Goal: Task Accomplishment & Management: Manage account settings

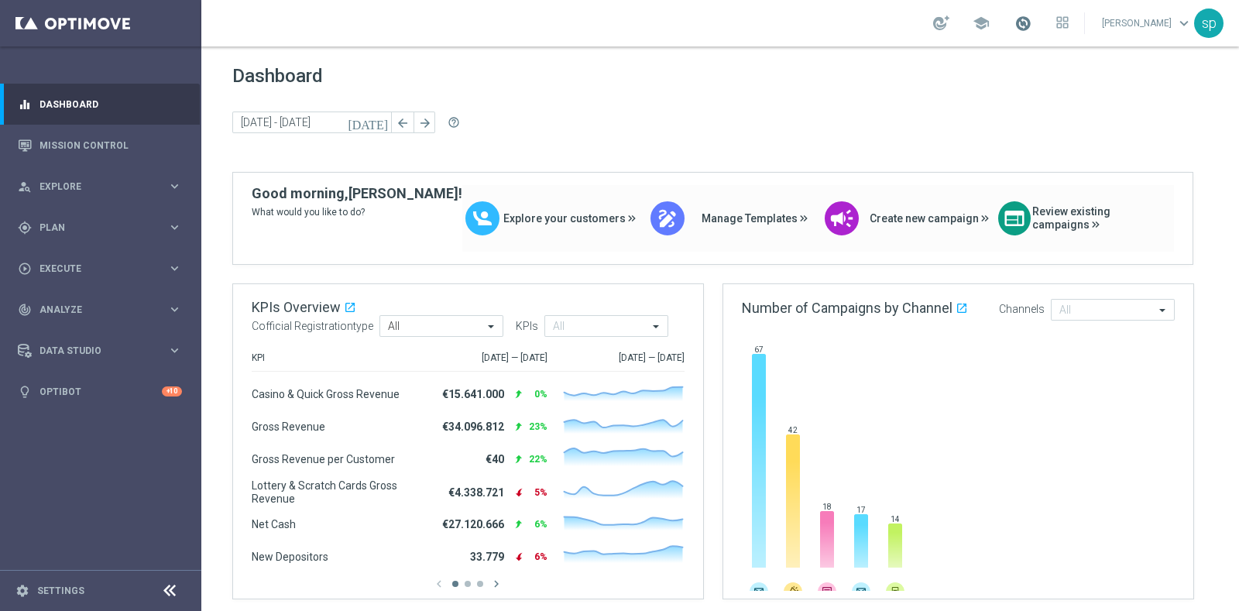
click at [1031, 21] on span at bounding box center [1022, 23] width 17 height 17
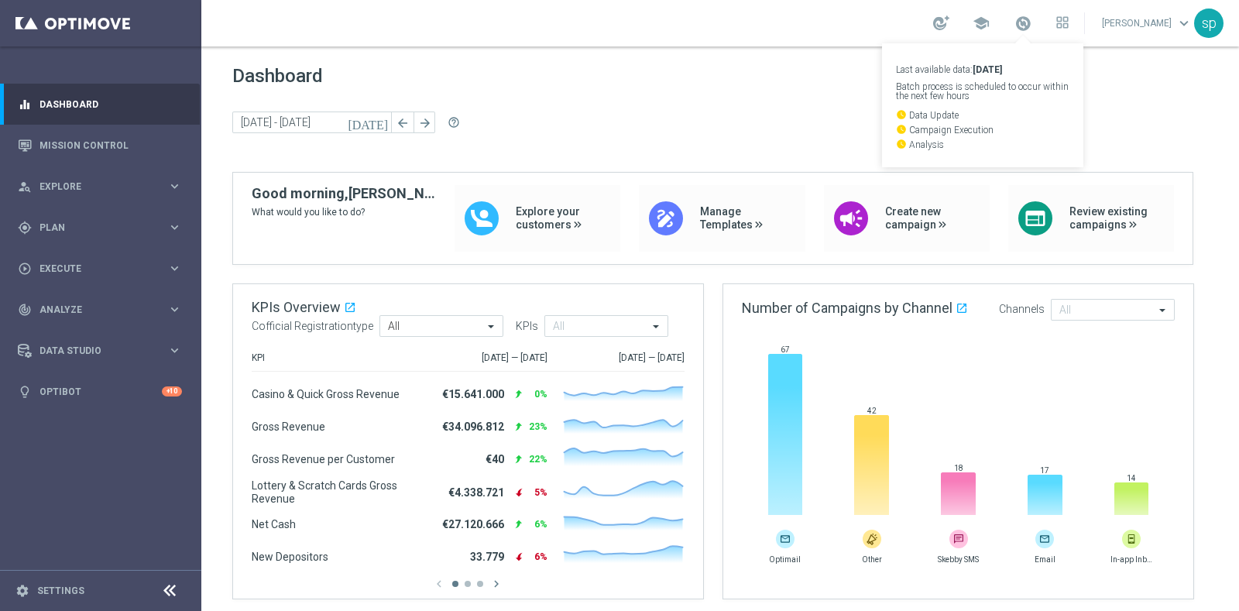
click at [727, 113] on div "today 06 Oct 2025 - 07 Oct 2025 arrow_back arrow_forward help_outline" at bounding box center [720, 122] width 976 height 23
click at [63, 180] on div "person_search Explore" at bounding box center [92, 187] width 149 height 14
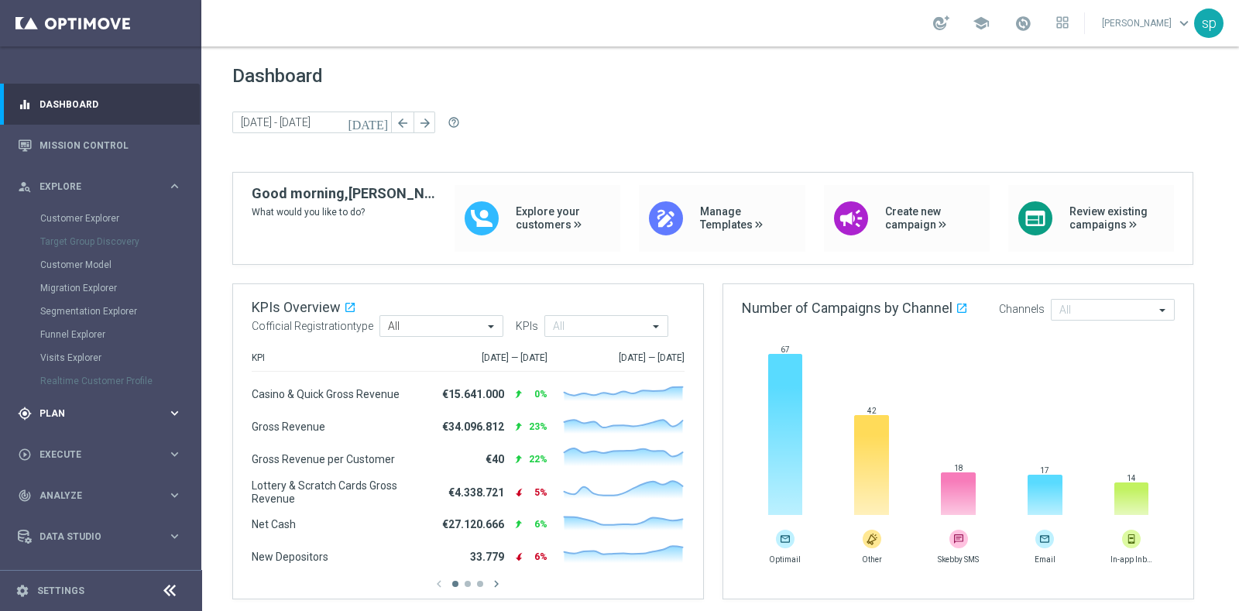
click at [51, 412] on span "Plan" at bounding box center [103, 413] width 128 height 9
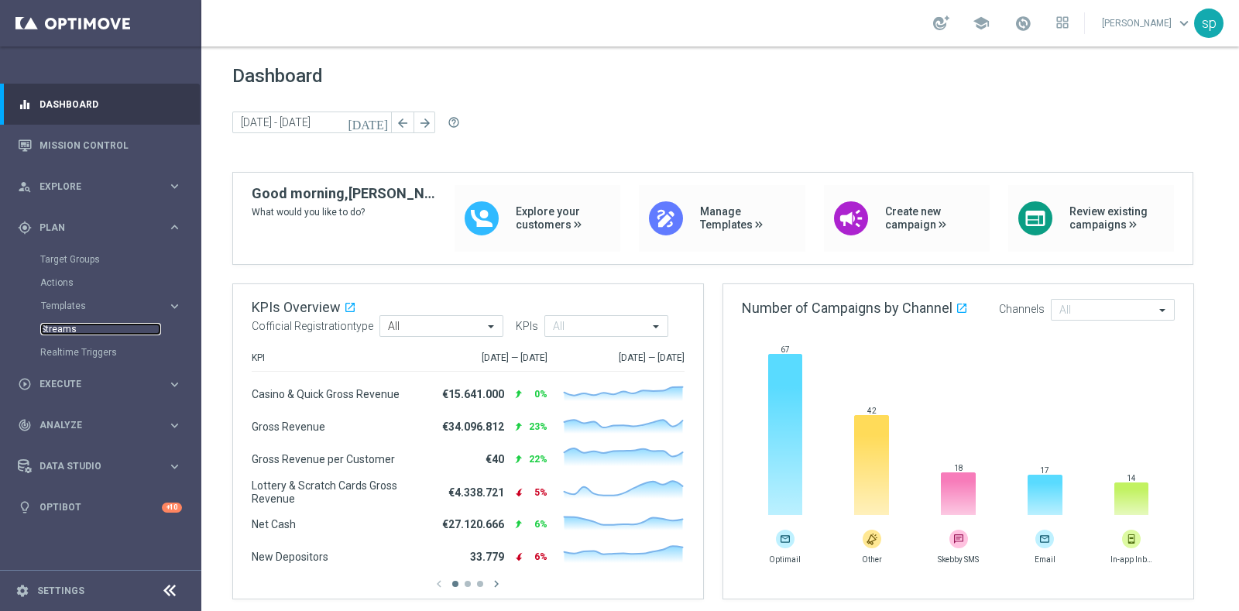
click at [70, 331] on link "Streams" at bounding box center [100, 329] width 121 height 12
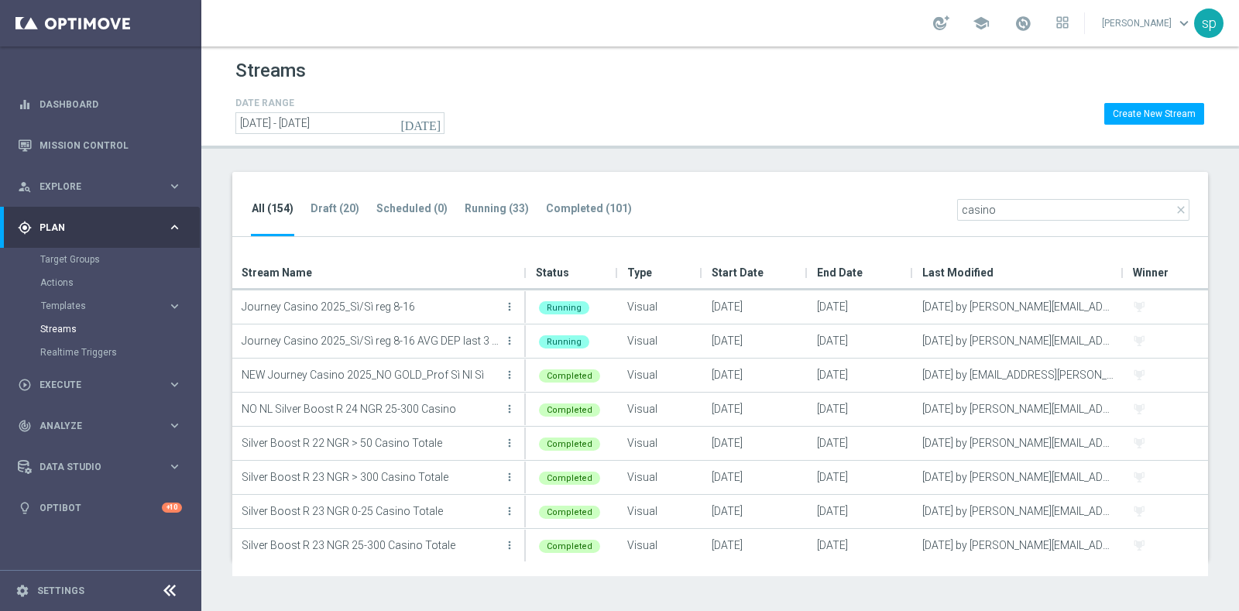
type input "casino"
click at [314, 211] on tab-header "Draft (20)" at bounding box center [334, 208] width 49 height 13
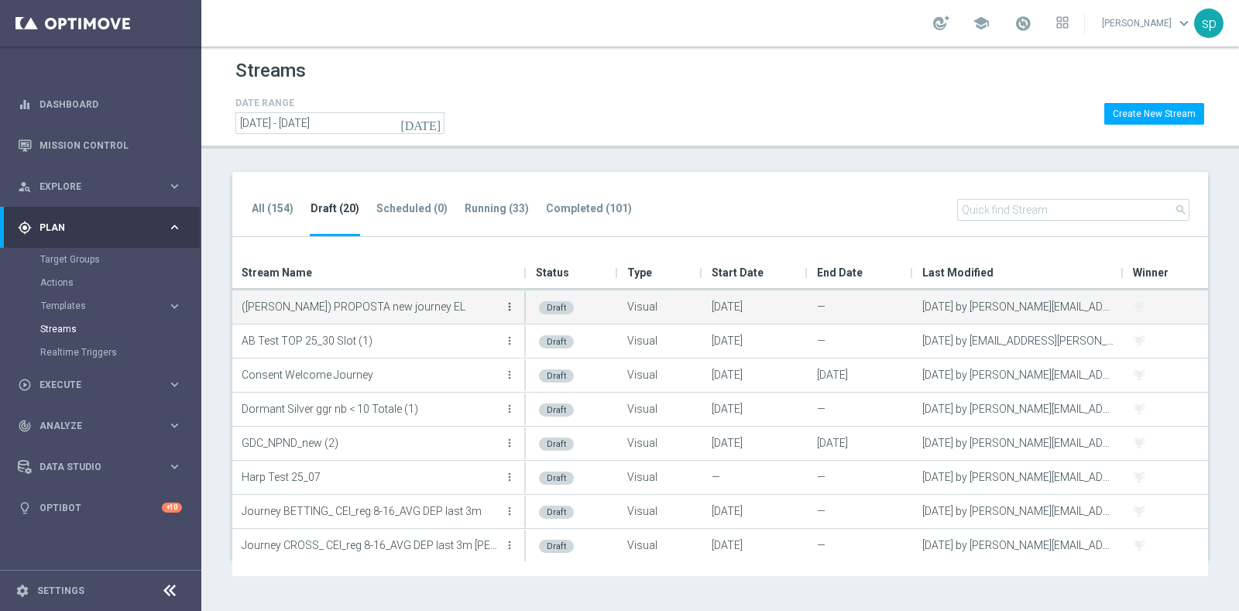
click at [511, 307] on icon "more_vert" at bounding box center [509, 306] width 12 height 12
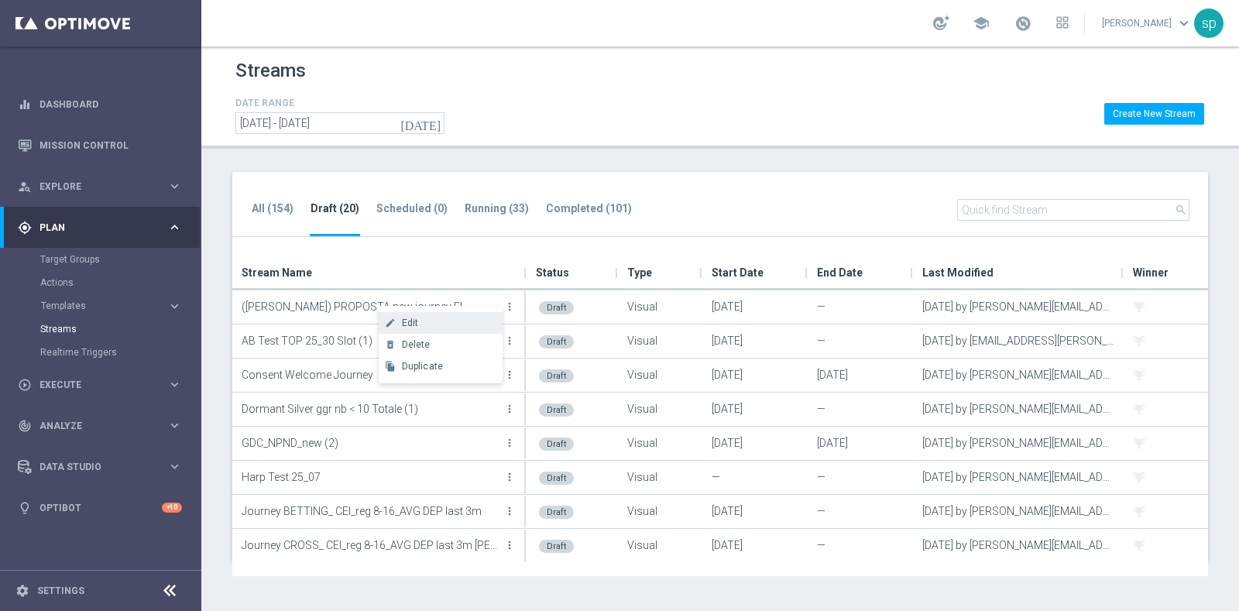
click at [437, 323] on div "Edit" at bounding box center [449, 322] width 94 height 11
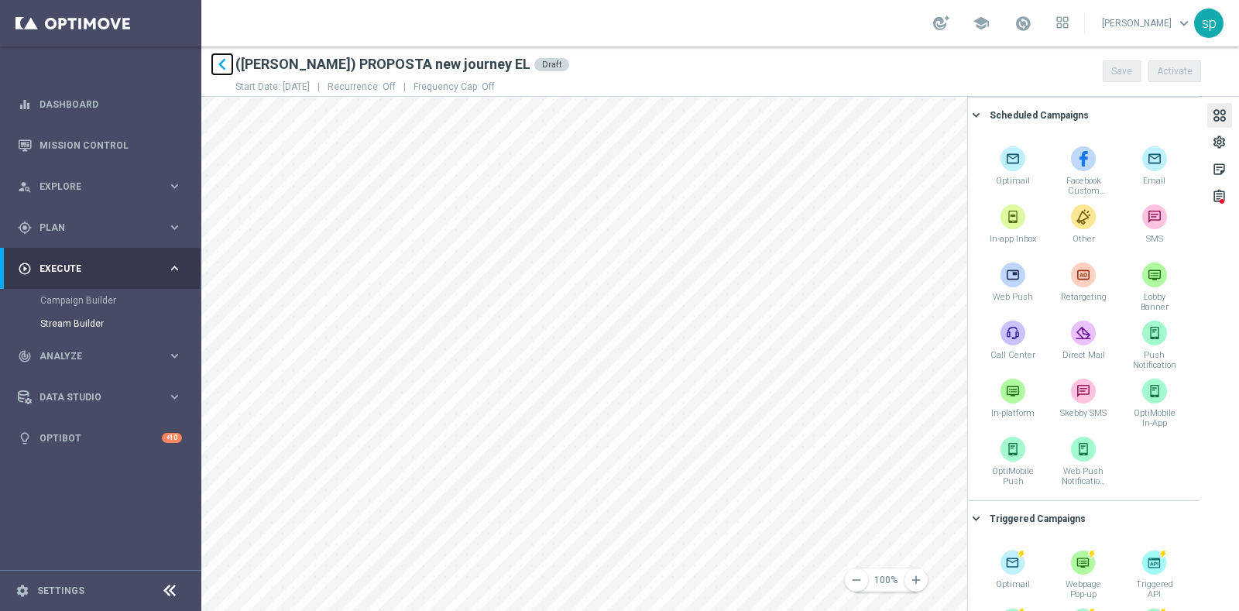
click at [225, 63] on icon "keyboard_arrow_left" at bounding box center [222, 64] width 23 height 23
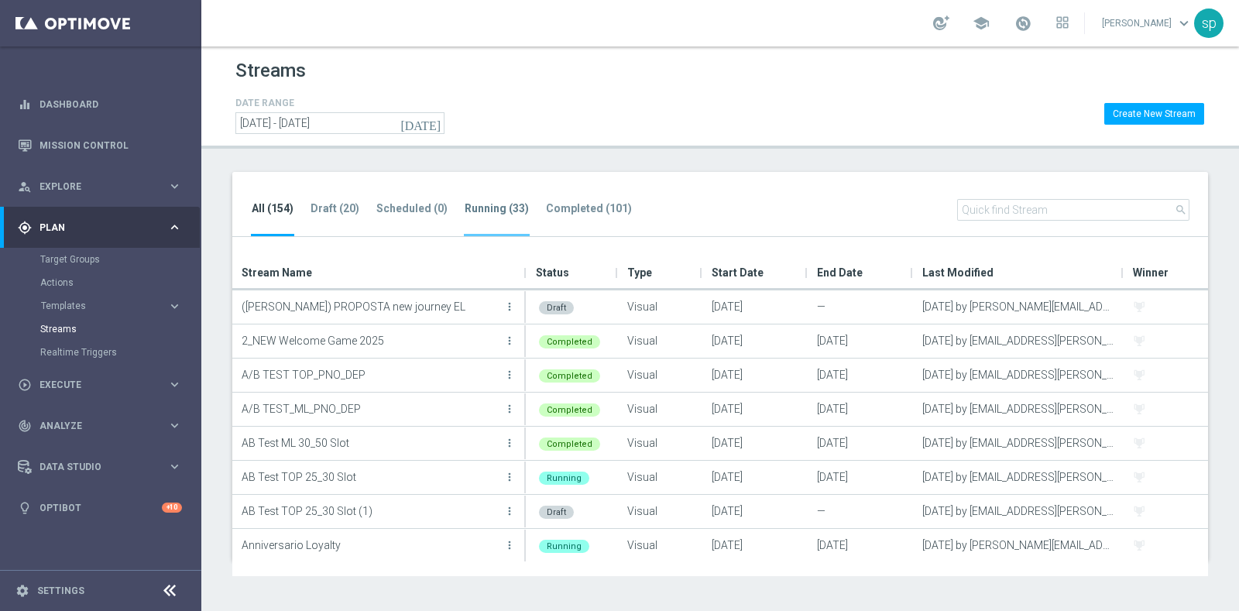
click at [502, 211] on tab-header "Running (33)" at bounding box center [497, 208] width 64 height 13
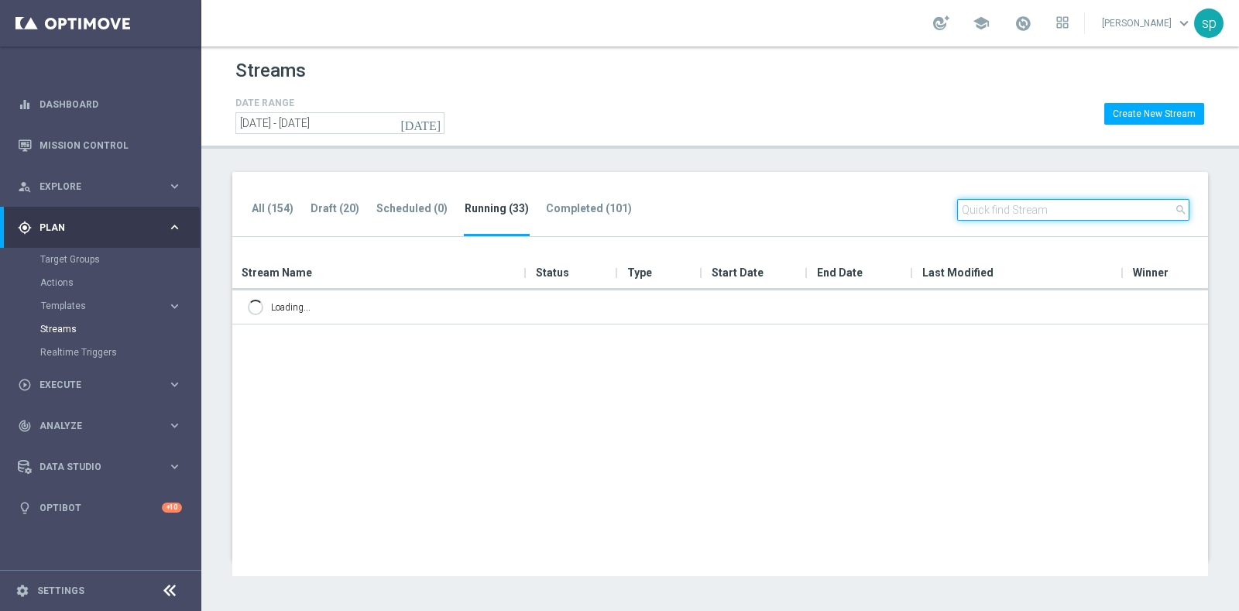
click at [1058, 206] on input "text" at bounding box center [1073, 210] width 232 height 22
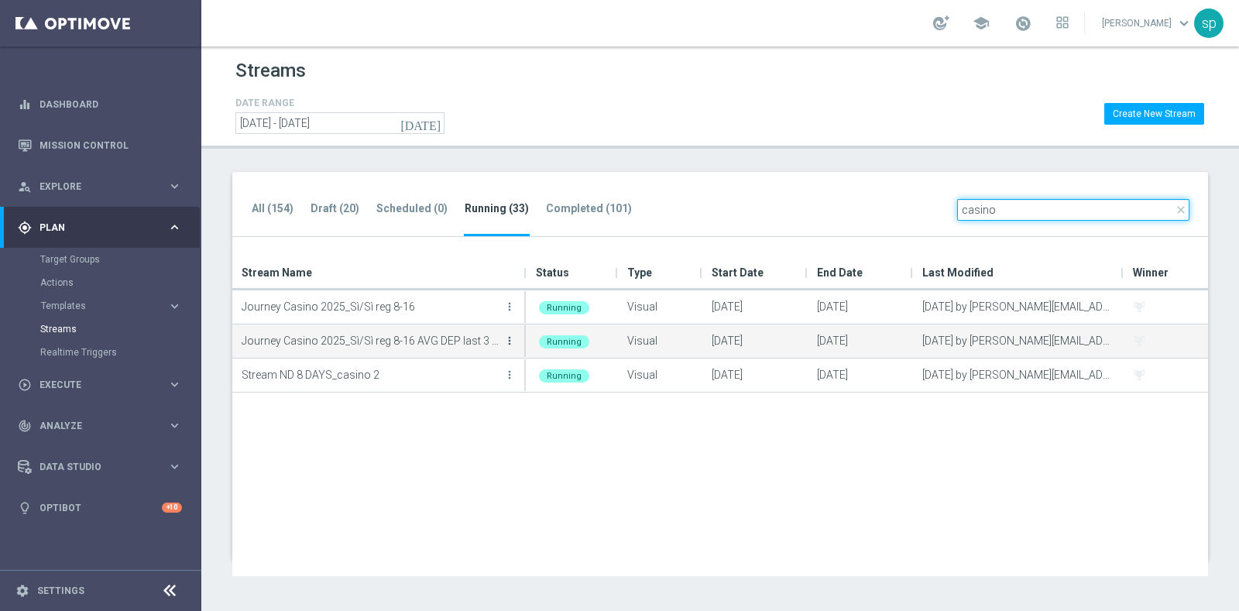
type input "casino"
click at [509, 339] on icon "more_vert" at bounding box center [509, 340] width 12 height 12
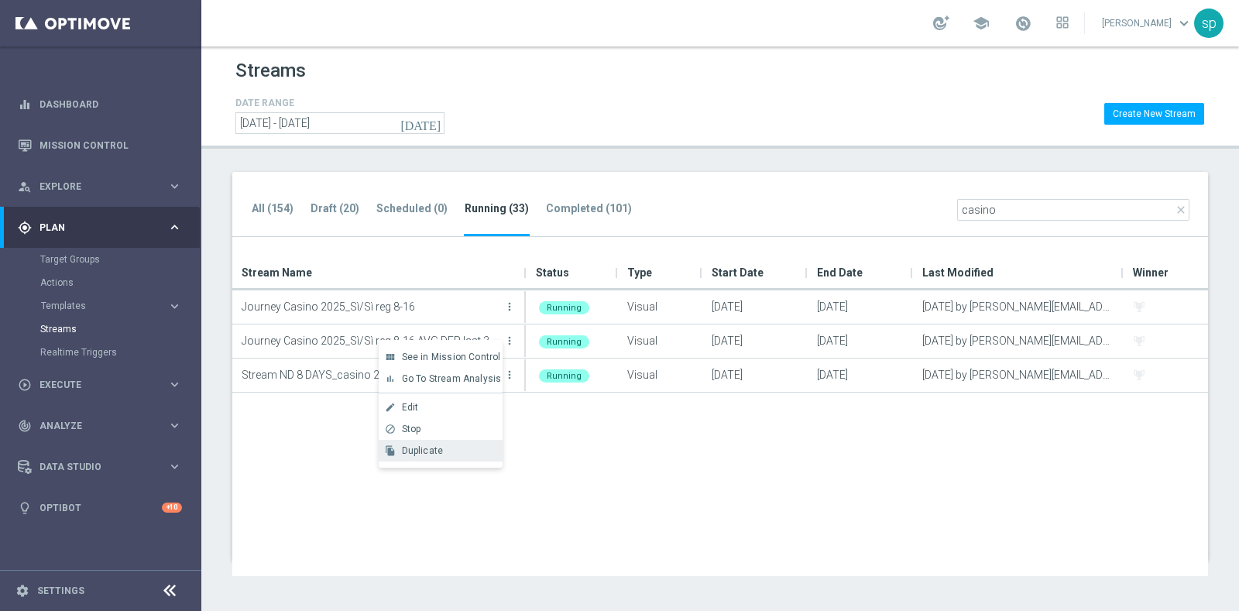
click at [444, 450] on div "Duplicate" at bounding box center [449, 450] width 94 height 11
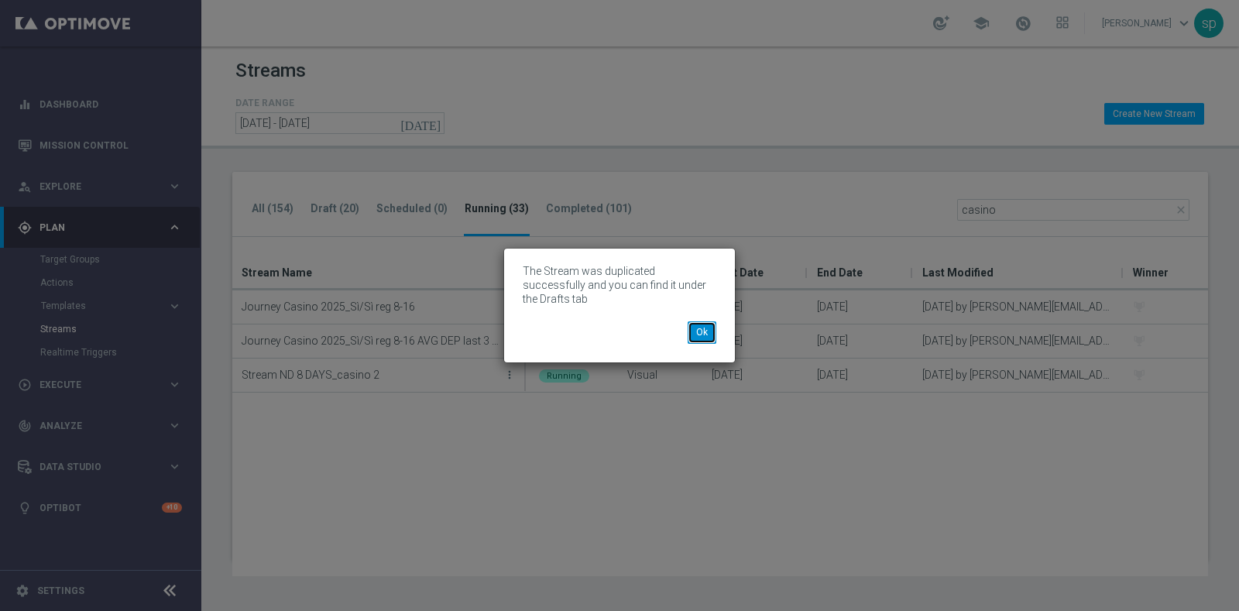
click at [708, 326] on button "Ok" at bounding box center [702, 332] width 29 height 22
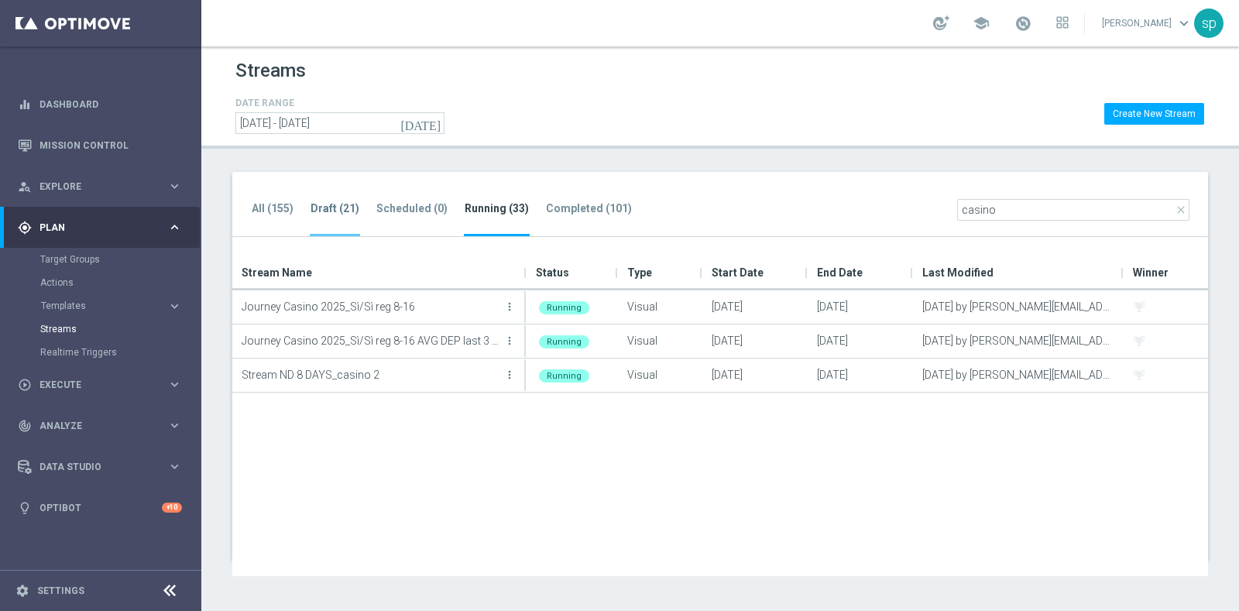
click at [311, 200] on li "Draft (21)" at bounding box center [335, 218] width 50 height 36
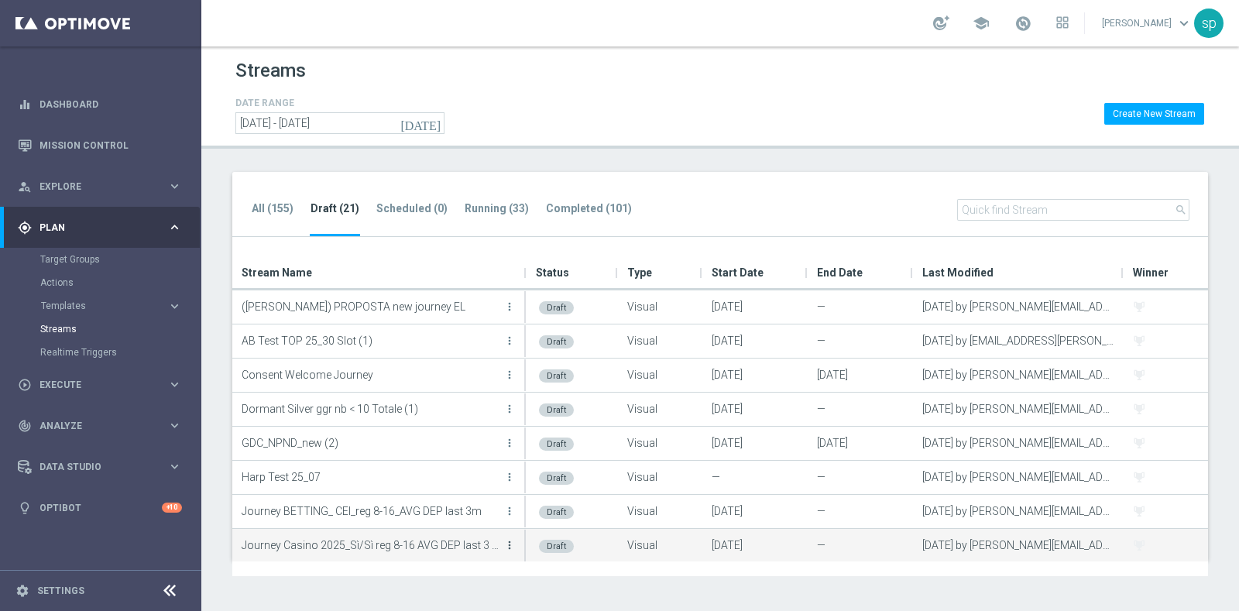
click at [509, 540] on icon "more_vert" at bounding box center [509, 545] width 12 height 12
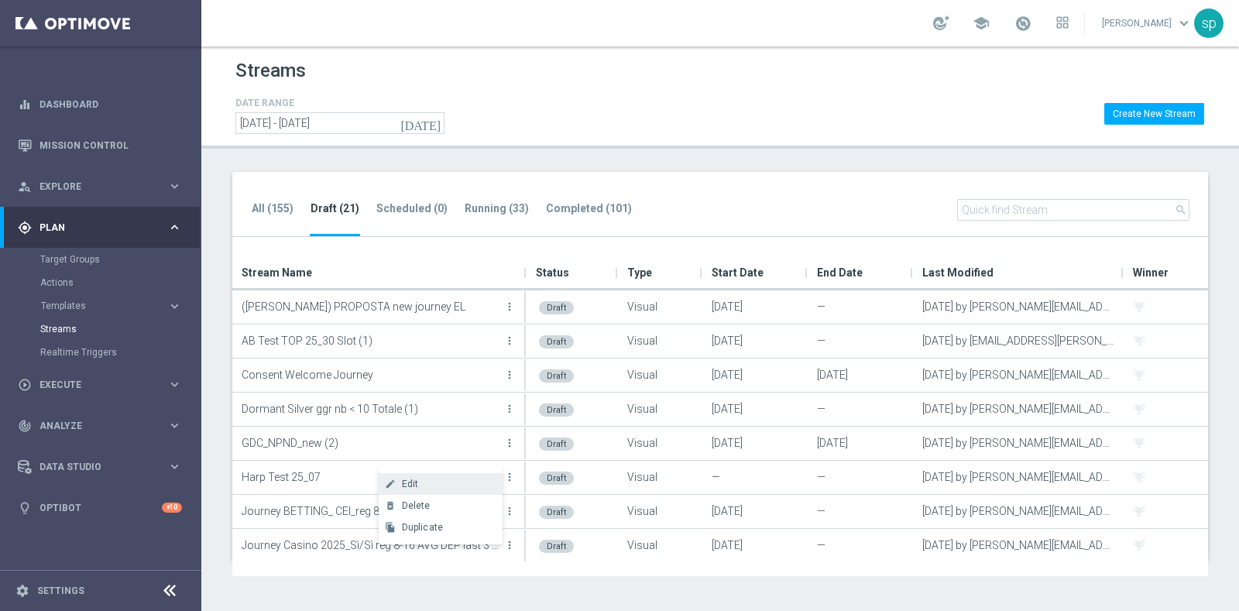
click at [434, 484] on div "Edit" at bounding box center [449, 483] width 94 height 11
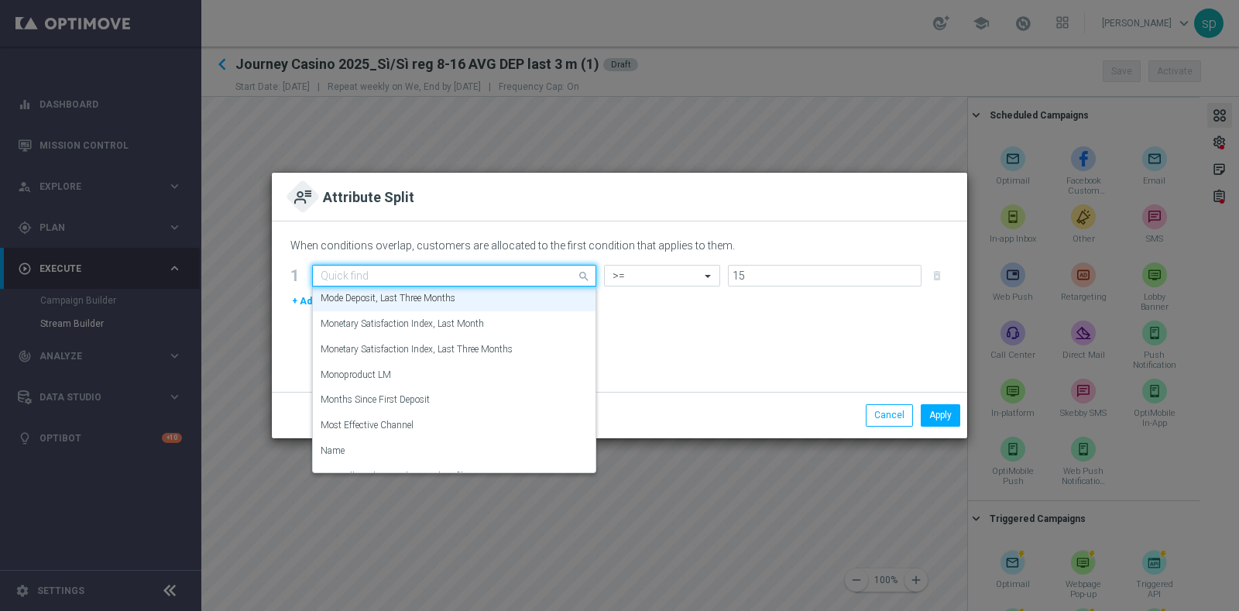
click at [423, 278] on input "text" at bounding box center [439, 275] width 236 height 13
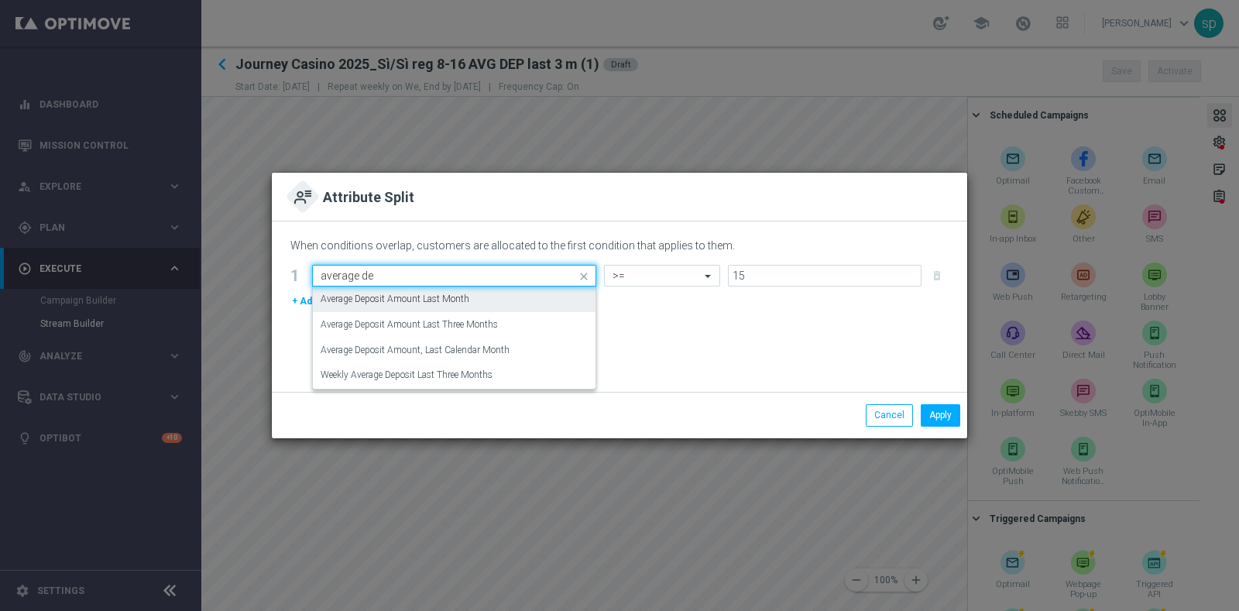
click at [437, 297] on label "Average Deposit Amount Last Month" at bounding box center [395, 299] width 149 height 13
type input "average de"
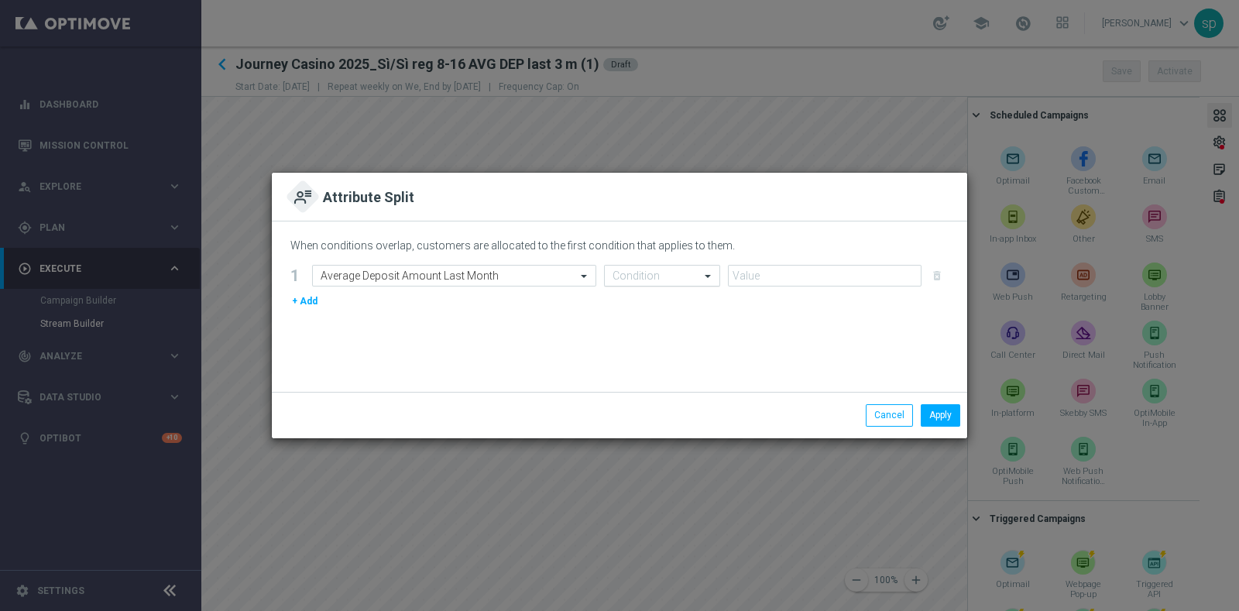
click at [646, 270] on input "text" at bounding box center [646, 275] width 68 height 13
click at [658, 442] on modal-container "Attribute Split When conditions overlap, customers are allocated to the first c…" at bounding box center [619, 305] width 1239 height 611
click at [647, 270] on input "text" at bounding box center [646, 275] width 68 height 13
click at [665, 421] on div ">=" at bounding box center [661, 426] width 99 height 26
click at [830, 268] on input "number" at bounding box center [825, 276] width 194 height 22
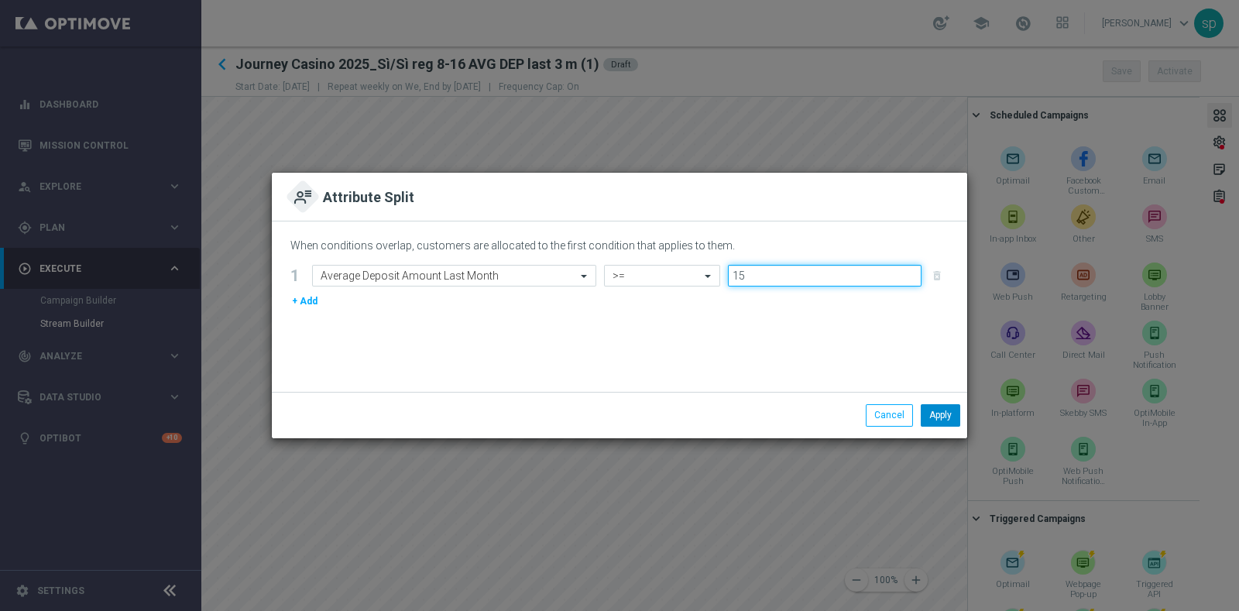
type input "15"
click at [937, 418] on button "Apply" at bounding box center [940, 415] width 39 height 22
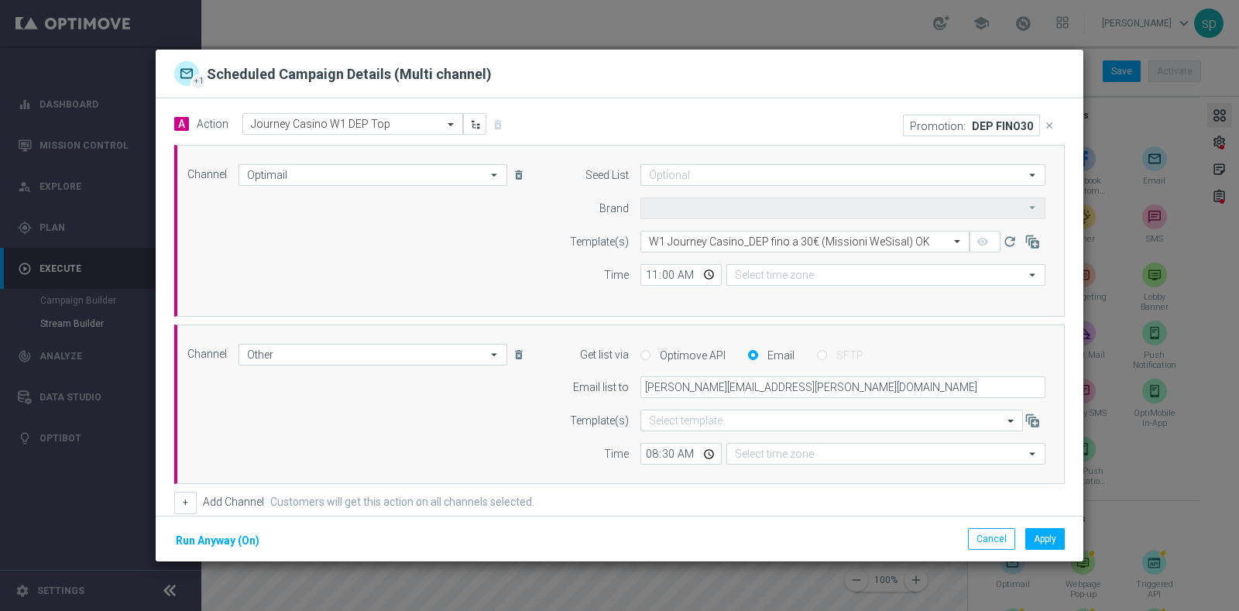
type input "Sisal Marketing"
type input "Central European Time (Berlin) (UTC +02:00)"
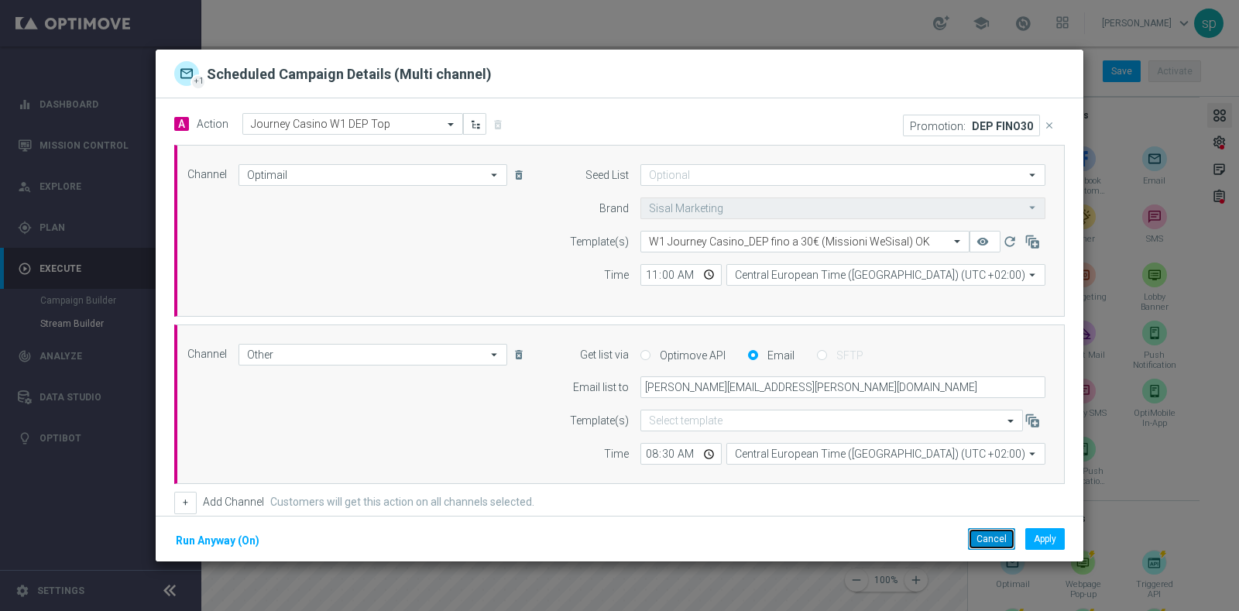
click at [995, 533] on button "Cancel" at bounding box center [991, 539] width 47 height 22
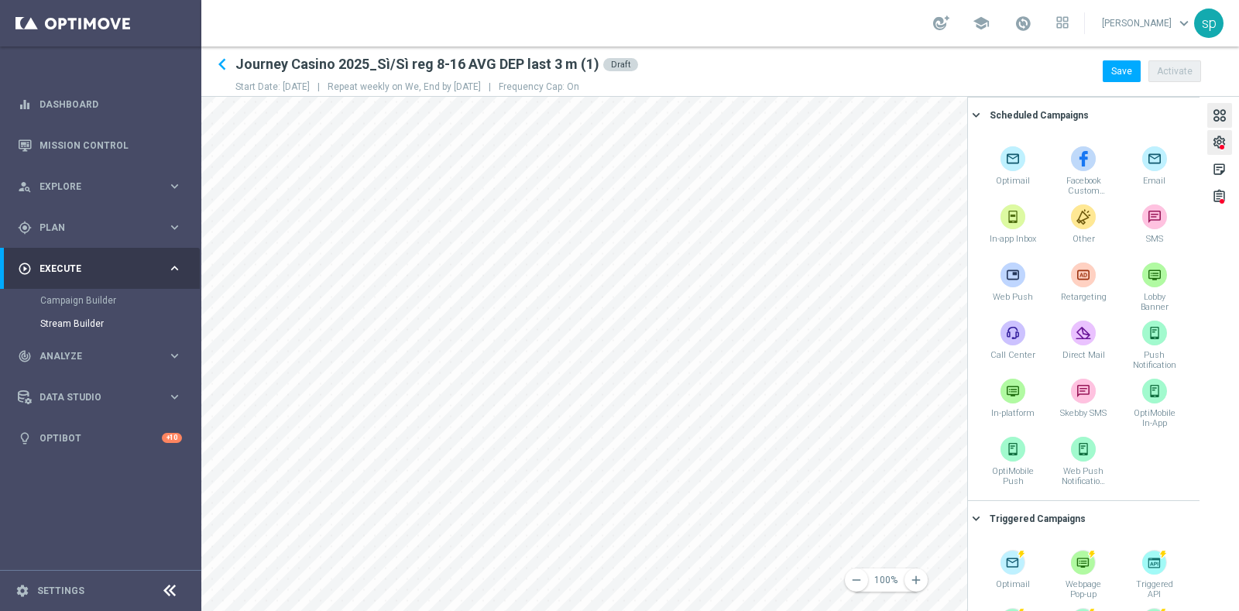
click at [1219, 141] on div "settings" at bounding box center [1219, 145] width 15 height 20
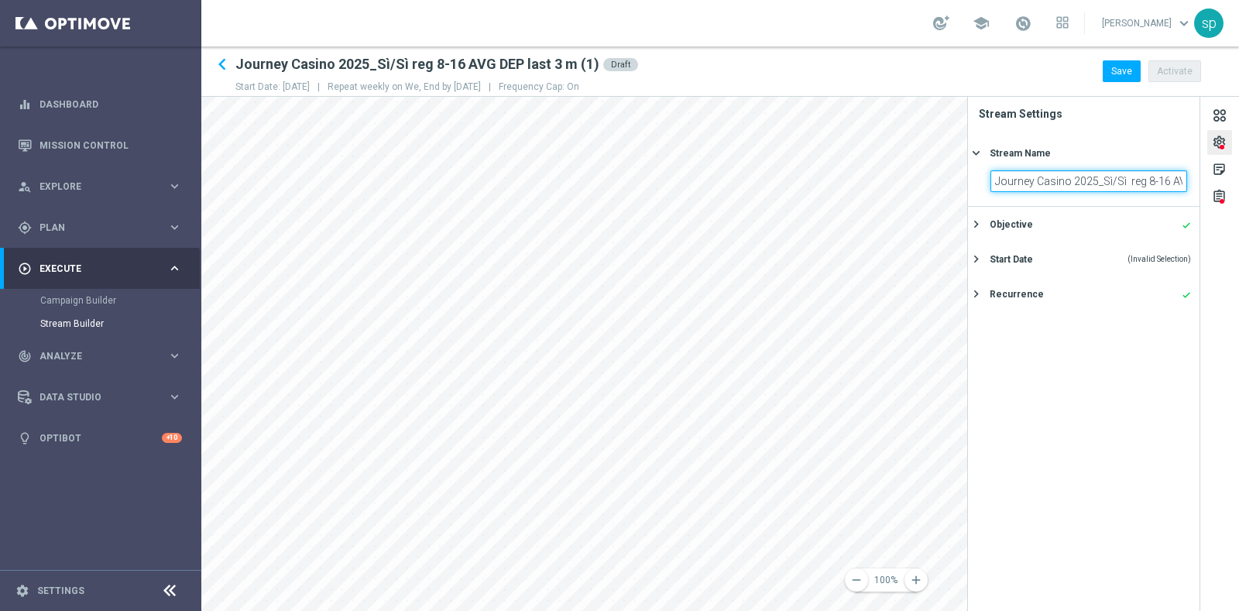
scroll to position [0, 85]
drag, startPoint x: 1150, startPoint y: 183, endPoint x: 1228, endPoint y: 183, distance: 78.2
click at [1228, 183] on div "settings sticky_note_2 assignment Stream Settings Stream Name keyboard_arrow_ri…" at bounding box center [1103, 354] width 272 height 514
click at [1171, 181] on input "Journey Casino 2025_Sì/Sì reg 8-16 AVG DEP last 3 m (1)" at bounding box center [1088, 181] width 197 height 22
click at [1181, 180] on input "Journey Casino 2025_Sì/Sì reg 8-16 AVG DEP last 3 m (1)" at bounding box center [1088, 181] width 197 height 22
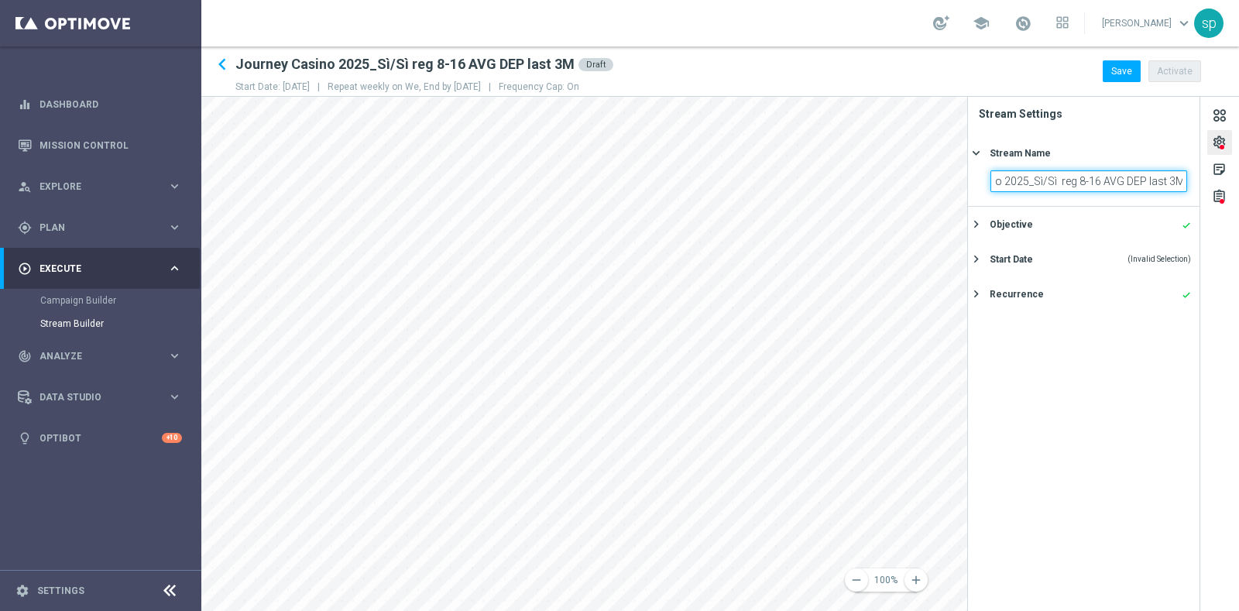
scroll to position [0, 0]
click at [875, 162] on div "remove 100% add settings sticky_note_2 assignment Stream Settings Stream Name k…" at bounding box center [719, 354] width 1037 height 514
click at [995, 180] on input "Journey Casino 2025_Sì/Sì reg 8-16 AVG DEP last 3M" at bounding box center [1088, 181] width 197 height 22
type input "V2 Journey Casino 2025_Sì/Sì reg 8-16 AVG DEP last 3M"
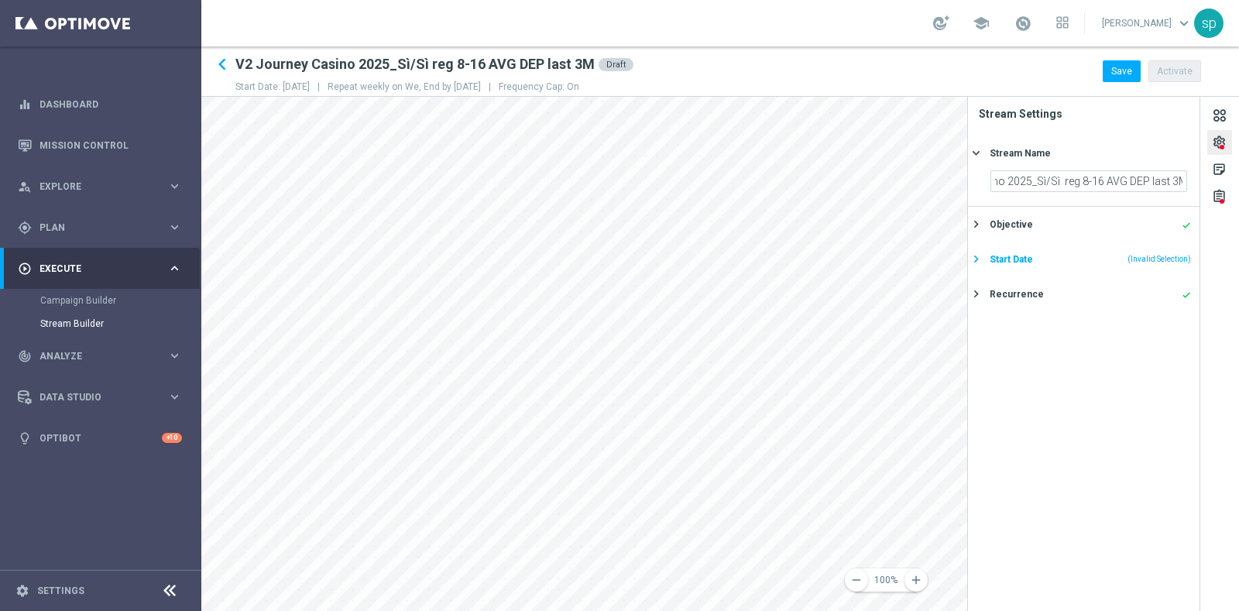
scroll to position [0, 0]
click at [1029, 255] on div "Start Date" at bounding box center [1010, 259] width 43 height 14
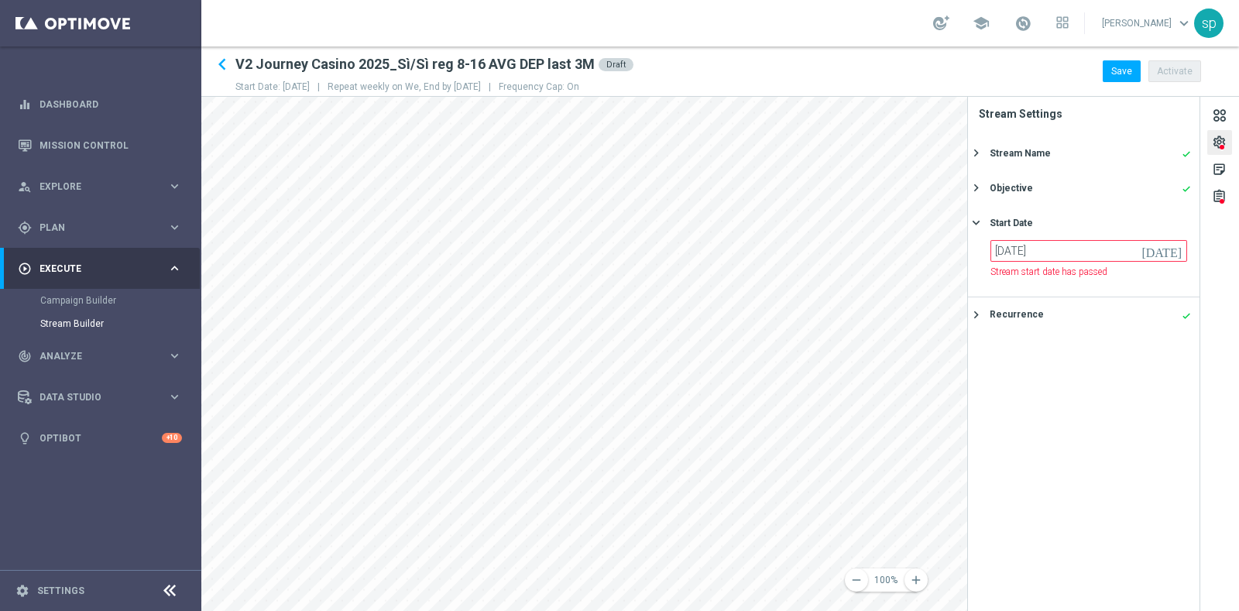
click at [1178, 249] on icon "today" at bounding box center [1164, 248] width 46 height 17
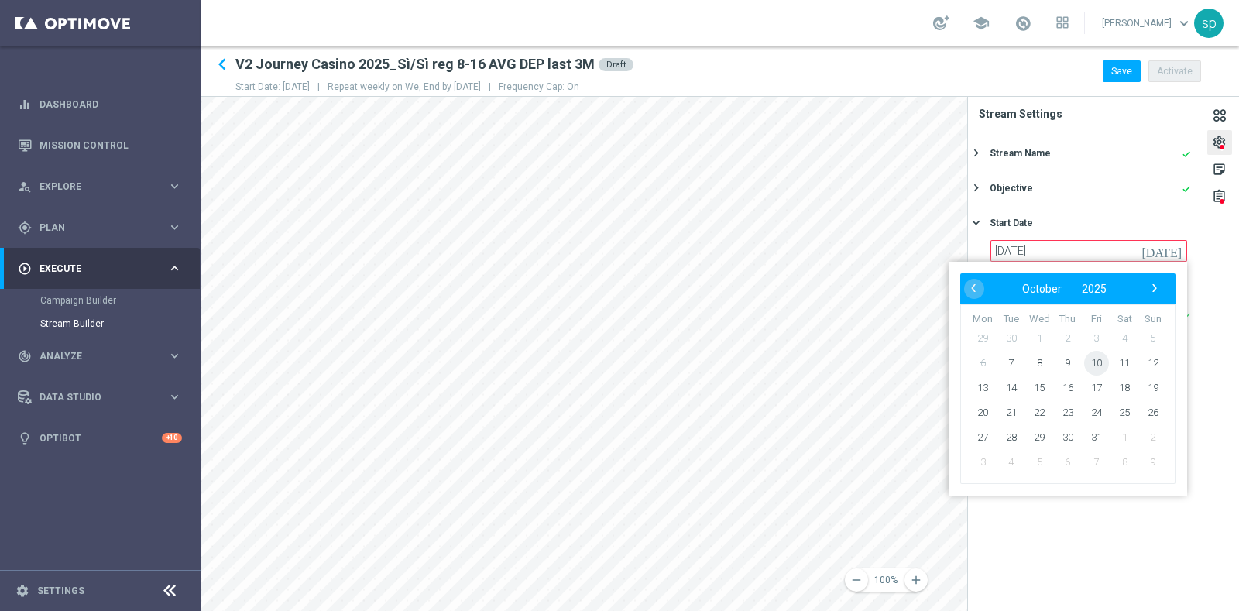
click at [1096, 362] on span "10" at bounding box center [1096, 363] width 25 height 25
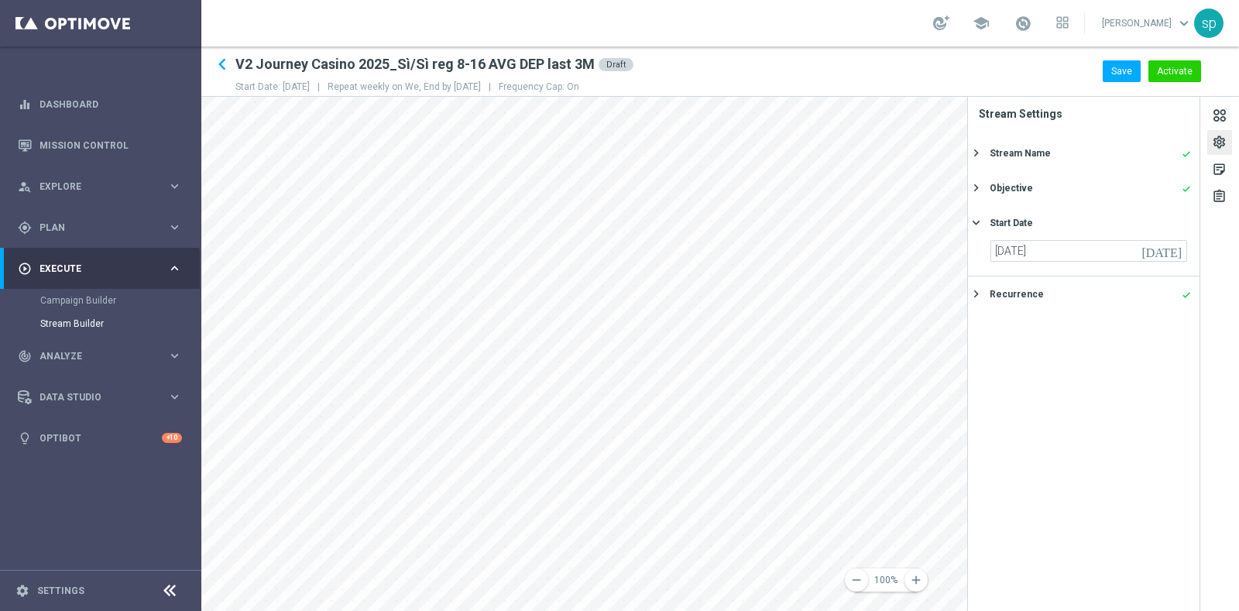
click at [1179, 246] on icon "today" at bounding box center [1164, 248] width 46 height 17
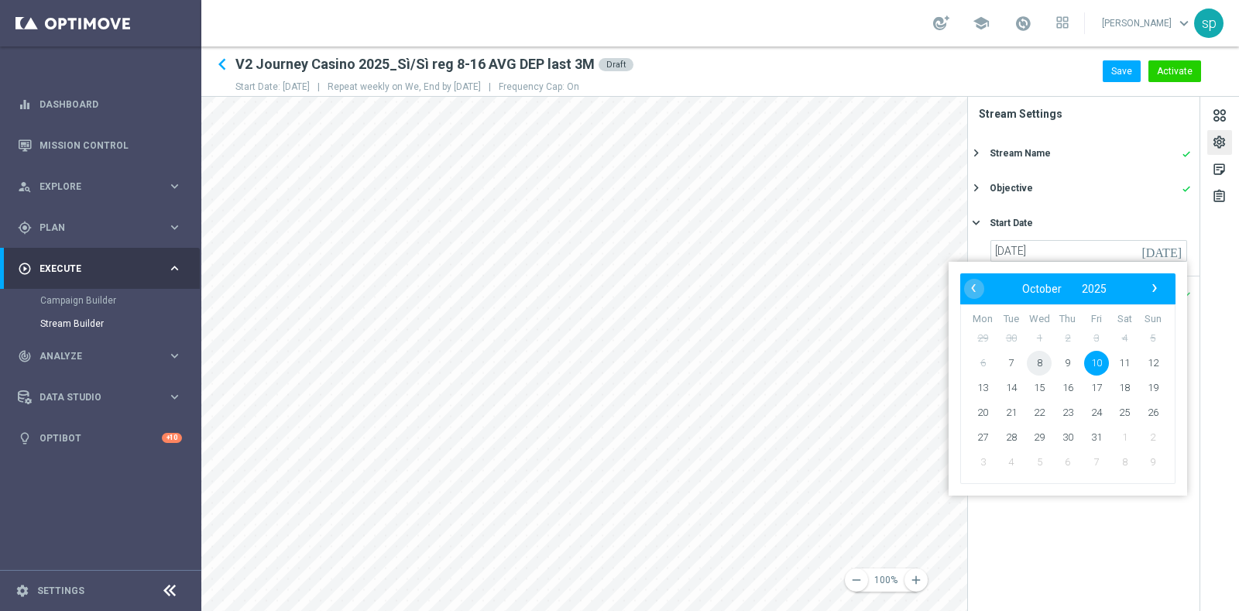
click at [1039, 362] on span "8" at bounding box center [1039, 363] width 25 height 25
type input "08 Oct 2025"
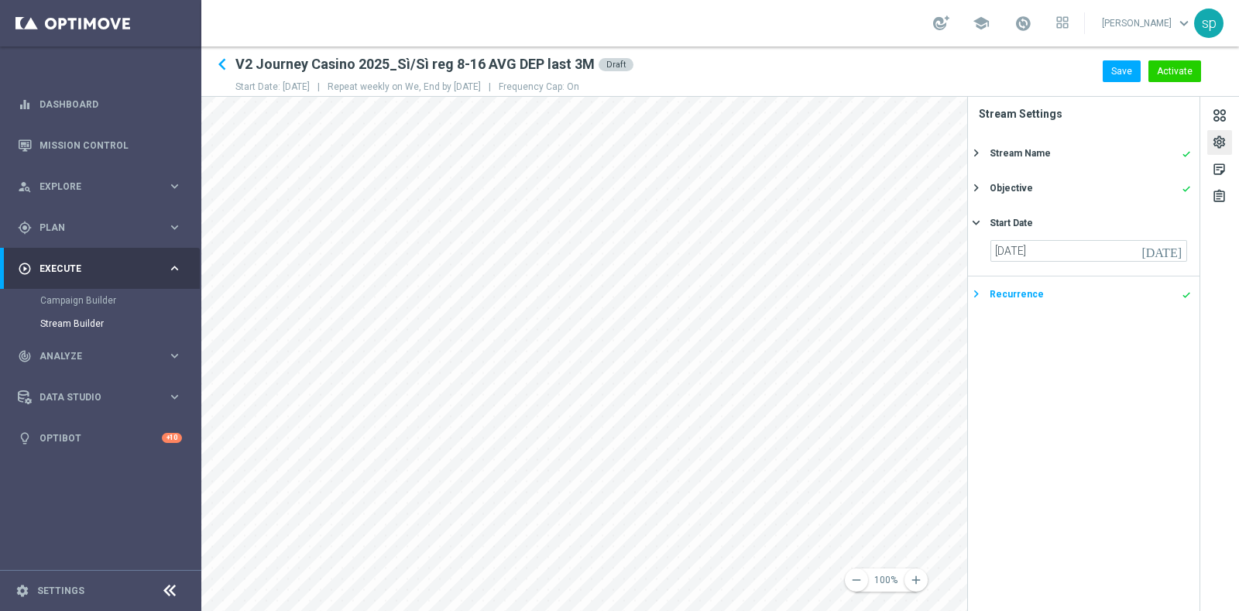
click at [1183, 299] on icon "done" at bounding box center [1185, 294] width 9 height 9
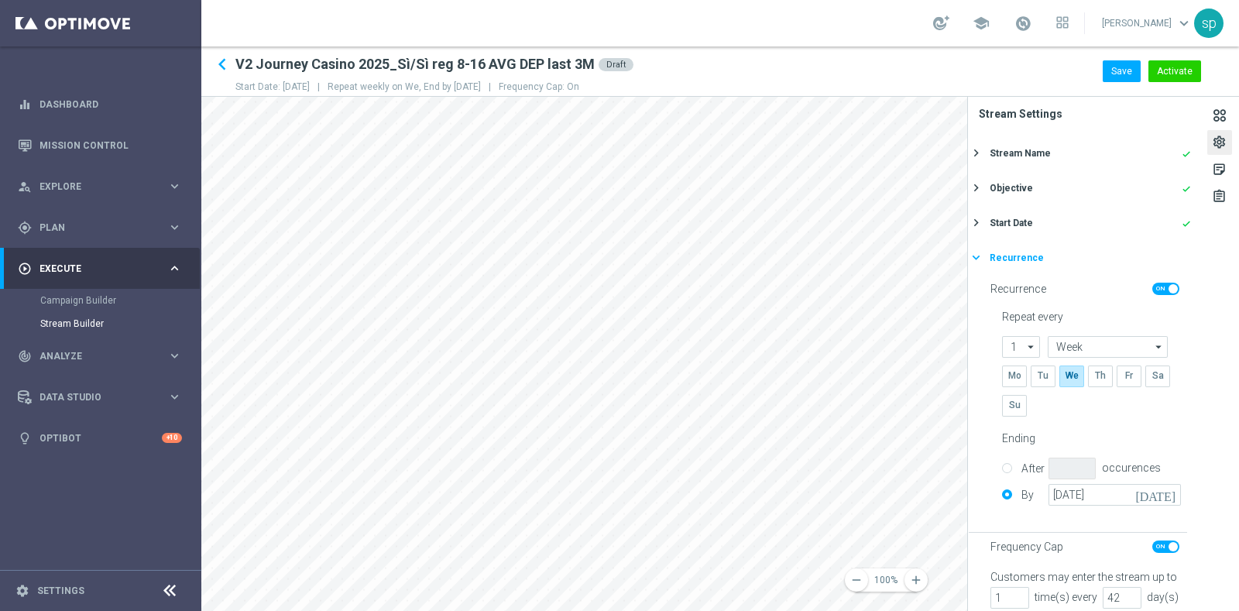
scroll to position [45, 0]
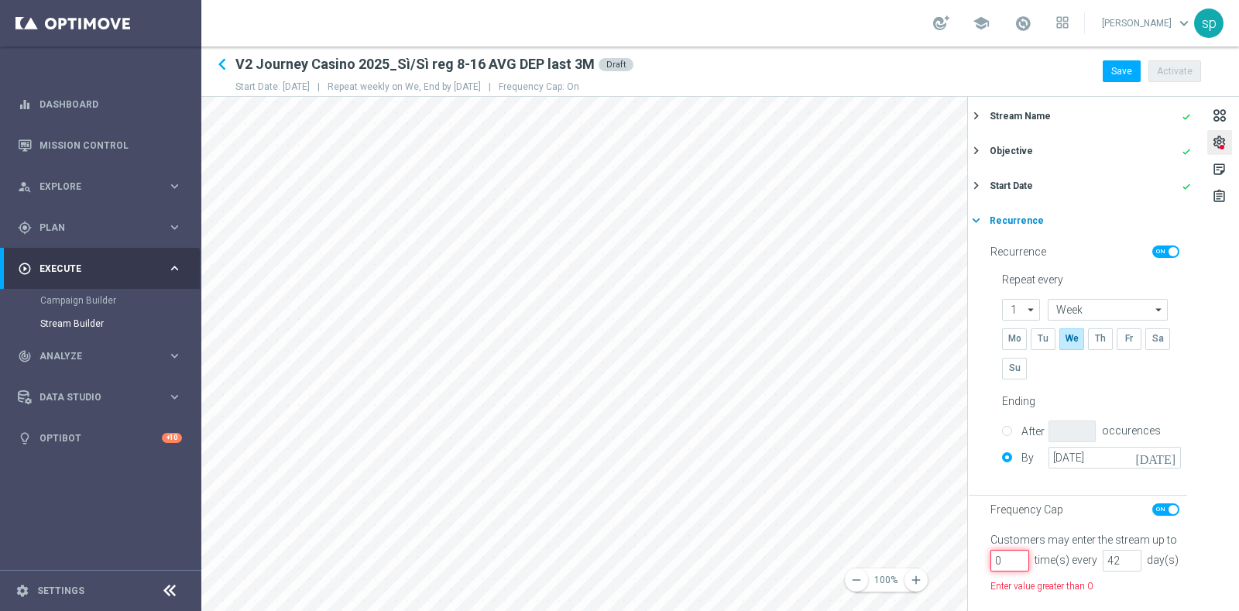
click at [1016, 571] on input "0" at bounding box center [1009, 561] width 39 height 22
click at [1106, 503] on div "Frequency Cap" at bounding box center [1088, 515] width 197 height 24
type input "1"
click at [1020, 550] on input "1" at bounding box center [1009, 561] width 39 height 22
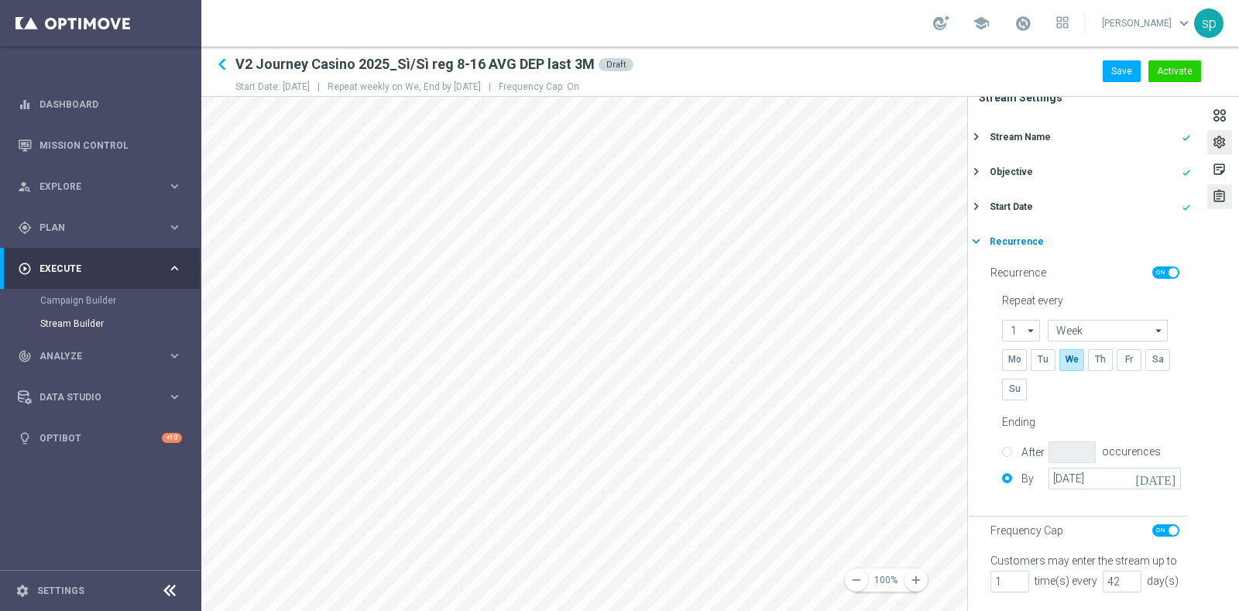
click at [1223, 195] on div "assignment" at bounding box center [1219, 199] width 15 height 20
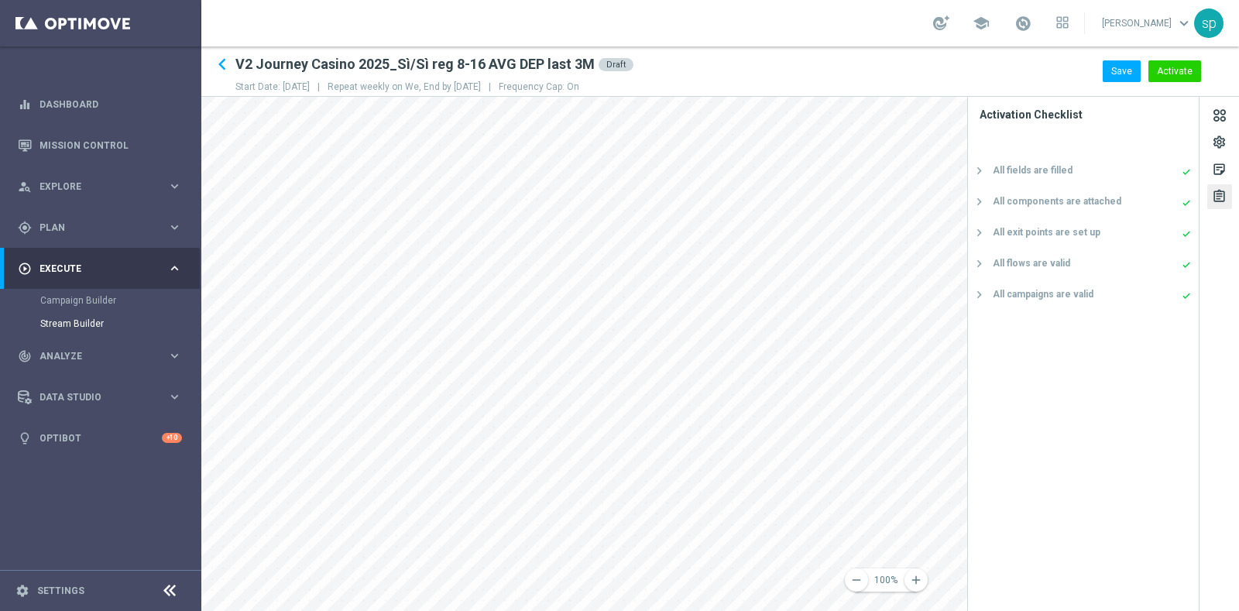
scroll to position [0, 0]
click at [1216, 170] on div "sticky_note_2" at bounding box center [1219, 172] width 15 height 20
click at [1218, 137] on div "settings" at bounding box center [1219, 145] width 15 height 20
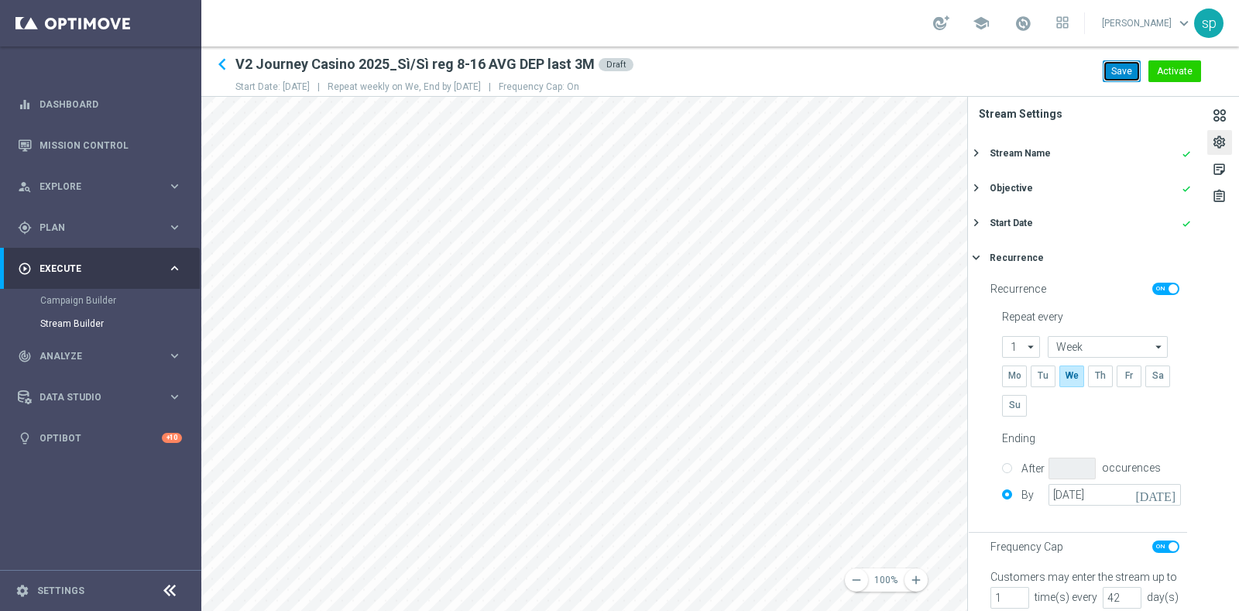
click at [1127, 67] on button "Save" at bounding box center [1122, 71] width 38 height 22
click at [221, 63] on icon "keyboard_arrow_left" at bounding box center [222, 64] width 23 height 23
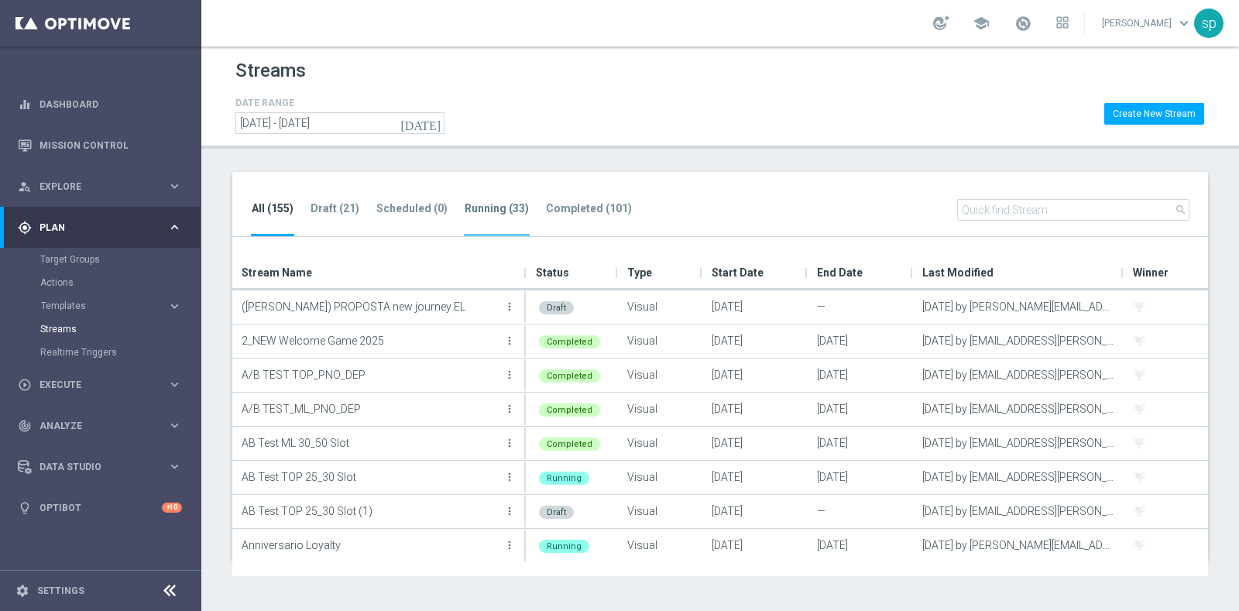
click at [480, 213] on tab-header "Running (33)" at bounding box center [497, 208] width 64 height 13
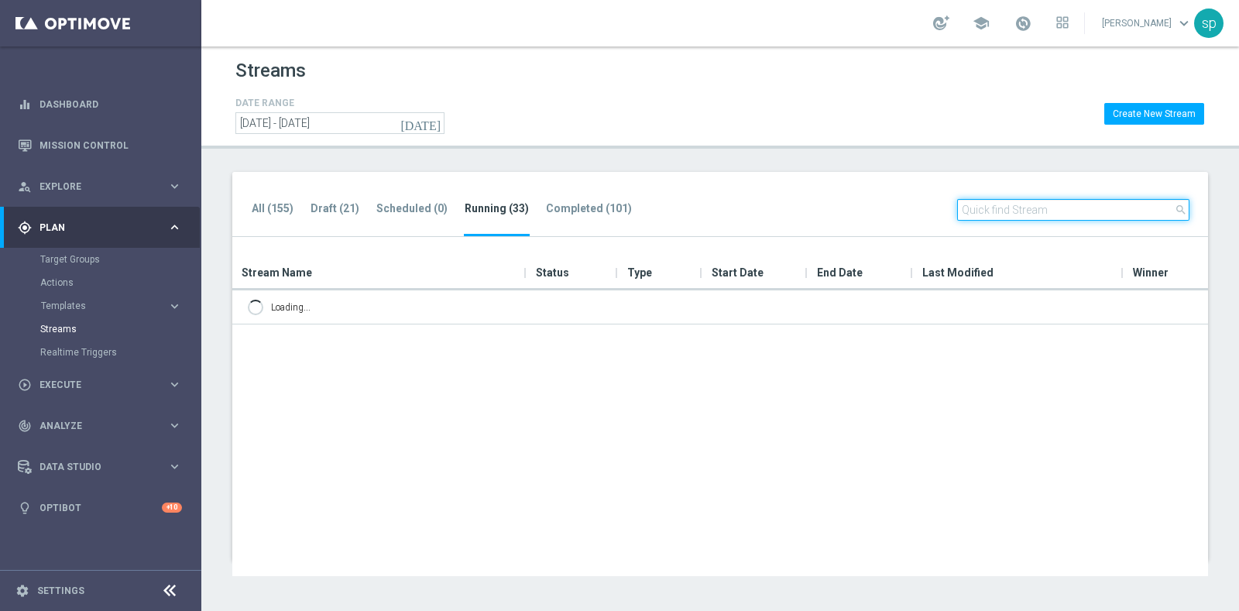
click at [1062, 207] on input "text" at bounding box center [1073, 210] width 232 height 22
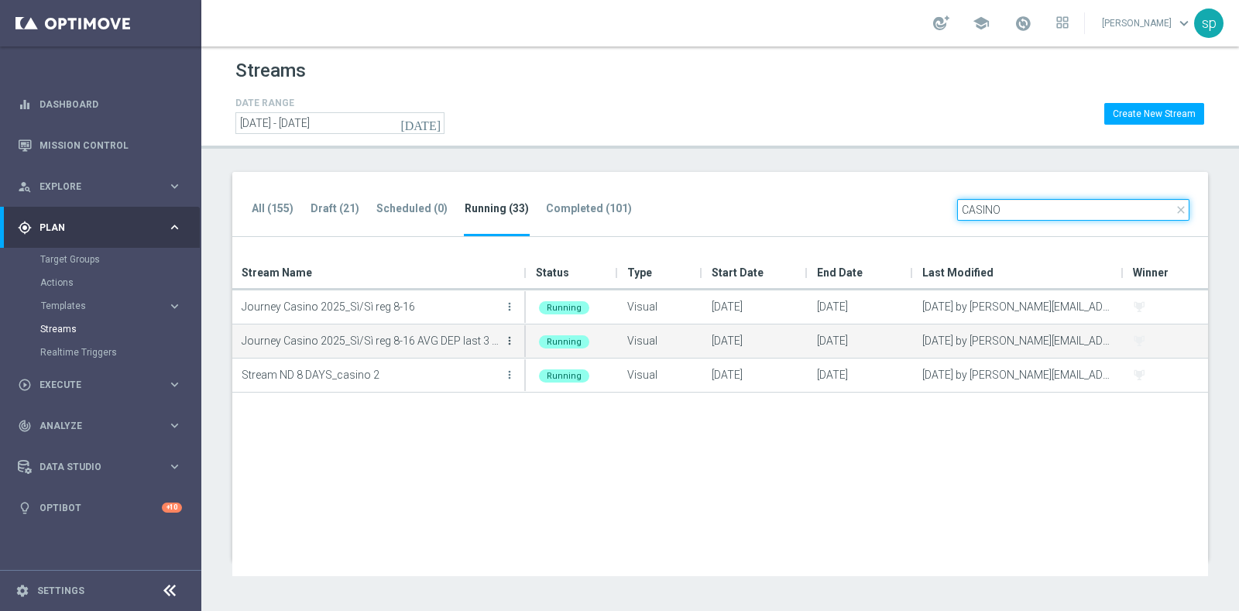
type input "CASINO"
click at [509, 334] on icon "more_vert" at bounding box center [509, 340] width 12 height 12
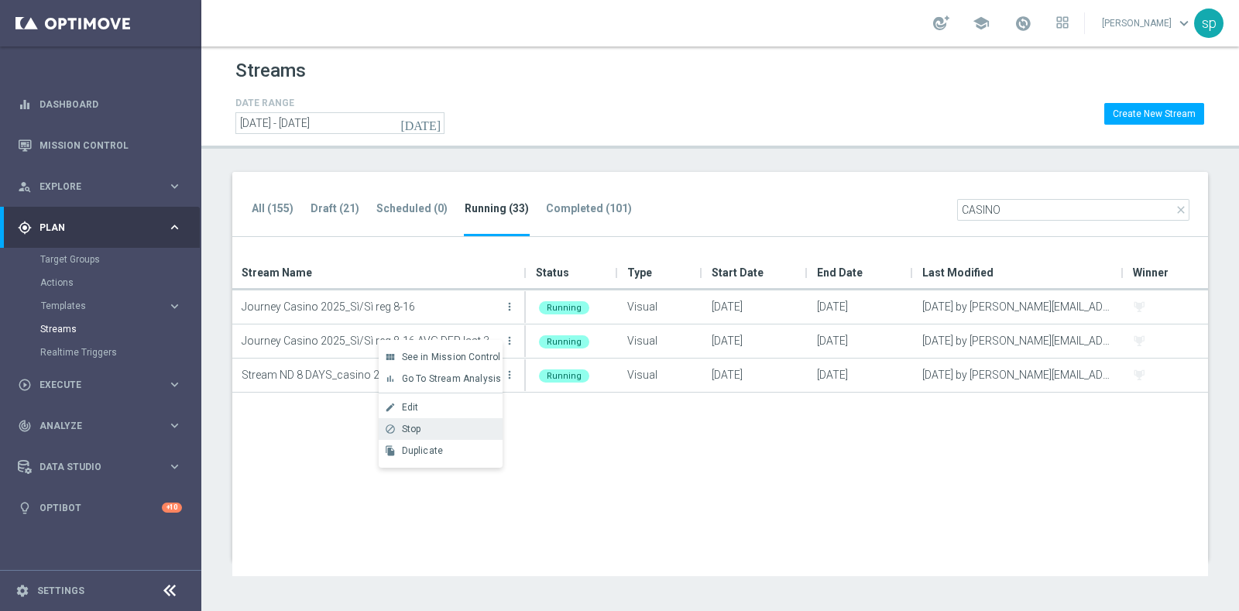
click at [430, 427] on div "Stop" at bounding box center [449, 429] width 94 height 11
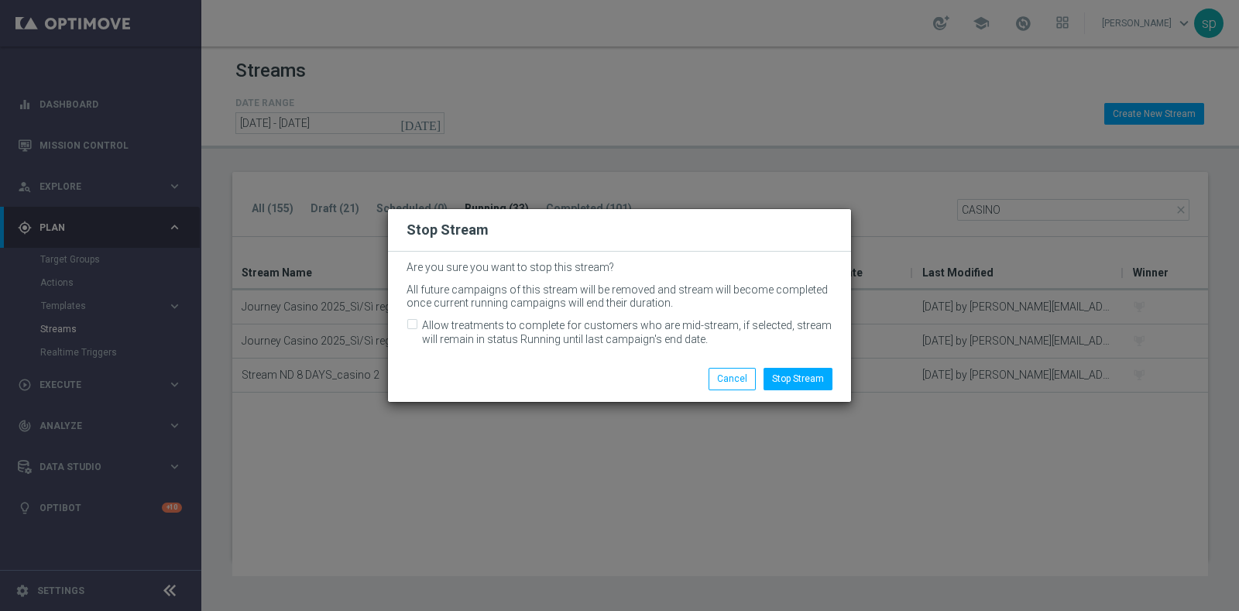
click at [406, 317] on div "Are you sure you want to stop this stream? All future campaigns of this stream …" at bounding box center [619, 304] width 463 height 105
click at [411, 321] on input "Allow treatments to complete for customers who are mid-stream, if selected, str…" at bounding box center [411, 326] width 10 height 10
checkbox input "true"
click at [798, 382] on button "Stop Stream" at bounding box center [797, 379] width 69 height 22
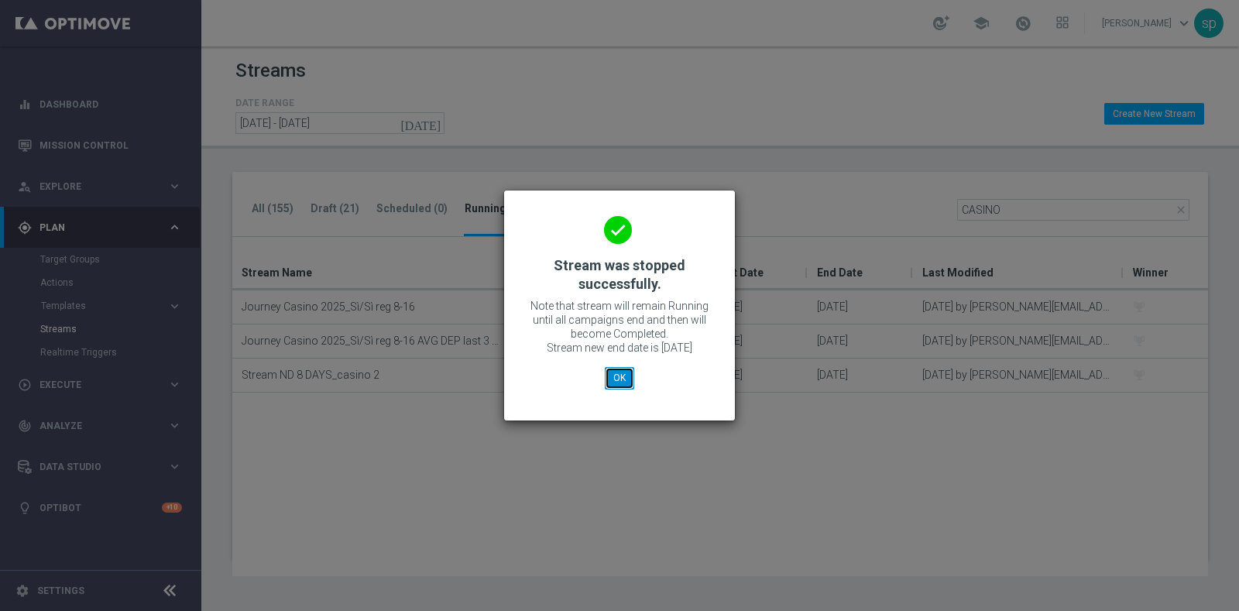
click at [616, 372] on button "OK" at bounding box center [619, 378] width 29 height 22
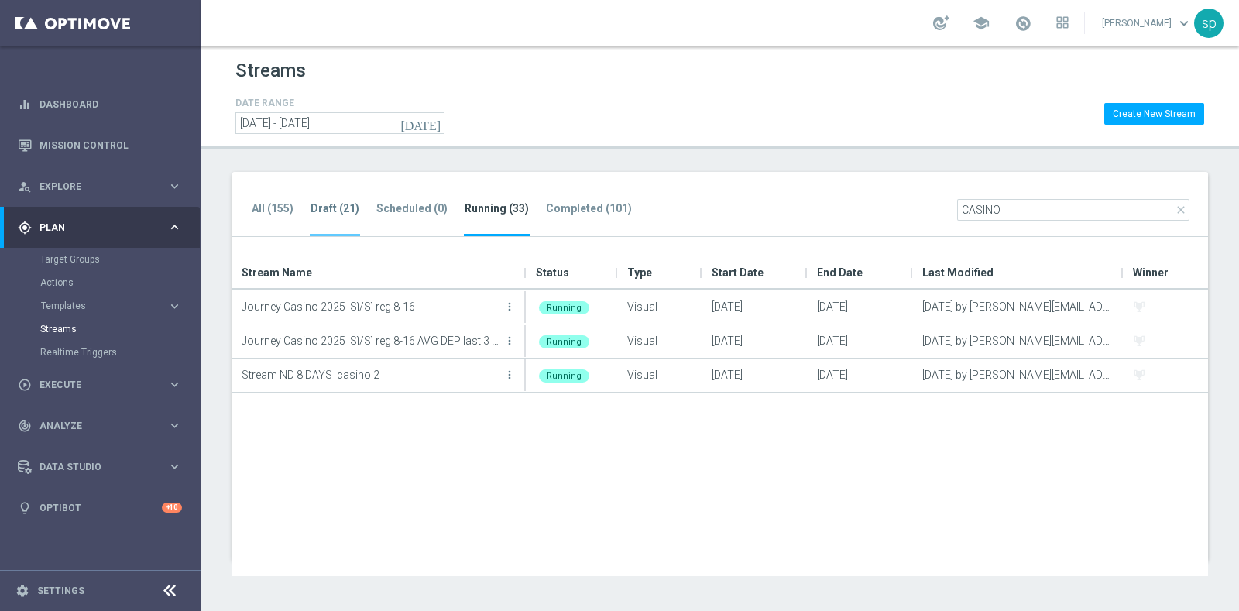
click at [337, 207] on tab-header "Draft (21)" at bounding box center [334, 208] width 49 height 13
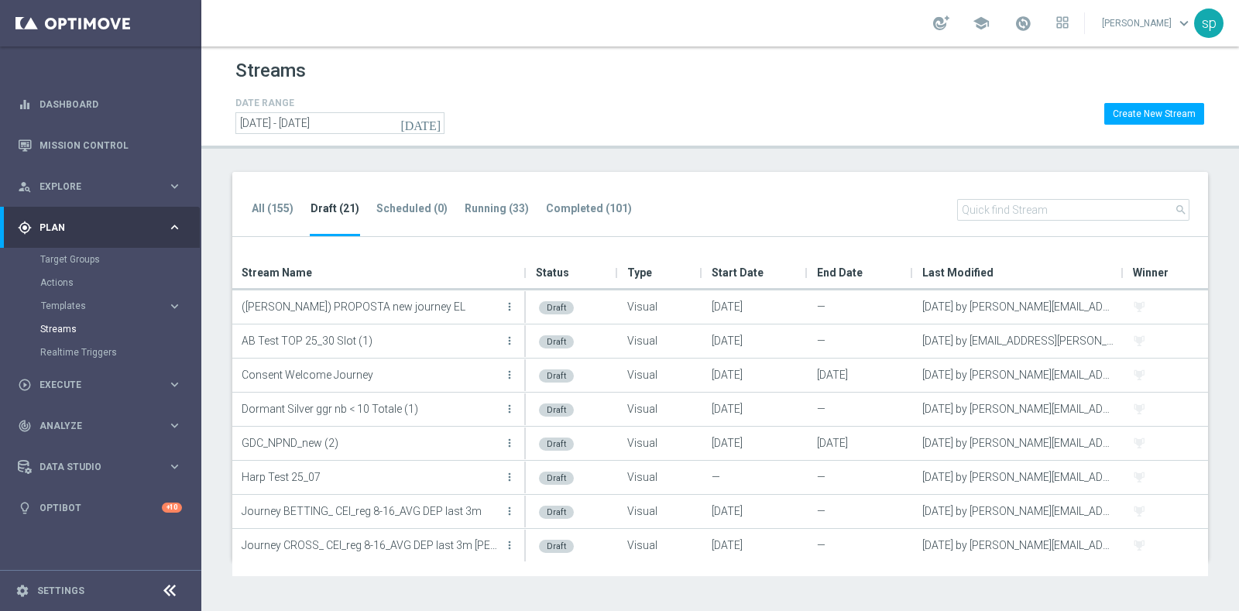
click at [1009, 221] on input-search "search" at bounding box center [1073, 218] width 232 height 38
click at [1012, 211] on input "text" at bounding box center [1073, 210] width 232 height 22
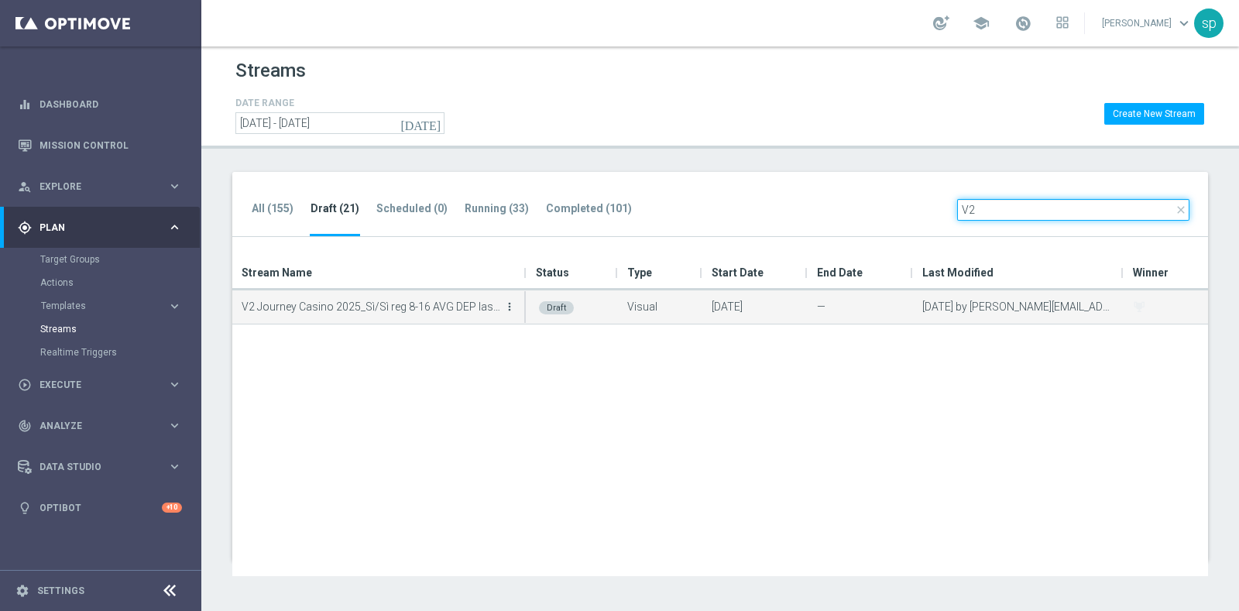
type input "V2"
click at [511, 300] on icon "more_vert" at bounding box center [509, 306] width 12 height 12
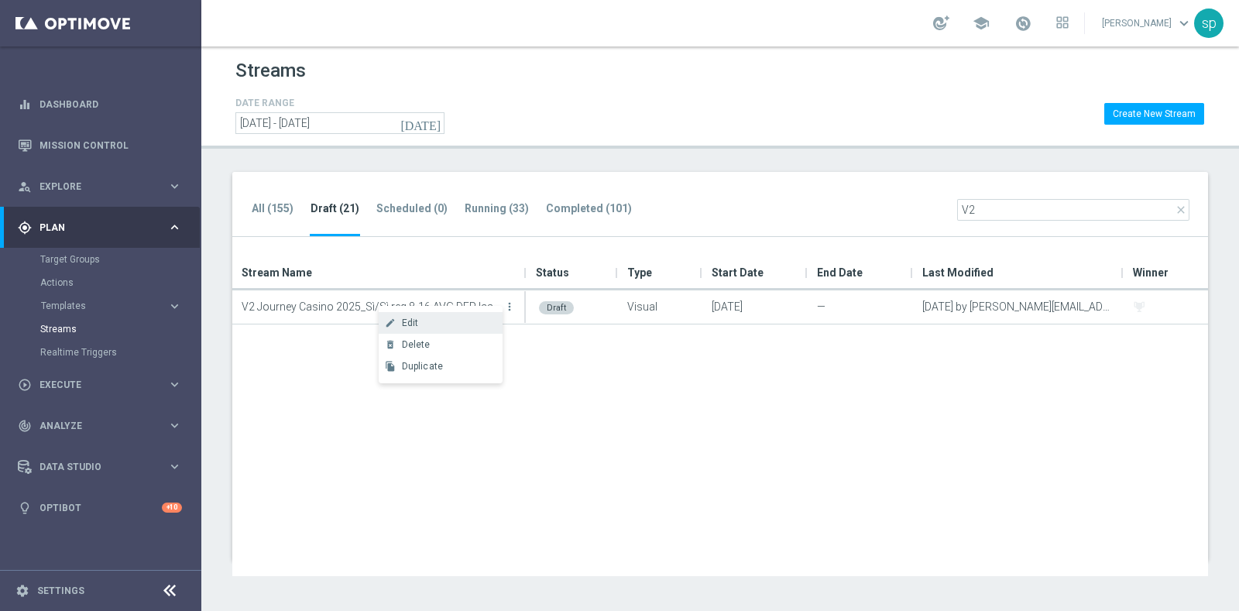
click at [460, 320] on div "Edit" at bounding box center [449, 322] width 94 height 11
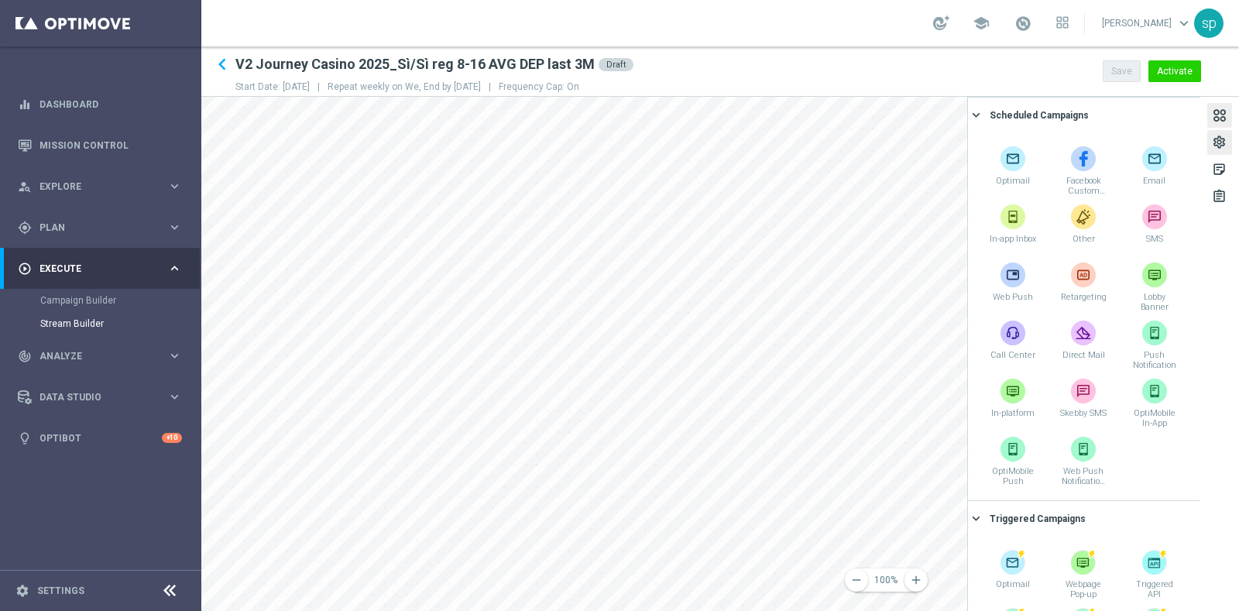
click at [1223, 139] on div "settings" at bounding box center [1219, 145] width 15 height 20
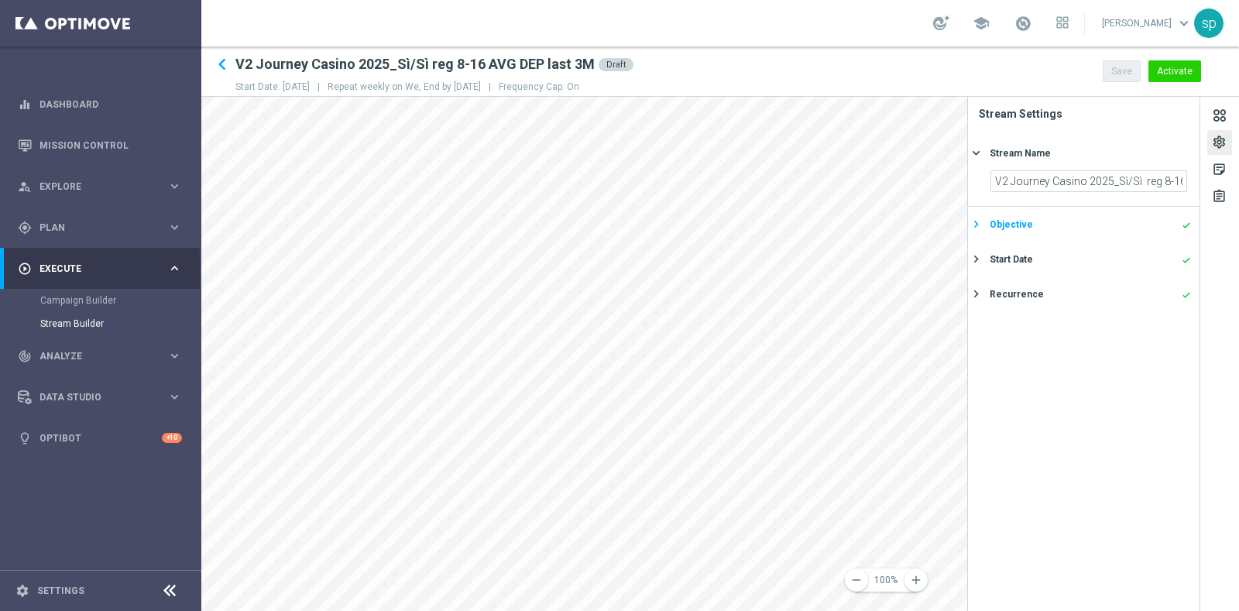
click at [1157, 218] on div "Objective done" at bounding box center [1089, 225] width 201 height 14
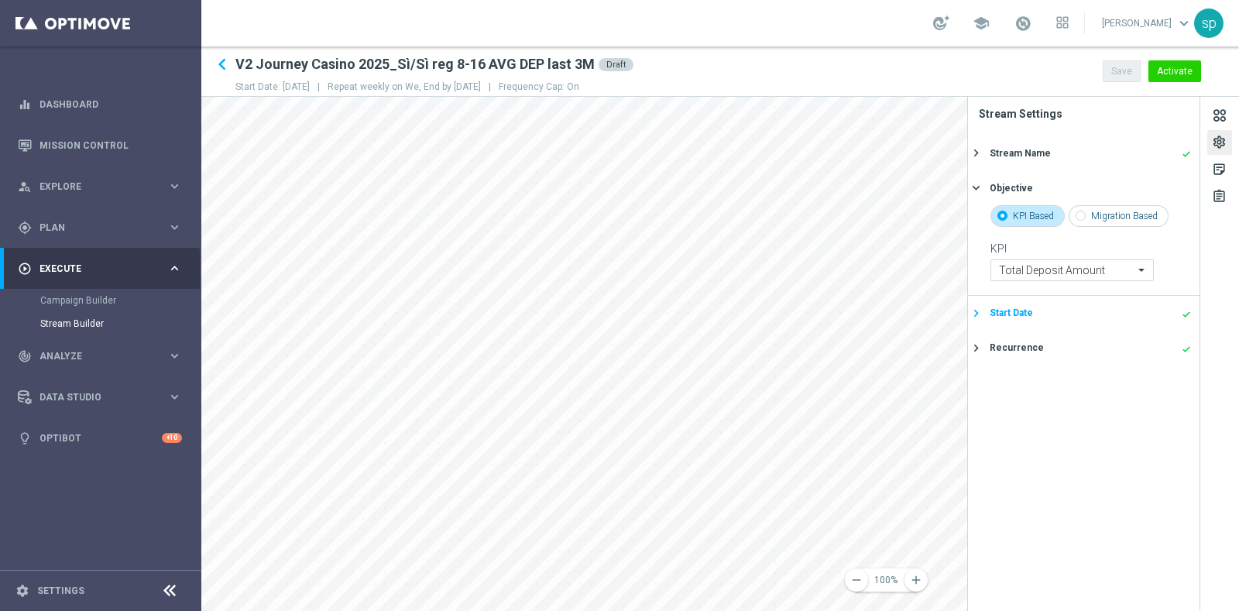
click at [1162, 315] on div "Start Date done" at bounding box center [1089, 313] width 201 height 14
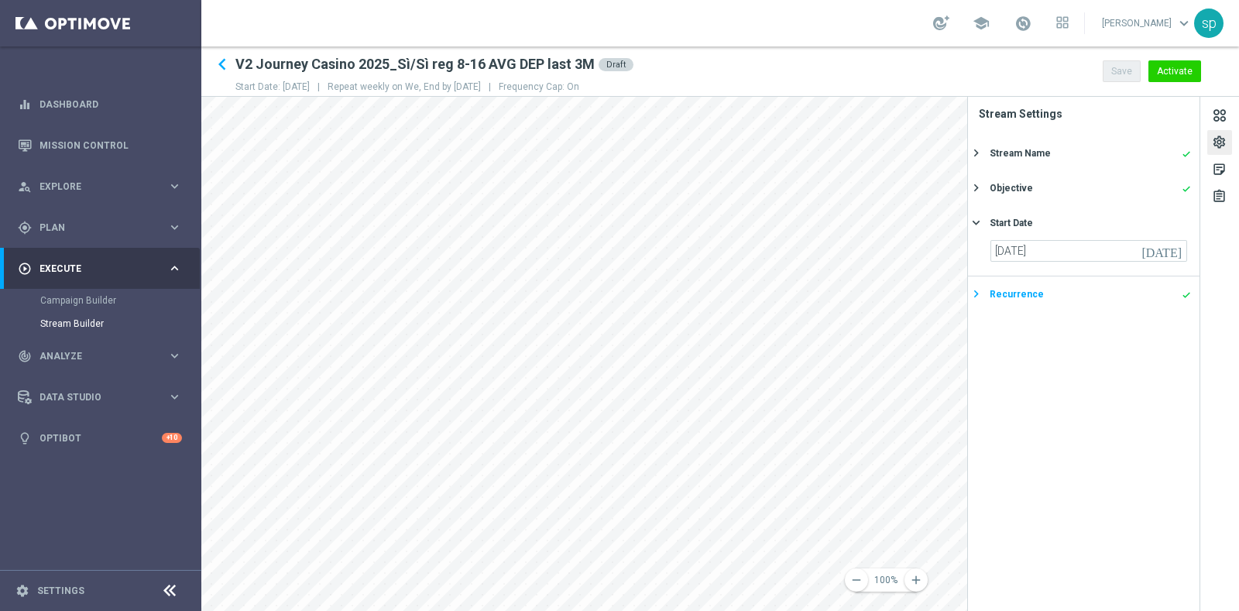
click at [1152, 296] on div "Recurrence done" at bounding box center [1089, 294] width 201 height 14
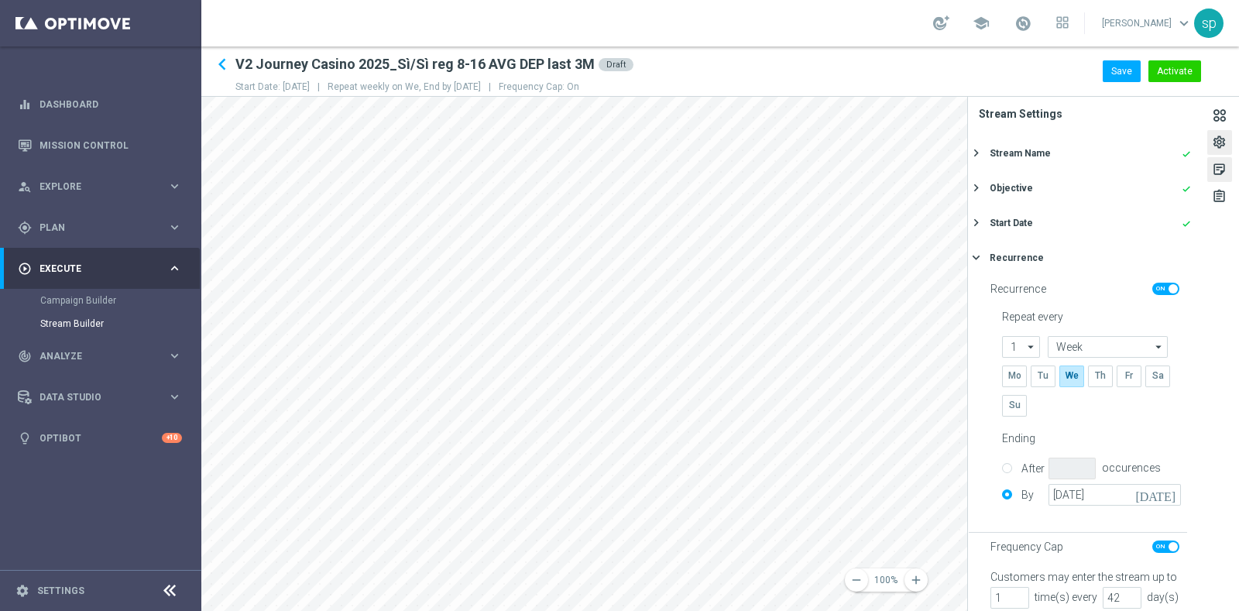
click at [1223, 172] on div "sticky_note_2" at bounding box center [1219, 172] width 15 height 20
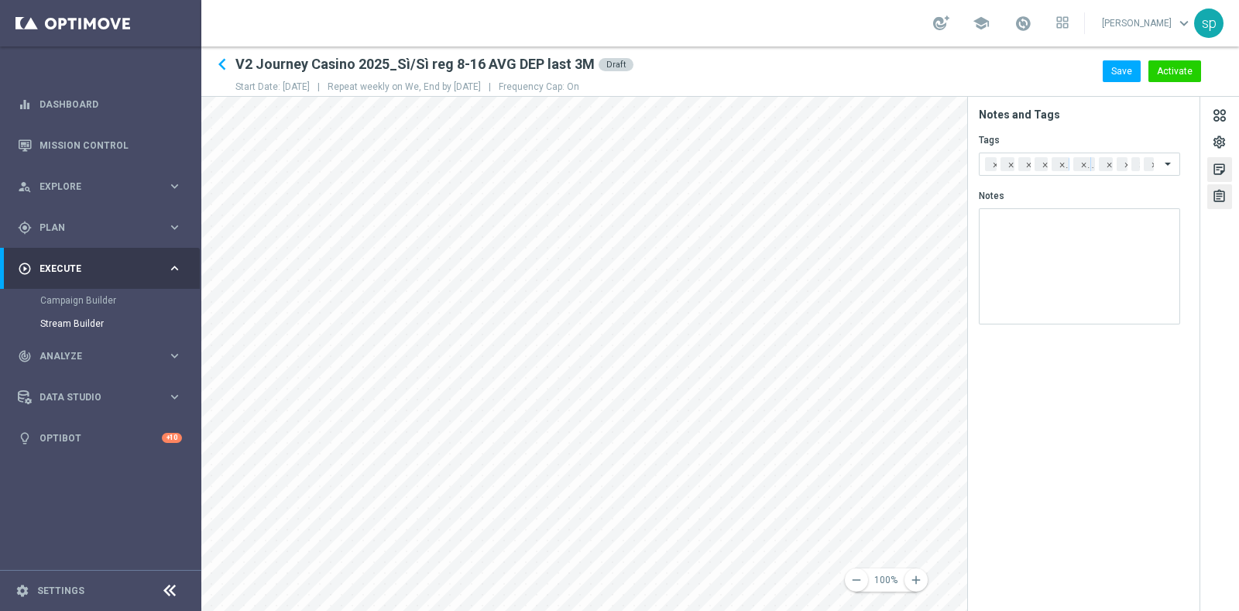
click at [1223, 193] on div "assignment" at bounding box center [1219, 199] width 15 height 20
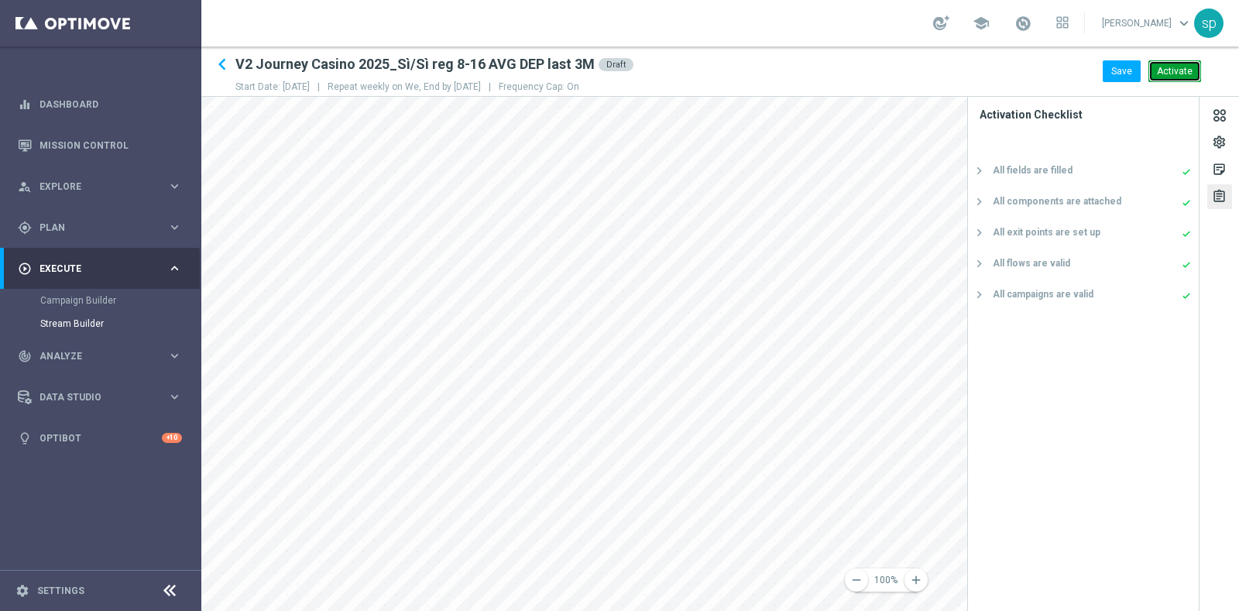
click at [1161, 68] on button "Activate" at bounding box center [1174, 71] width 53 height 22
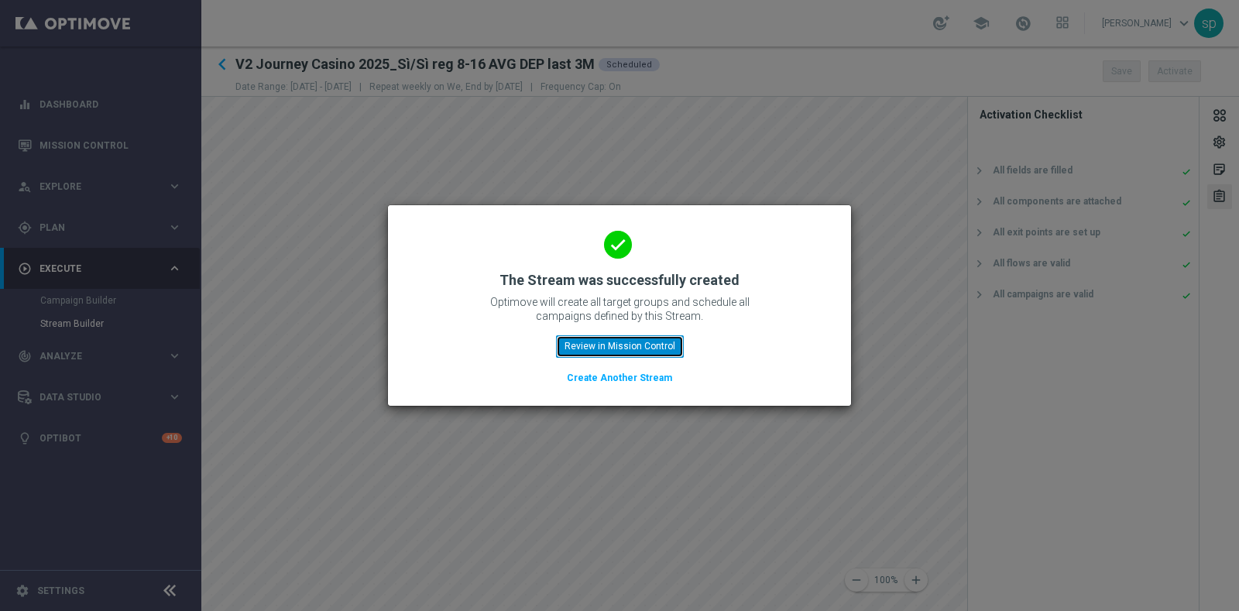
click at [655, 348] on button "Review in Mission Control" at bounding box center [620, 346] width 128 height 22
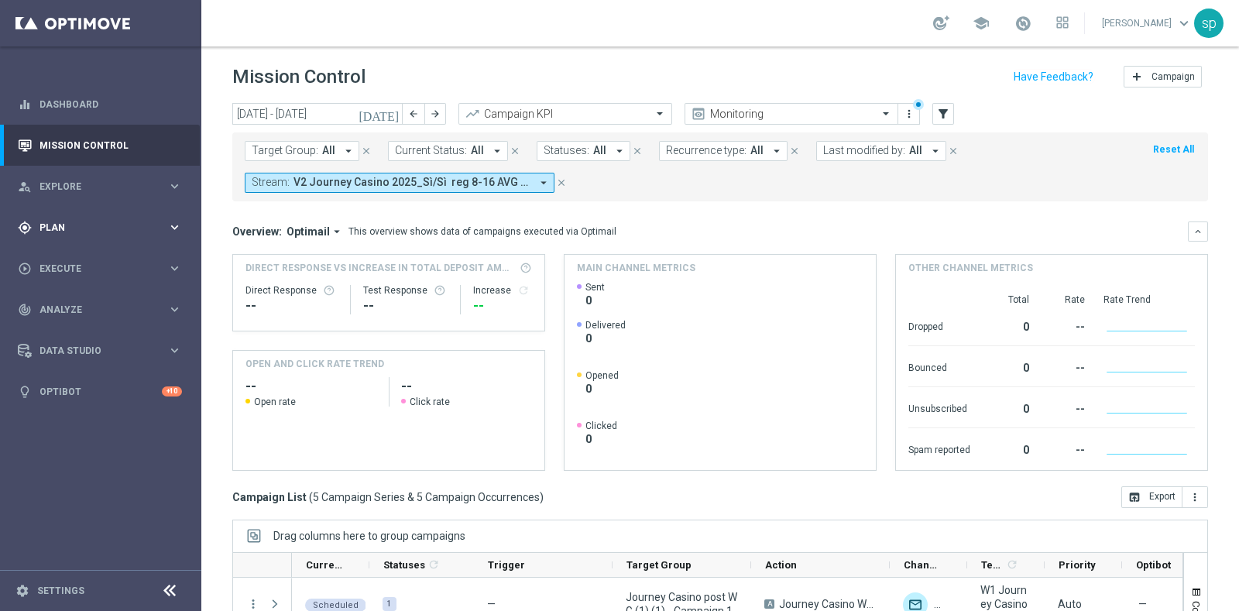
click at [59, 221] on div "gps_fixed Plan" at bounding box center [92, 228] width 149 height 14
click at [71, 262] on link "Target Groups" at bounding box center [100, 259] width 121 height 12
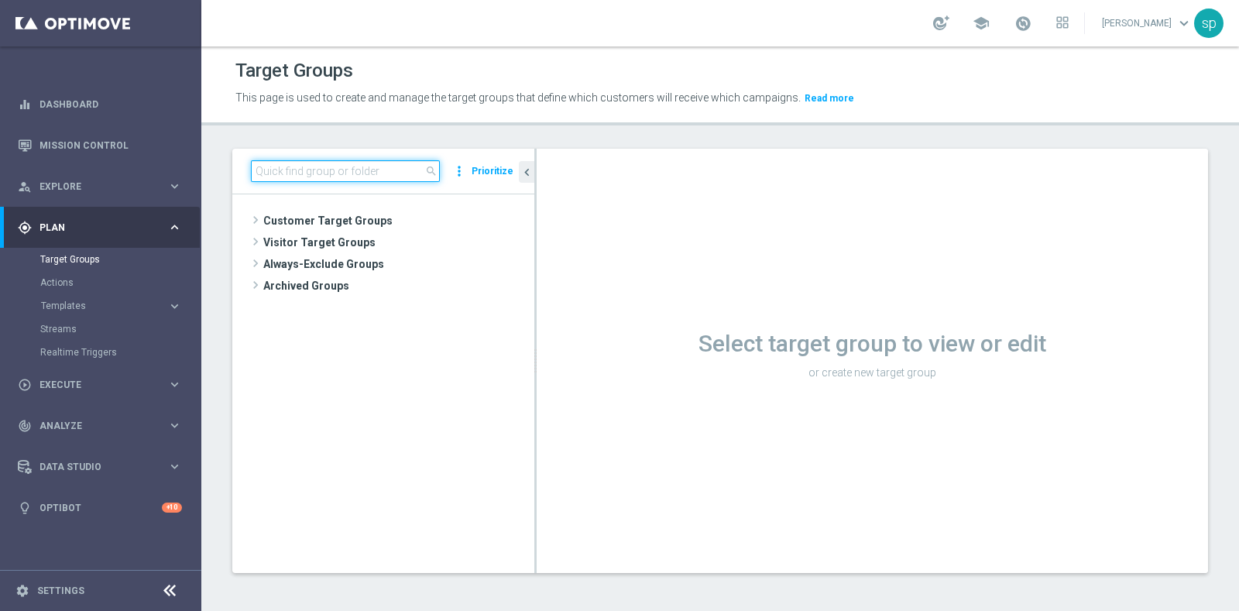
click at [297, 162] on input at bounding box center [345, 171] width 189 height 22
click at [310, 166] on input at bounding box center [345, 171] width 189 height 22
type input "c"
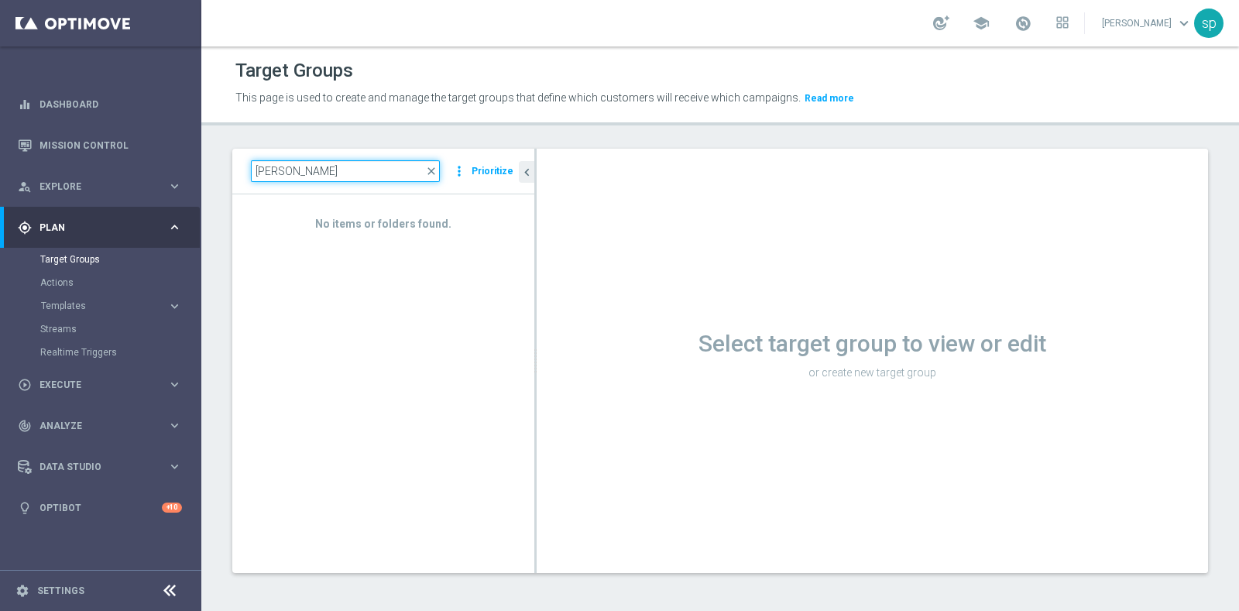
type input "j"
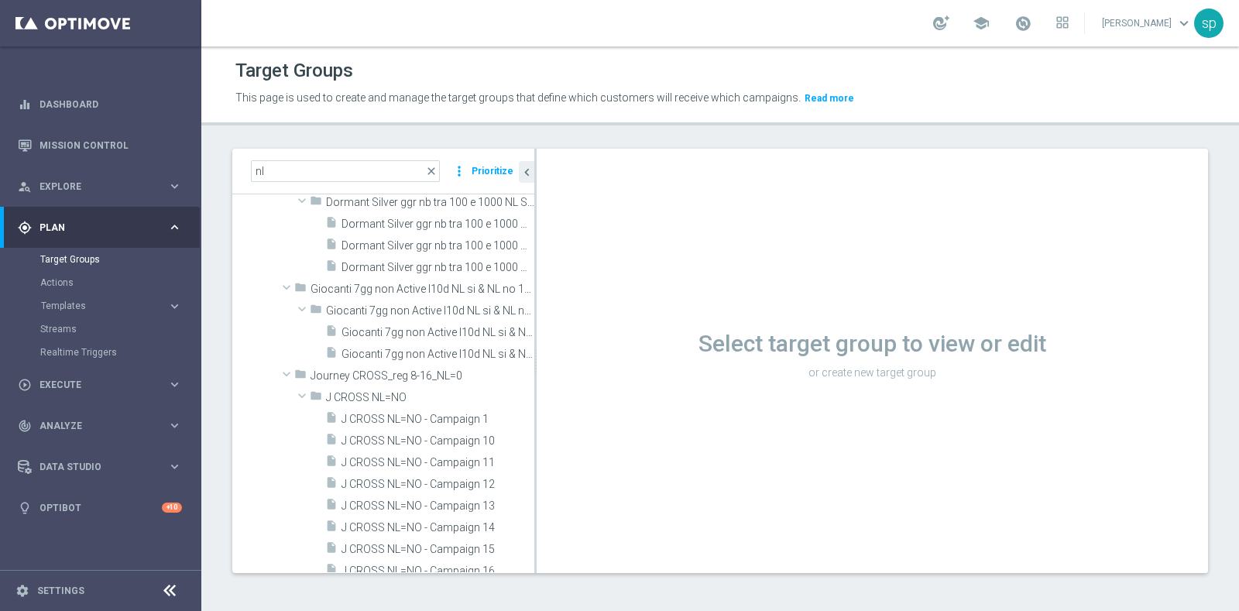
scroll to position [3166, 0]
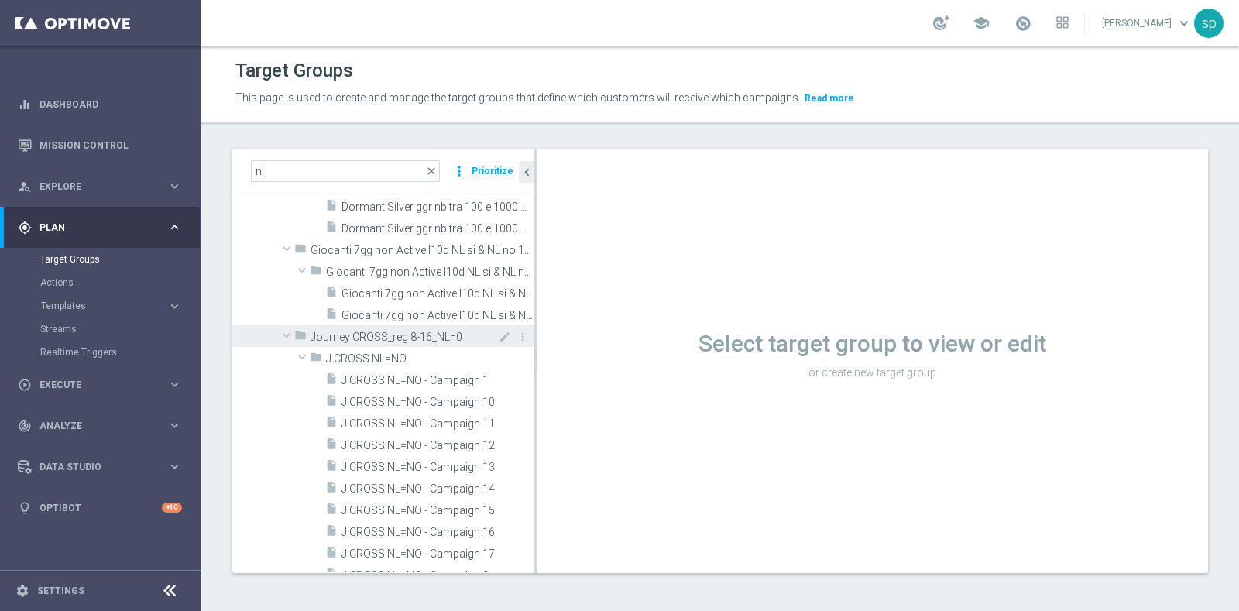
click at [434, 331] on span "Journey CROSS_reg 8-16_NL=0" at bounding box center [386, 337] width 153 height 13
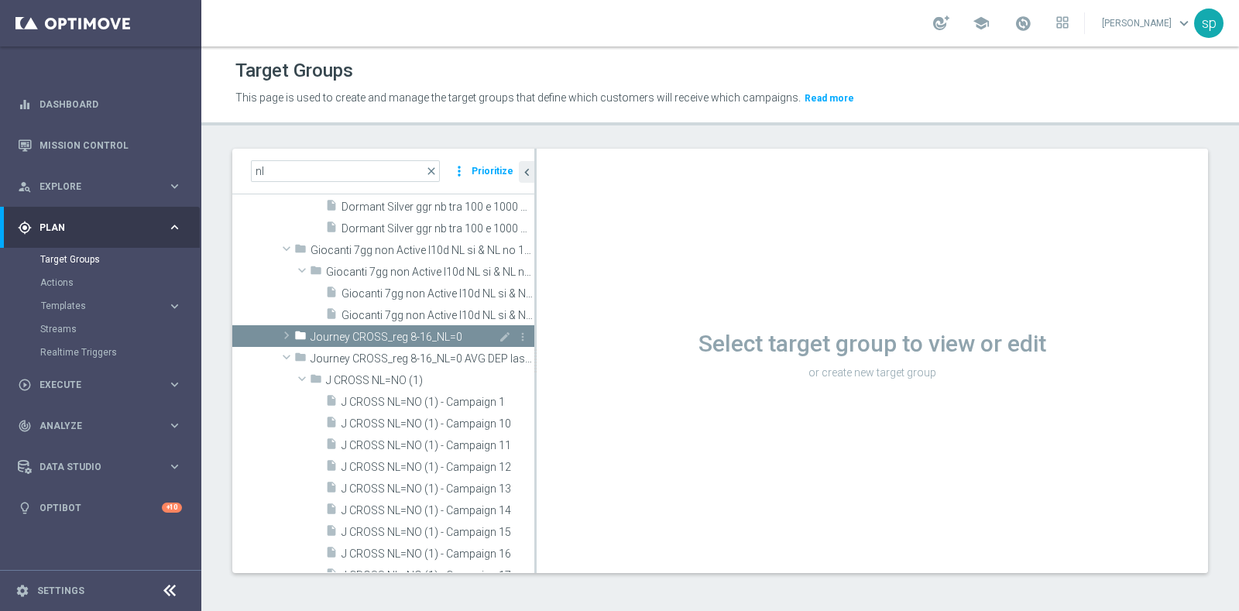
click at [337, 327] on div "folder Journey CROSS_reg 8-16_NL=0" at bounding box center [378, 336] width 169 height 22
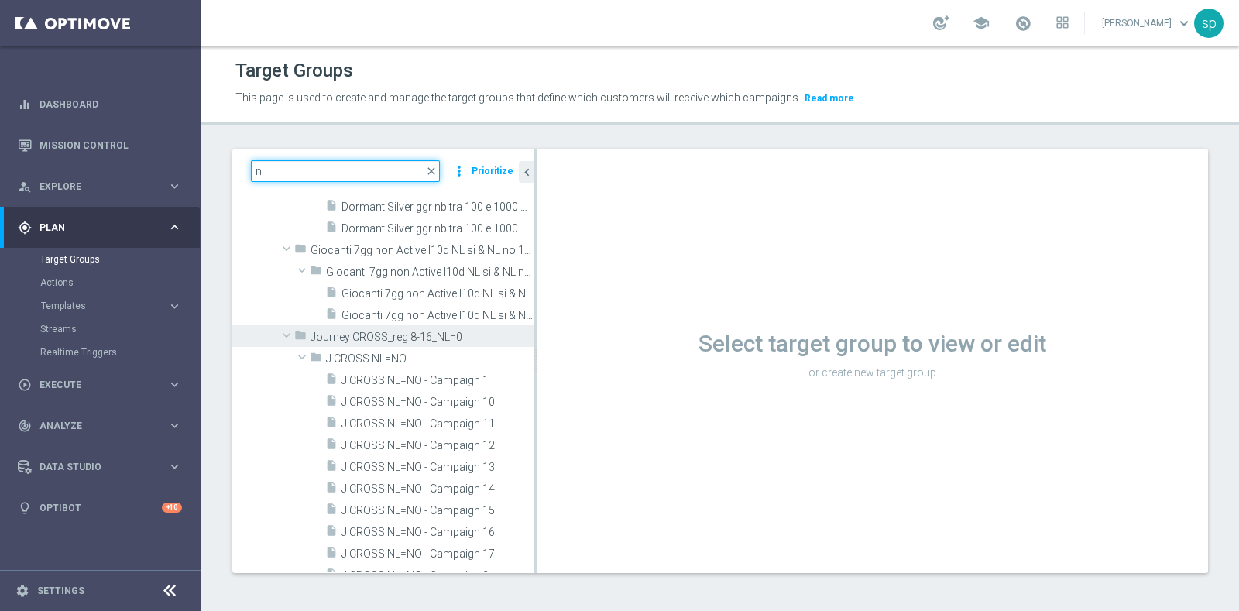
click at [338, 170] on input "nl" at bounding box center [345, 171] width 189 height 22
type input "n"
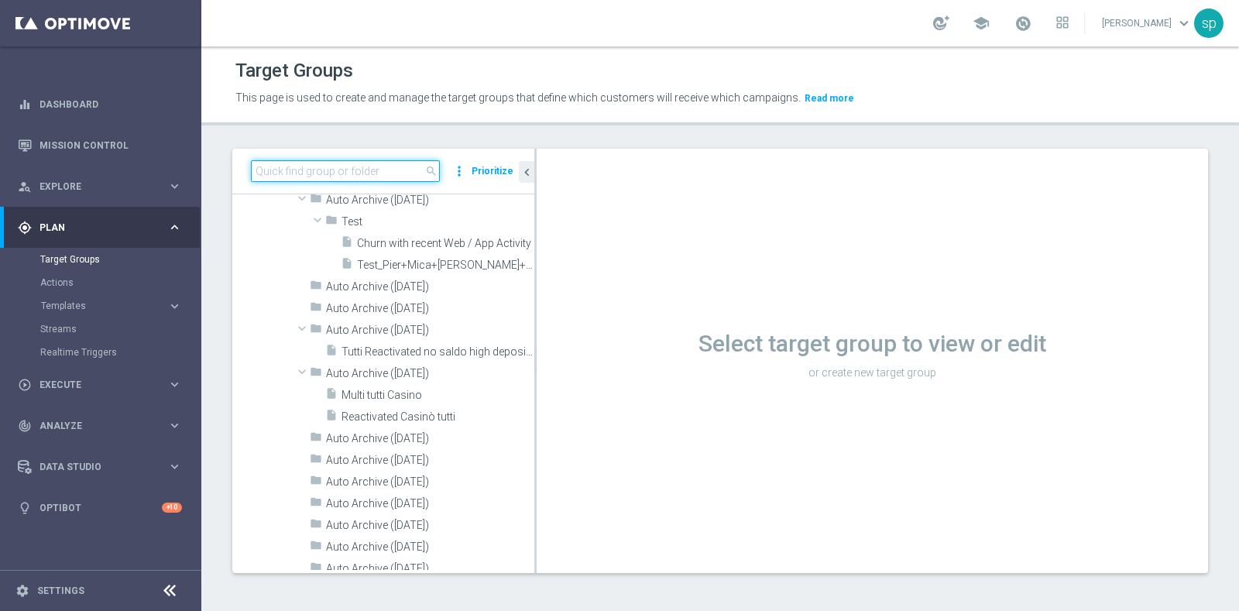
scroll to position [0, 0]
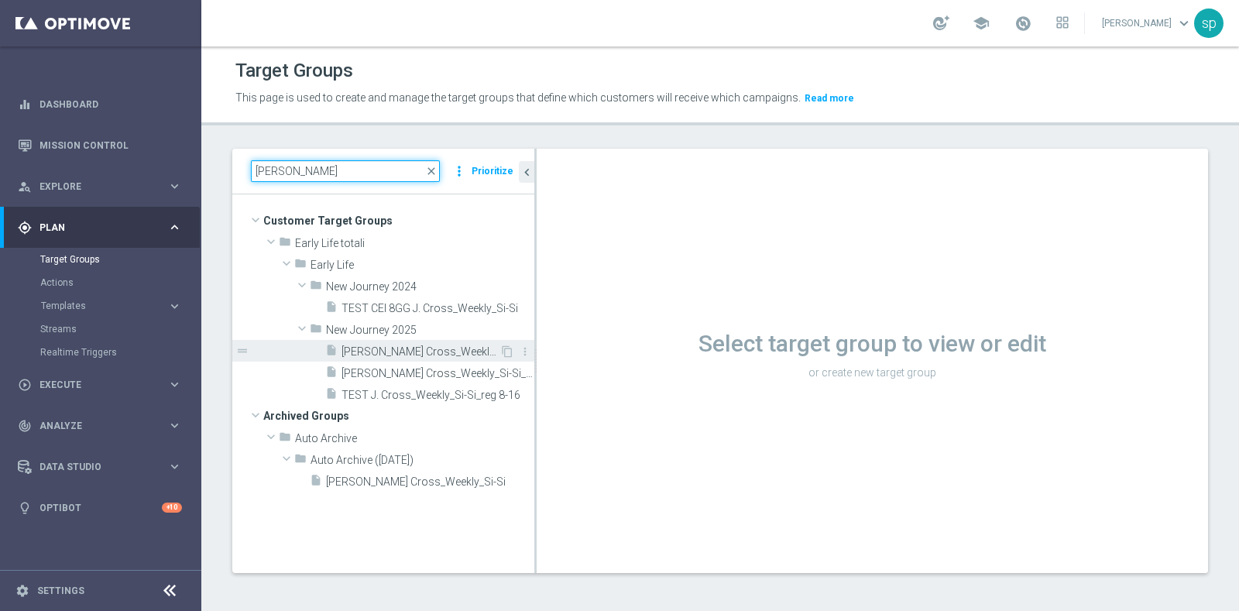
type input "j. cross"
click at [396, 354] on span "J. Cross_Weekly_Si-No_reg 8-16" at bounding box center [420, 351] width 158 height 13
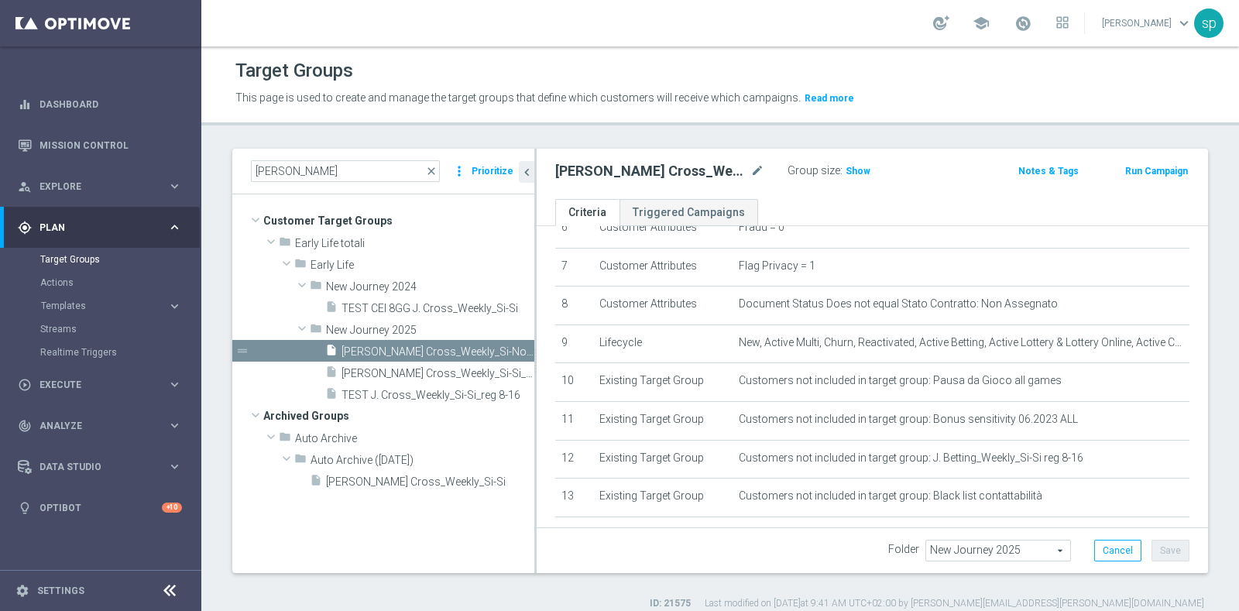
scroll to position [523, 0]
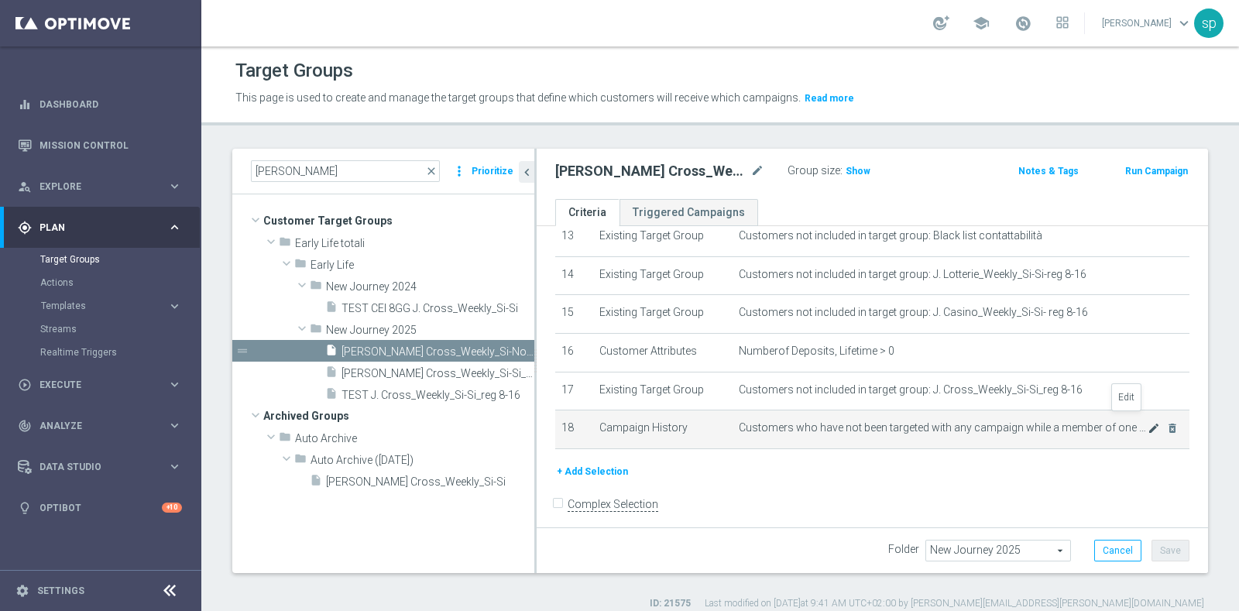
click at [1147, 422] on icon "mode_edit" at bounding box center [1153, 428] width 12 height 12
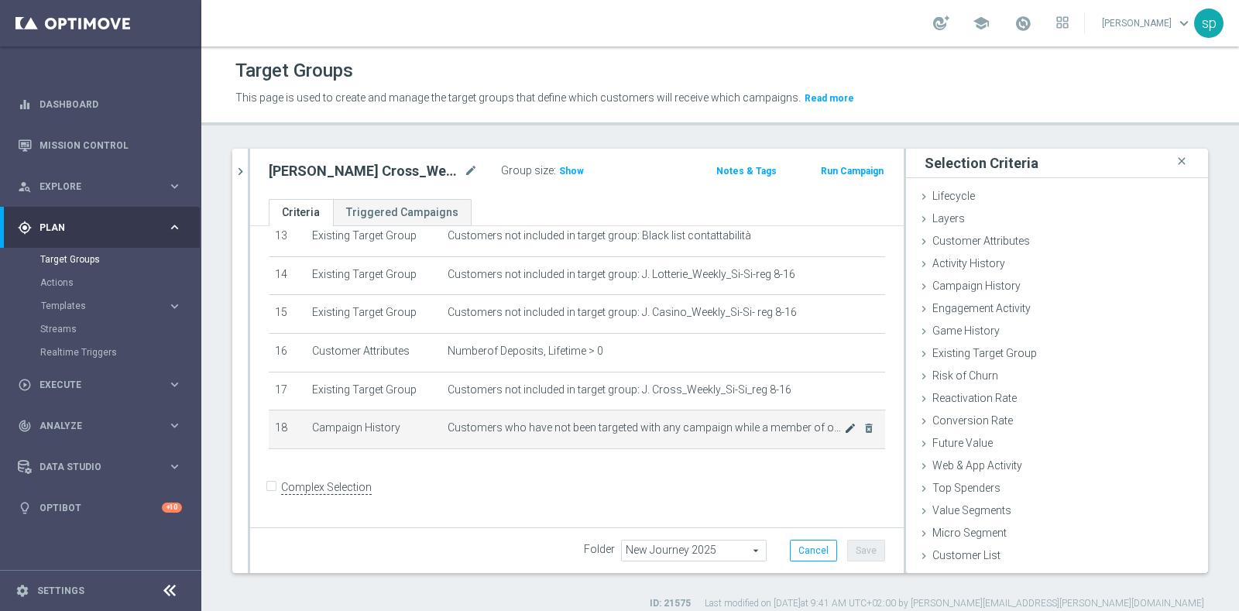
scroll to position [507, 0]
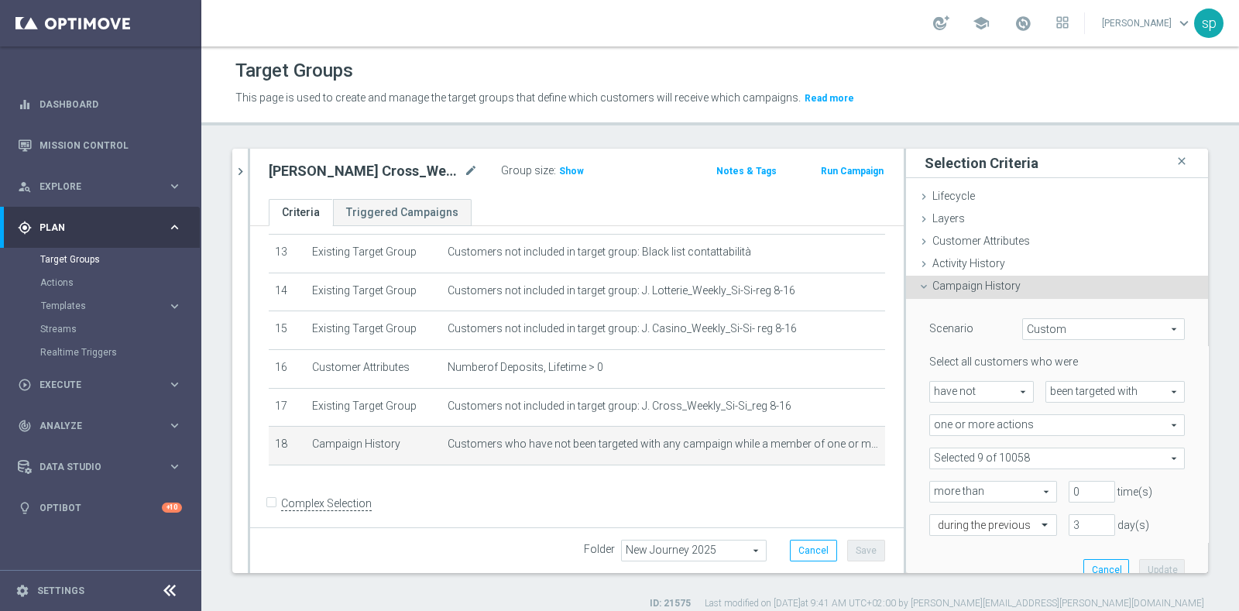
click at [1021, 457] on span at bounding box center [1057, 458] width 254 height 20
click at [935, 487] on input "Show Selected" at bounding box center [940, 492] width 10 height 10
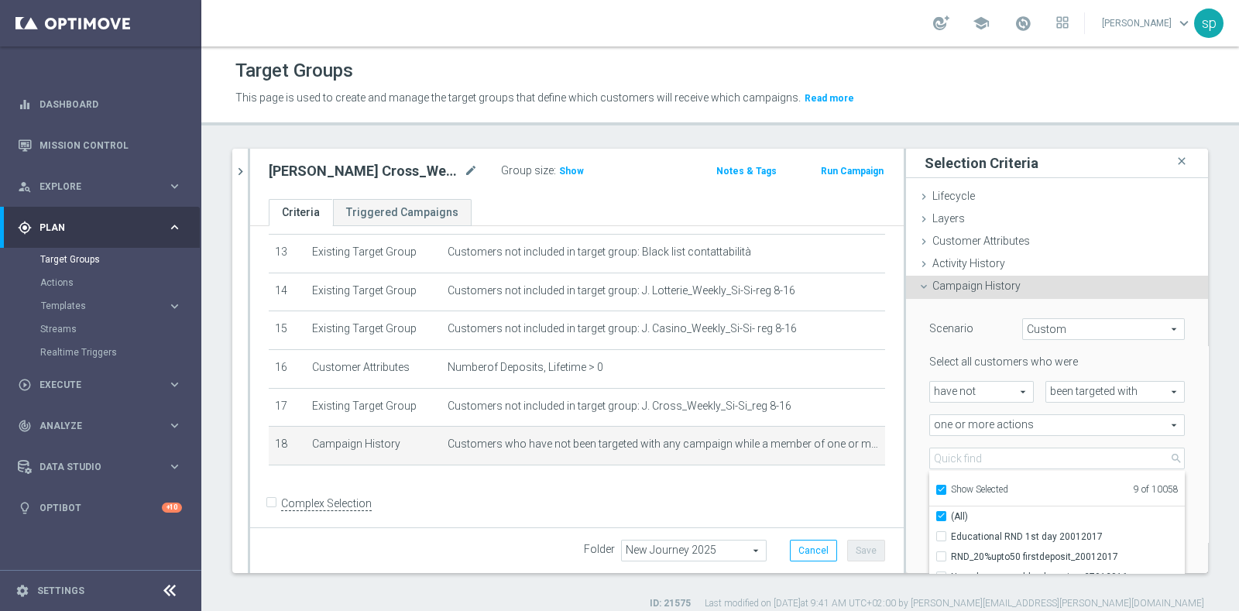
checkbox input "true"
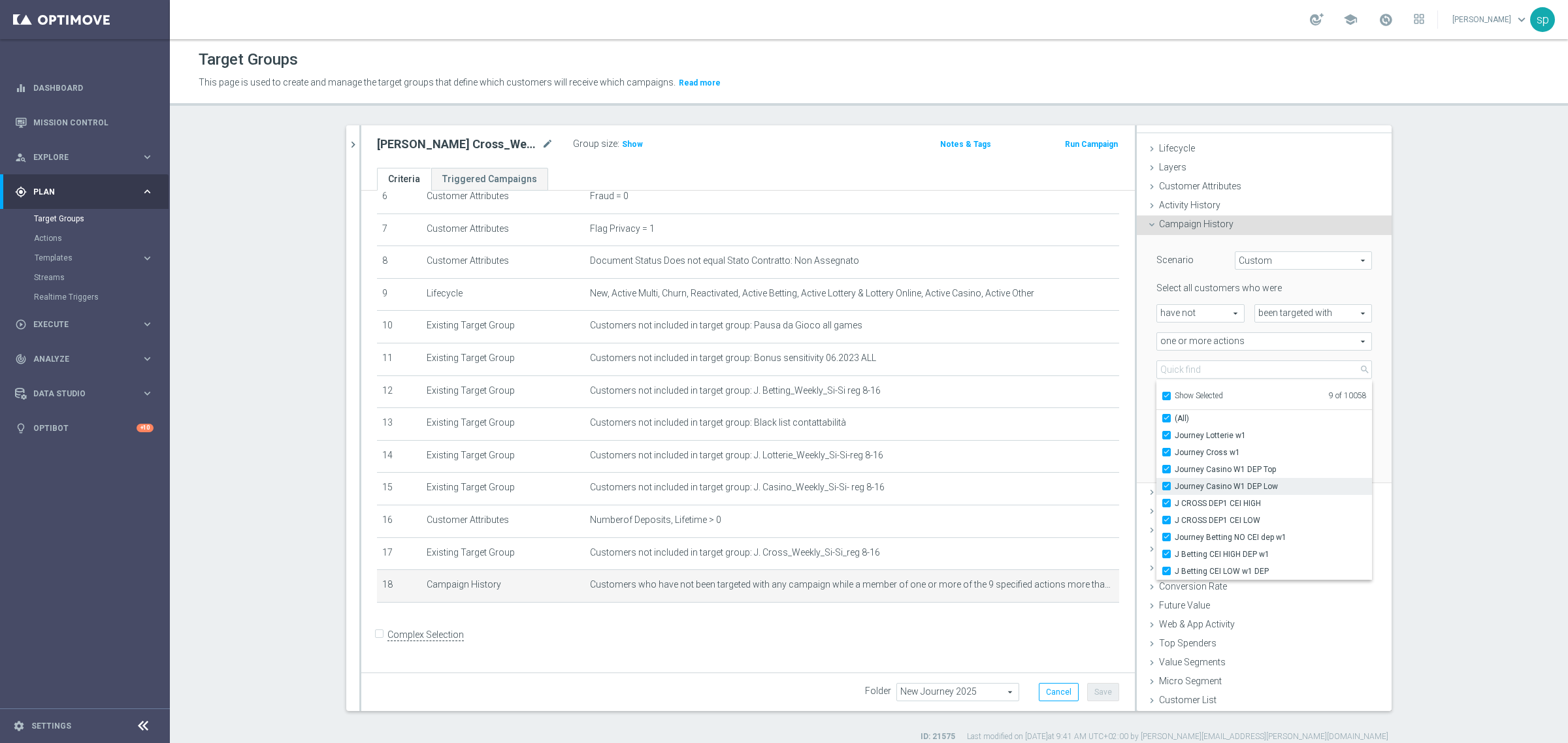
scroll to position [16, 0]
click at [1045, 496] on section "j. cross close more_vert Prioritize Customer Target Groups library_add create_n…" at bounding box center [868, 434] width 1398 height 617
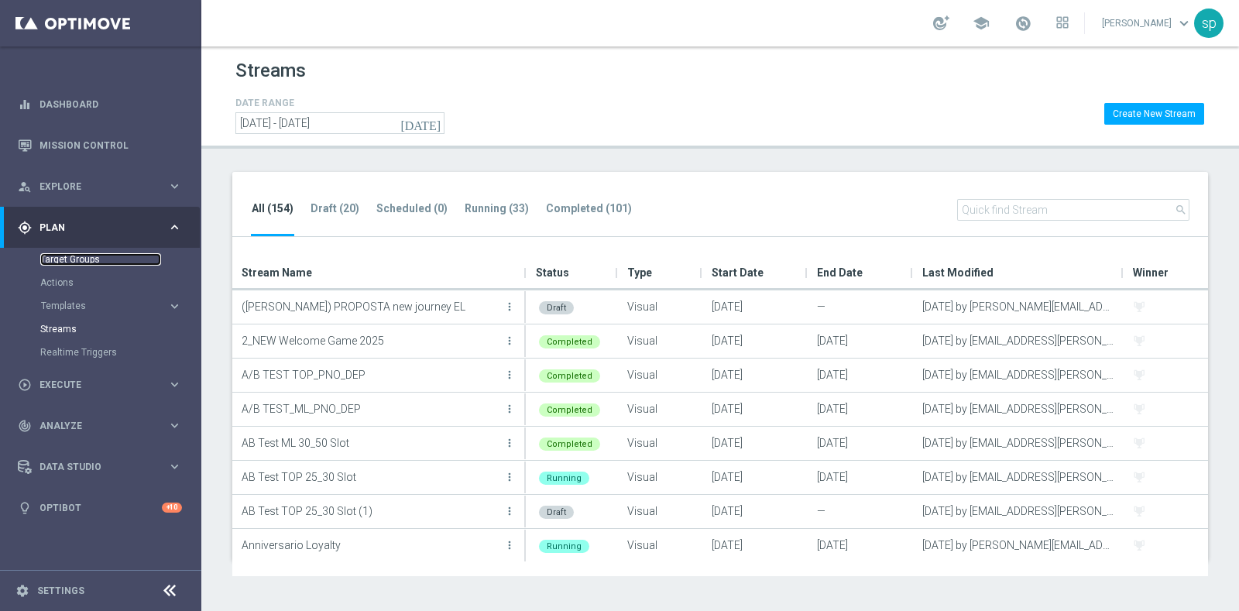
click at [56, 259] on link "Target Groups" at bounding box center [100, 259] width 121 height 12
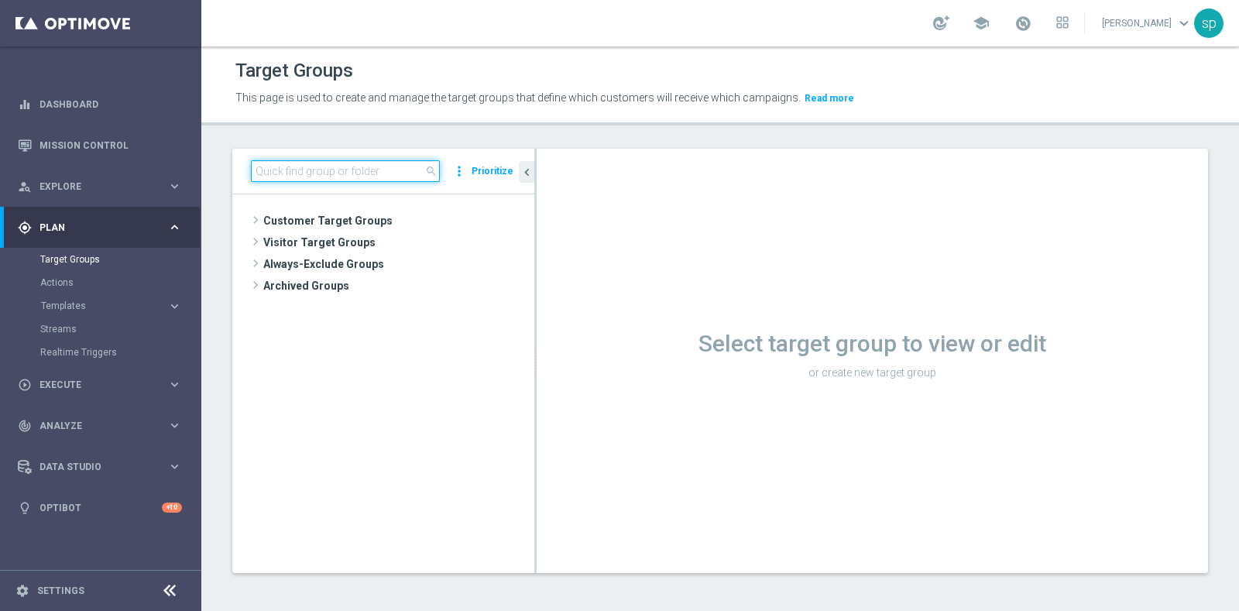
click at [348, 177] on input at bounding box center [345, 171] width 189 height 22
type input "12.09"
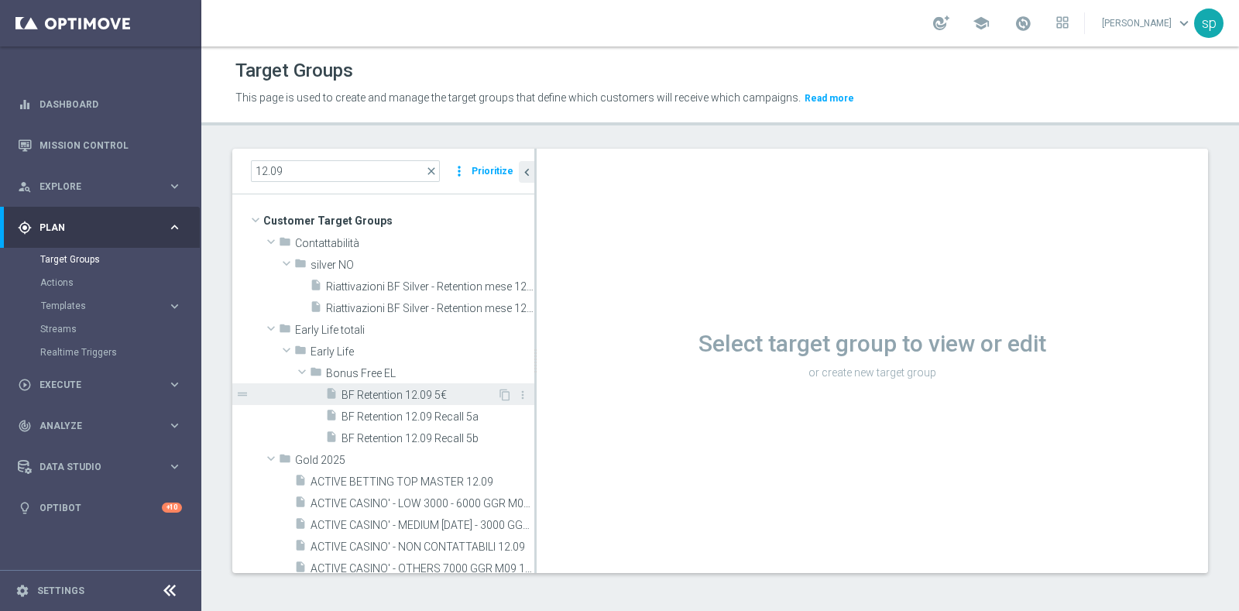
click at [412, 393] on span "BF Retention 12.09 5€" at bounding box center [419, 395] width 156 height 13
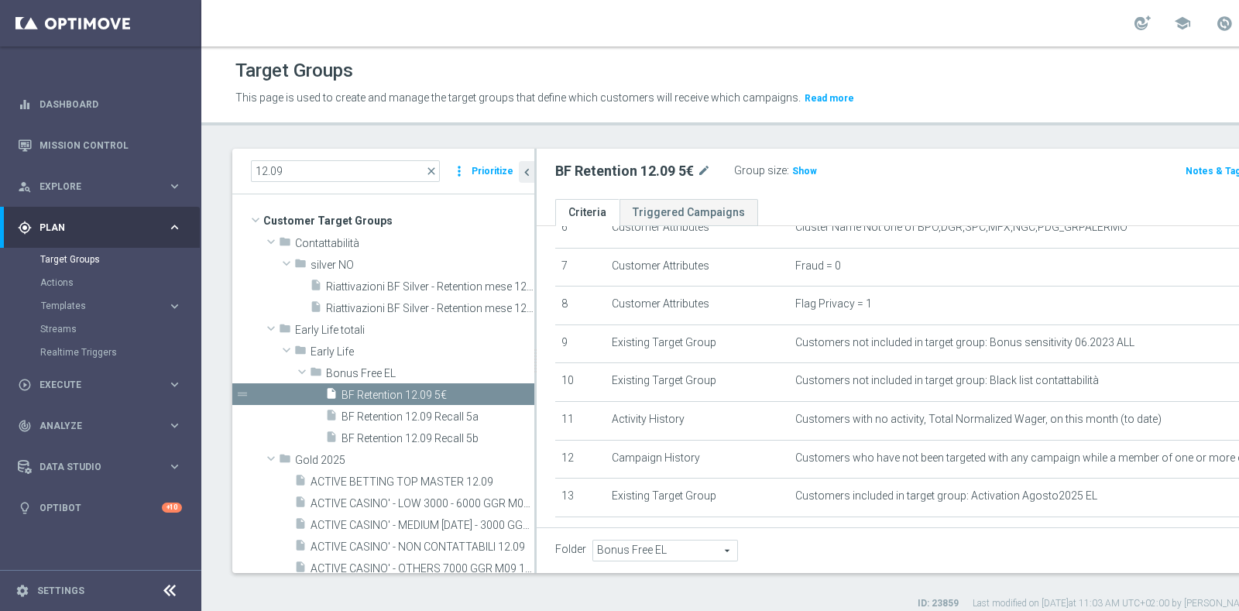
scroll to position [334, 0]
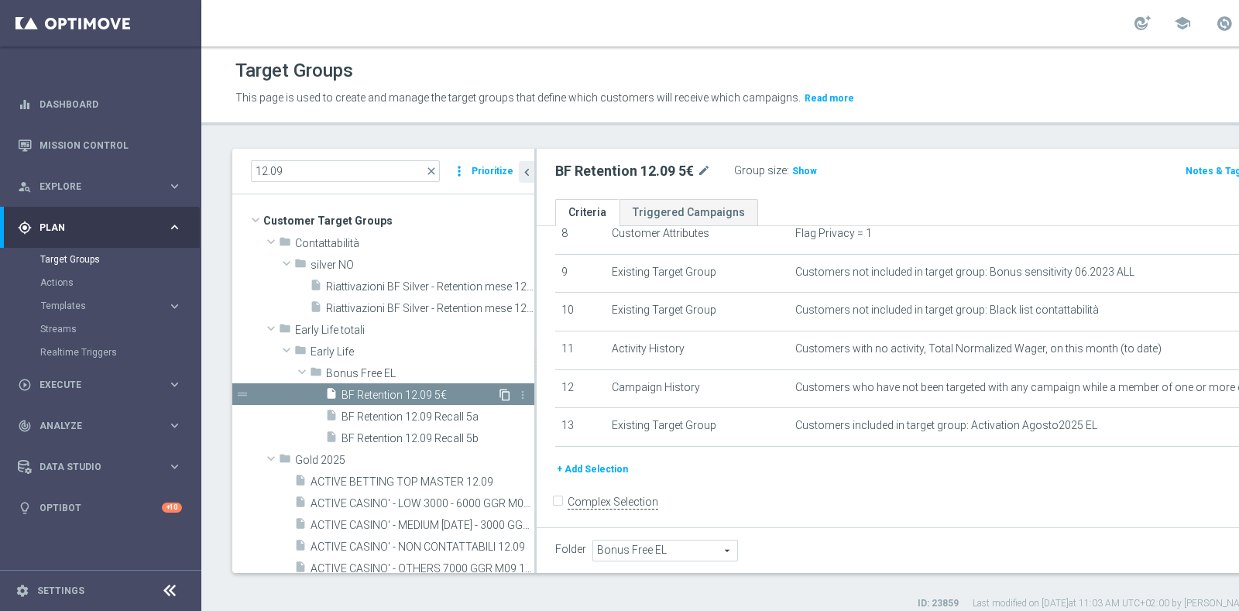
click at [499, 389] on icon "content_copy" at bounding box center [505, 395] width 12 height 12
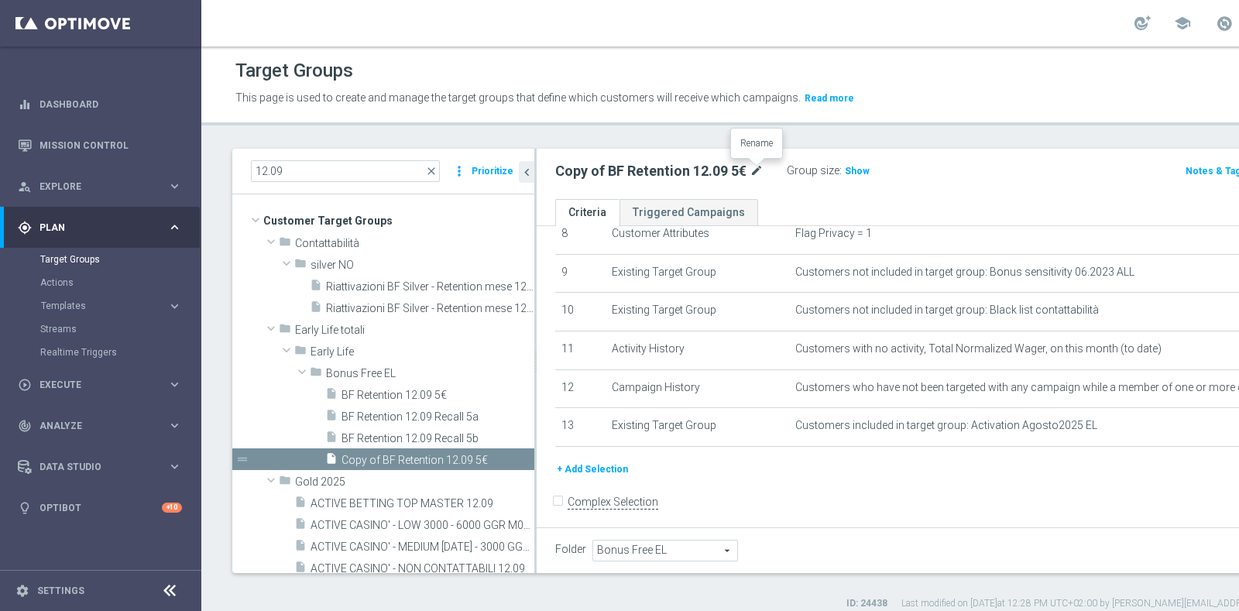
click at [760, 169] on icon "mode_edit" at bounding box center [756, 171] width 14 height 19
click at [675, 172] on input "Copy of BF Retention 12.09 5€" at bounding box center [659, 173] width 209 height 22
click at [688, 173] on input "Copy of BF Retention 10.09 5€" at bounding box center [659, 173] width 209 height 22
drag, startPoint x: 597, startPoint y: 172, endPoint x: 535, endPoint y: 171, distance: 61.9
click at [535, 171] on as-split "12.09 close more_vert Prioritize Customer Target Groups library_add create_new_…" at bounding box center [820, 361] width 1177 height 424
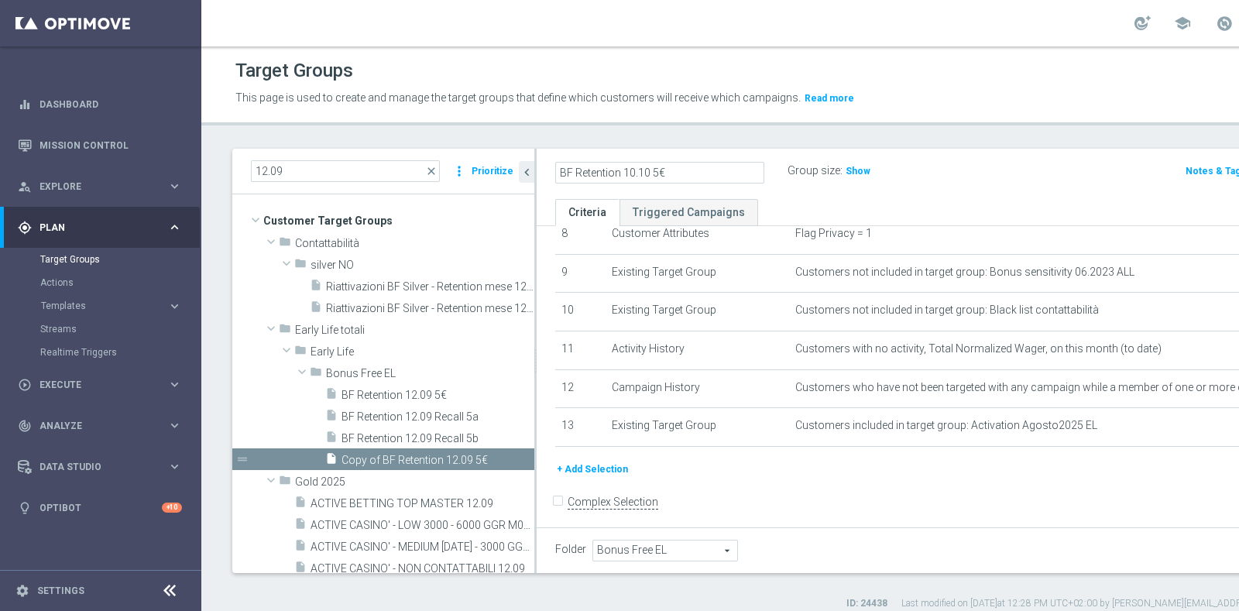
click at [564, 169] on input "BF Retention 10.10 5€" at bounding box center [659, 173] width 209 height 22
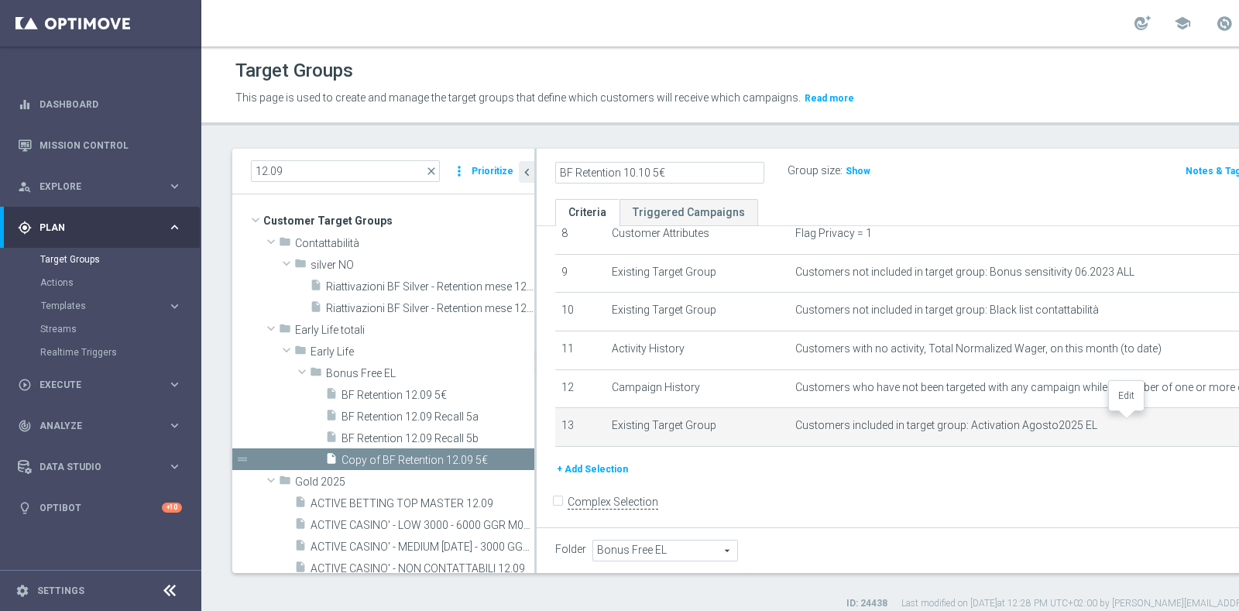
type input "BF Retention 10.10 5€"
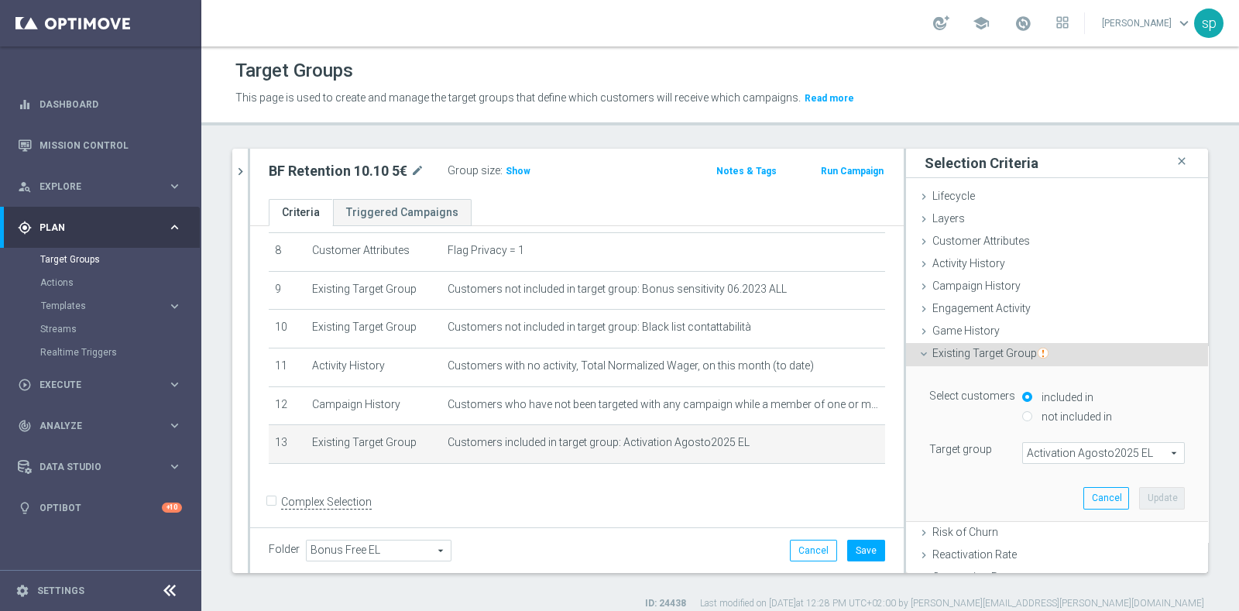
click at [1080, 459] on span "Activation Agosto2025 EL" at bounding box center [1103, 453] width 161 height 20
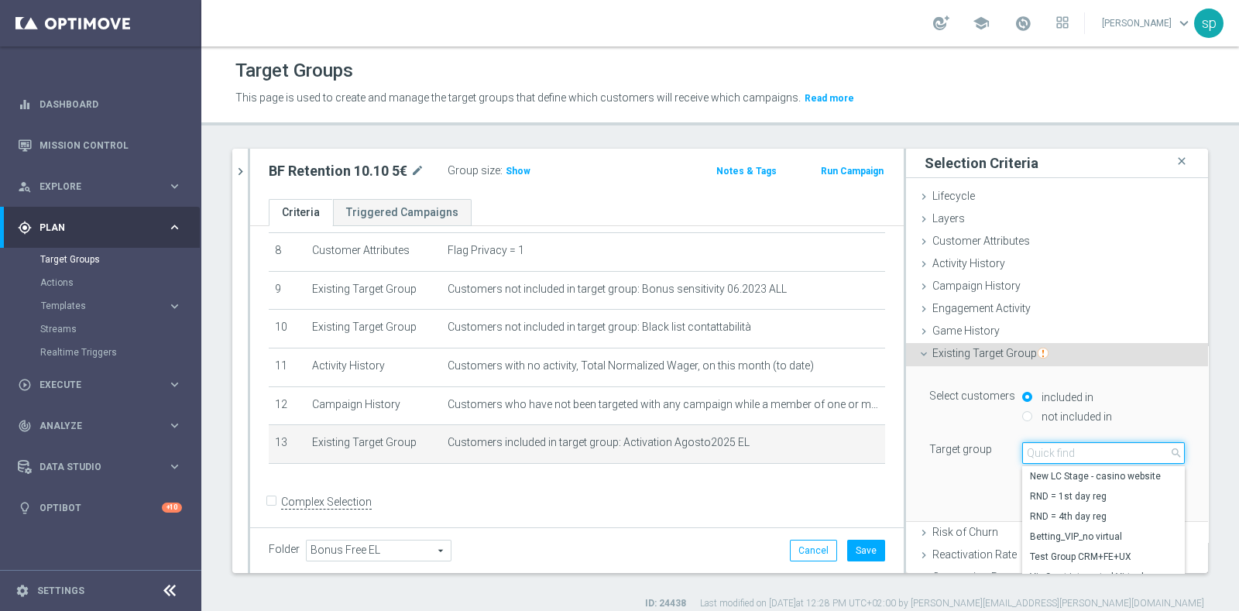
click at [1080, 459] on input "search" at bounding box center [1103, 453] width 163 height 22
type input "activation set"
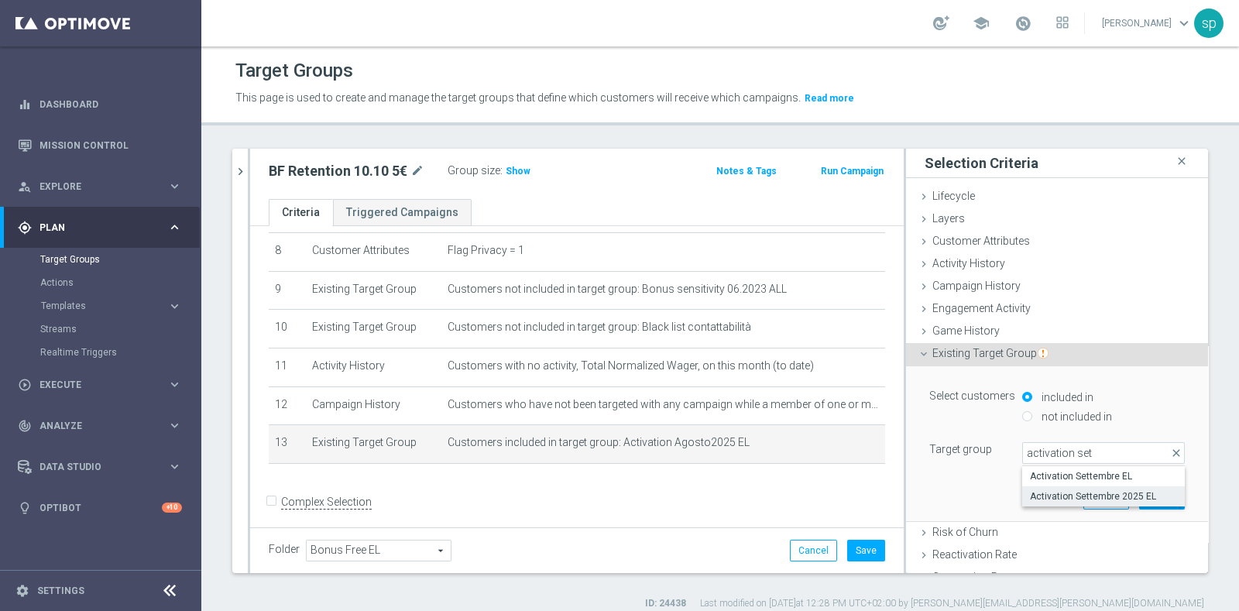
click at [1122, 492] on span "Activation Settembre 2025 EL" at bounding box center [1103, 496] width 147 height 12
type input "Activation Settembre 2025 EL"
click at [1139, 492] on button "Update" at bounding box center [1162, 498] width 46 height 22
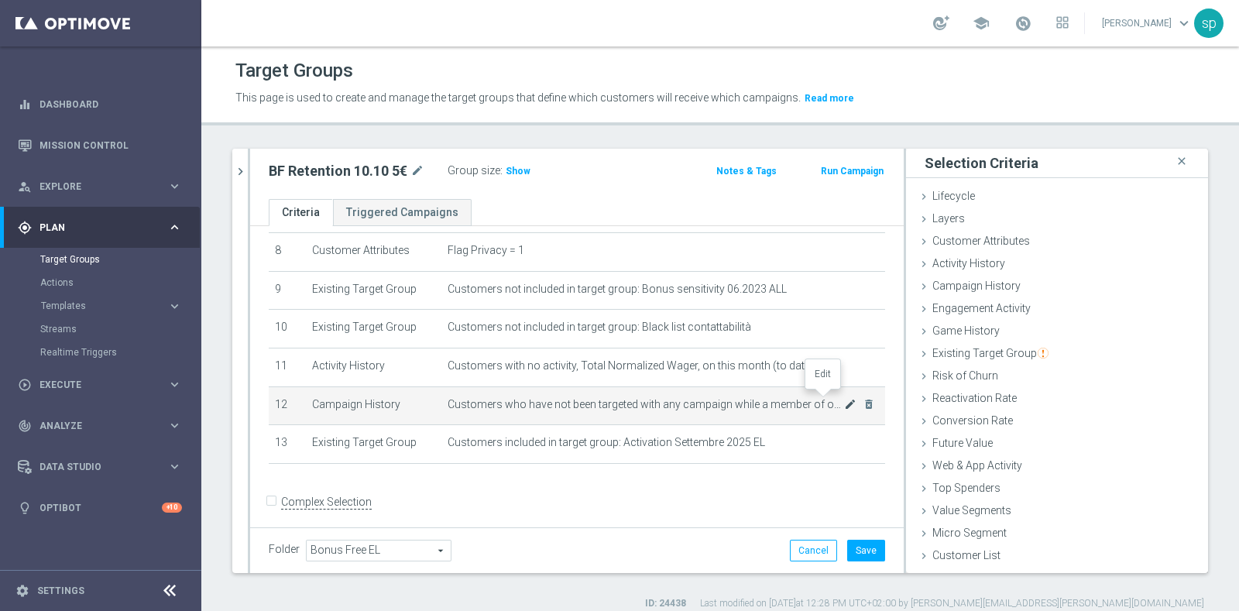
click at [844, 398] on icon "mode_edit" at bounding box center [850, 404] width 12 height 12
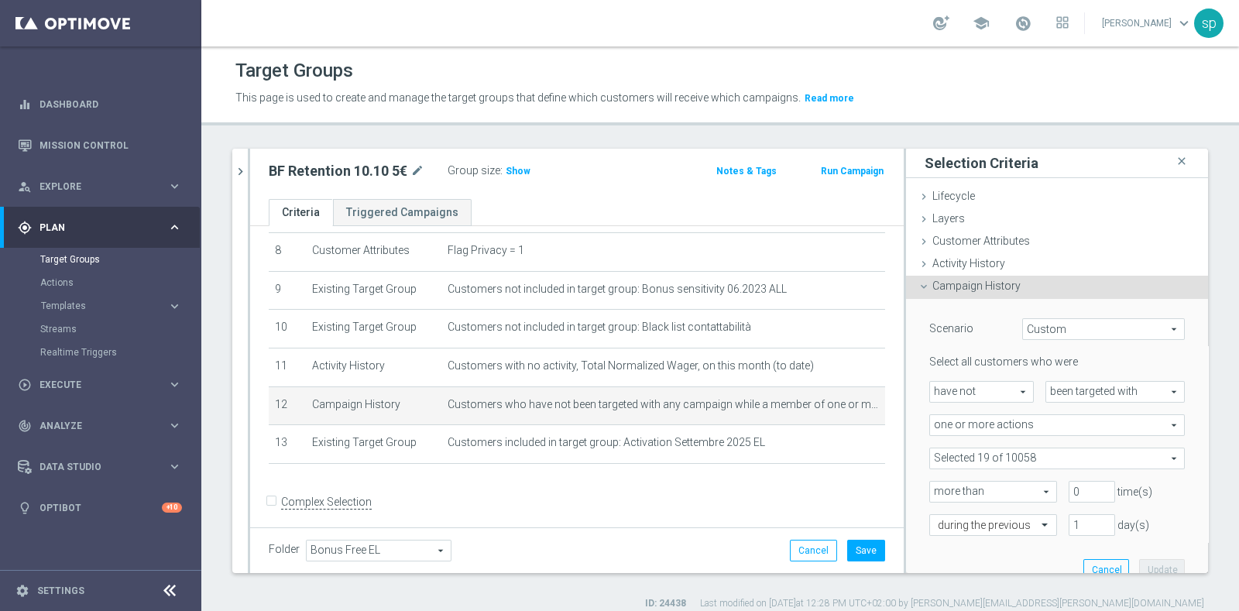
click at [1007, 461] on span at bounding box center [1057, 458] width 254 height 20
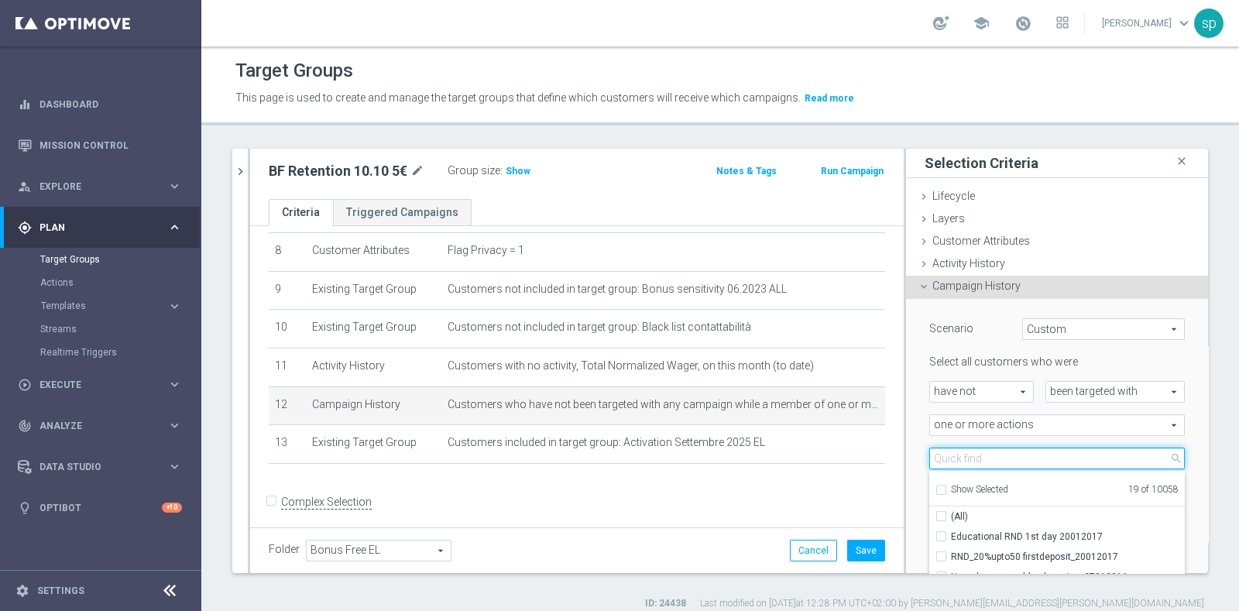
click at [1007, 461] on input "search" at bounding box center [1056, 459] width 255 height 22
type input "t"
type input "bf corto"
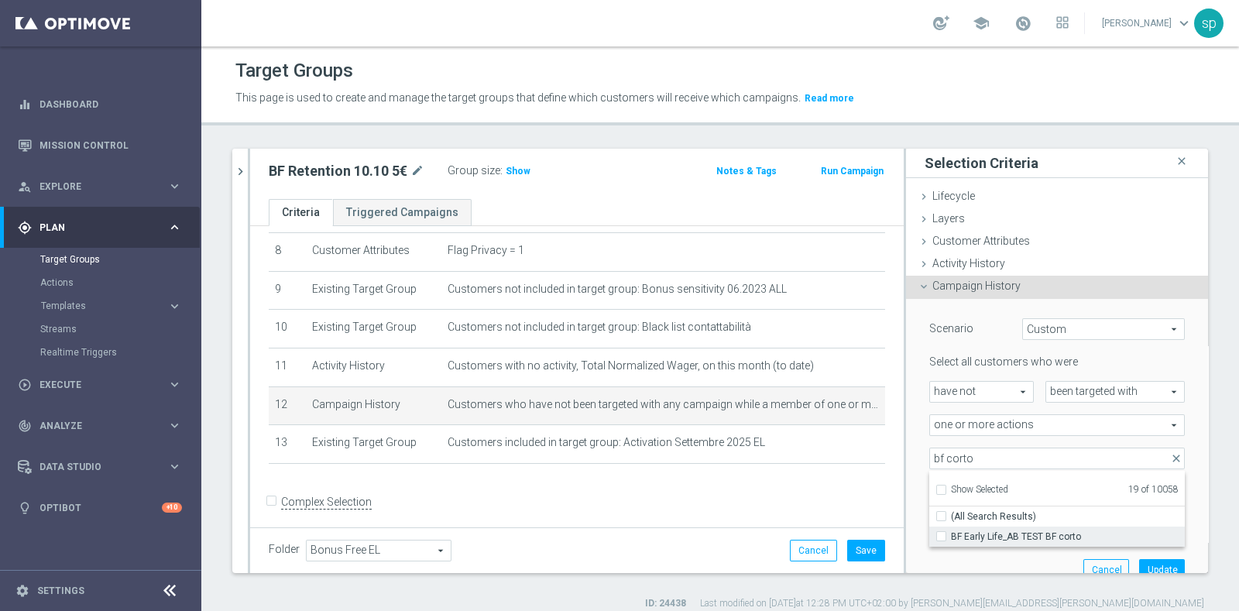
click at [1023, 533] on span "BF Early Life_AB TEST BF corto" at bounding box center [1068, 536] width 234 height 12
click at [951, 533] on input "BF Early Life_AB TEST BF corto" at bounding box center [946, 536] width 10 height 10
checkbox input "true"
type input "Selected 20 of 10058"
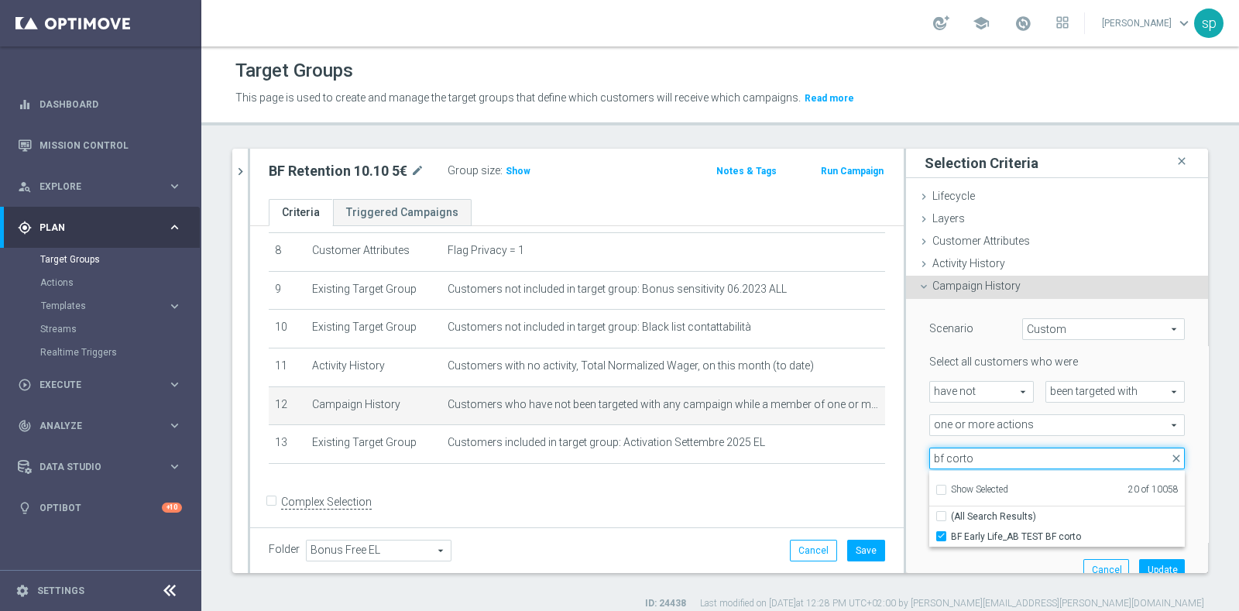
click at [961, 454] on input "bf corto" at bounding box center [1056, 459] width 255 height 22
type input "bf lungo"
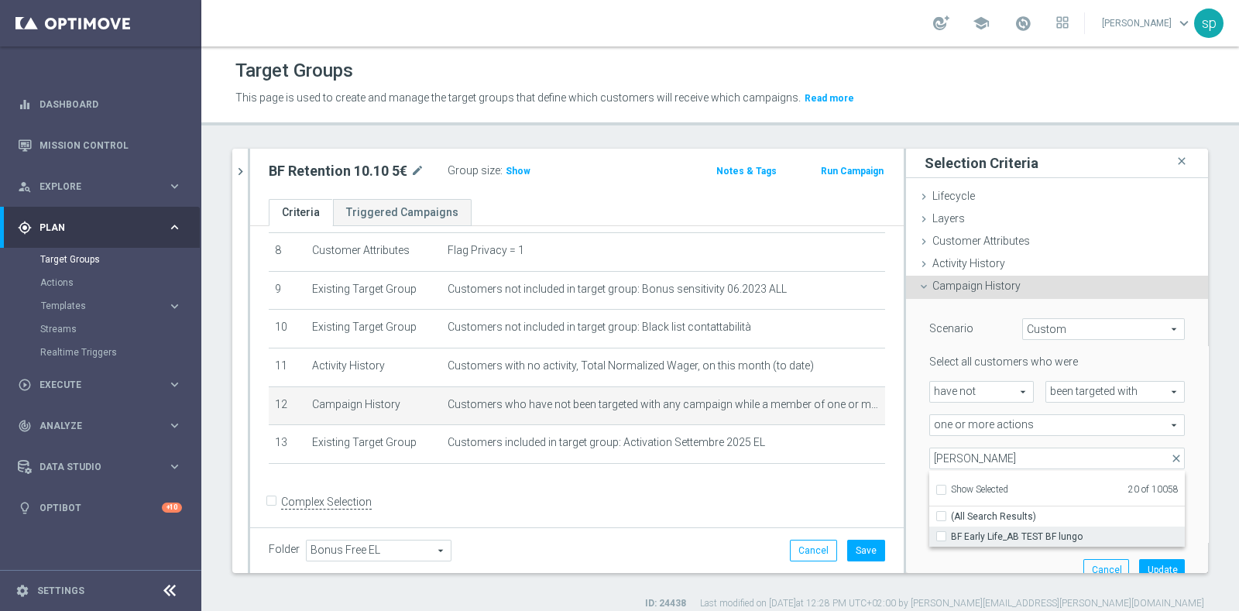
click at [1038, 530] on span "BF Early Life_AB TEST BF lungo" at bounding box center [1068, 536] width 234 height 12
click at [951, 531] on input "BF Early Life_AB TEST BF lungo" at bounding box center [946, 536] width 10 height 10
checkbox input "true"
type input "Selected 21 of 10058"
click at [1142, 559] on button "Update" at bounding box center [1162, 570] width 46 height 22
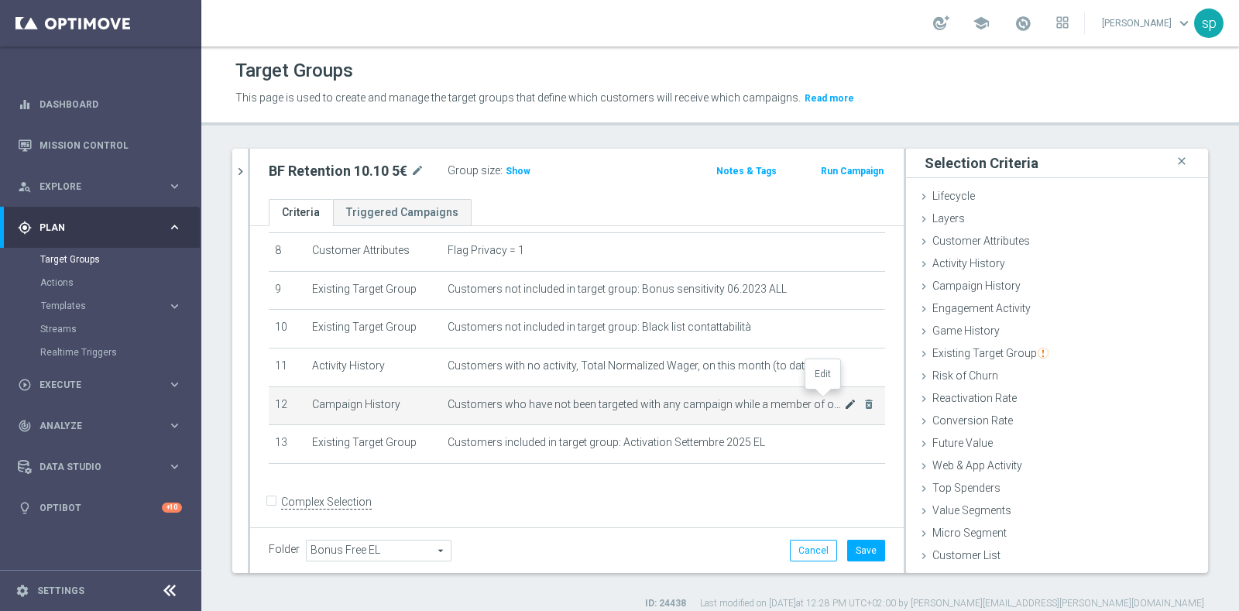
click at [844, 398] on icon "mode_edit" at bounding box center [850, 404] width 12 height 12
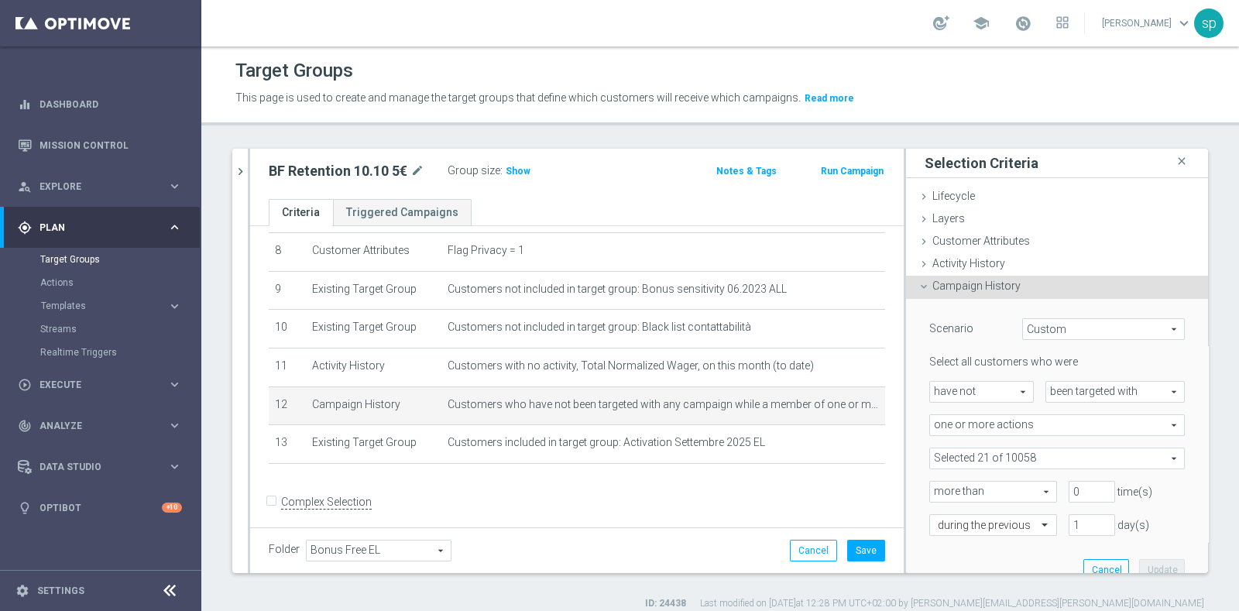
click at [1020, 450] on span at bounding box center [1057, 458] width 254 height 20
click at [935, 487] on input "Show Selected" at bounding box center [940, 492] width 10 height 10
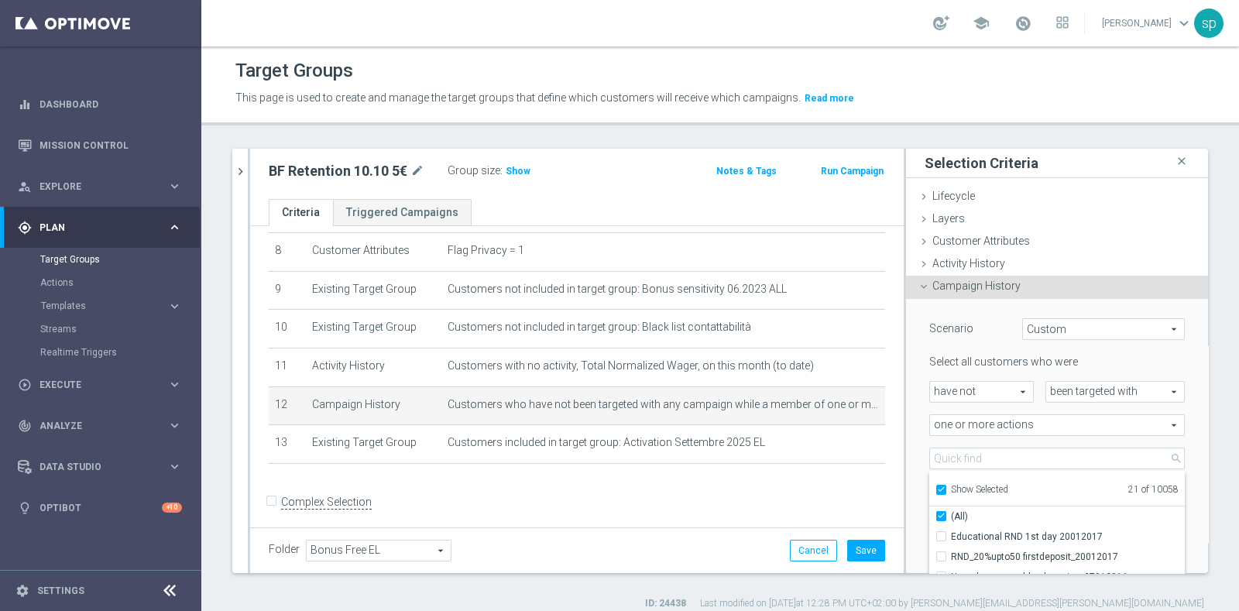
checkbox input "true"
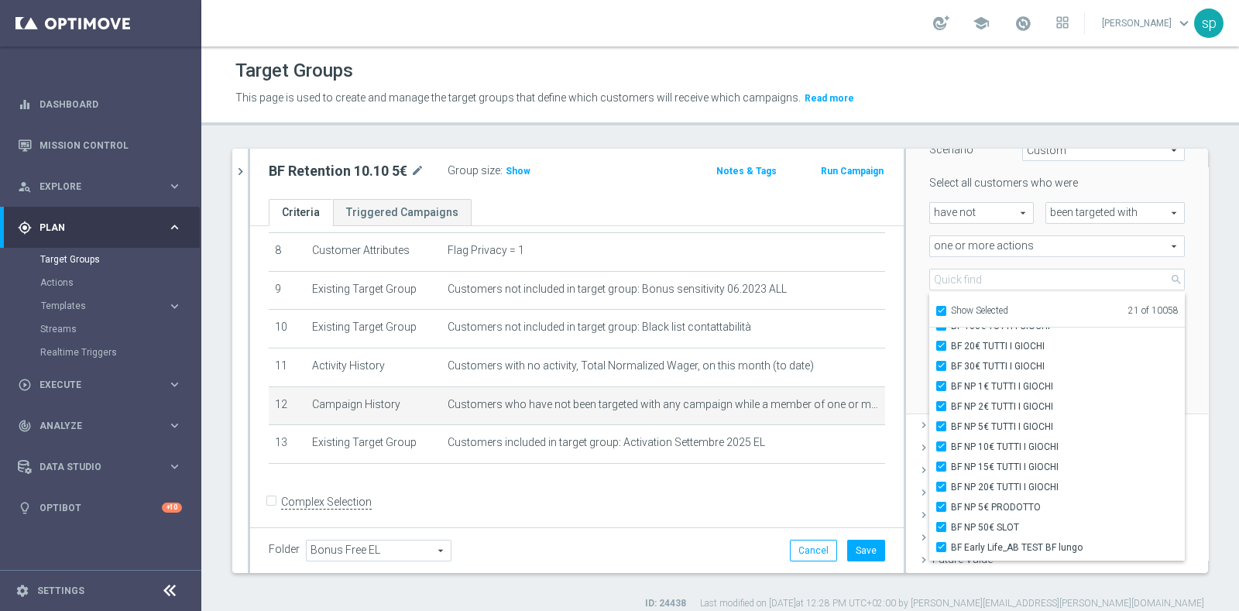
scroll to position [210, 0]
click at [1177, 504] on div "Reactivation Rate done" at bounding box center [1057, 515] width 302 height 23
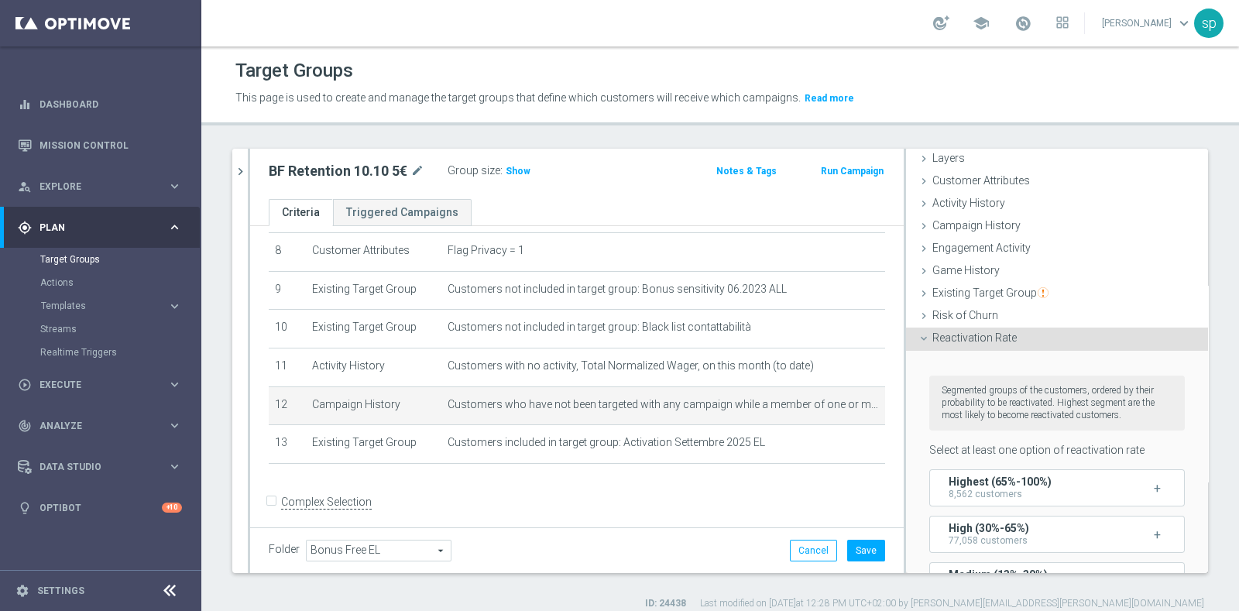
click at [813, 490] on form "Complex Selection Invalid Expression" at bounding box center [577, 518] width 616 height 57
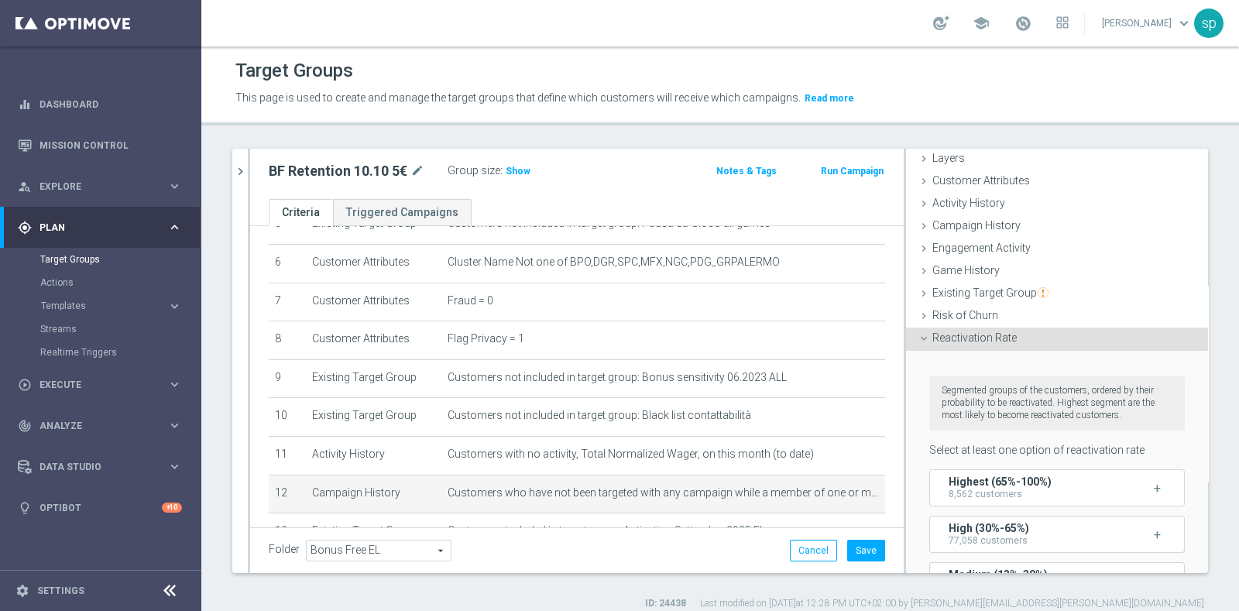
scroll to position [317, 0]
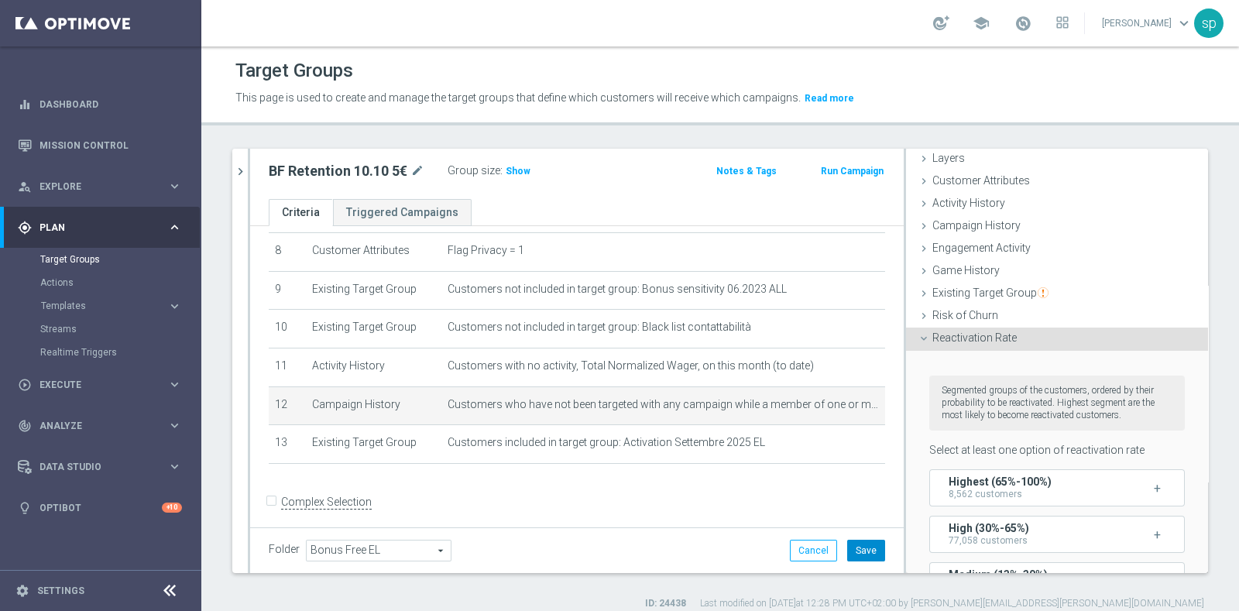
click at [851, 557] on button "Save" at bounding box center [866, 551] width 38 height 22
click at [844, 400] on icon "mode_edit" at bounding box center [850, 404] width 12 height 12
click at [991, 180] on span "Customer Attributes" at bounding box center [981, 180] width 98 height 12
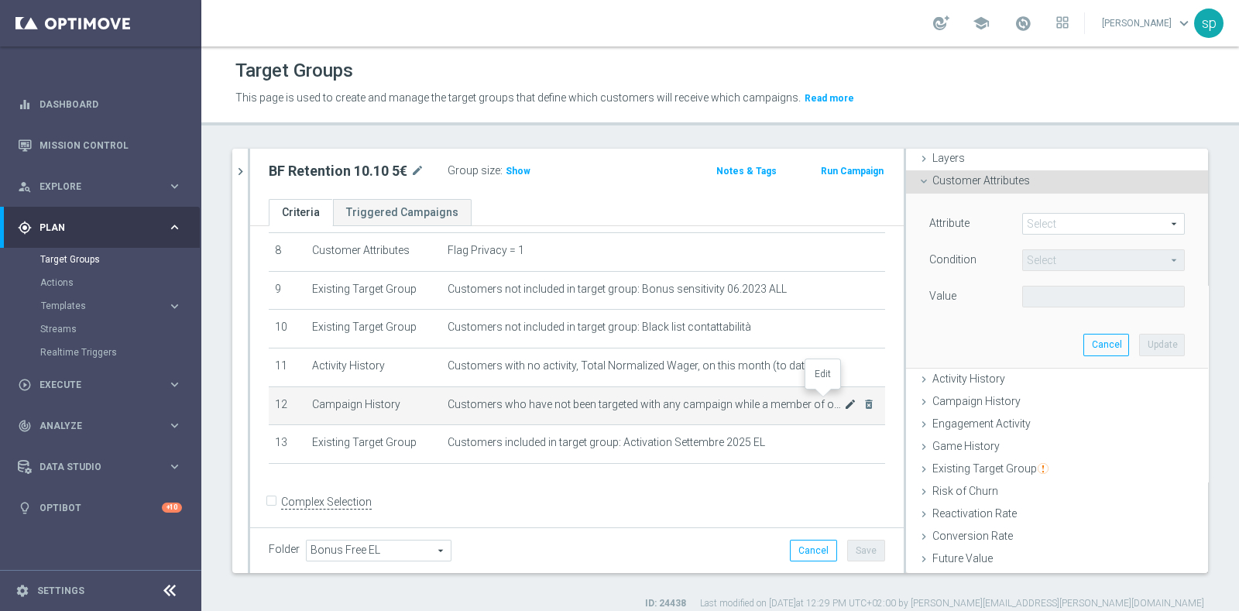
click at [844, 400] on icon "mode_edit" at bounding box center [850, 404] width 12 height 12
click at [1195, 274] on div "12.09 close more_vert Prioritize Customer Target Groups library_add create_new_…" at bounding box center [719, 379] width 1037 height 461
click at [803, 551] on button "Cancel" at bounding box center [813, 551] width 47 height 22
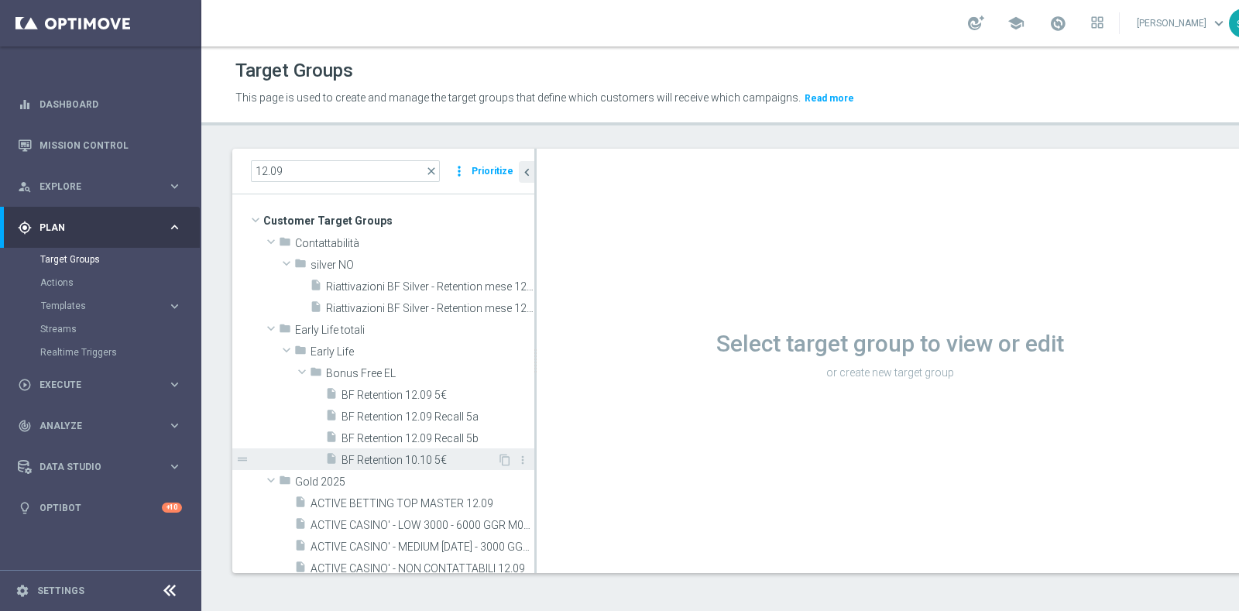
click at [417, 459] on span "BF Retention 10.10 5€" at bounding box center [419, 460] width 156 height 13
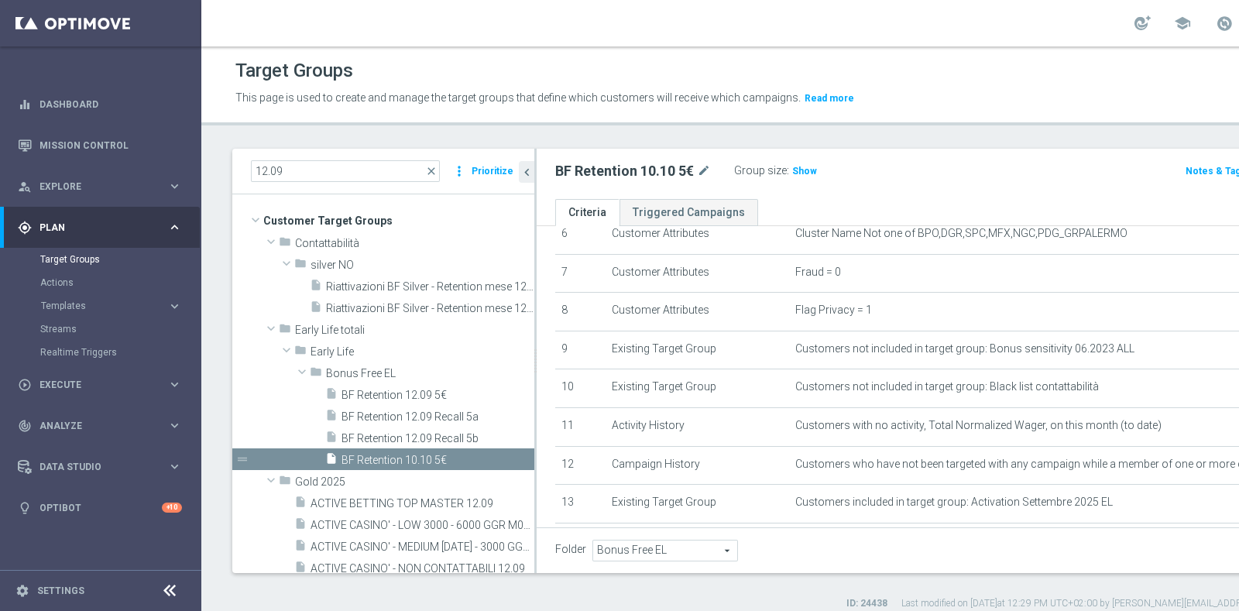
scroll to position [263, 0]
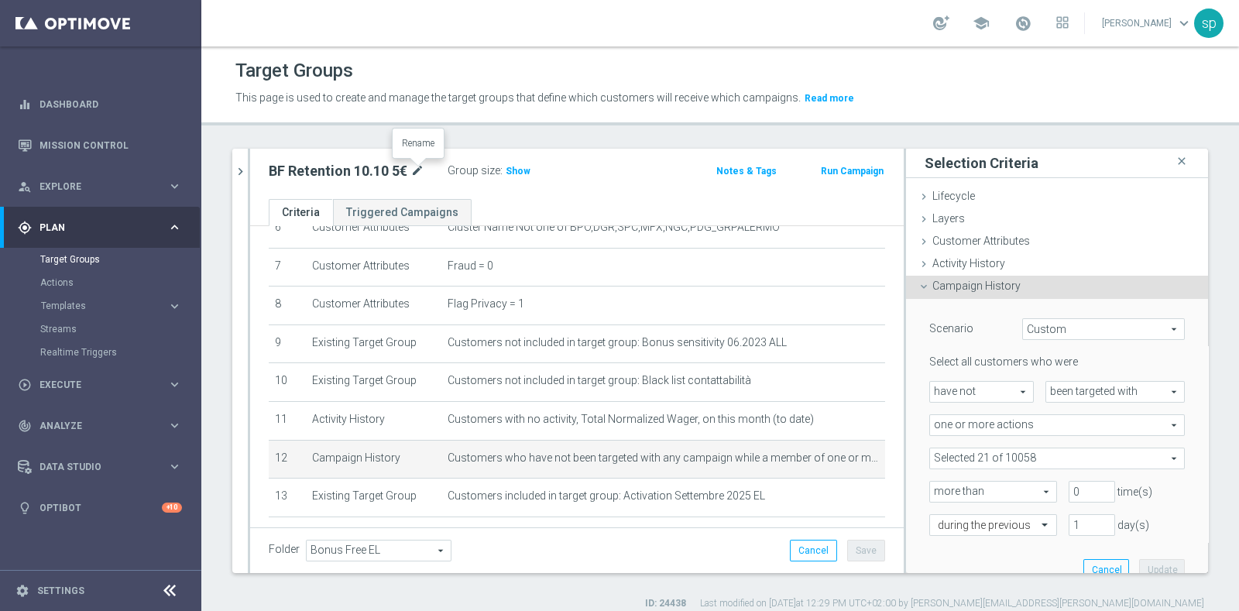
click at [416, 169] on icon "mode_edit" at bounding box center [417, 171] width 14 height 19
click at [241, 164] on icon "chevron_right" at bounding box center [240, 171] width 15 height 15
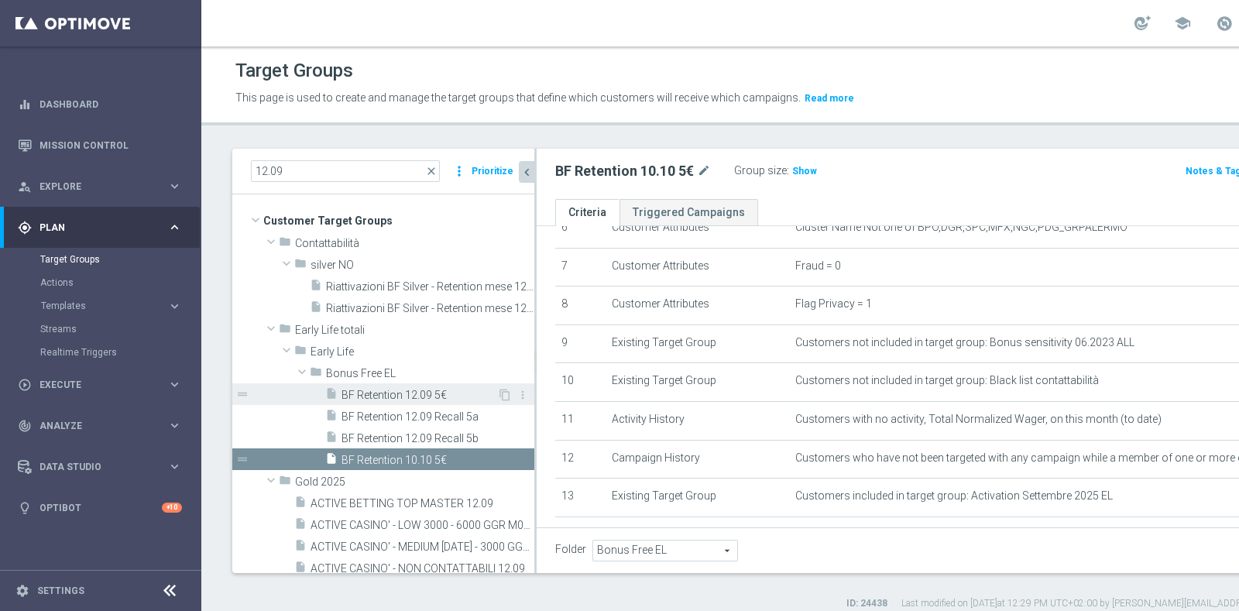
click at [416, 390] on span "BF Retention 12.09 5€" at bounding box center [419, 395] width 156 height 13
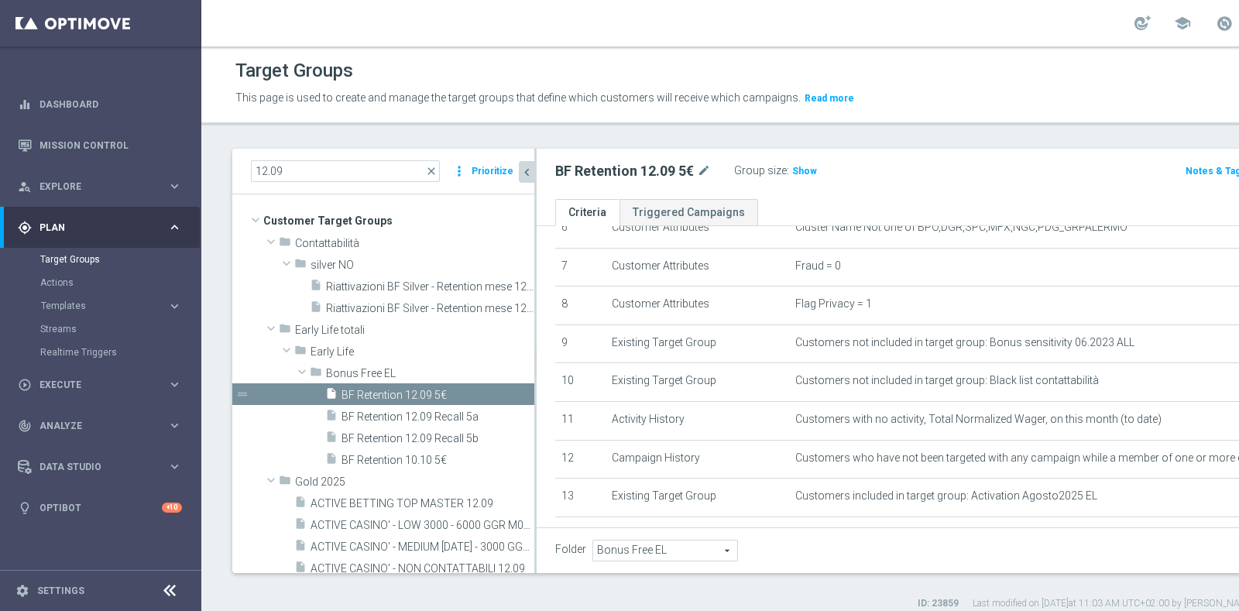
scroll to position [334, 0]
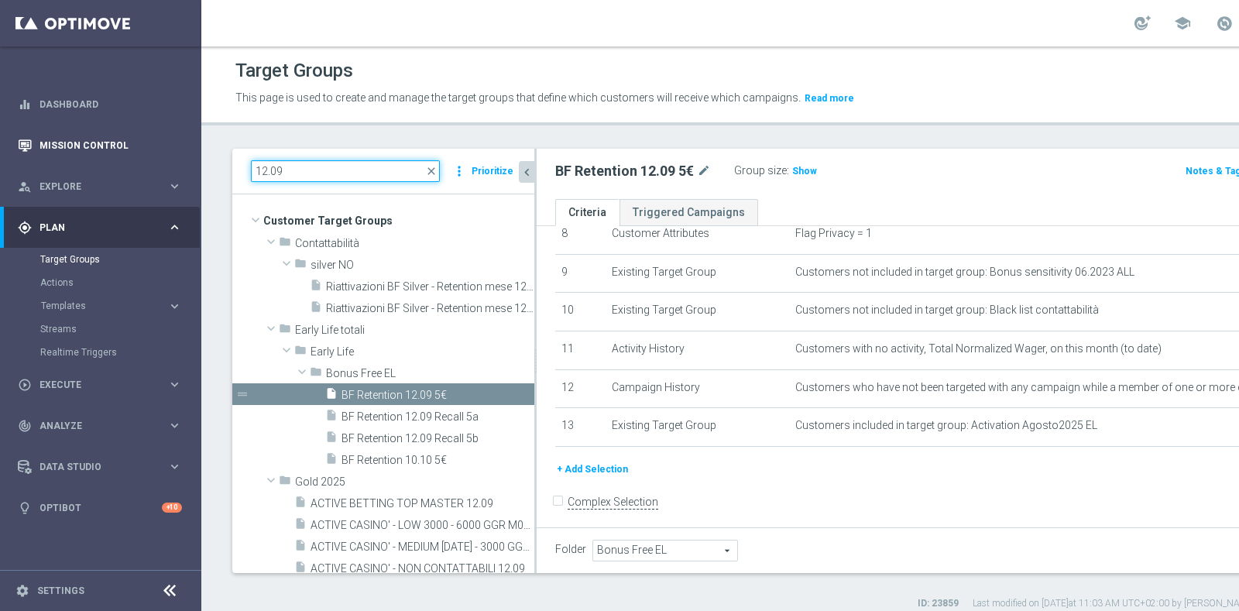
drag, startPoint x: 119, startPoint y: 175, endPoint x: 56, endPoint y: 156, distance: 66.2
click at [56, 156] on main "equalizer Dashboard Mission Control" at bounding box center [619, 305] width 1239 height 611
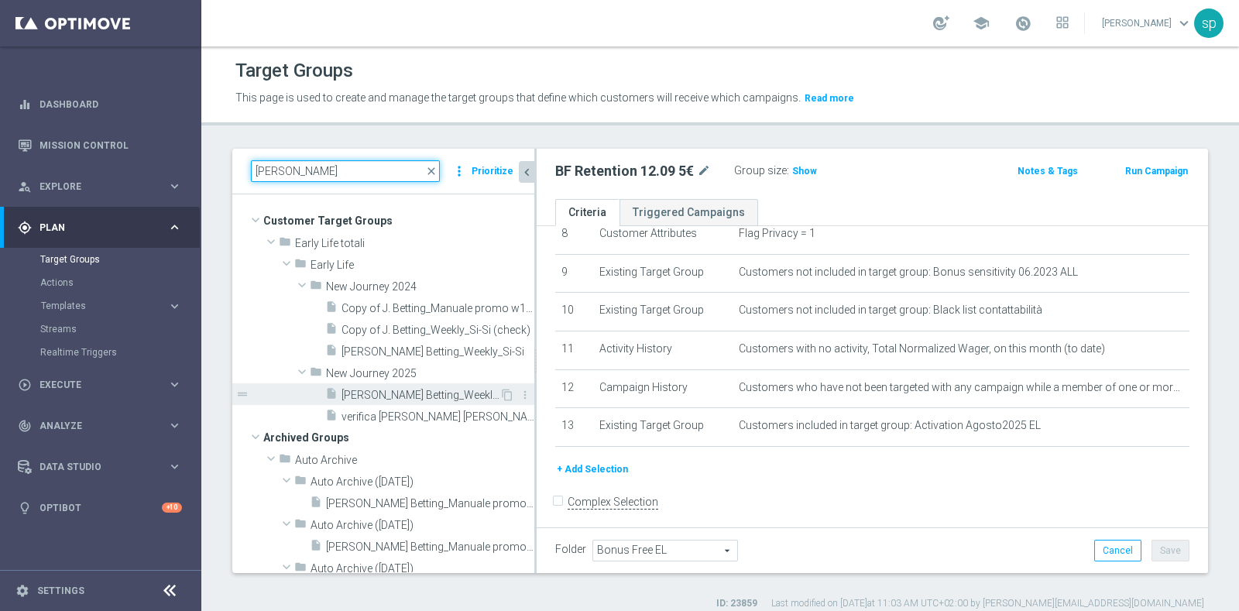
type input "j. bett"
click at [437, 391] on span "J. Betting_Weekly_Si-Si reg 8-16" at bounding box center [420, 395] width 158 height 13
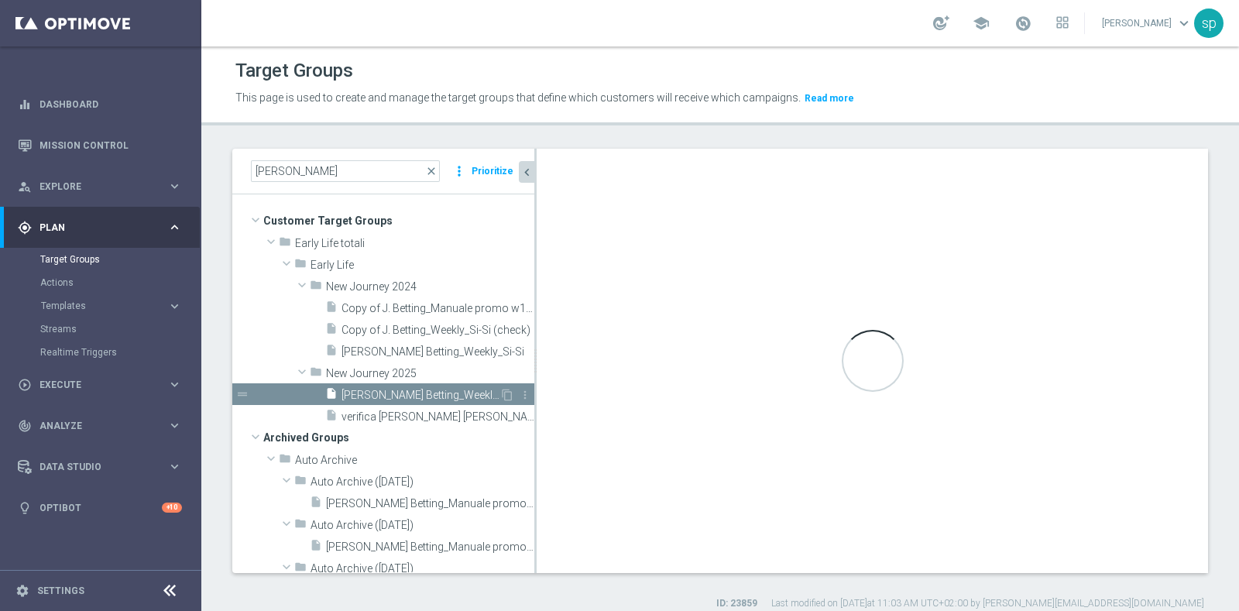
type input "New Journey 2025"
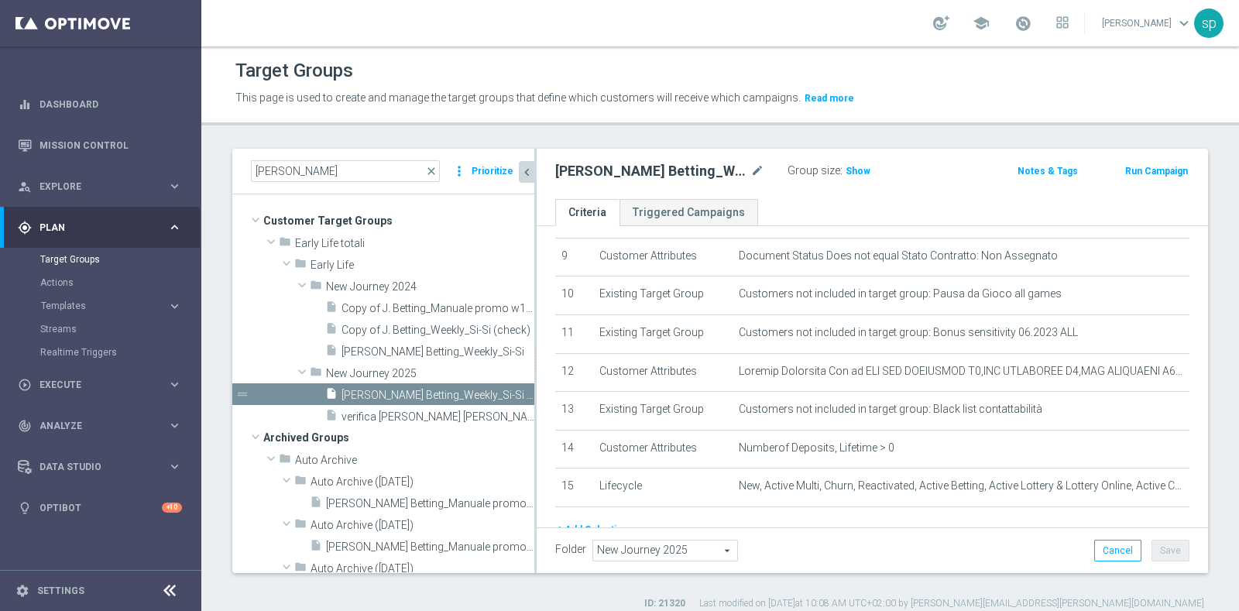
scroll to position [410, 0]
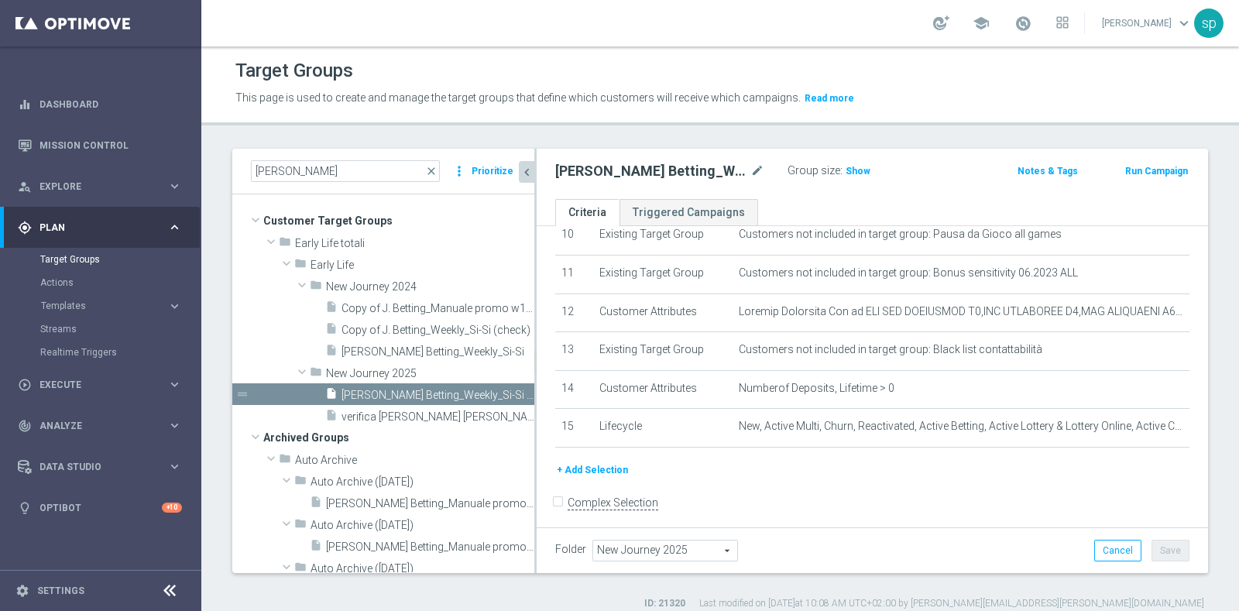
click at [597, 461] on button "+ Add Selection" at bounding box center [592, 469] width 74 height 17
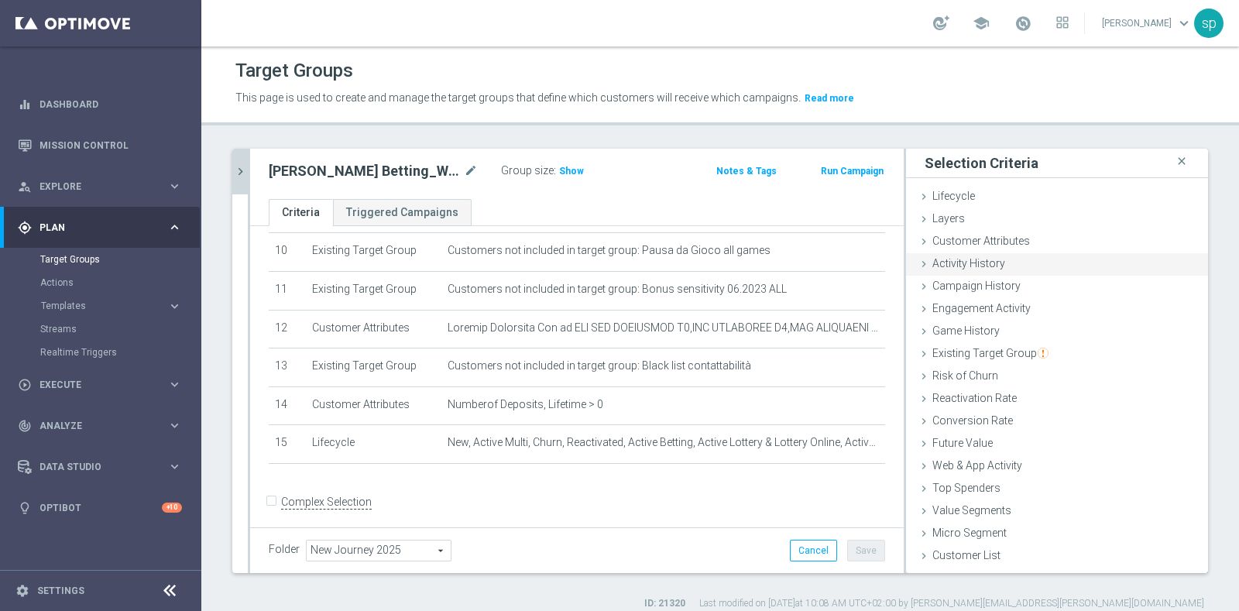
click at [1003, 260] on div "Activity History done" at bounding box center [1057, 264] width 302 height 23
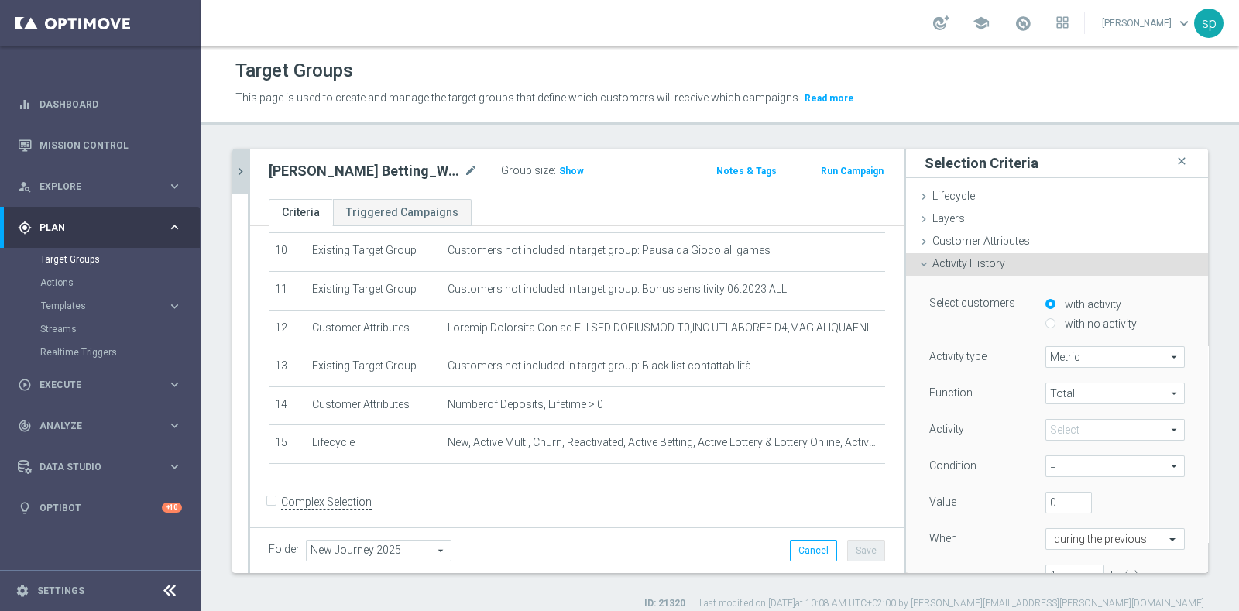
click at [934, 264] on span "Activity History" at bounding box center [968, 263] width 73 height 12
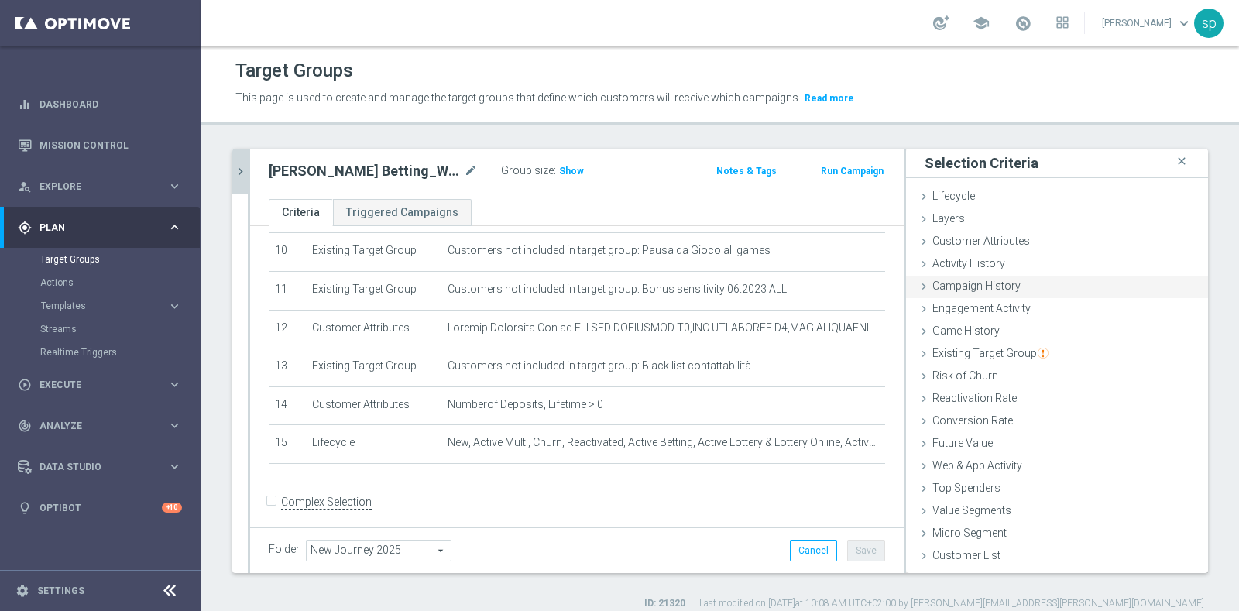
click at [944, 289] on span "Campaign History" at bounding box center [976, 285] width 88 height 12
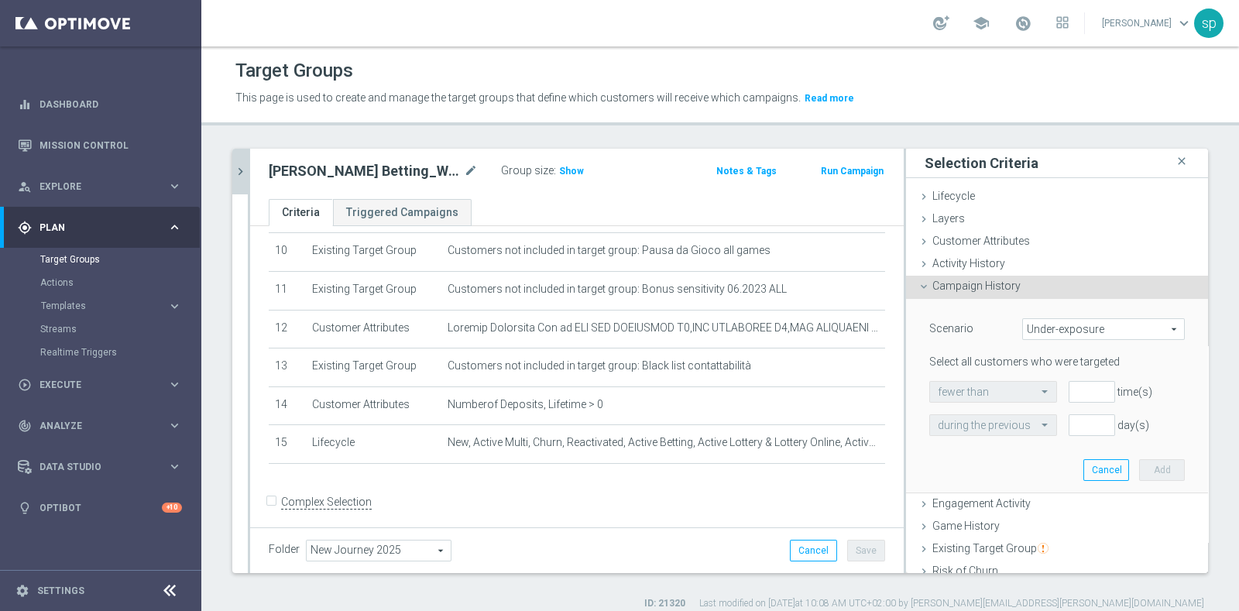
click at [1051, 327] on span "Under-exposure" at bounding box center [1103, 329] width 161 height 20
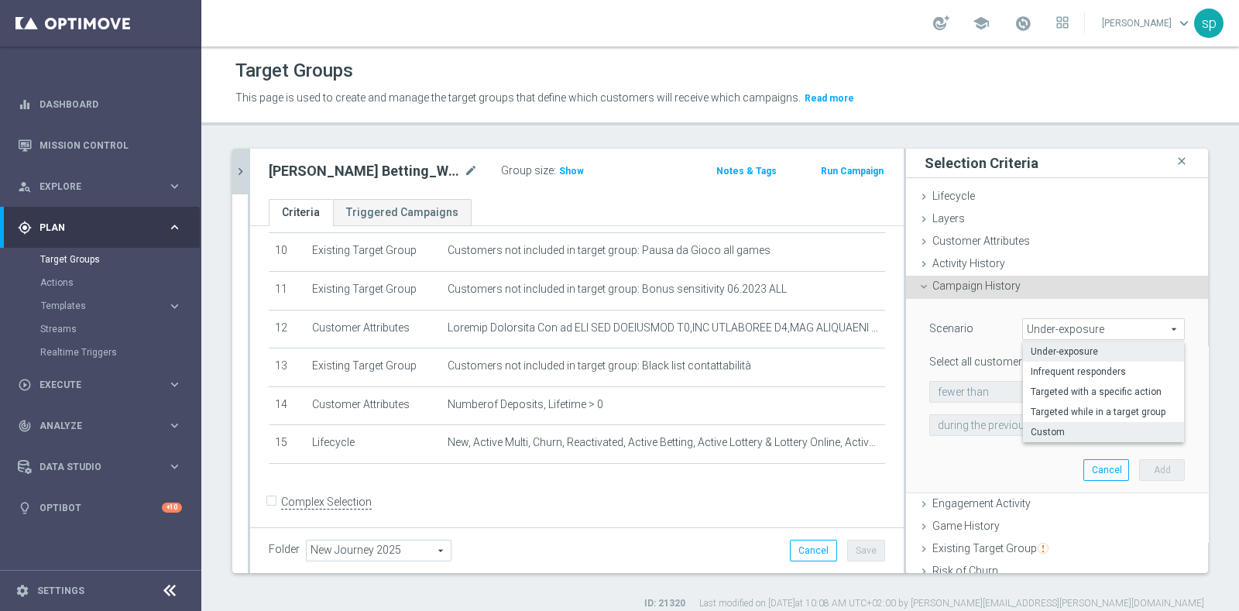
click at [1046, 424] on label "Custom" at bounding box center [1103, 432] width 161 height 20
type input "Custom"
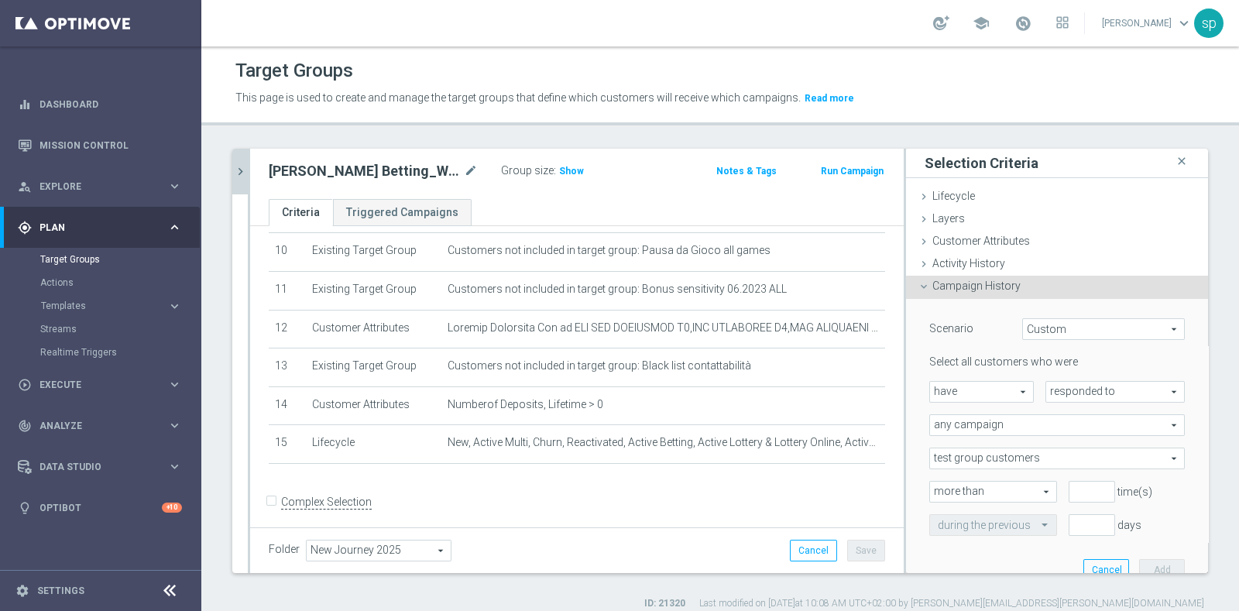
click at [945, 390] on span "have" at bounding box center [981, 392] width 103 height 20
click at [952, 430] on span "have not" at bounding box center [981, 434] width 87 height 12
type input "have not"
click at [1057, 393] on span "responded to" at bounding box center [1115, 392] width 138 height 20
click at [1056, 430] on span "been targeted with" at bounding box center [1115, 434] width 122 height 12
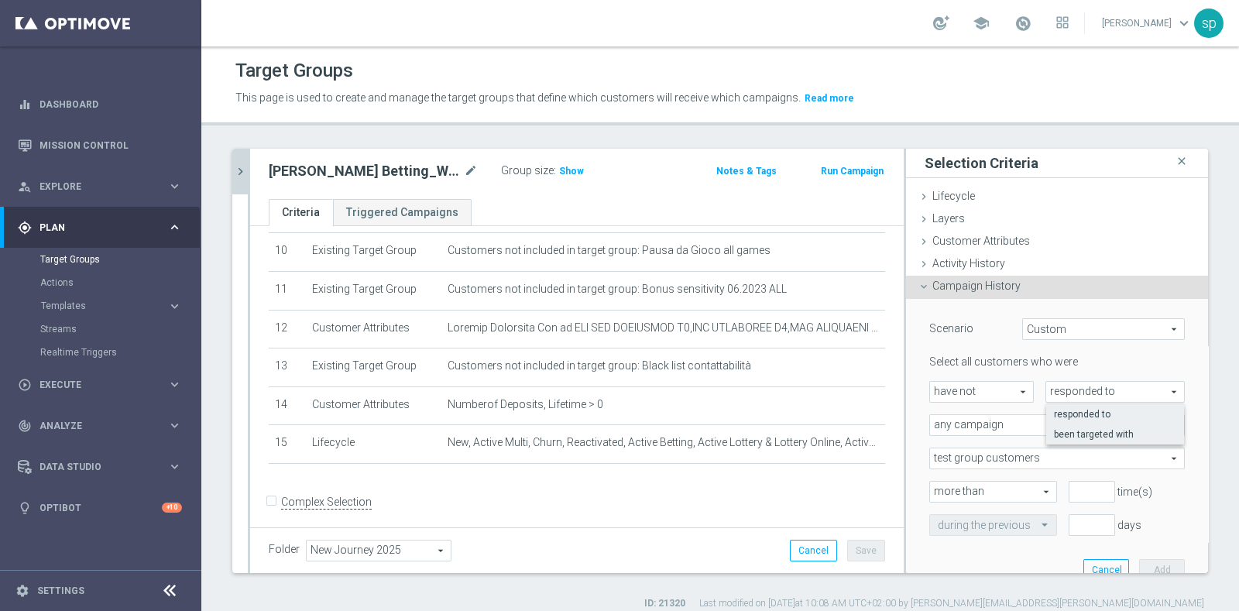
type input "been targeted with"
click at [993, 426] on span "any campaign" at bounding box center [1057, 425] width 254 height 20
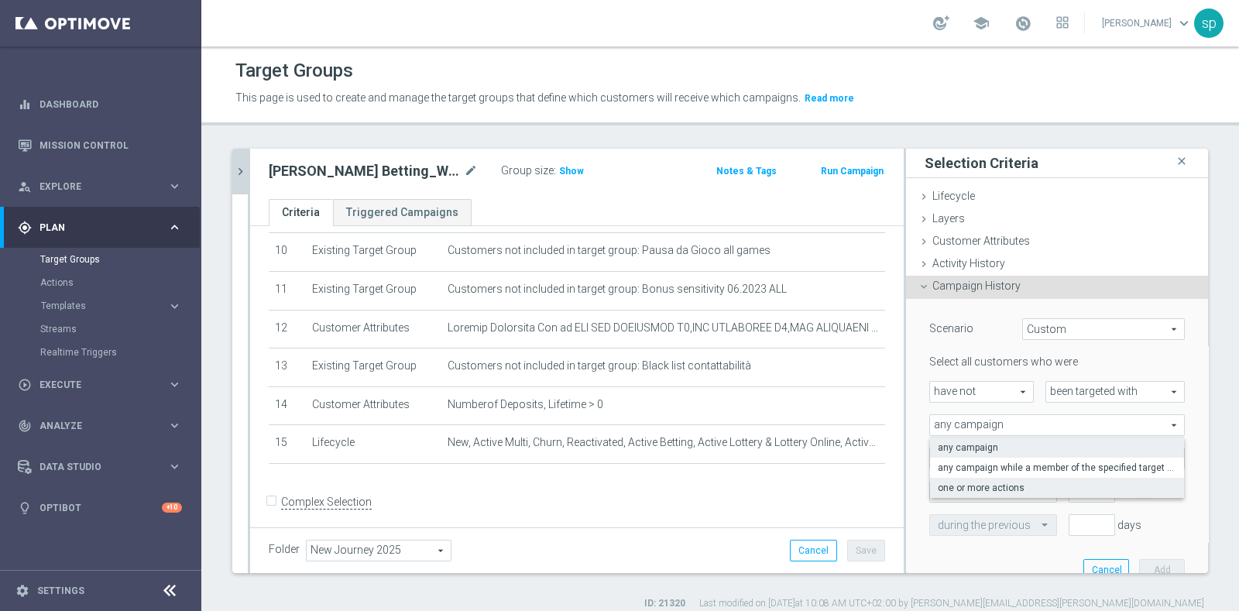
click at [992, 482] on span "one or more actions" at bounding box center [1057, 488] width 238 height 12
type input "one or more actions"
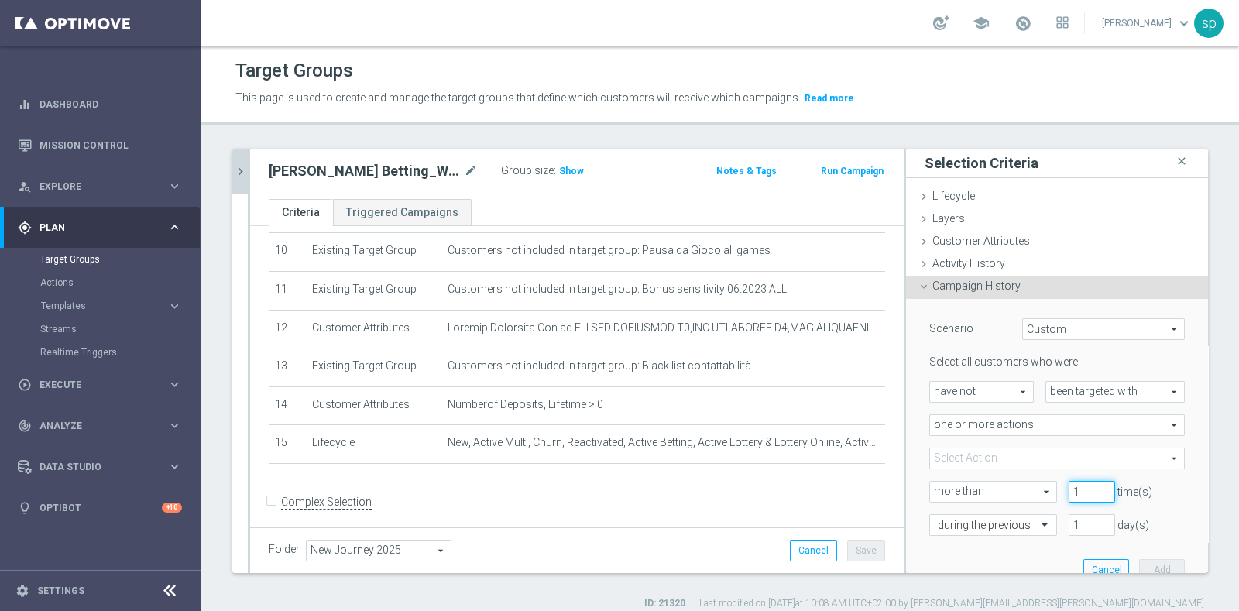
click at [1076, 487] on input "1" at bounding box center [1091, 492] width 46 height 22
type input "0"
click at [1079, 493] on input "0" at bounding box center [1091, 492] width 46 height 22
click at [1068, 520] on input "1" at bounding box center [1091, 525] width 46 height 22
type input "30"
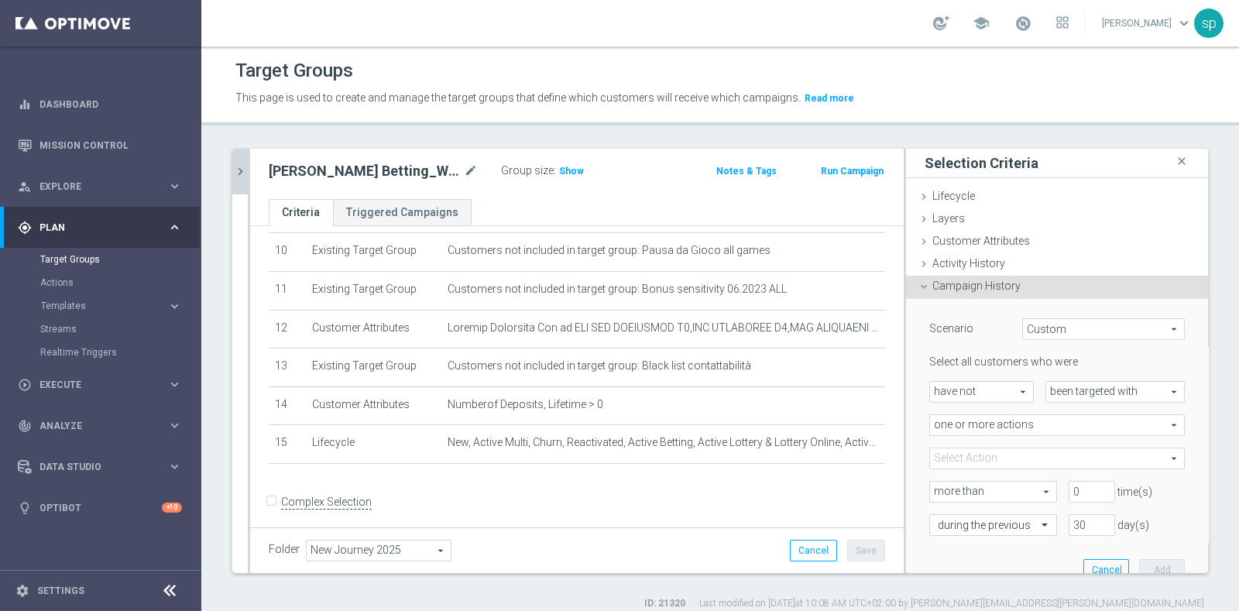
click at [976, 460] on span at bounding box center [1057, 458] width 254 height 20
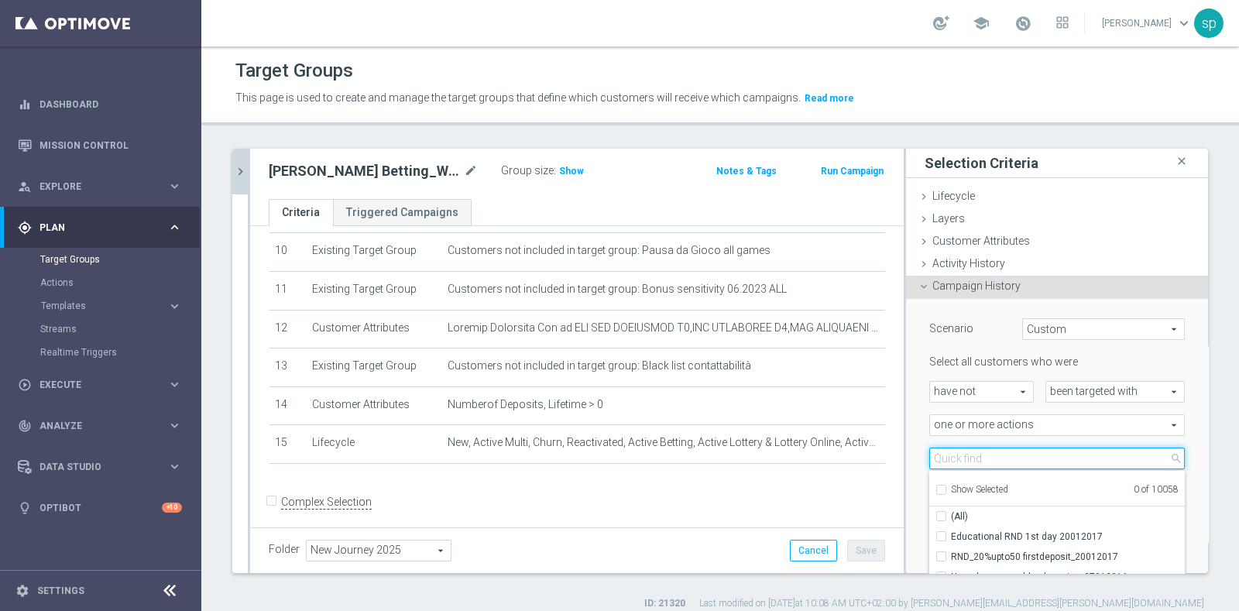
click at [996, 457] on input "search" at bounding box center [1056, 459] width 255 height 22
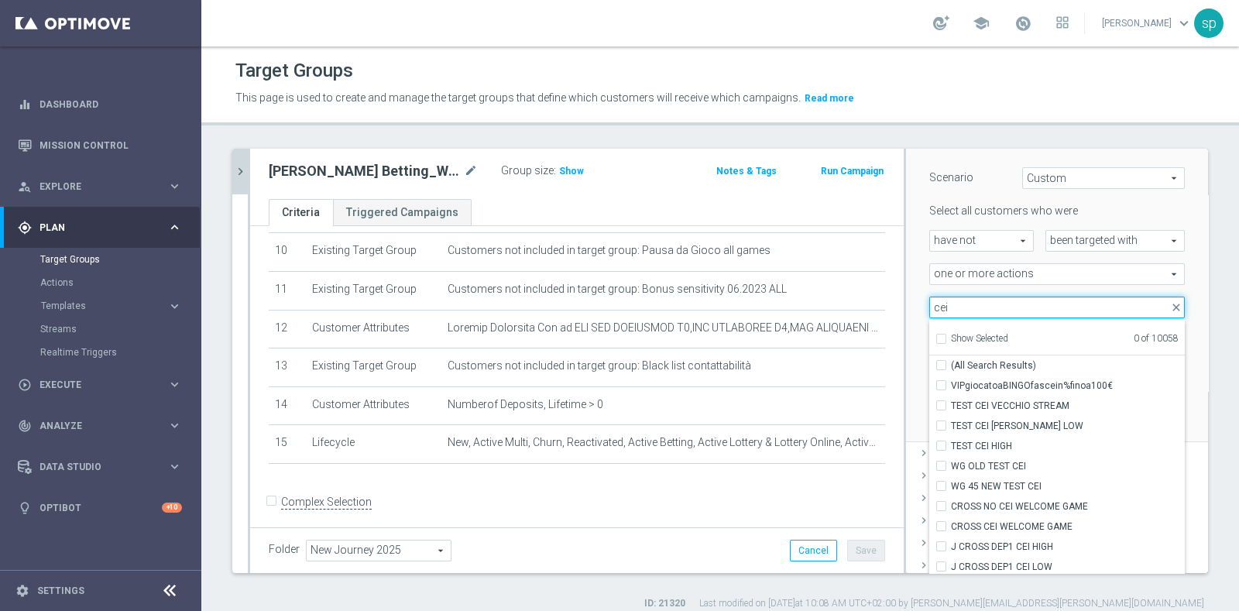
scroll to position [173, 0]
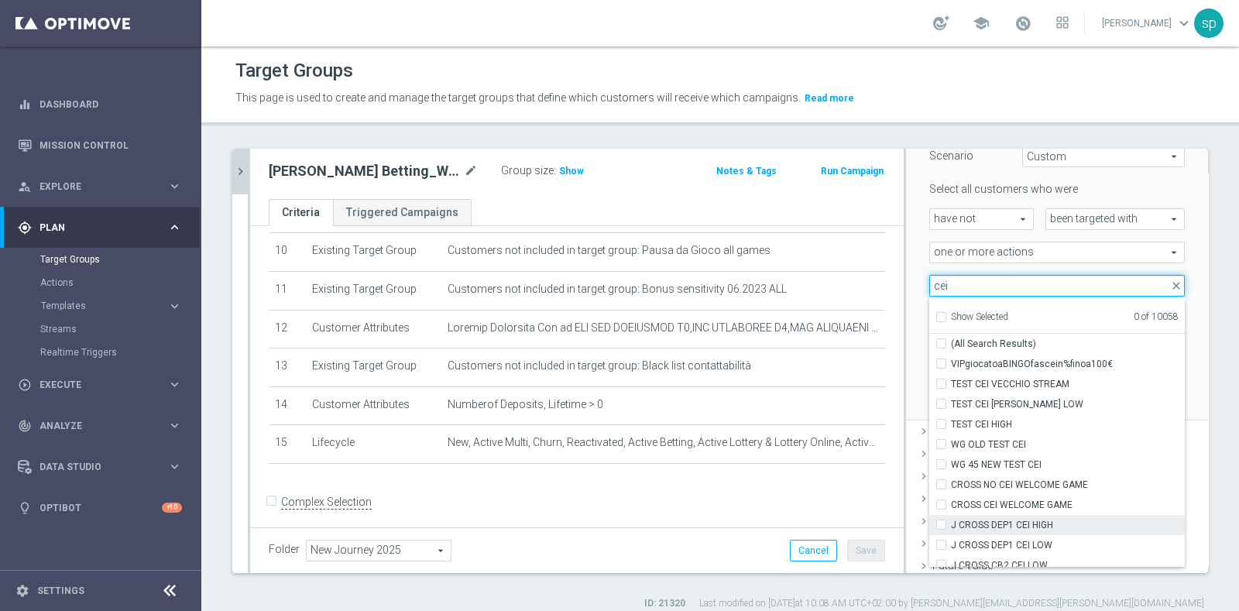
type input "cei"
click at [1063, 530] on label "J CROSS DEP1 CEI HIGH" at bounding box center [1068, 525] width 234 height 20
click at [951, 530] on input "J CROSS DEP1 CEI HIGH" at bounding box center [946, 525] width 10 height 10
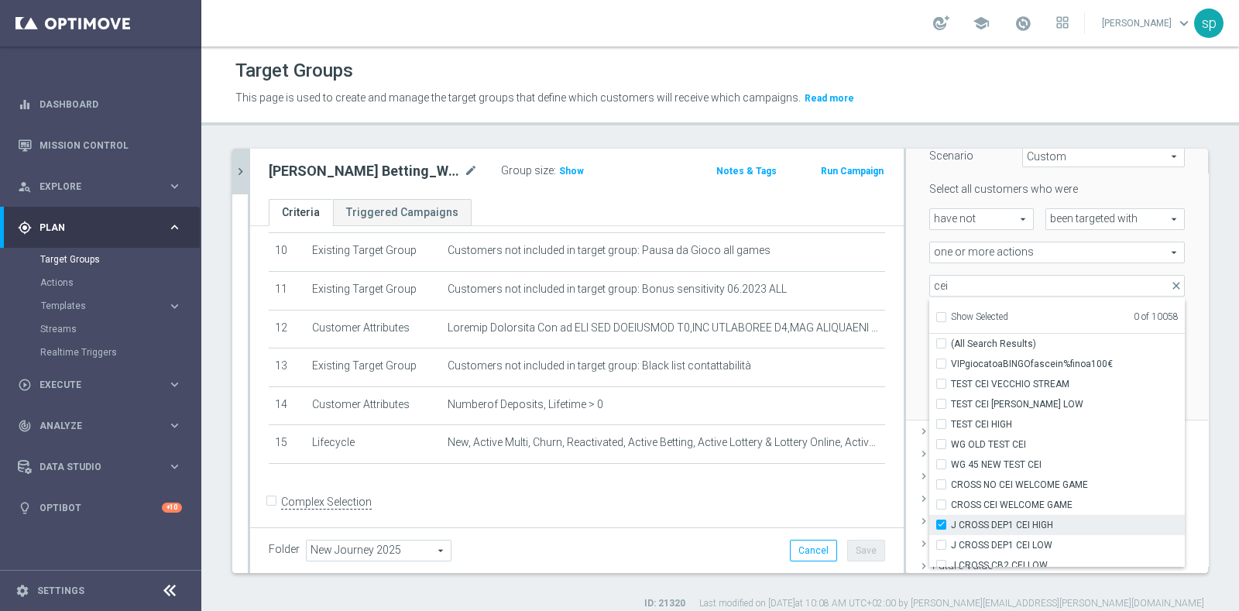
checkbox input "true"
type input "J CROSS DEP1 CEI HIGH"
click at [1063, 555] on label "J CROSS CB2 CEI LOW" at bounding box center [1068, 565] width 234 height 20
click at [951, 560] on input "J CROSS CB2 CEI LOW" at bounding box center [946, 565] width 10 height 10
checkbox input "true"
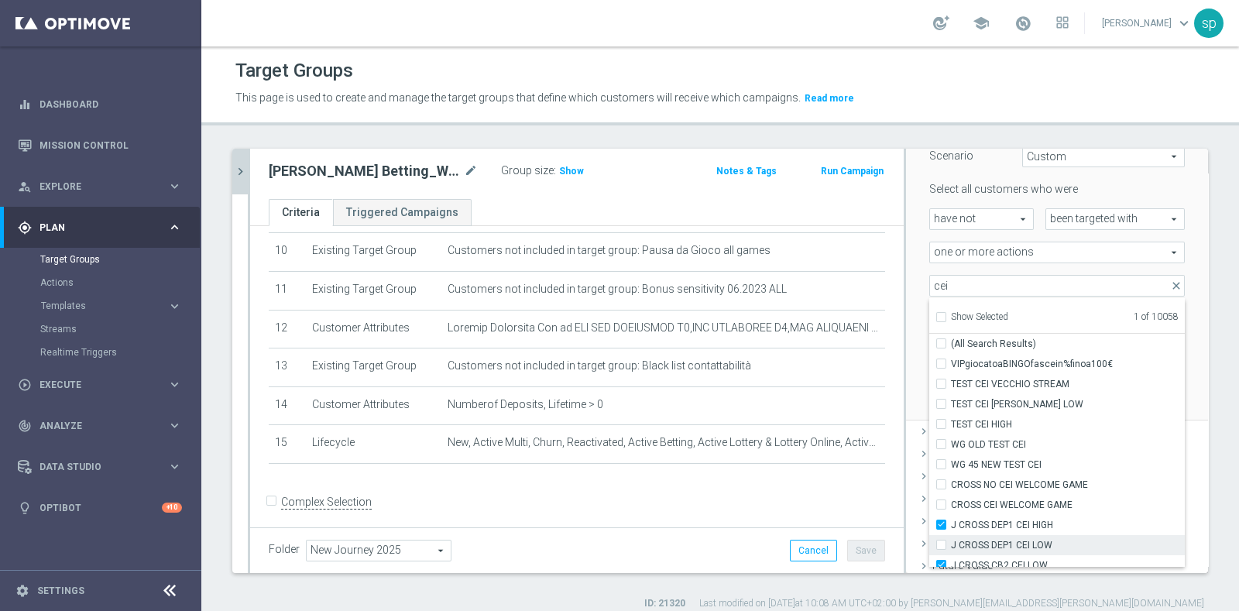
type input "Selected 2 of 10058"
click at [941, 559] on input "J CROSS CB2 CEI LOW" at bounding box center [946, 561] width 10 height 10
checkbox input "false"
type input "J CROSS DEP1 CEI HIGH"
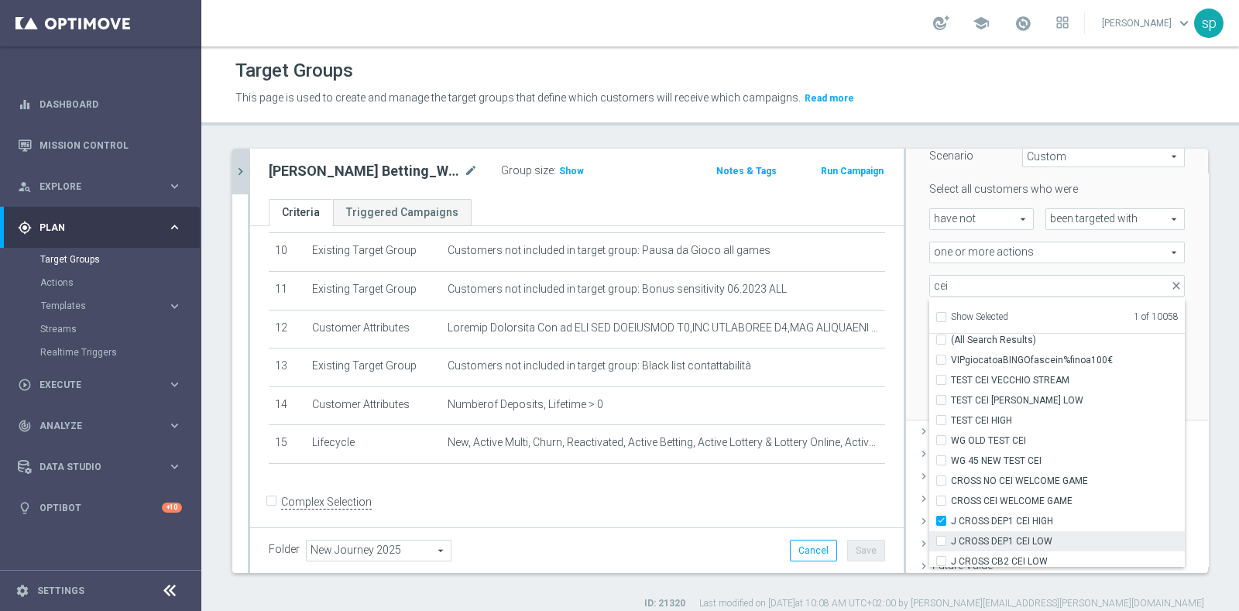
click at [929, 544] on div "J CROSS DEP1 CEI LOW" at bounding box center [1056, 541] width 255 height 20
click at [951, 540] on label "J CROSS DEP1 CEI LOW" at bounding box center [1068, 541] width 234 height 20
click at [941, 540] on input "J CROSS DEP1 CEI LOW" at bounding box center [946, 541] width 10 height 10
checkbox input "true"
type input "Selected 2 of 10058"
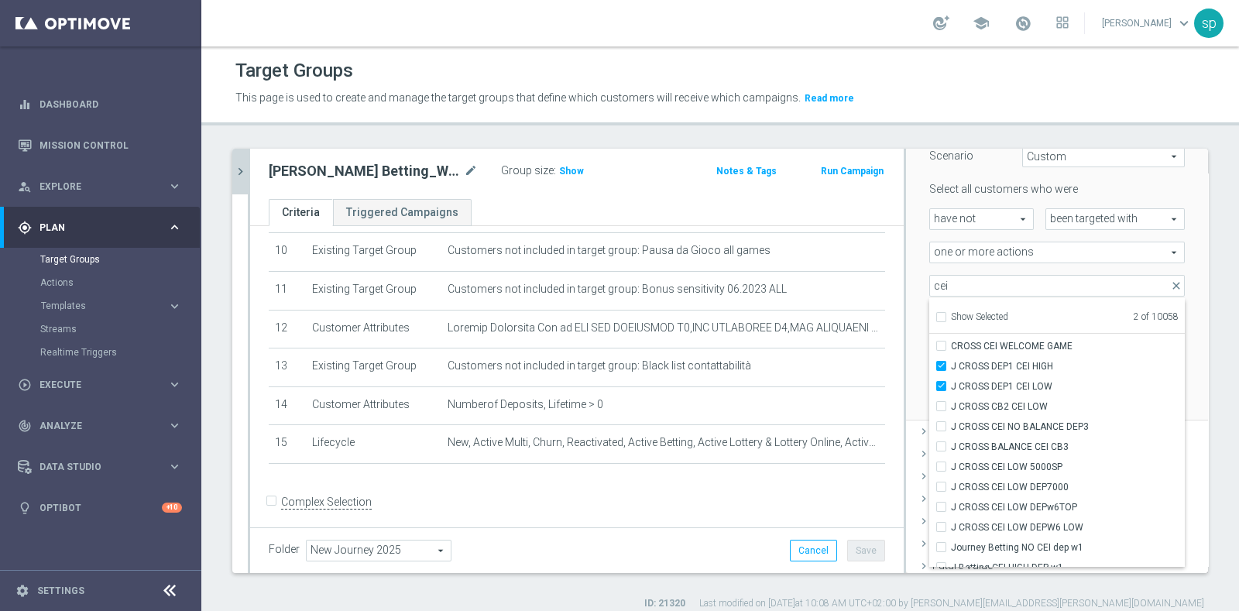
scroll to position [197, 0]
click at [1038, 529] on span "J Betting CEI HIGH DEP w1" at bounding box center [1068, 529] width 234 height 12
click at [951, 529] on input "J Betting CEI HIGH DEP w1" at bounding box center [946, 528] width 10 height 10
checkbox input "true"
type input "Selected 3 of 10058"
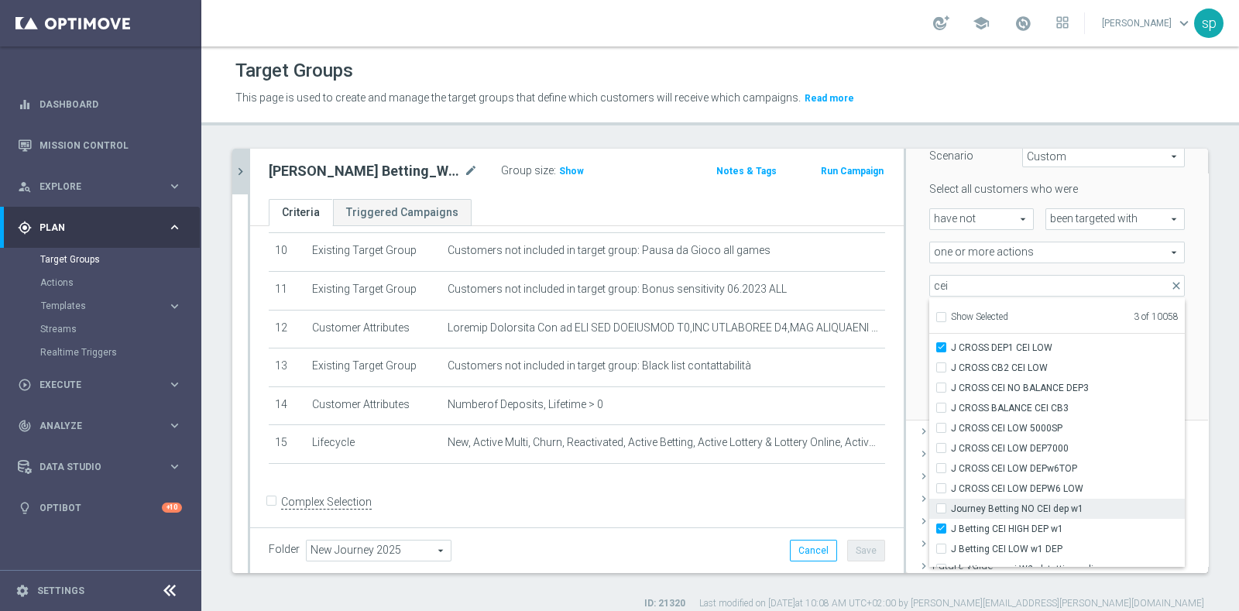
click at [1061, 507] on span "Journey Betting NO CEI dep w1" at bounding box center [1068, 508] width 234 height 12
click at [951, 507] on input "Journey Betting NO CEI dep w1" at bounding box center [946, 508] width 10 height 10
checkbox input "true"
type input "Selected 4 of 10058"
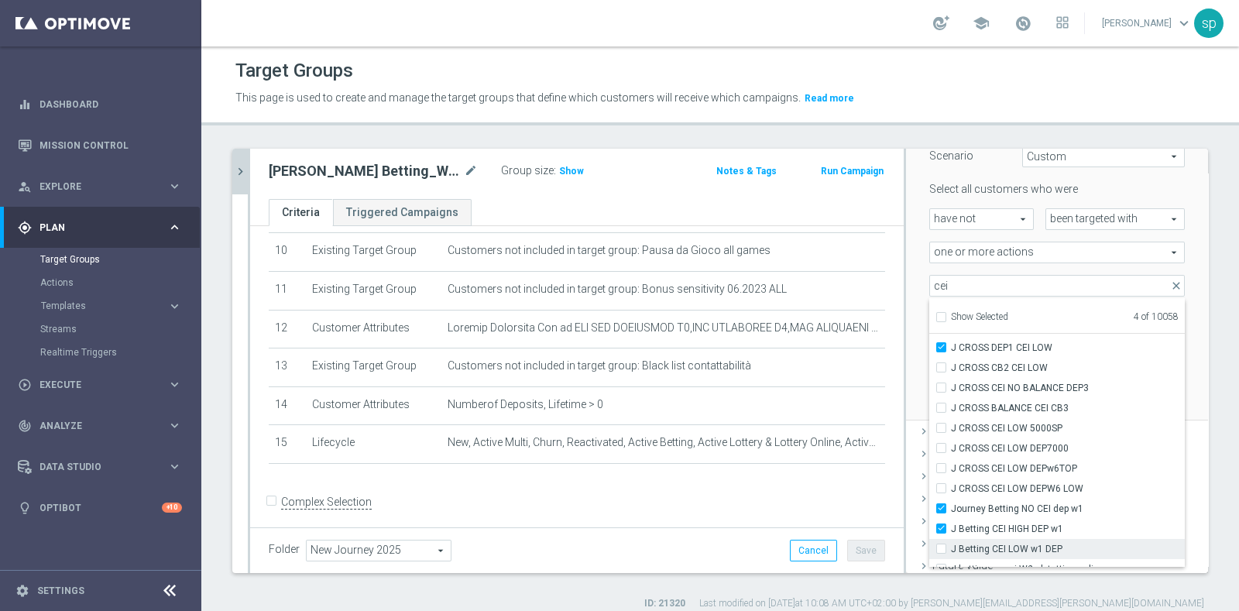
click at [1051, 544] on span "J Betting CEI LOW w1 DEP" at bounding box center [1068, 549] width 234 height 12
click at [951, 544] on input "J Betting CEI LOW w1 DEP" at bounding box center [946, 549] width 10 height 10
checkbox input "true"
type input "Selected 5 of 10058"
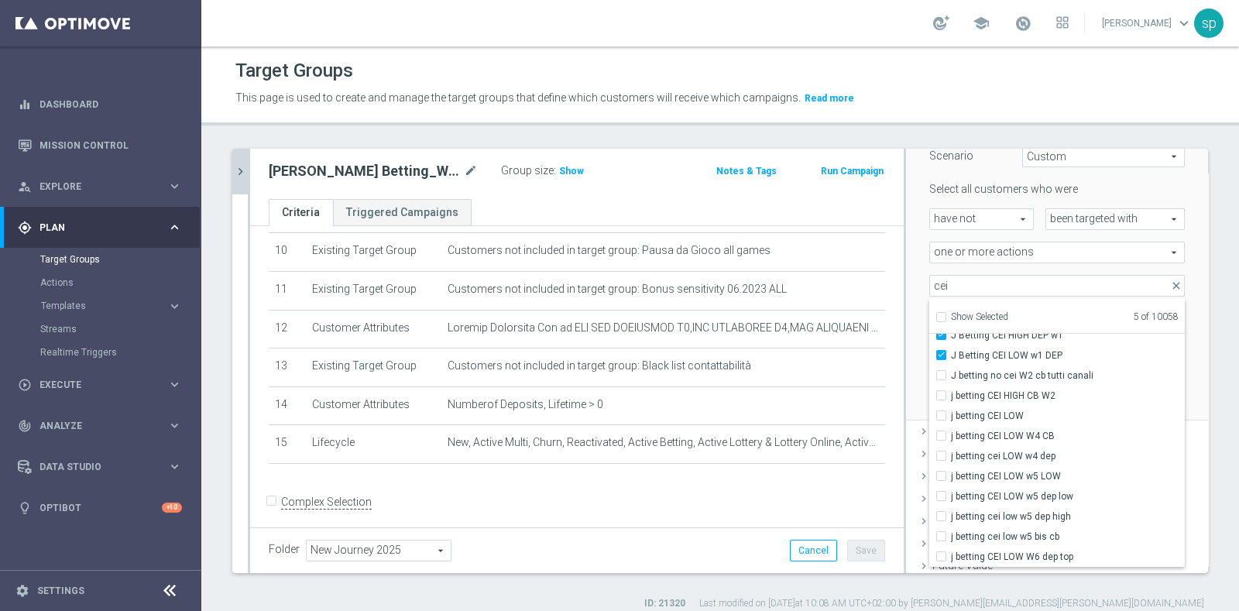
scroll to position [411, 0]
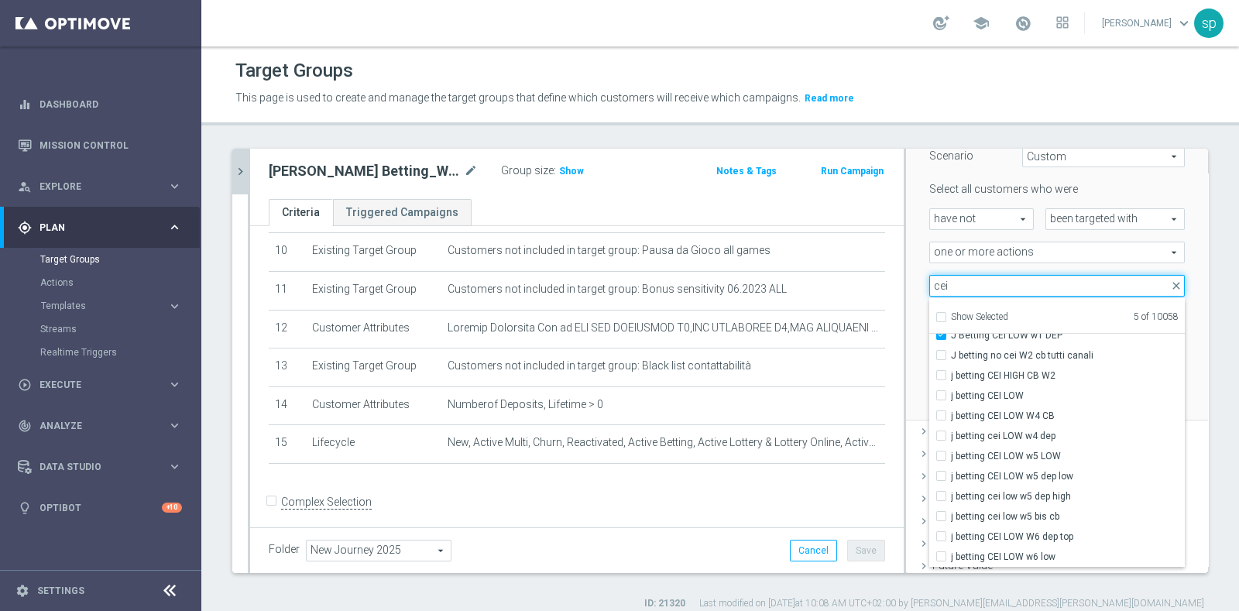
drag, startPoint x: 949, startPoint y: 279, endPoint x: 856, endPoint y: 268, distance: 94.3
click at [856, 268] on as-split "j. bett close more_vert Prioritize Customer Target Groups library_add create_ne…" at bounding box center [720, 361] width 976 height 424
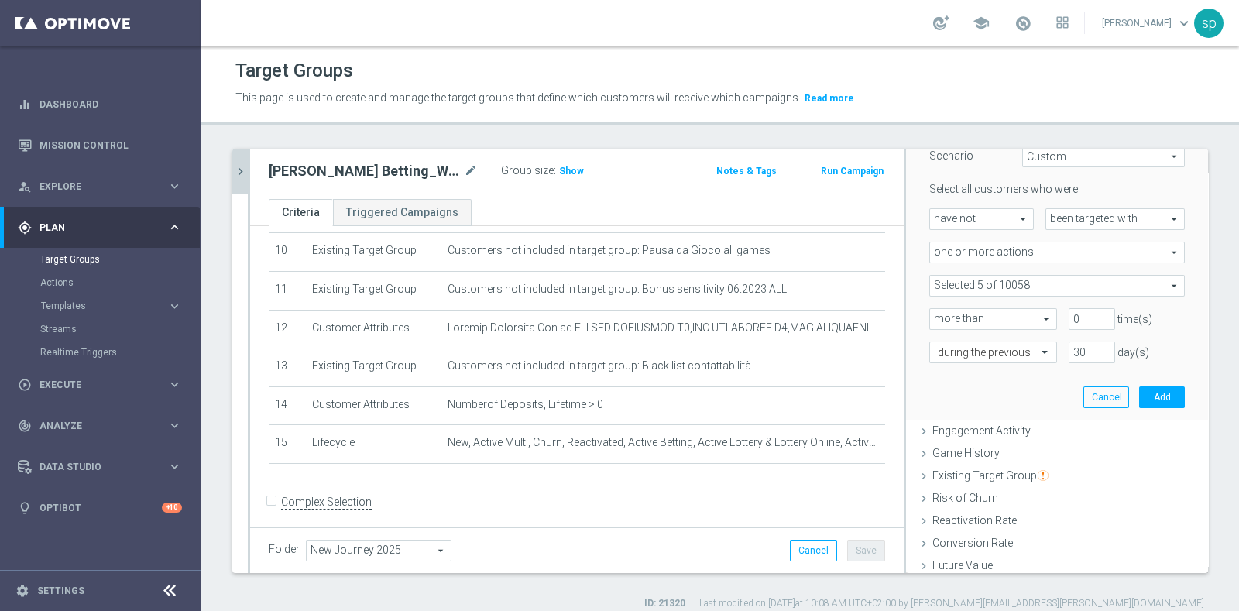
click at [1014, 282] on span at bounding box center [1057, 286] width 254 height 20
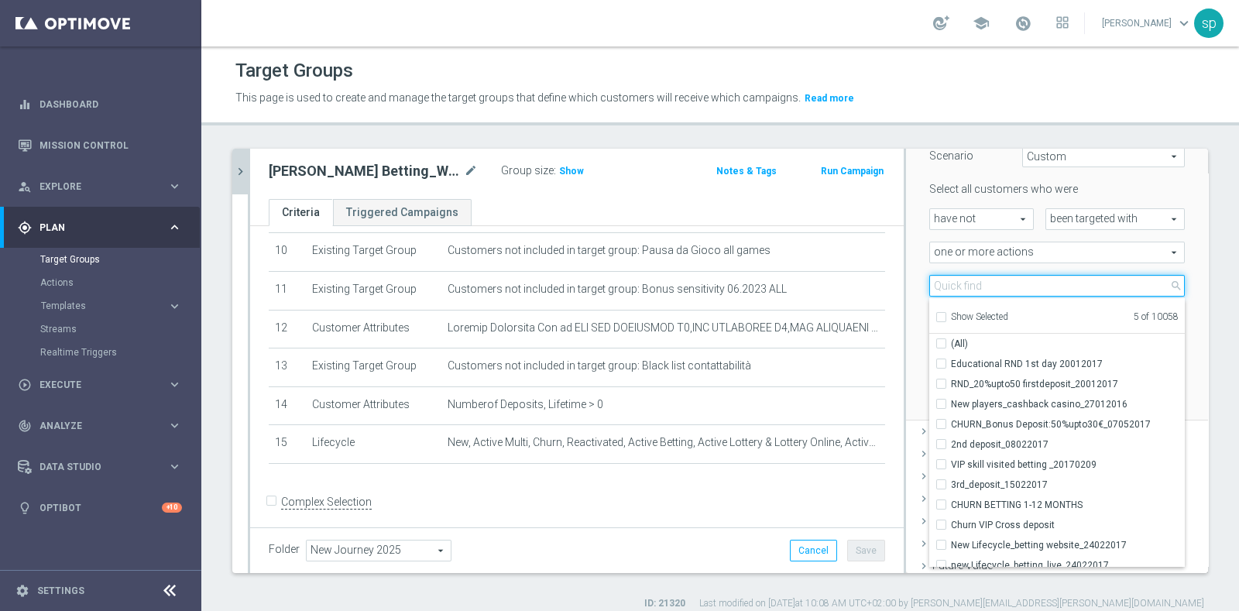
click at [1014, 282] on input "search" at bounding box center [1056, 286] width 255 height 22
click at [929, 280] on input "lotterie" at bounding box center [1056, 286] width 255 height 22
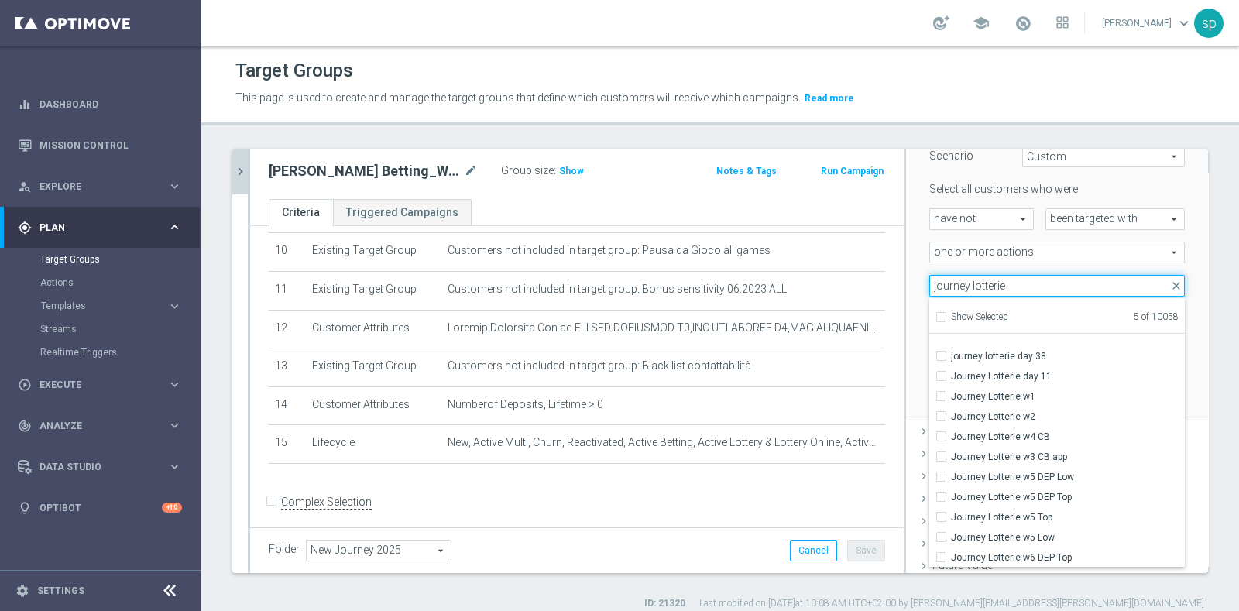
scroll to position [203, 0]
type input "journey lotterie"
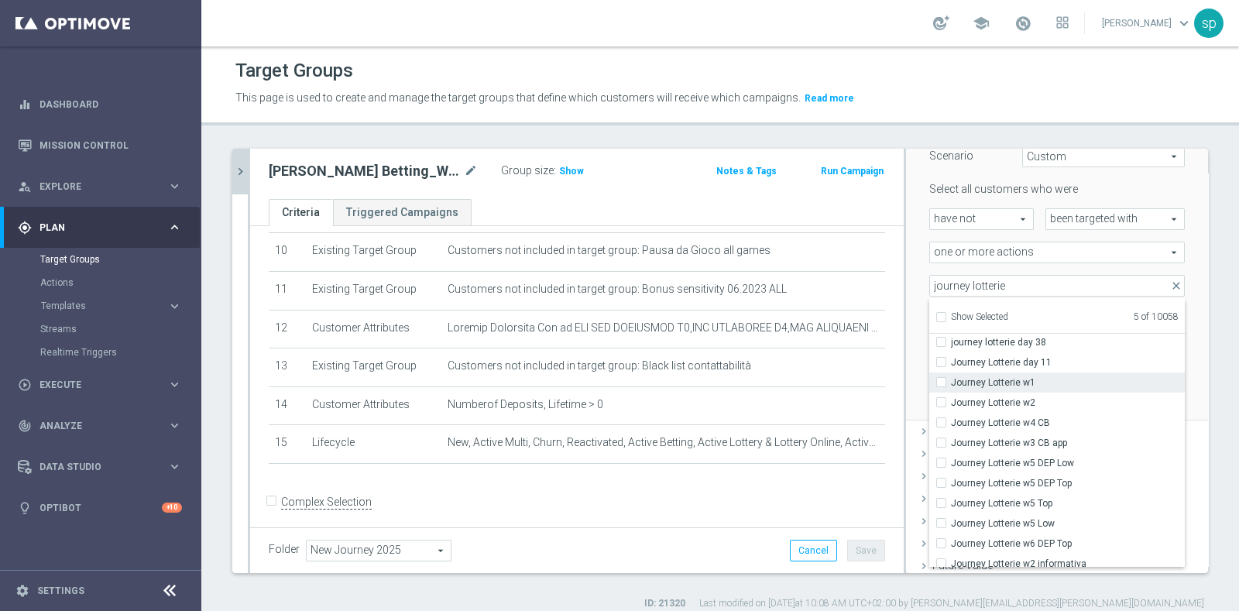
click at [1030, 376] on span "Journey Lotterie w1" at bounding box center [1068, 382] width 234 height 12
click at [951, 377] on input "Journey Lotterie w1" at bounding box center [946, 382] width 10 height 10
checkbox input "true"
type input "Selected 6 of 10058"
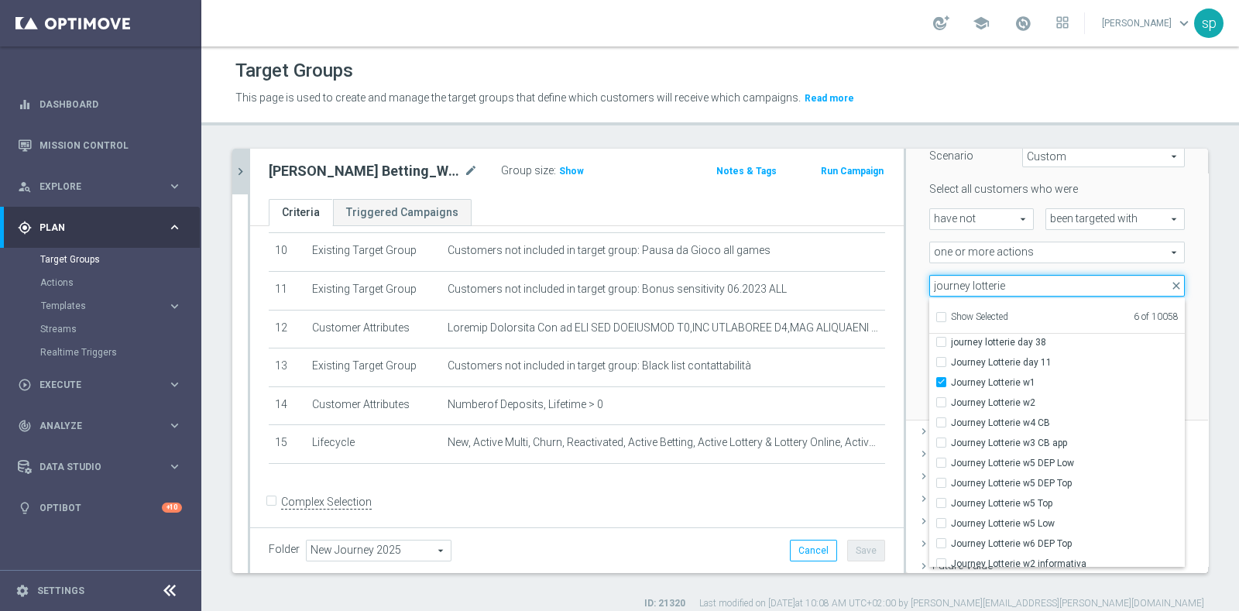
drag, startPoint x: 997, startPoint y: 284, endPoint x: 960, endPoint y: 279, distance: 37.6
click at [960, 279] on input "journey lotterie" at bounding box center [1056, 286] width 255 height 22
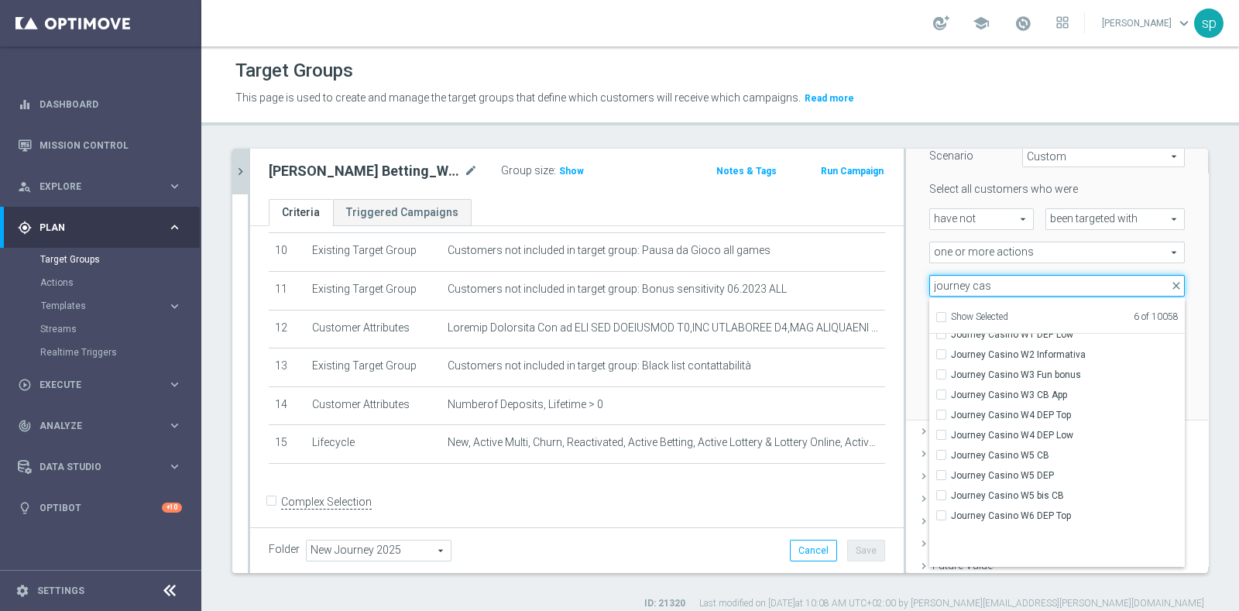
scroll to position [0, 0]
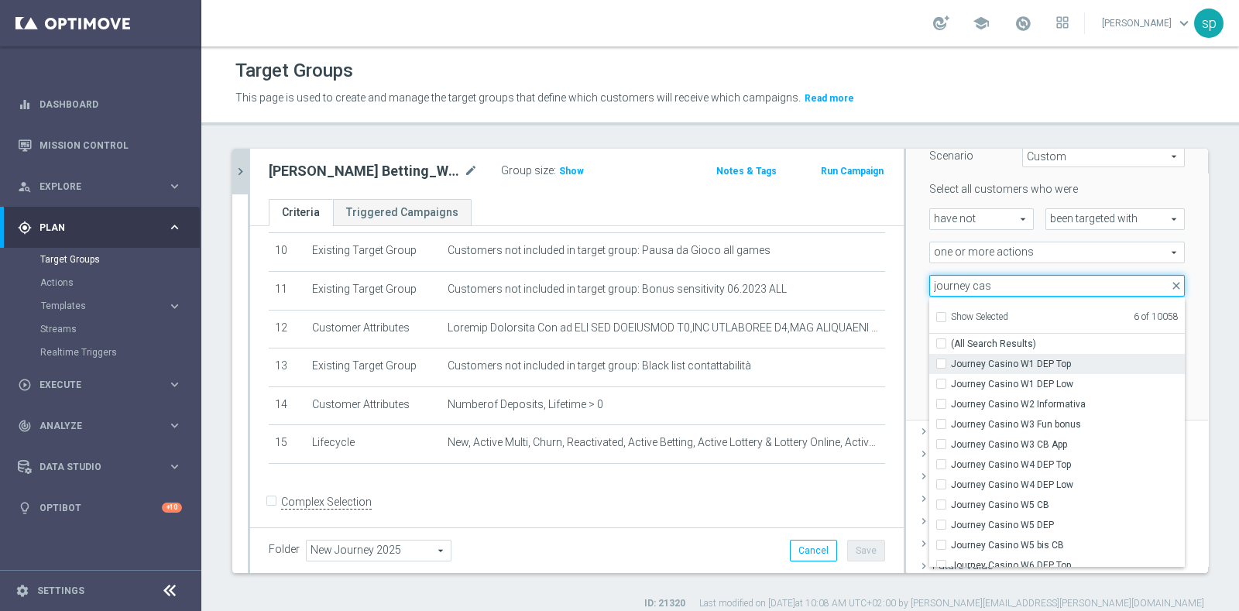
type input "journey cas"
click at [1109, 355] on label "Journey Casino W1 DEP Top" at bounding box center [1068, 364] width 234 height 20
click at [951, 358] on input "Journey Casino W1 DEP Top" at bounding box center [946, 363] width 10 height 10
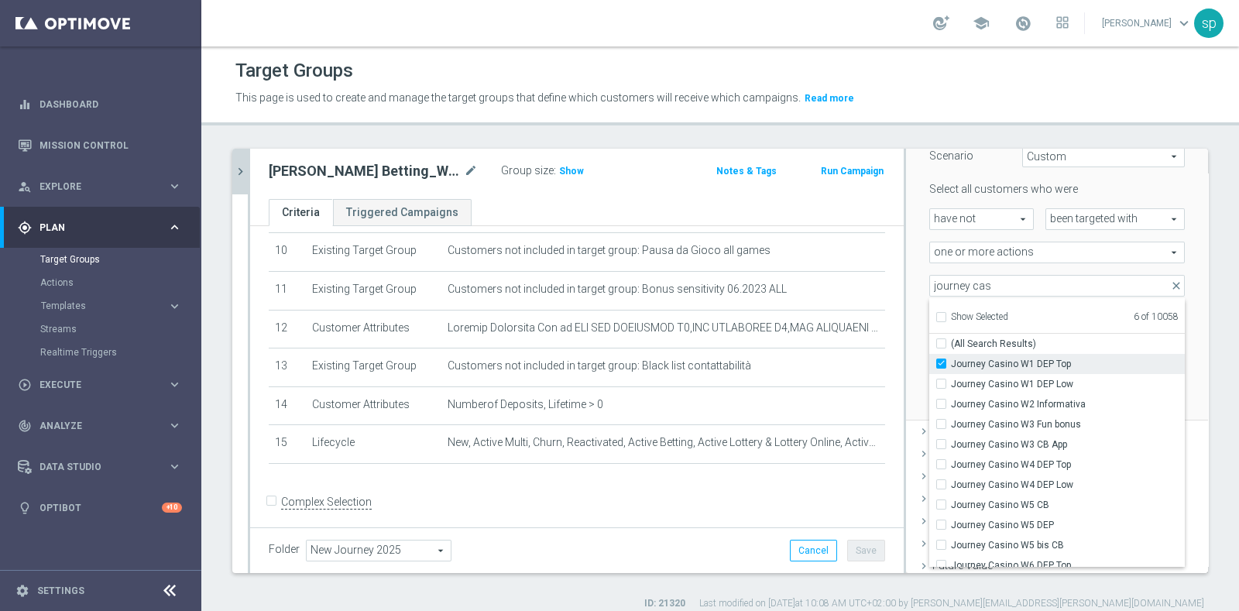
checkbox input "true"
type input "Selected 7 of 10058"
click at [1075, 365] on span "Journey Casino W1 DEP Top" at bounding box center [1068, 364] width 234 height 12
click at [951, 365] on input "Journey Casino W1 DEP Top" at bounding box center [946, 363] width 10 height 10
checkbox input "false"
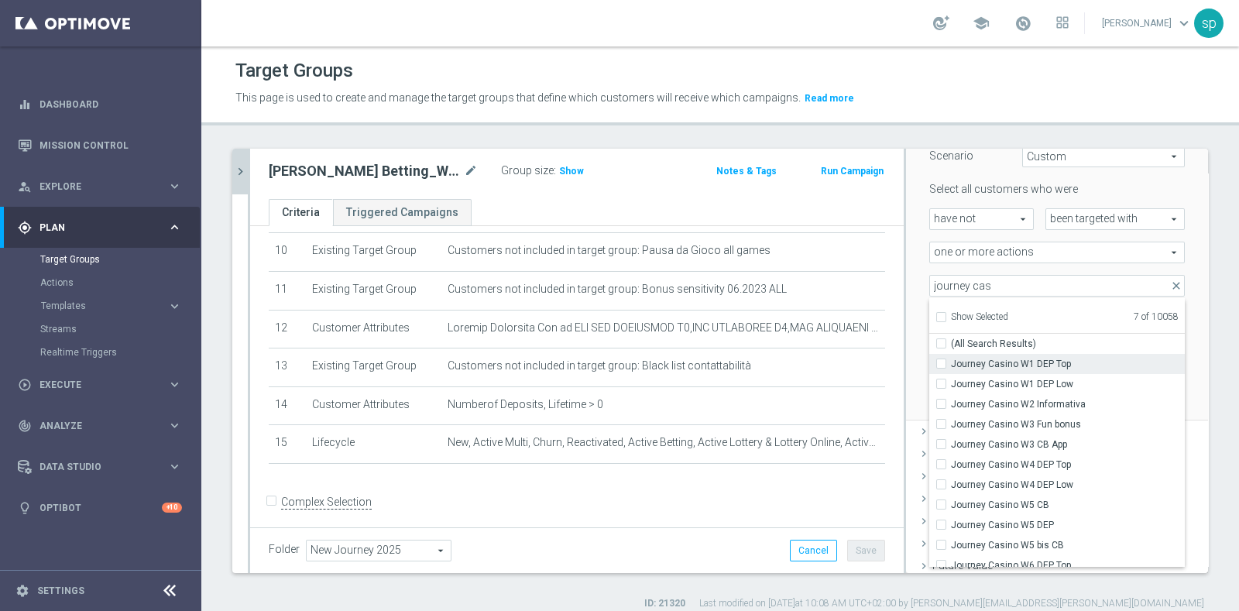
type input "Selected 6 of 10058"
click at [1072, 368] on span "Journey Casino W1 DEP Top" at bounding box center [1068, 364] width 234 height 12
click at [951, 368] on input "Journey Casino W1 DEP Top" at bounding box center [946, 363] width 10 height 10
checkbox input "true"
type input "Selected 7 of 10058"
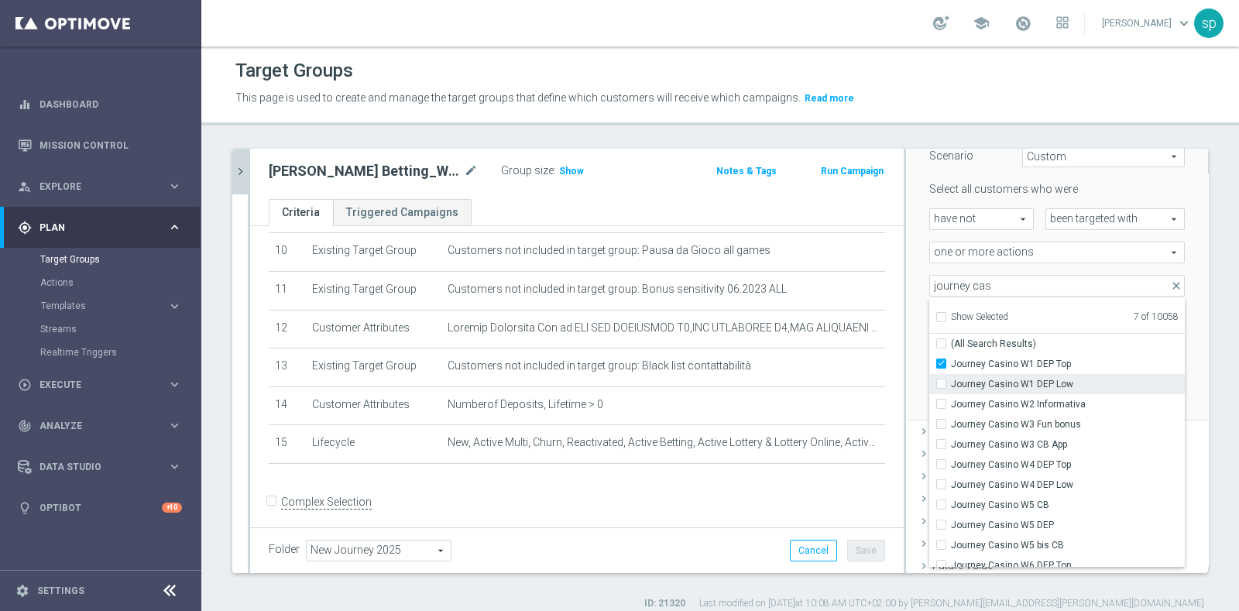
click at [1051, 382] on span "Journey Casino W1 DEP Low" at bounding box center [1068, 384] width 234 height 12
click at [951, 382] on input "Journey Casino W1 DEP Low" at bounding box center [946, 384] width 10 height 10
checkbox input "true"
type input "Selected 8 of 10058"
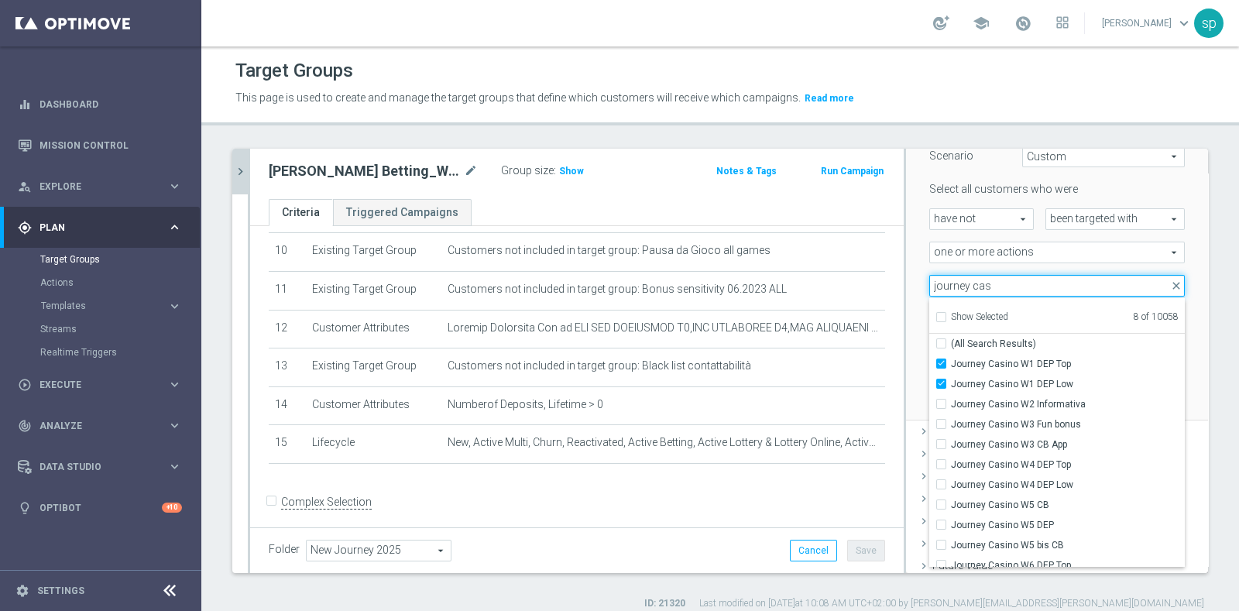
click at [978, 280] on input "journey cas" at bounding box center [1056, 286] width 255 height 22
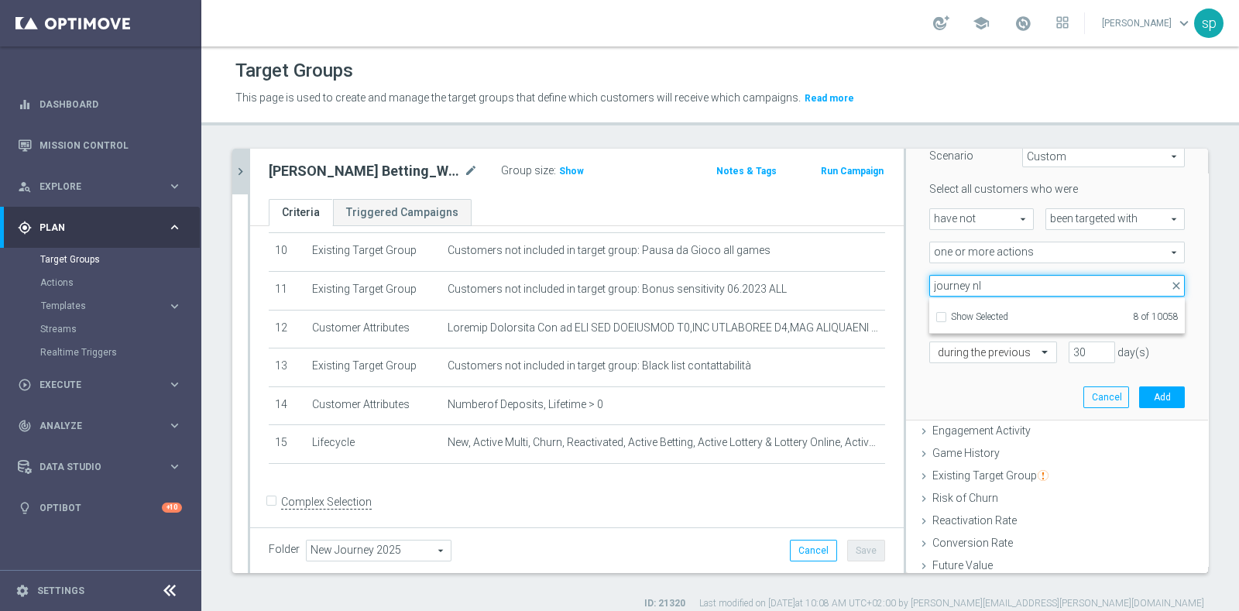
type input "journey nl"
click at [1159, 351] on div "30 day(s)" at bounding box center [1126, 352] width 139 height 22
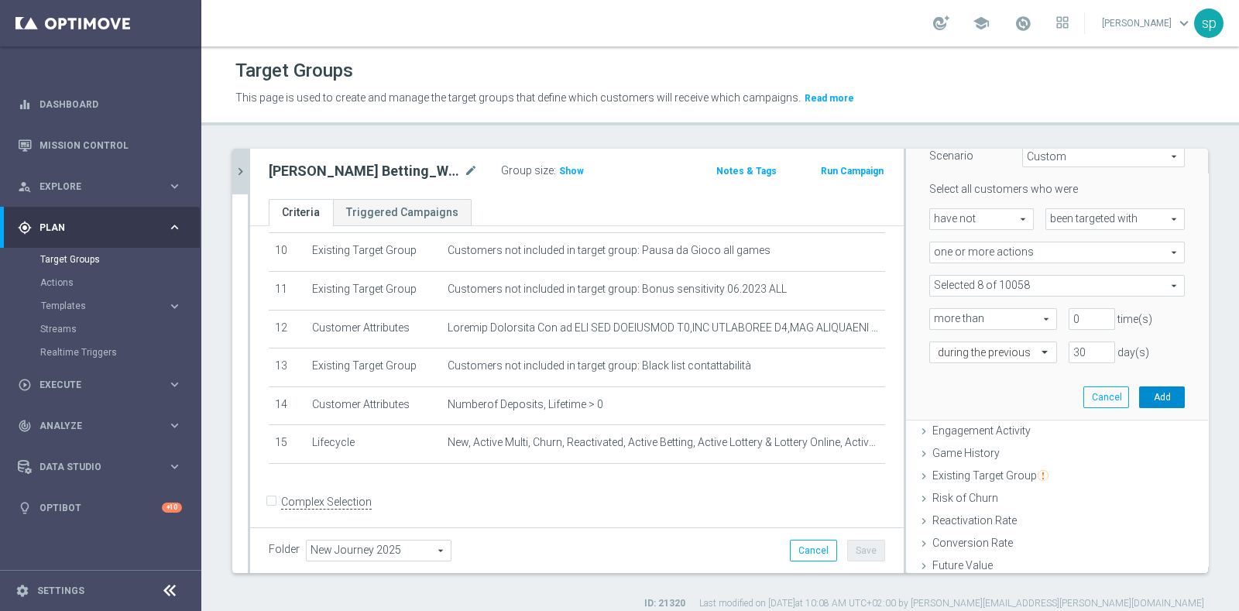
click at [1148, 386] on button "Add" at bounding box center [1162, 397] width 46 height 22
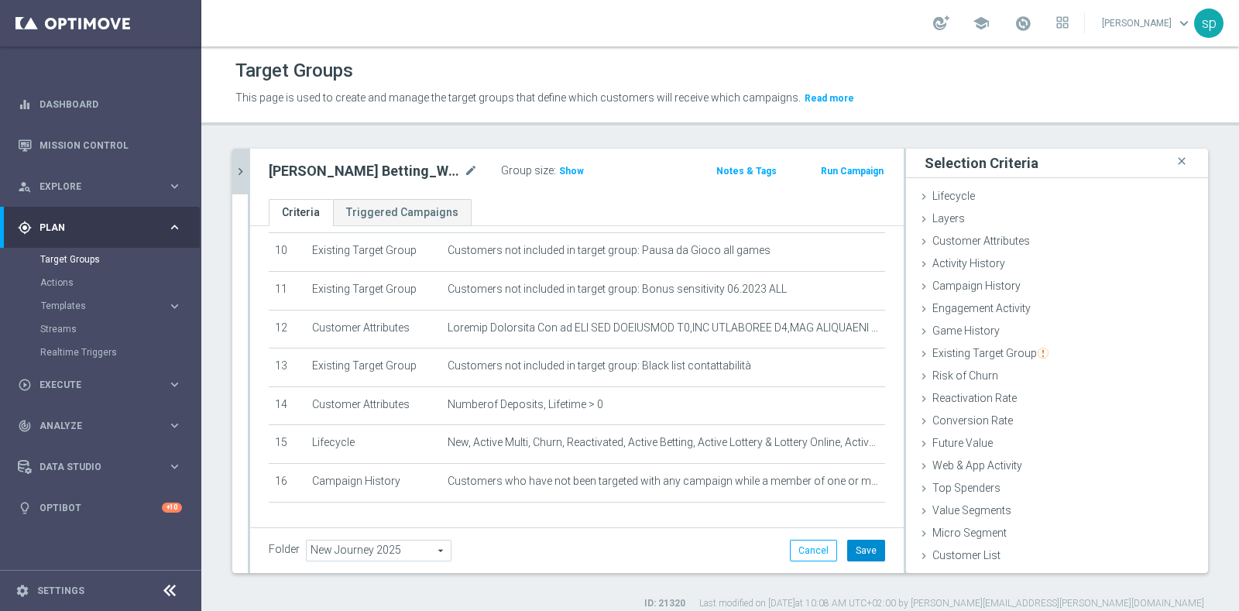
click at [852, 551] on button "Save" at bounding box center [866, 551] width 38 height 22
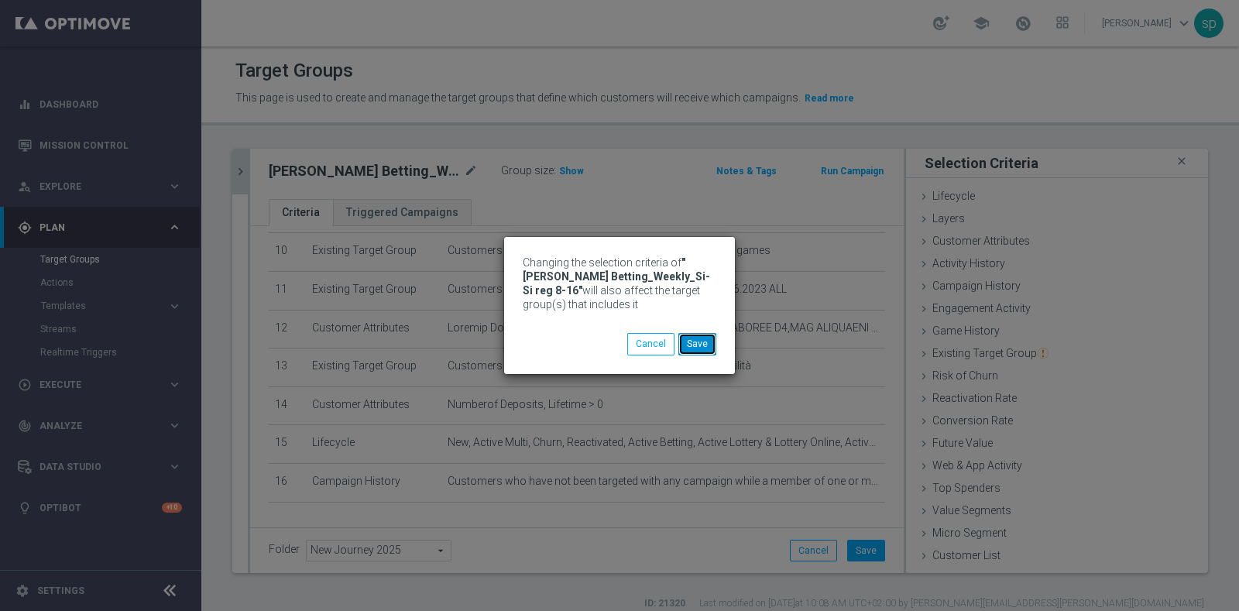
click at [706, 338] on button "Save" at bounding box center [697, 344] width 38 height 22
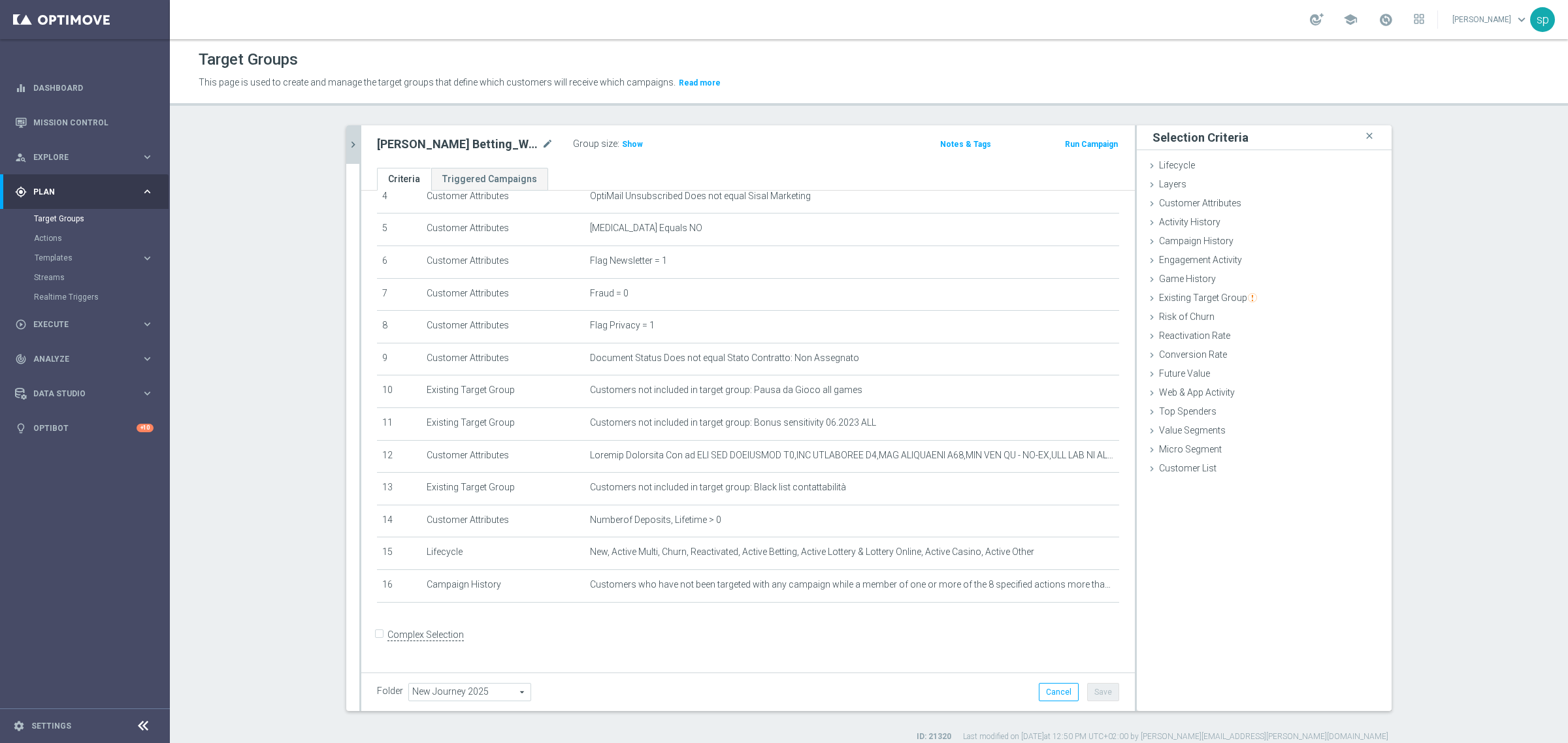
scroll to position [149, 0]
click at [1045, 514] on icon "mode_edit" at bounding box center [1078, 589] width 10 height 10
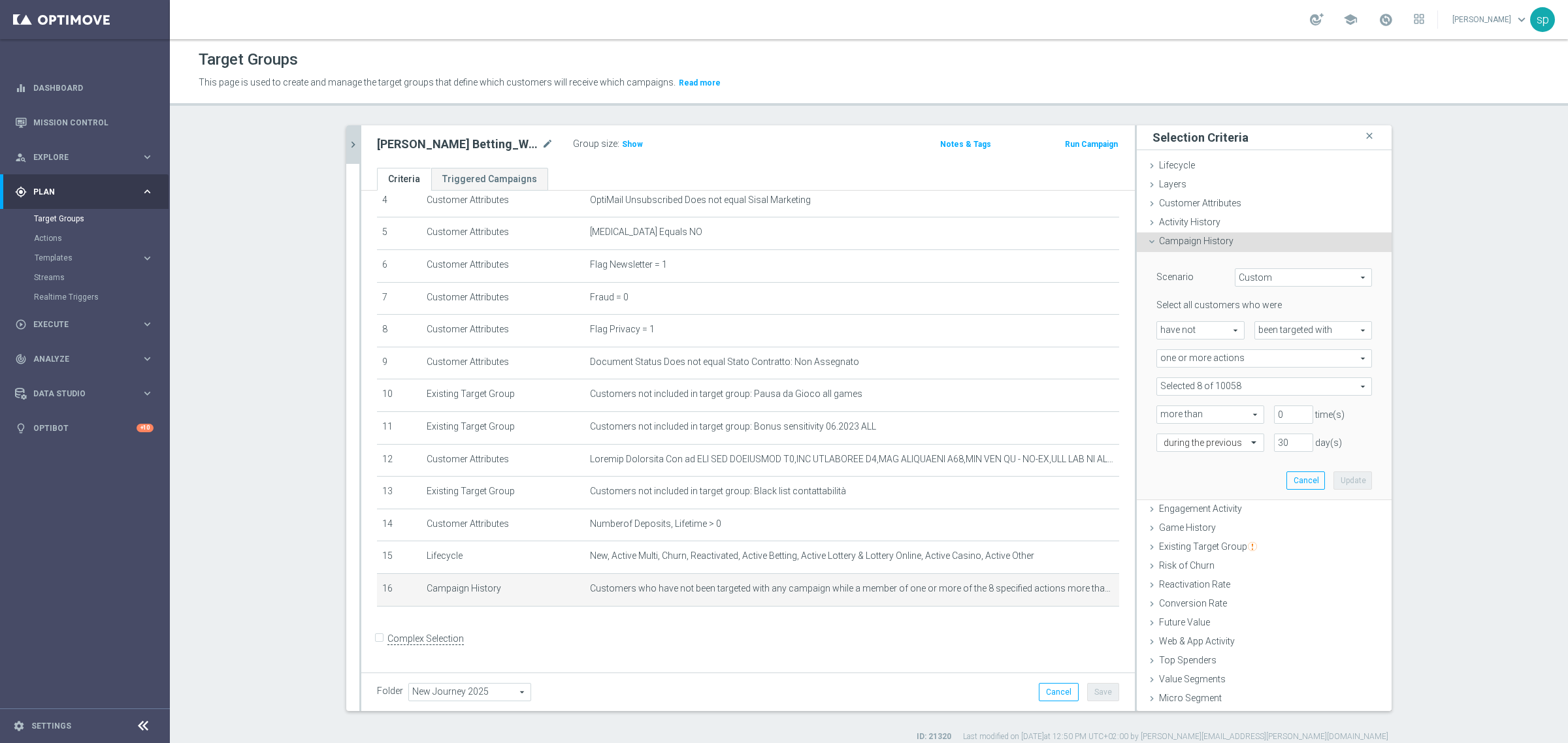
click at [1045, 383] on span at bounding box center [1264, 386] width 214 height 17
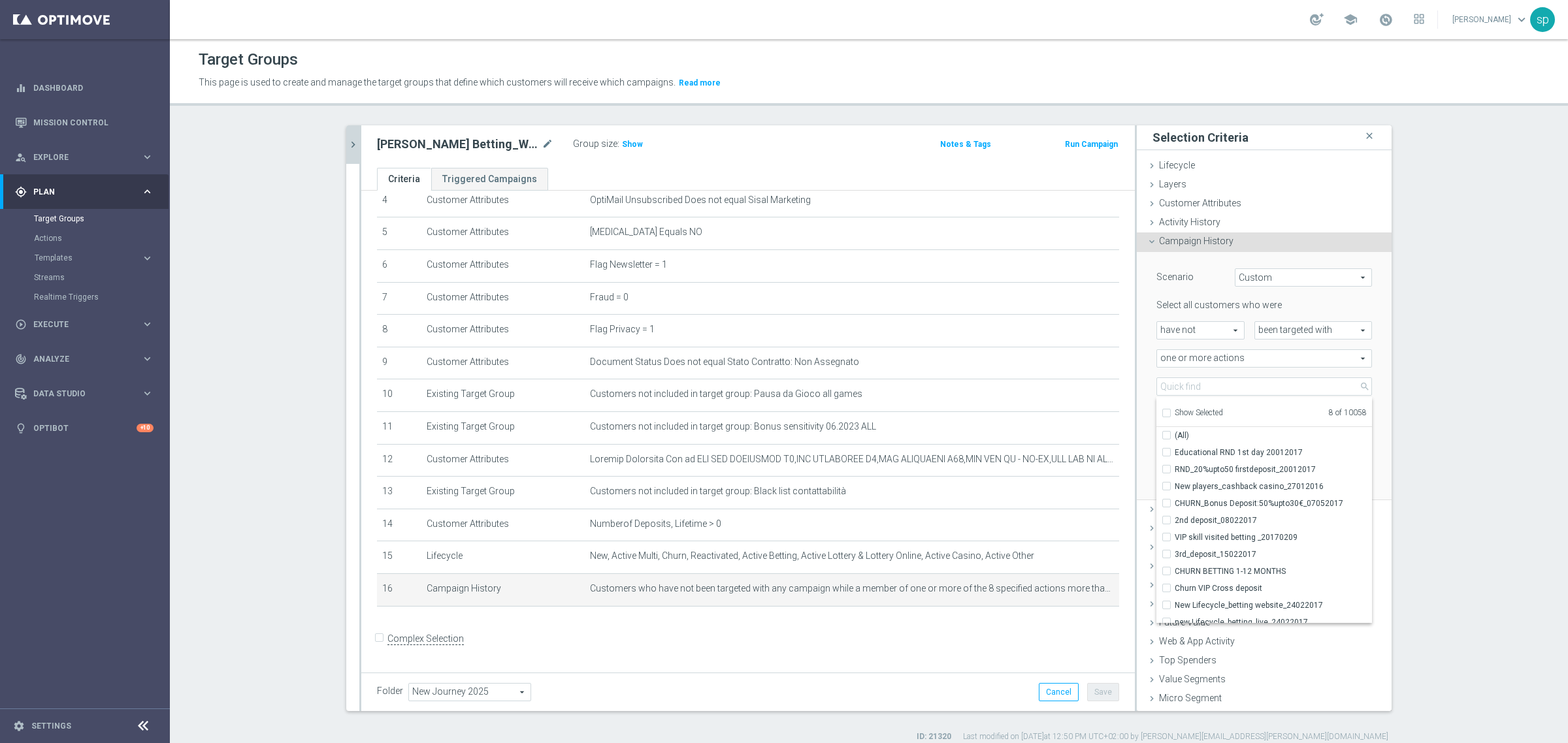
click at [1045, 413] on input "Show Selected" at bounding box center [1166, 415] width 8 height 8
checkbox input "true"
click at [1045, 409] on label "Show Selected" at bounding box center [1198, 414] width 48 height 12
click at [1045, 411] on input "Show Selected" at bounding box center [1166, 415] width 8 height 8
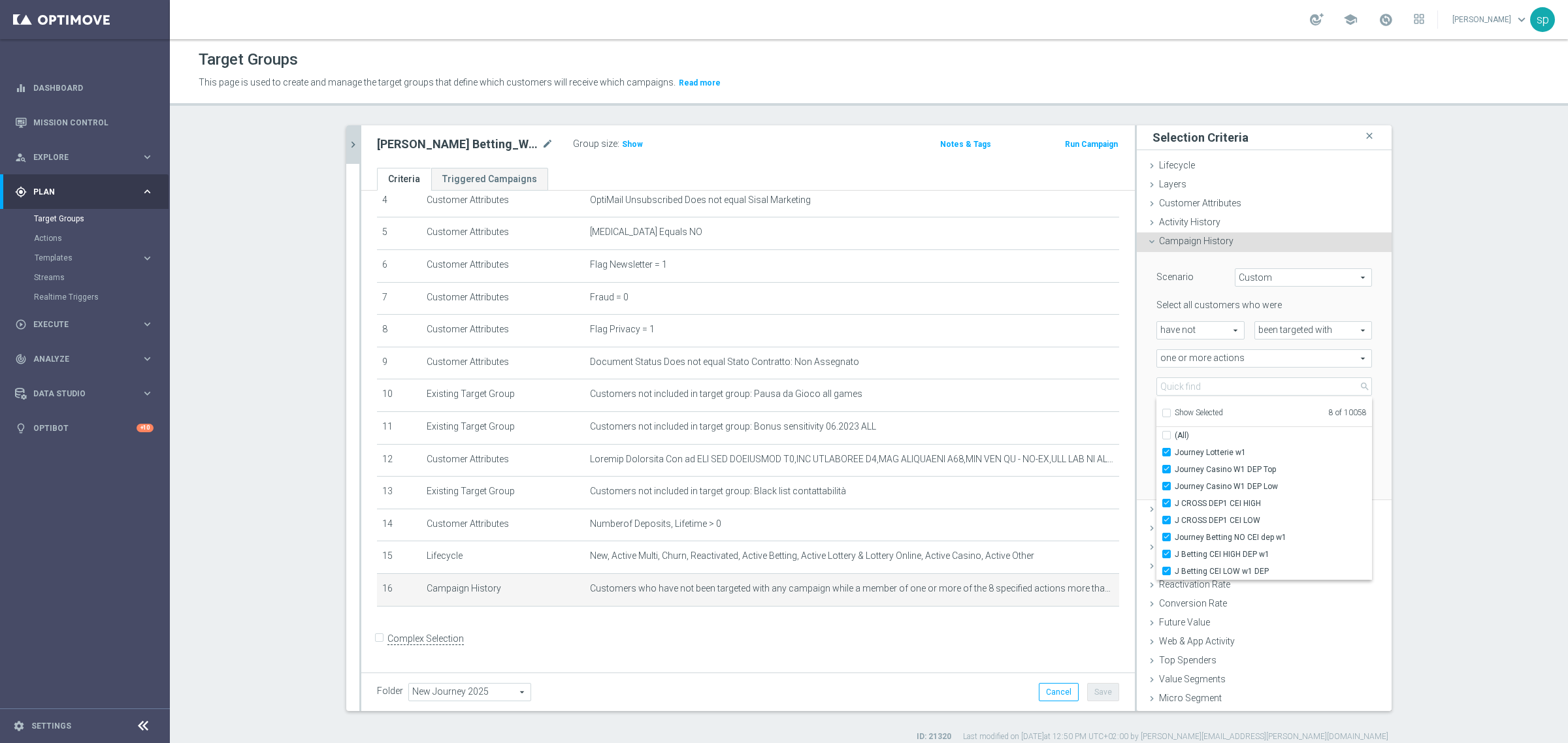
checkbox input "false"
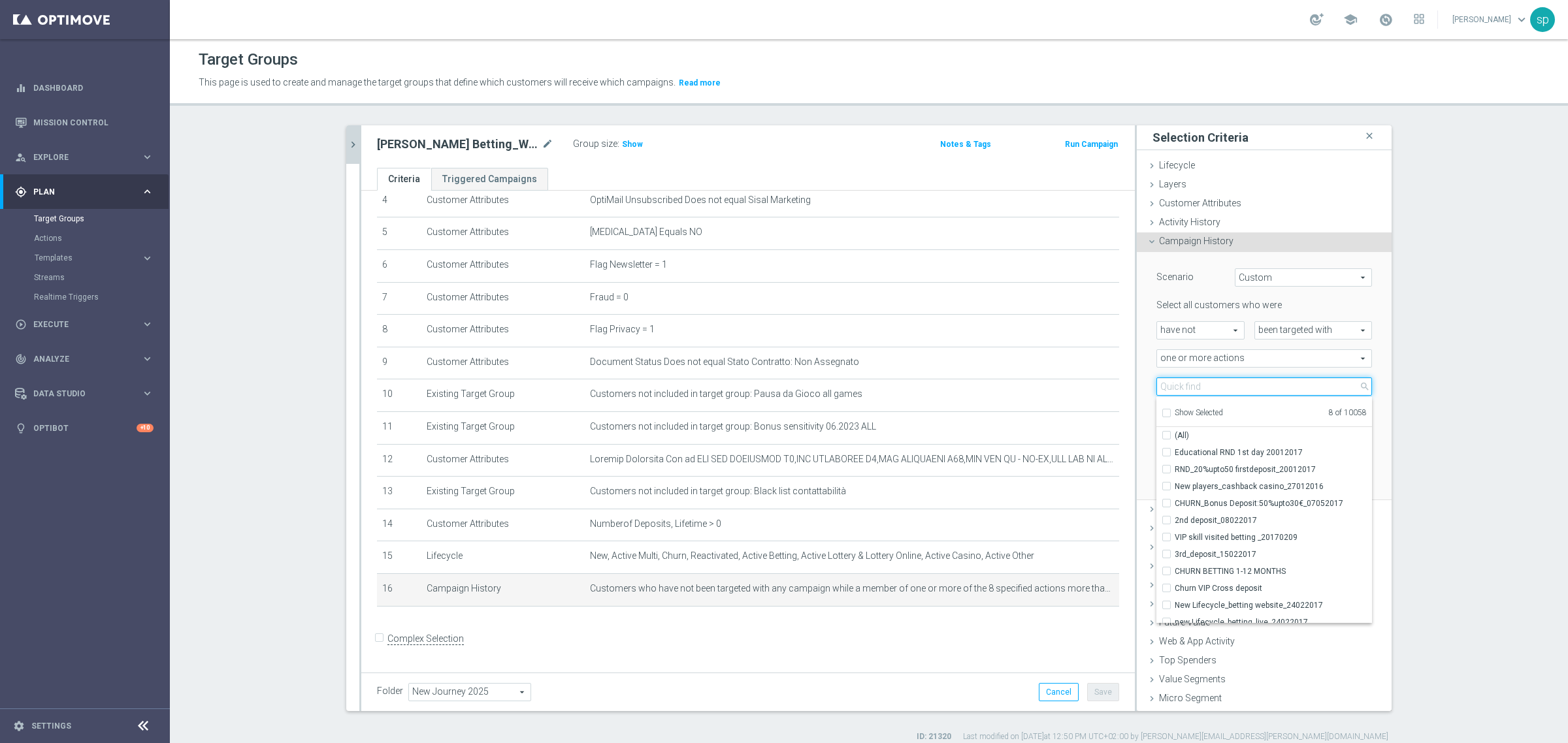
click at [1045, 386] on input "search" at bounding box center [1263, 387] width 215 height 19
type input "journey cross"
click at [1045, 450] on span "Journey Cross w1" at bounding box center [1273, 452] width 197 height 10
click at [1045, 450] on input "Journey Cross w1" at bounding box center [1171, 452] width 8 height 8
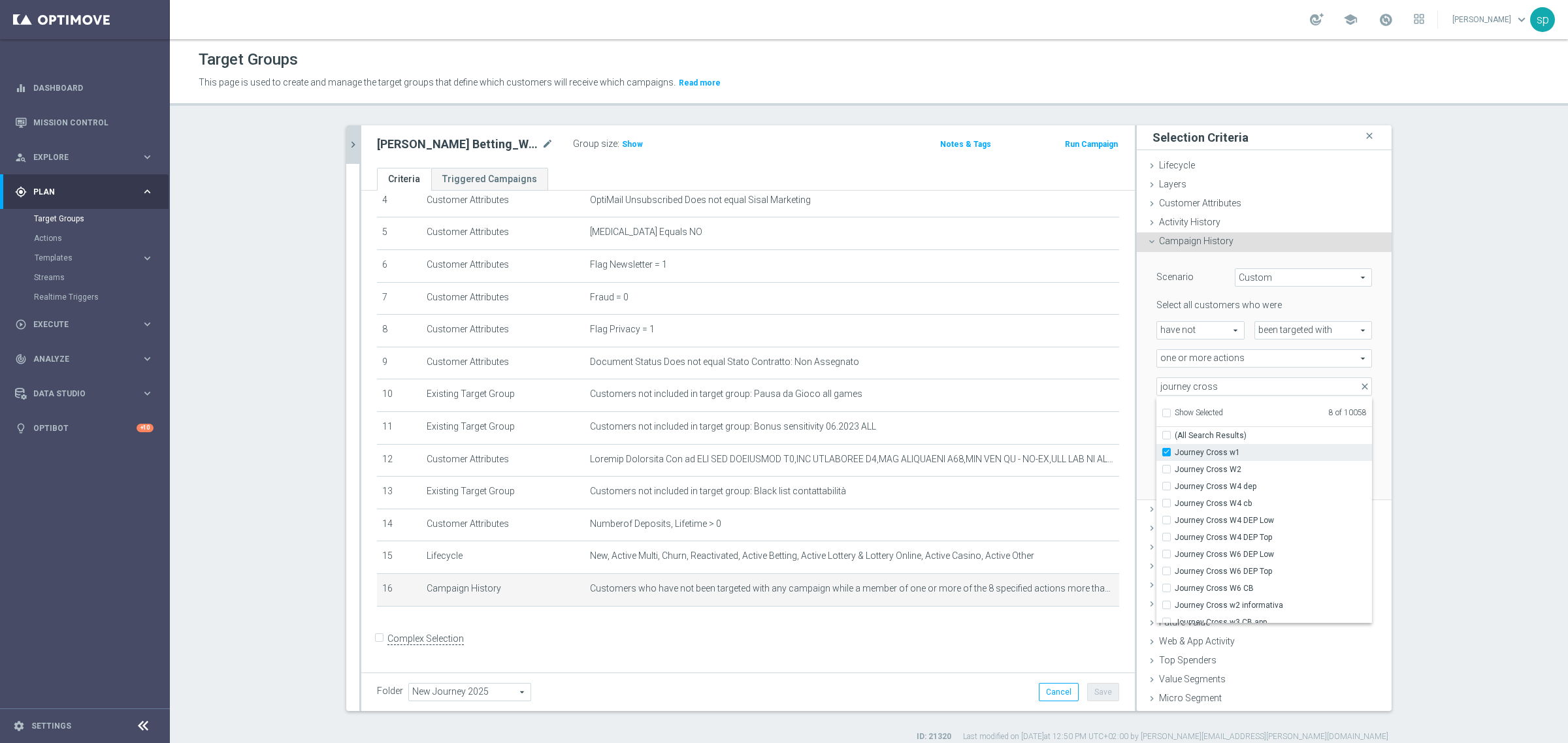
checkbox input "true"
type input "Selected 9 of 10058"
click at [1045, 412] on div "Show Selected" at bounding box center [1192, 411] width 62 height 16
click at [1045, 412] on input "Show Selected" at bounding box center [1166, 415] width 8 height 8
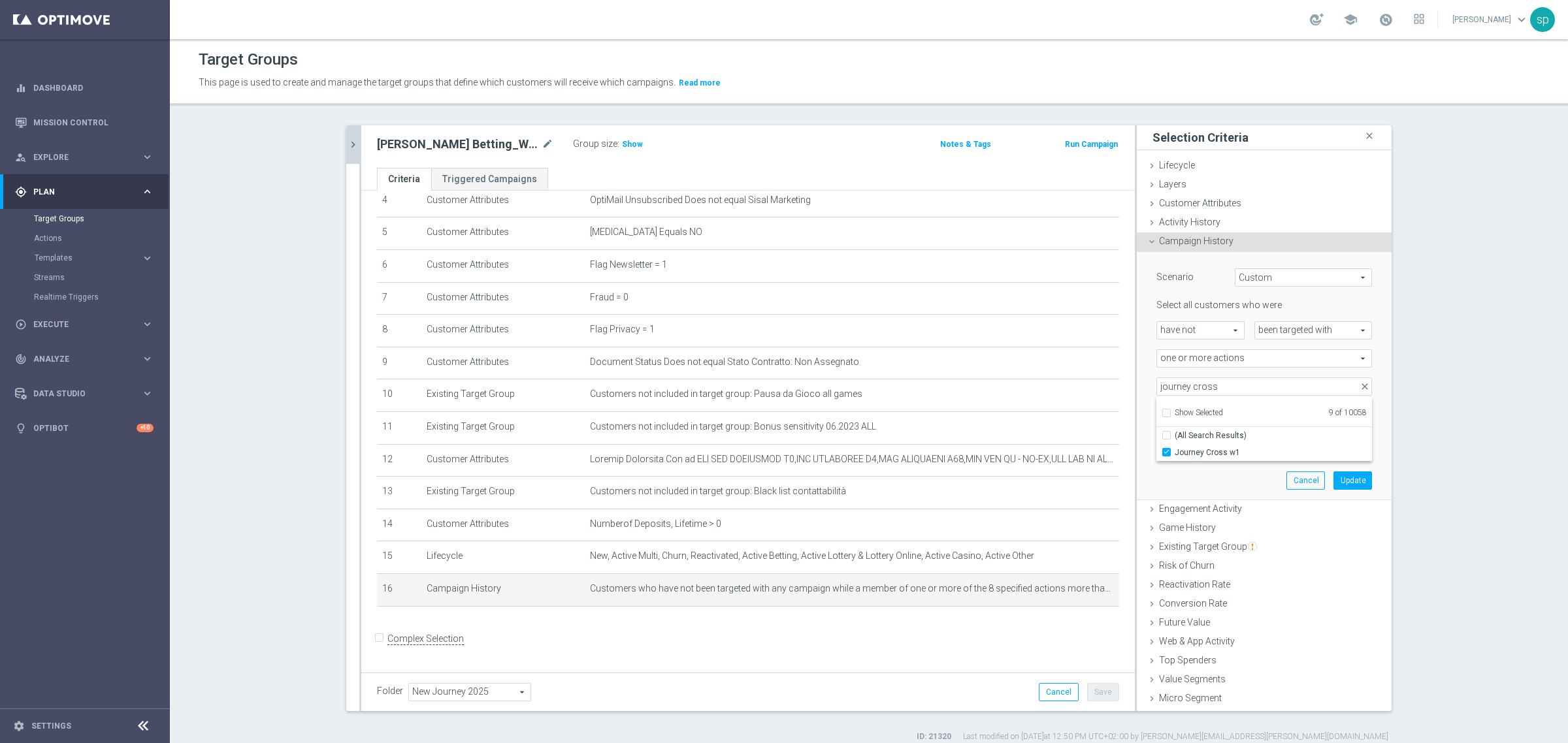
checkbox input "false"
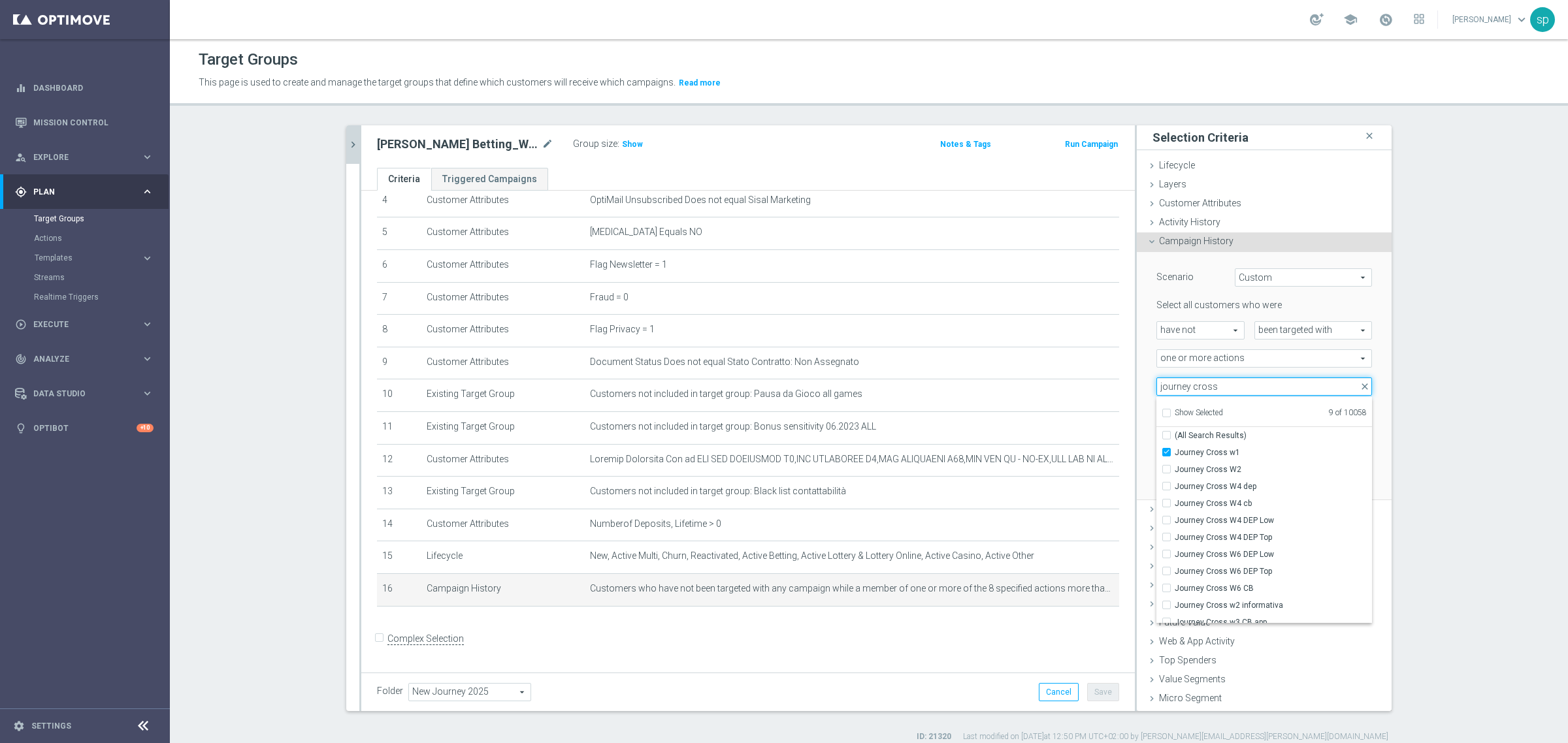
click at [1045, 395] on input "journey cross" at bounding box center [1263, 387] width 215 height 19
click at [1045, 415] on div "j. bett close more_vert Prioritize Customer Target Groups library_add create_ne…" at bounding box center [868, 434] width 1098 height 617
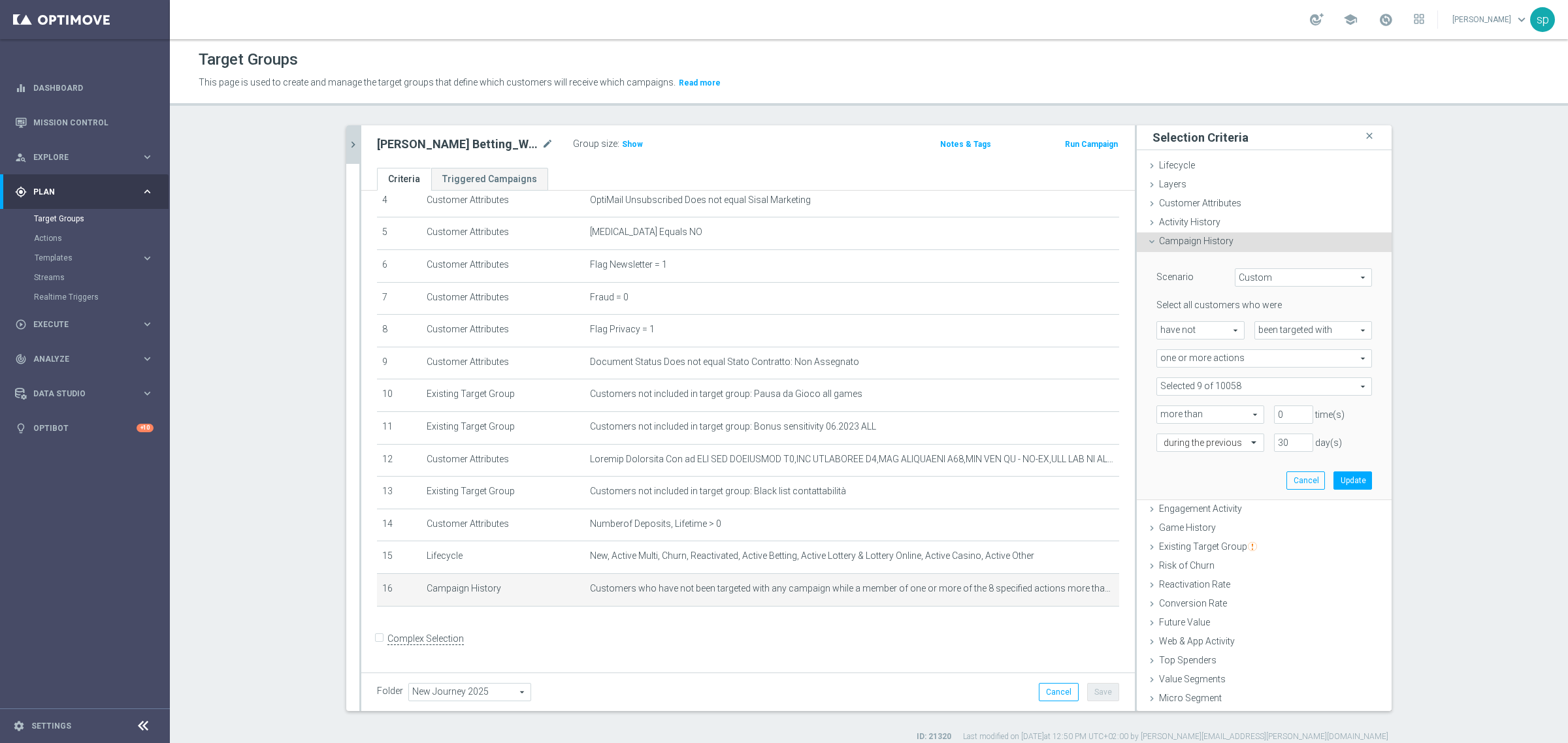
click at [1045, 379] on span at bounding box center [1264, 386] width 214 height 17
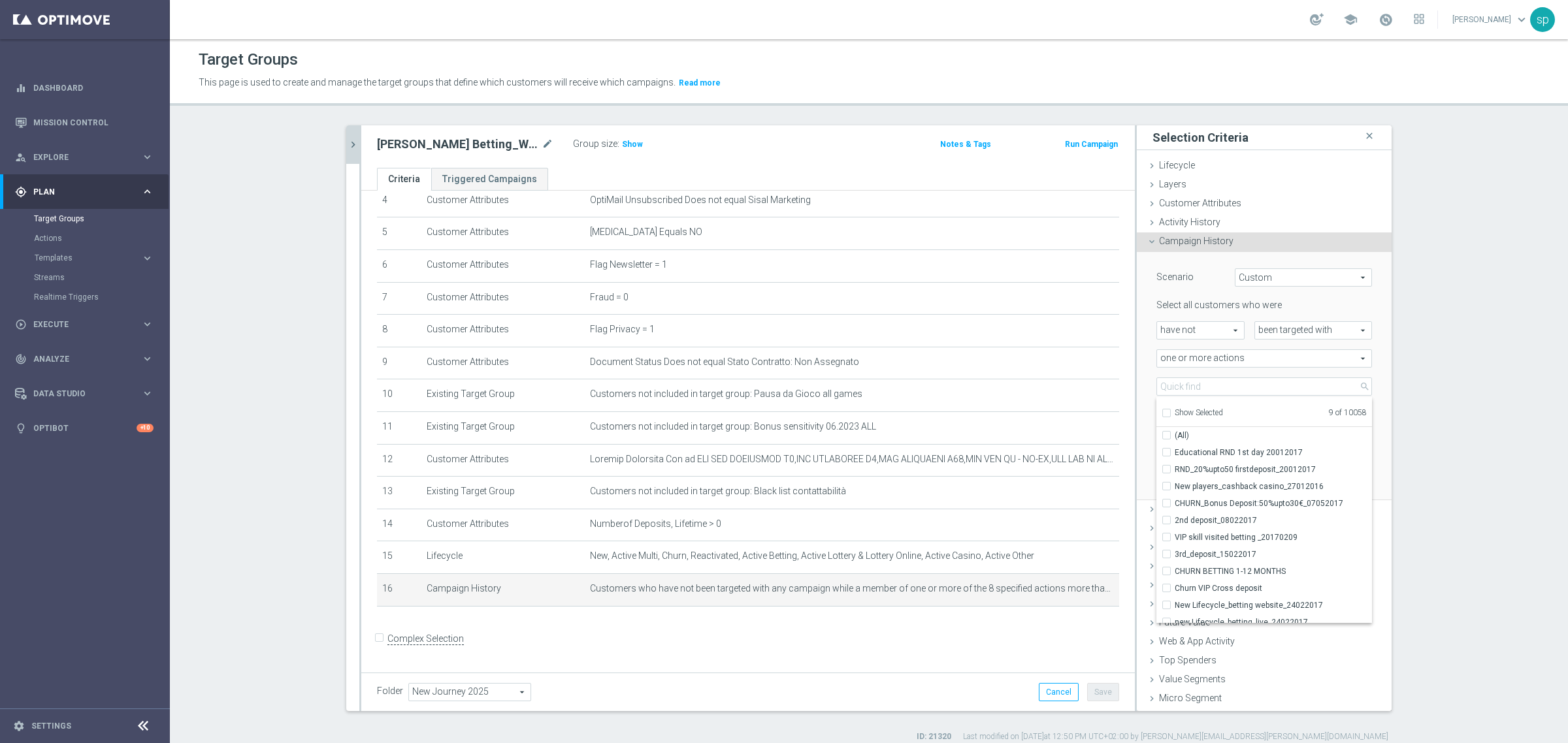
click at [1045, 409] on label "Show Selected" at bounding box center [1198, 414] width 48 height 12
click at [1045, 411] on input "Show Selected" at bounding box center [1166, 415] width 8 height 8
checkbox input "true"
click at [1045, 439] on div "j. bett close more_vert Prioritize Customer Target Groups library_add create_ne…" at bounding box center [868, 434] width 1098 height 617
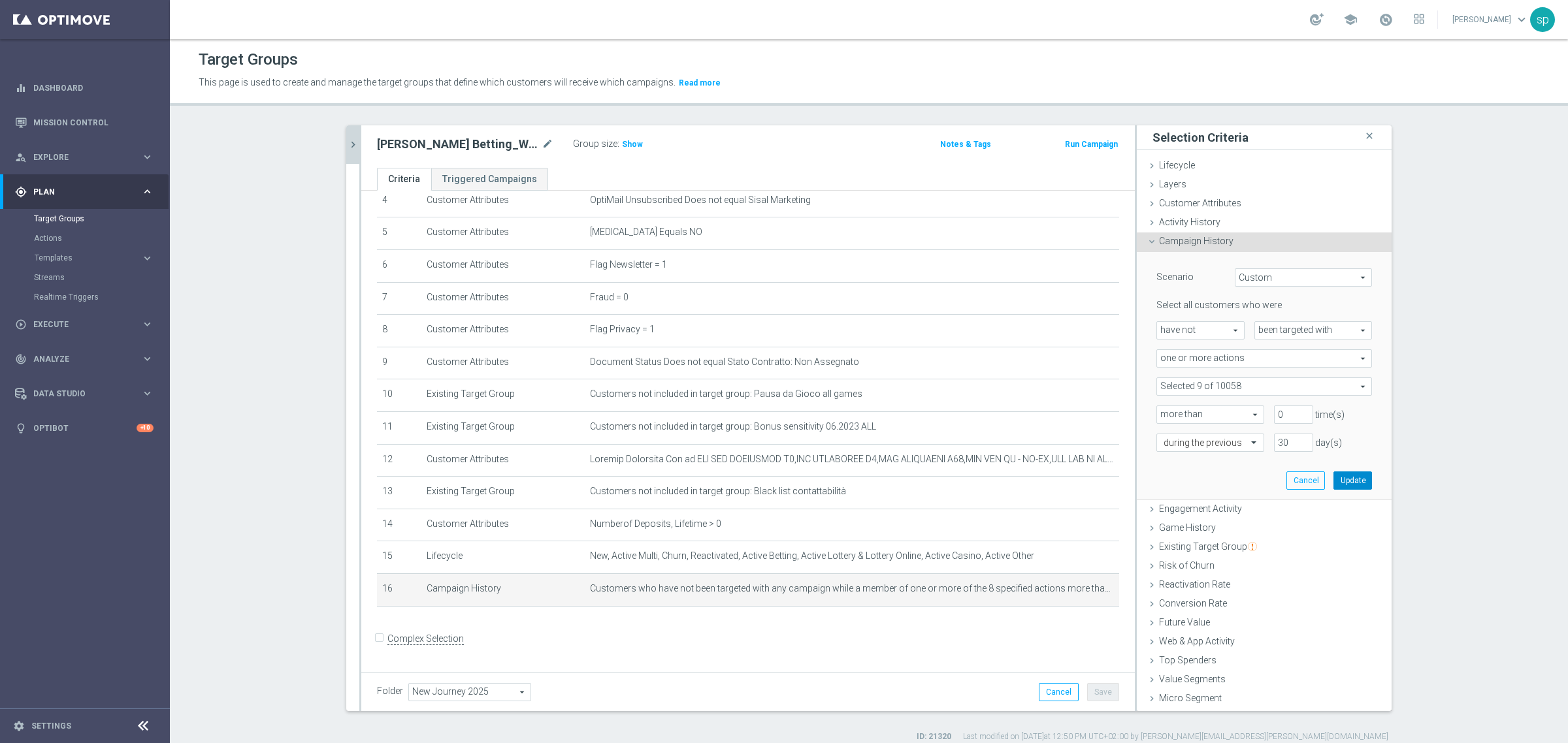
click at [1045, 477] on button "Update" at bounding box center [1353, 481] width 39 height 19
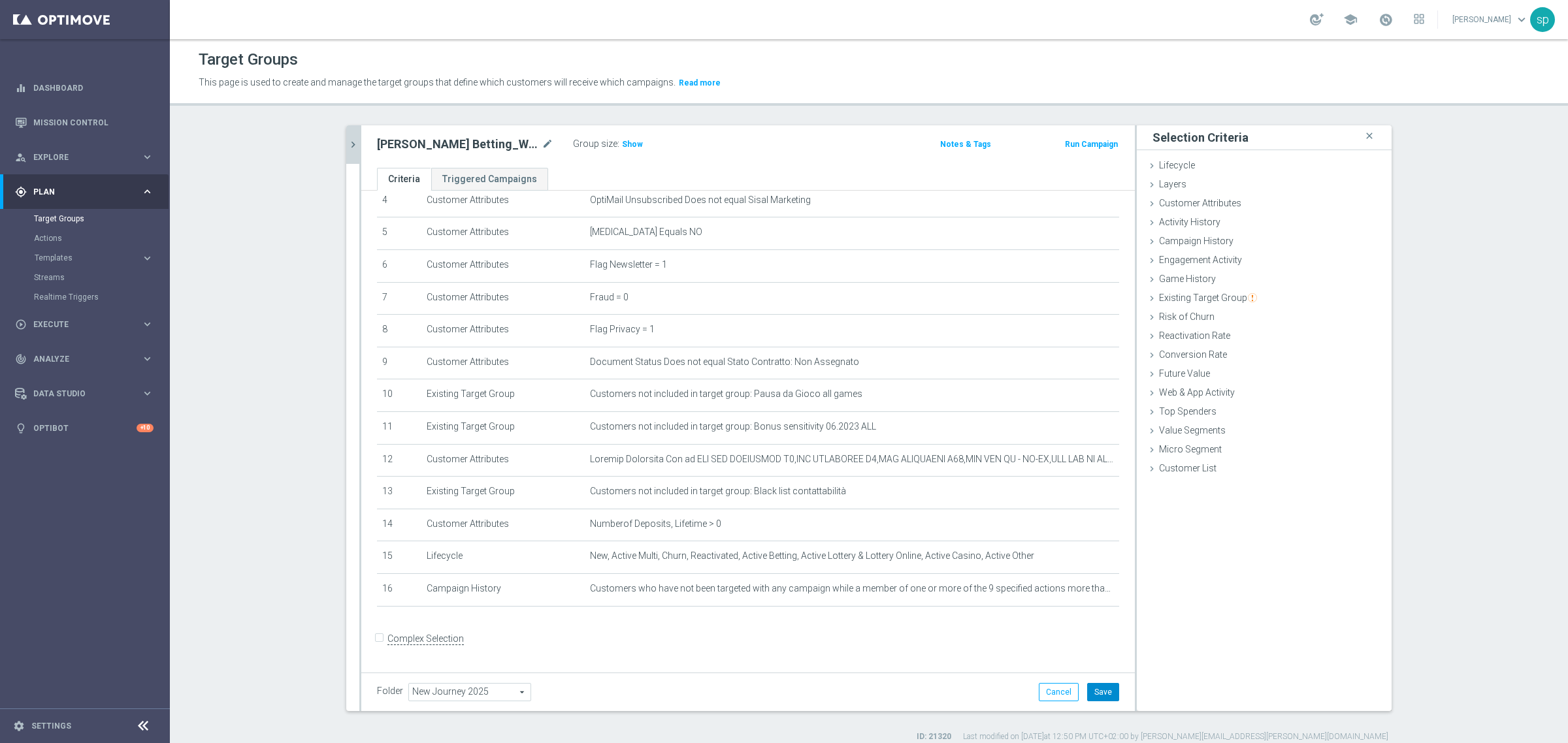
click at [1045, 514] on button "Save" at bounding box center [1103, 692] width 32 height 19
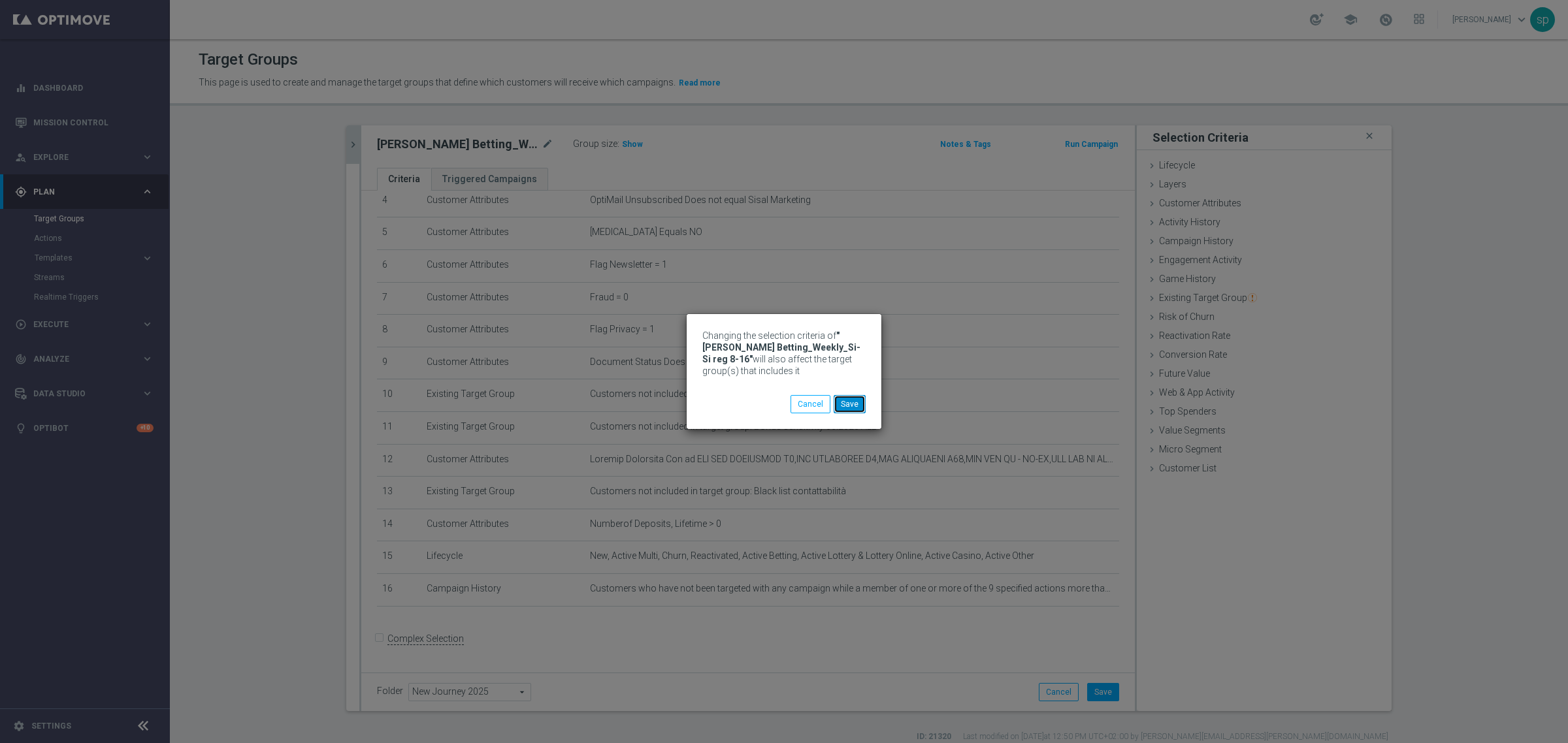
click at [844, 406] on button "Save" at bounding box center [850, 404] width 32 height 19
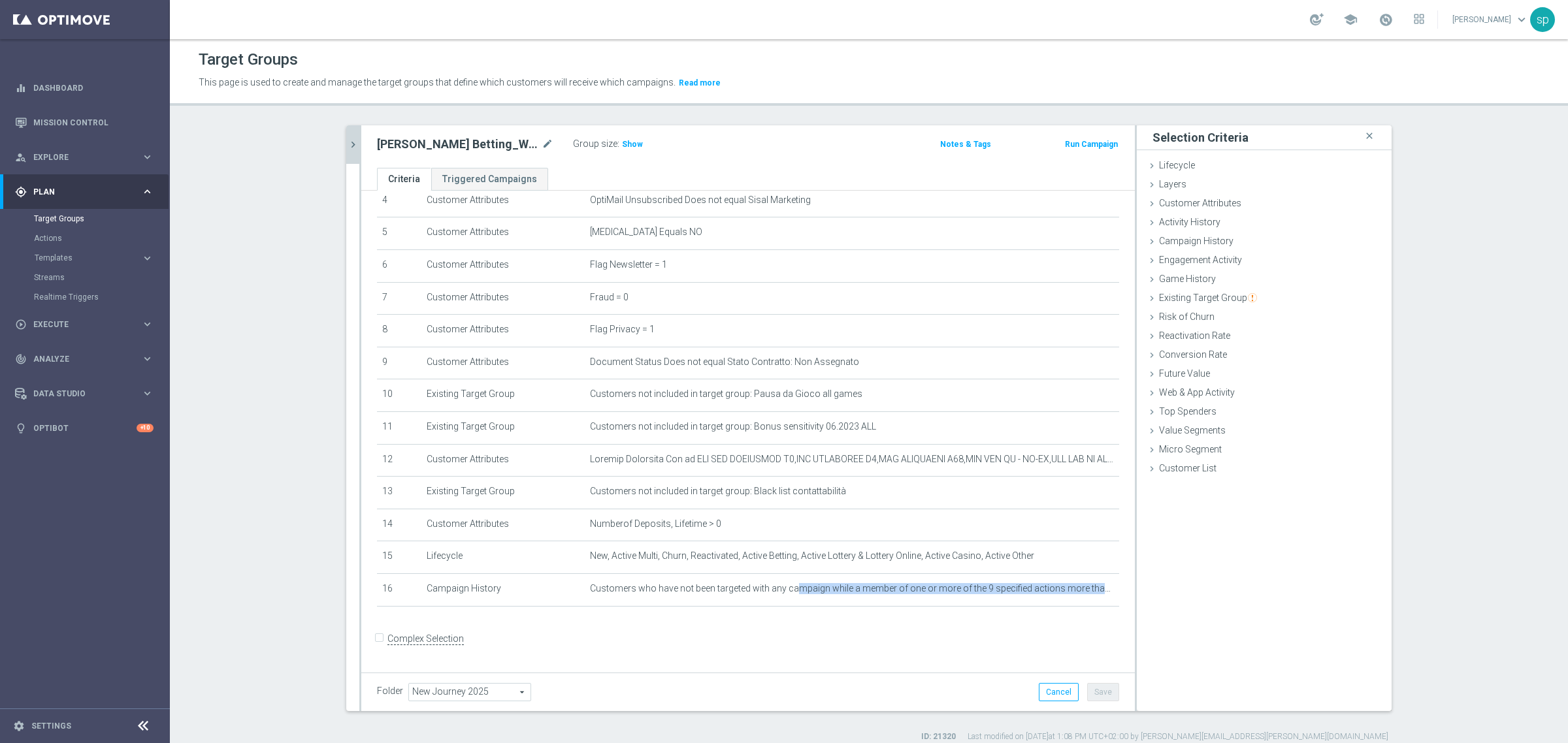
click at [347, 143] on icon "chevron_right" at bounding box center [353, 144] width 13 height 13
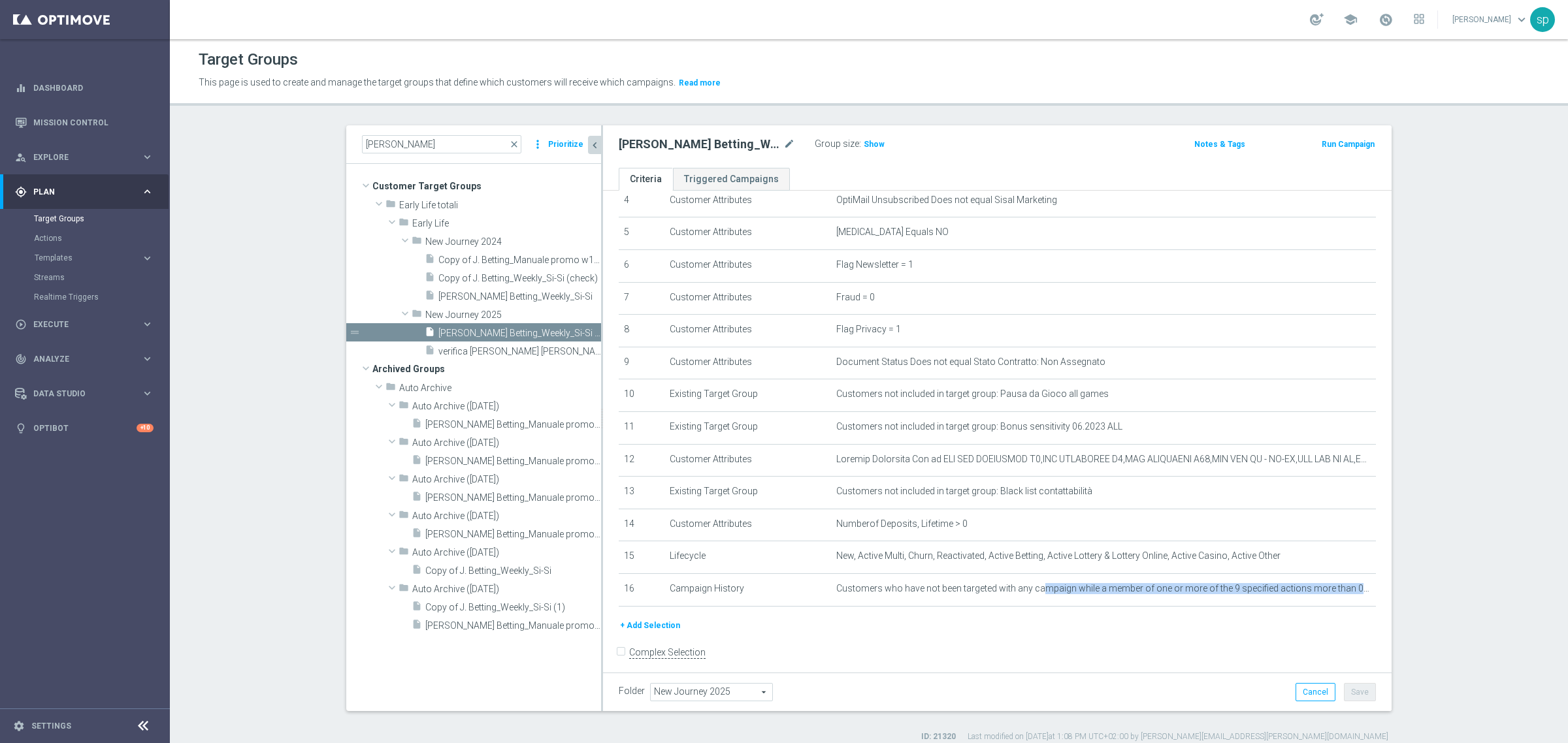
scroll to position [164, 0]
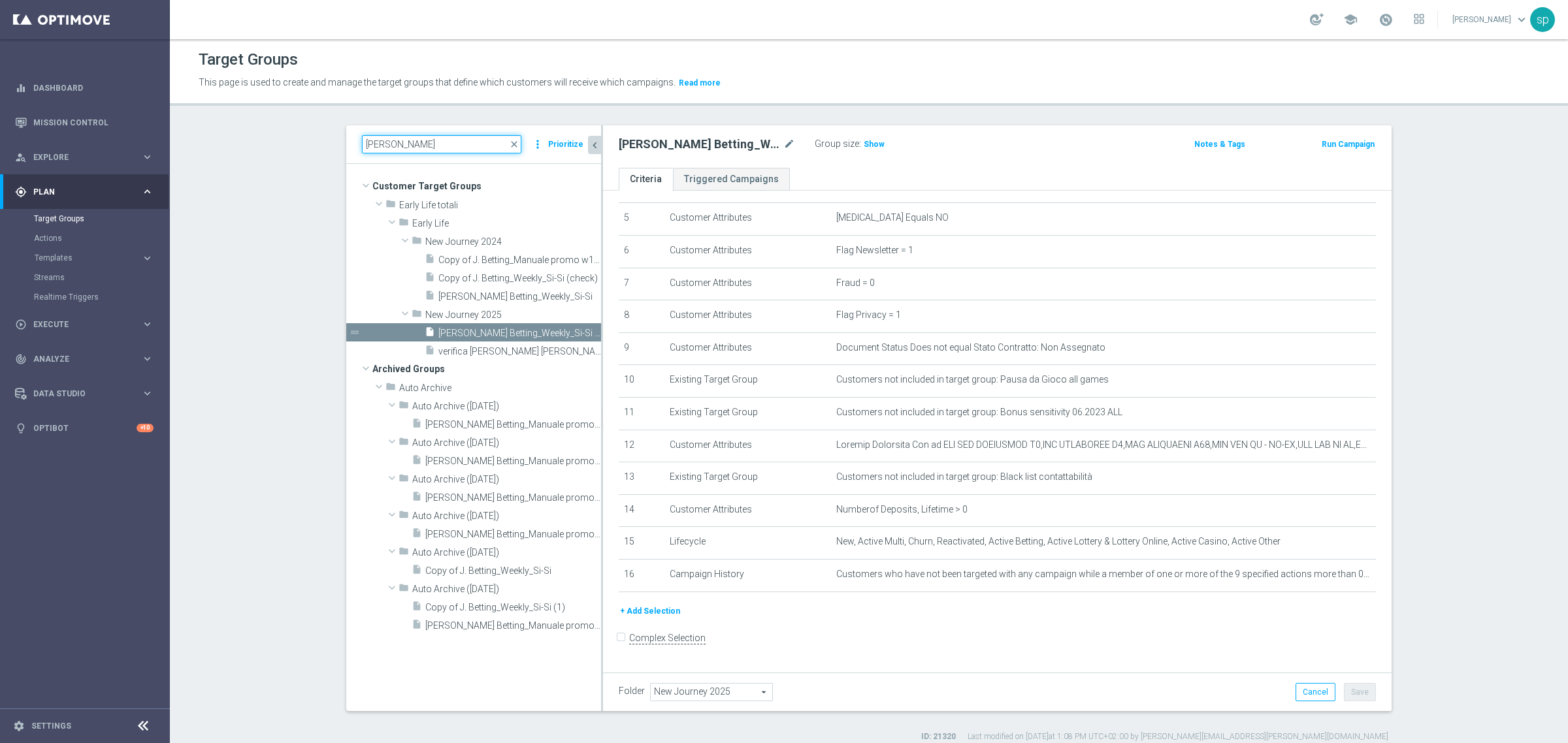
click at [402, 147] on input "j. bett" at bounding box center [441, 144] width 160 height 19
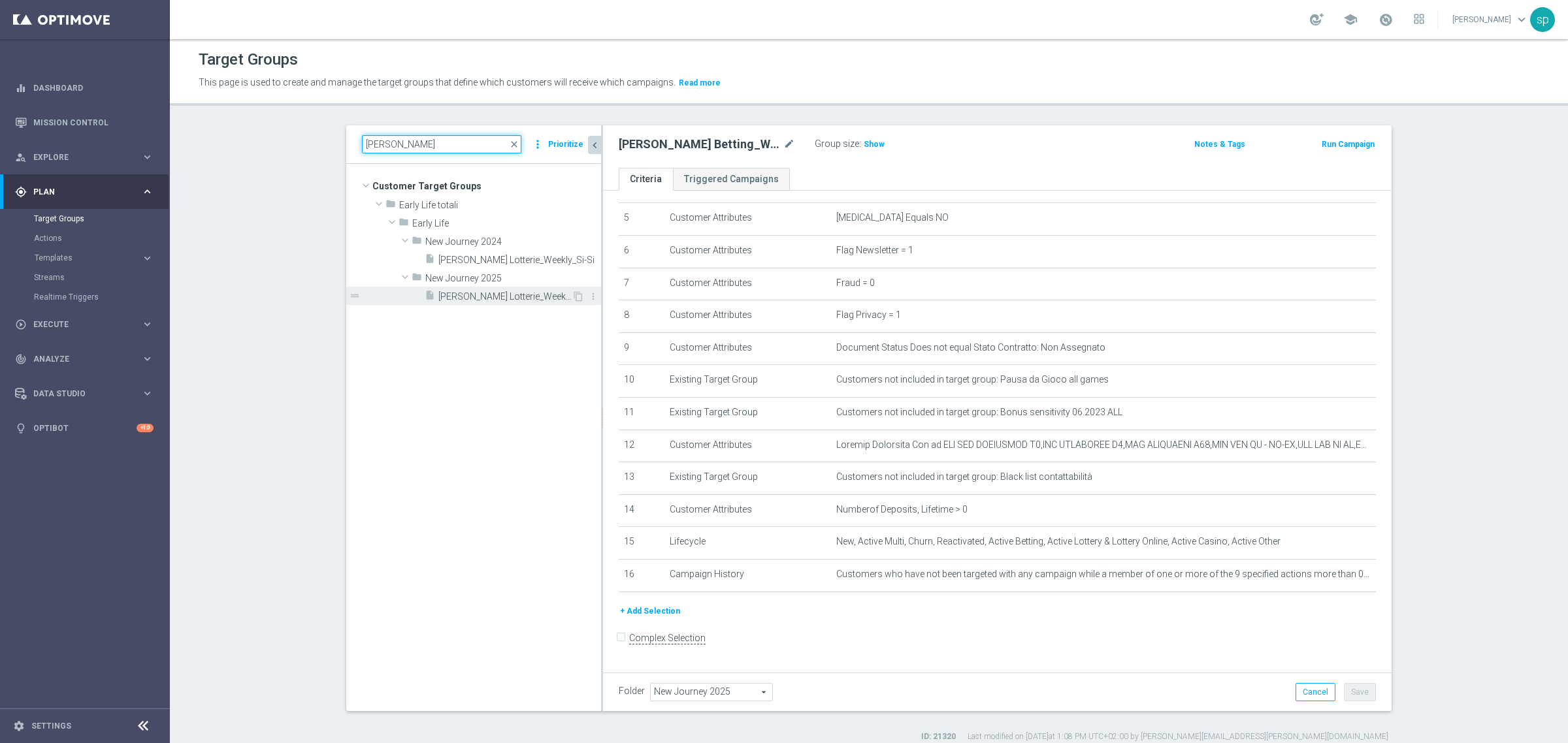
type input "j. lott"
click at [513, 299] on span "J. Lotterie_Weekly_Si-Si-reg 8-16" at bounding box center [506, 296] width 133 height 11
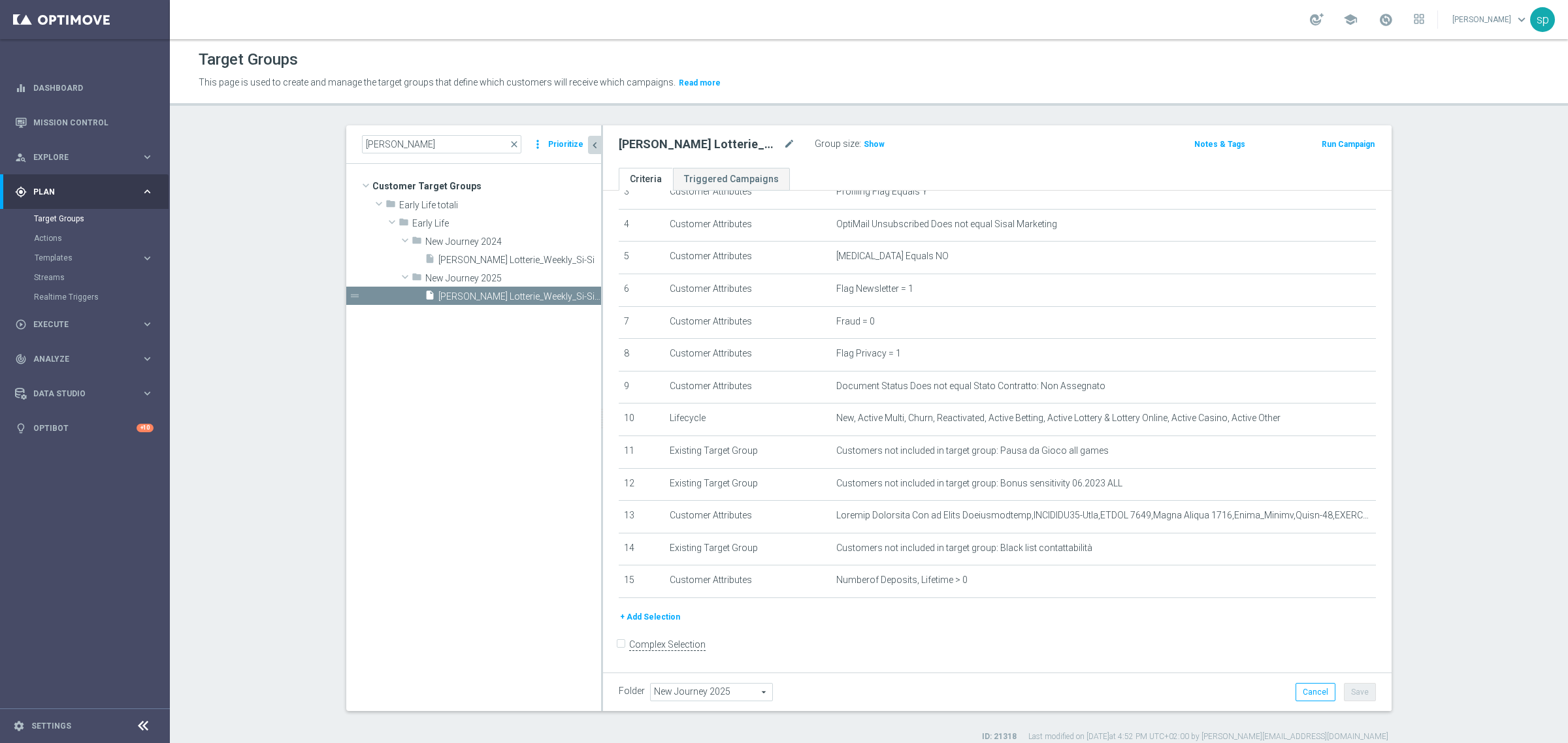
scroll to position [131, 0]
click at [866, 148] on span "Show" at bounding box center [874, 144] width 21 height 9
click at [647, 514] on button "+ Add Selection" at bounding box center [650, 611] width 62 height 14
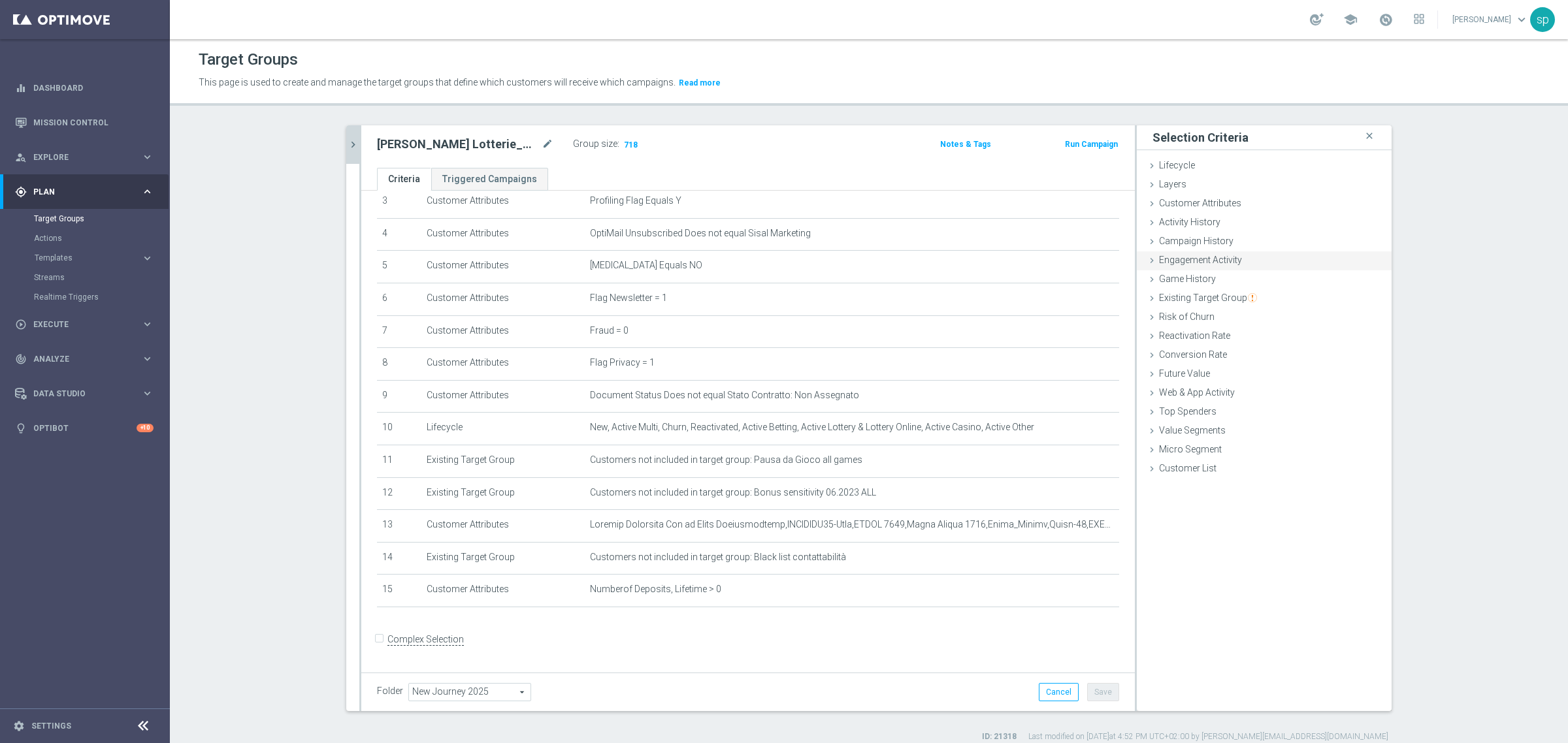
click at [1045, 255] on span "Engagement Activity" at bounding box center [1200, 260] width 83 height 10
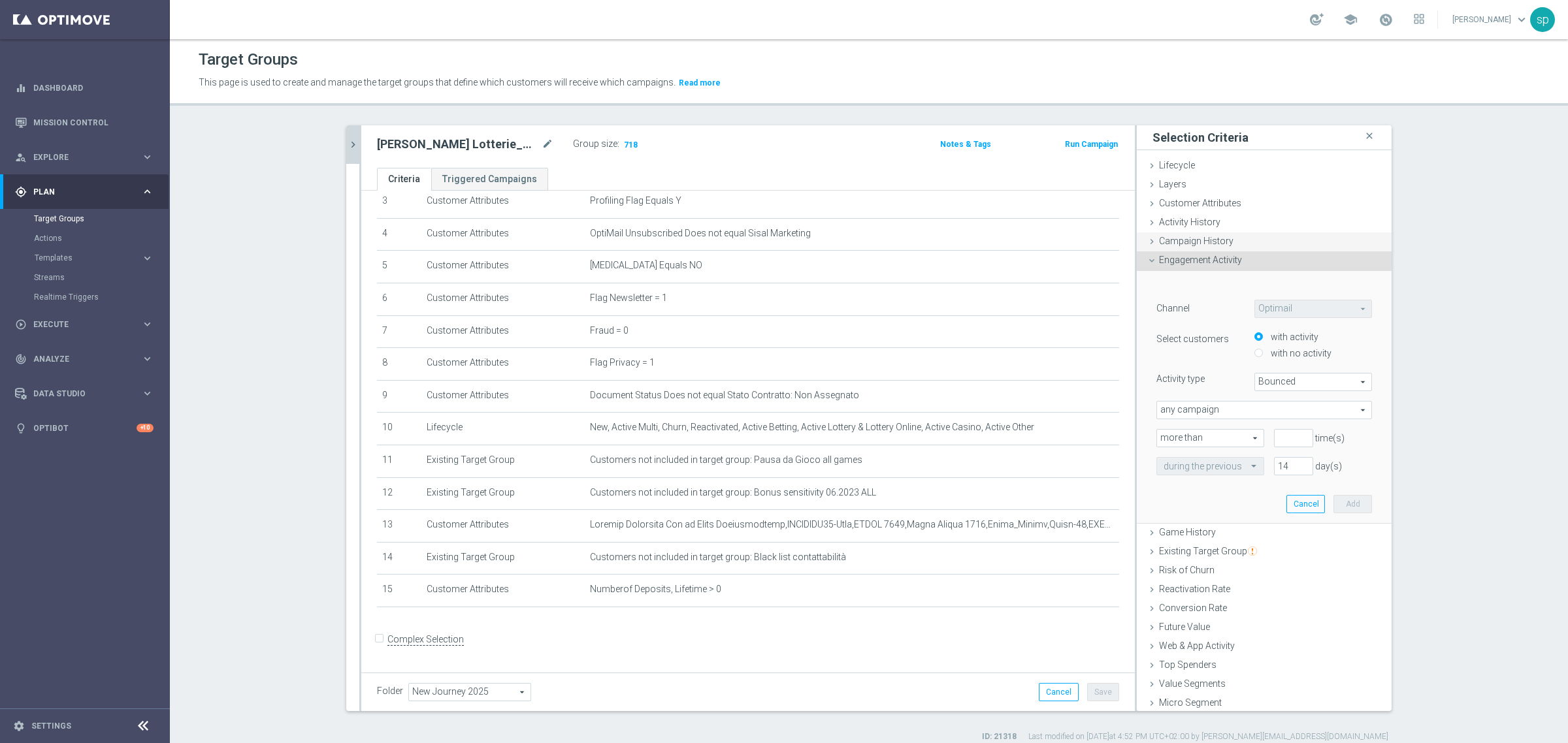
click at [1045, 235] on span "Campaign History" at bounding box center [1196, 240] width 74 height 10
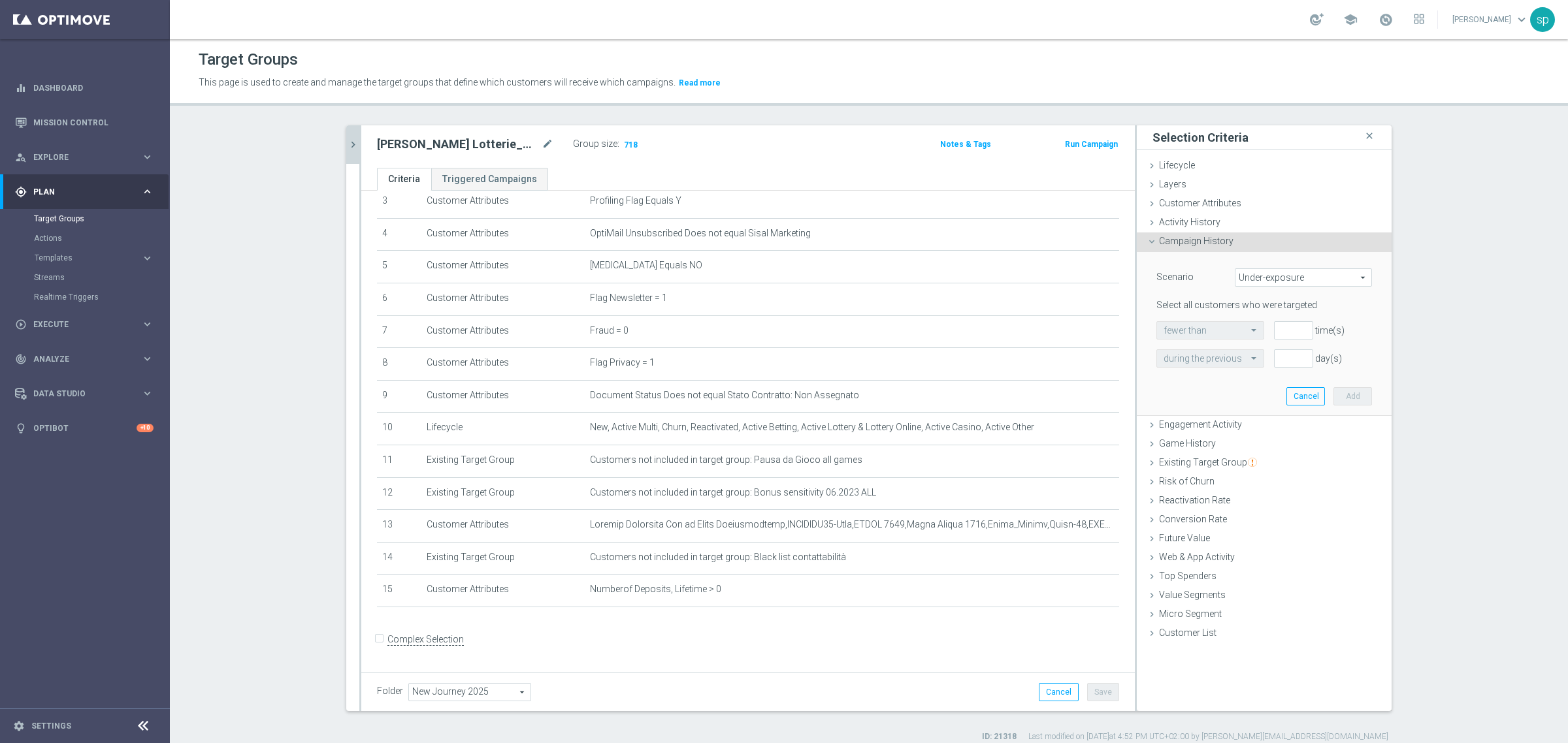
click at [1045, 272] on span "Under-exposure" at bounding box center [1303, 277] width 136 height 17
click at [1045, 366] on span "Custom" at bounding box center [1304, 364] width 123 height 10
type input "Custom"
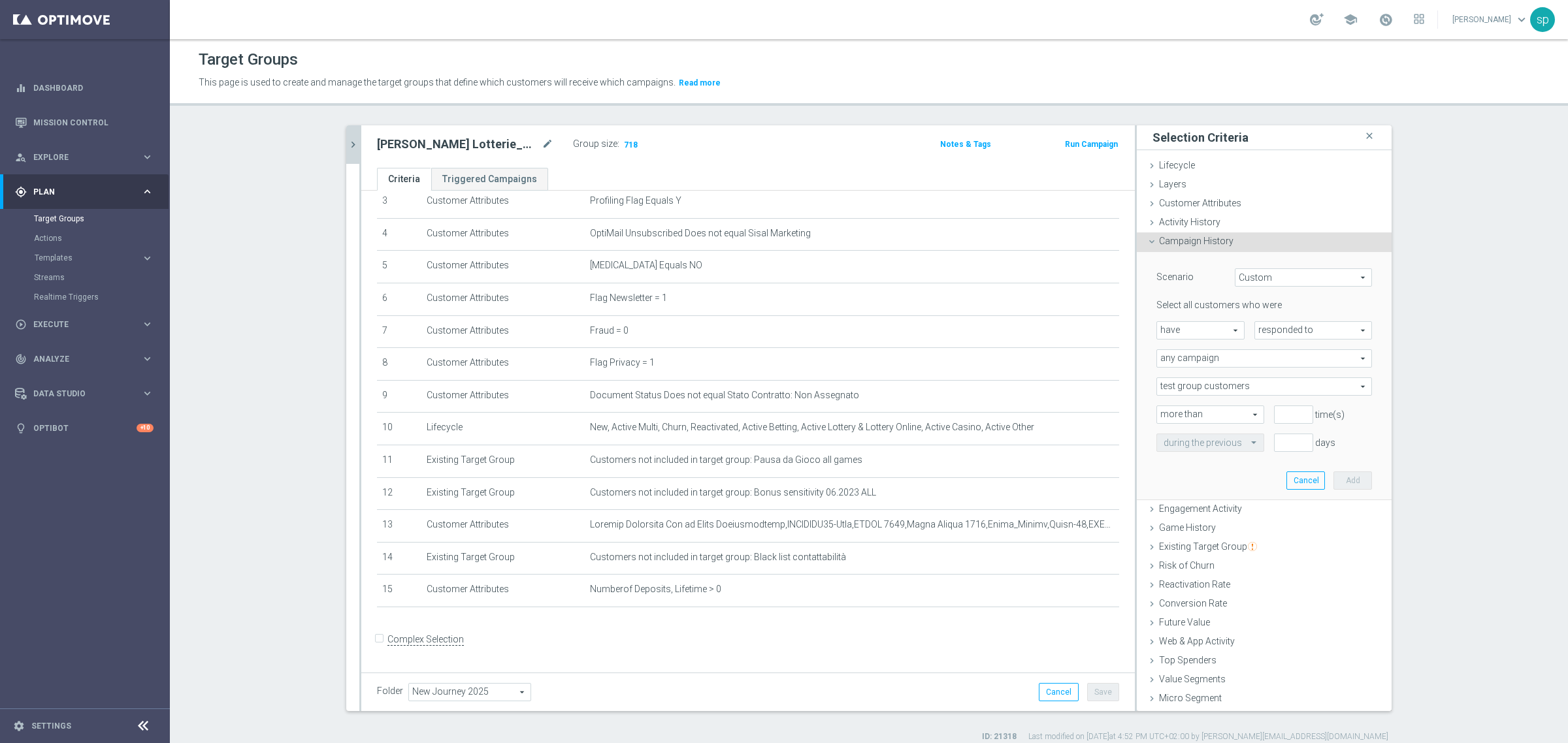
click at [1045, 328] on span "have" at bounding box center [1200, 331] width 87 height 17
click at [1045, 371] on span "have not" at bounding box center [1200, 366] width 73 height 10
type input "have not"
click at [1045, 337] on span "responded to" at bounding box center [1313, 331] width 116 height 17
click at [1045, 367] on span "been targeted with" at bounding box center [1313, 366] width 103 height 10
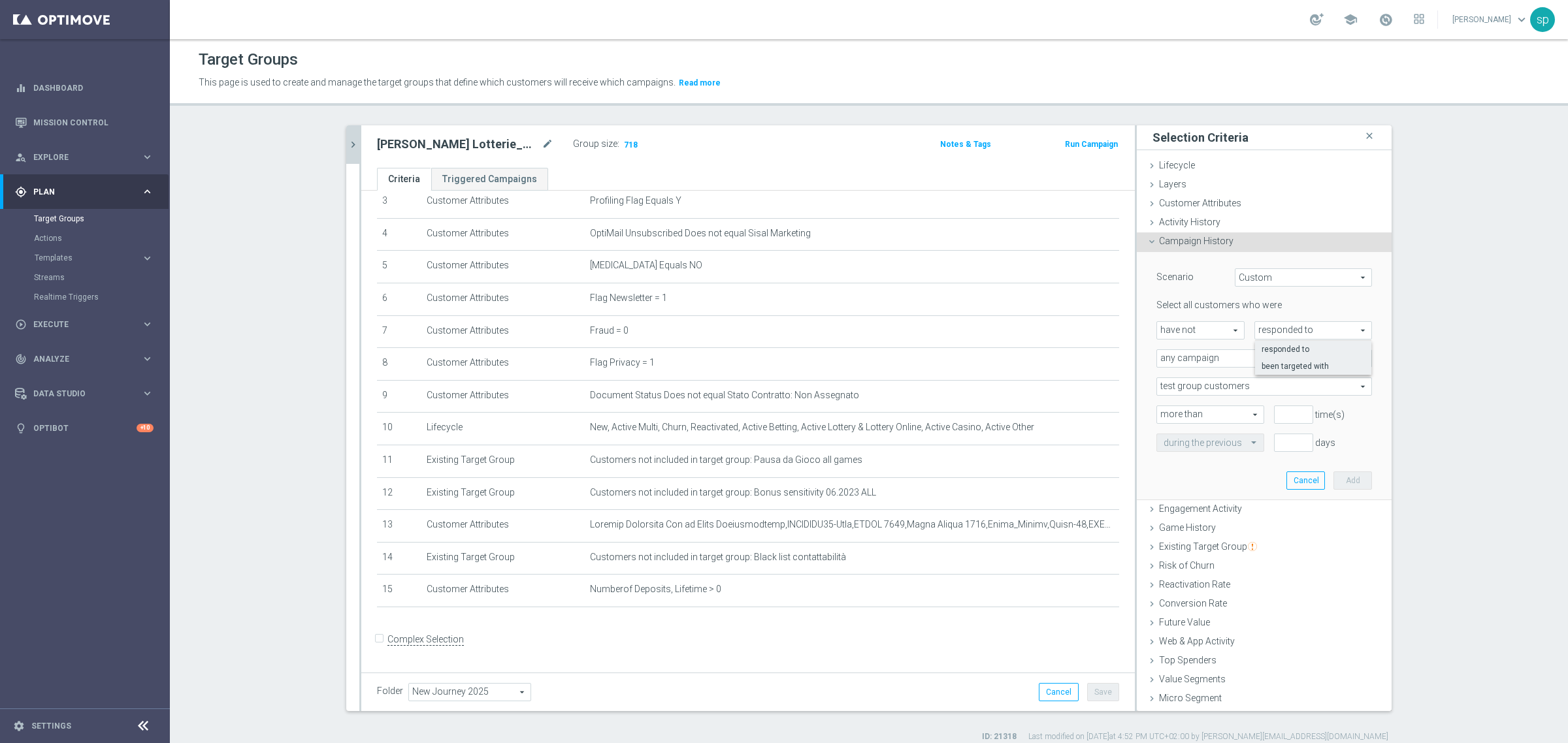
type input "been targeted with"
click at [1045, 354] on span "any campaign" at bounding box center [1264, 358] width 214 height 17
click at [1045, 409] on span "one or more actions" at bounding box center [1264, 412] width 201 height 10
type input "one or more actions"
click at [1045, 384] on span at bounding box center [1264, 386] width 214 height 17
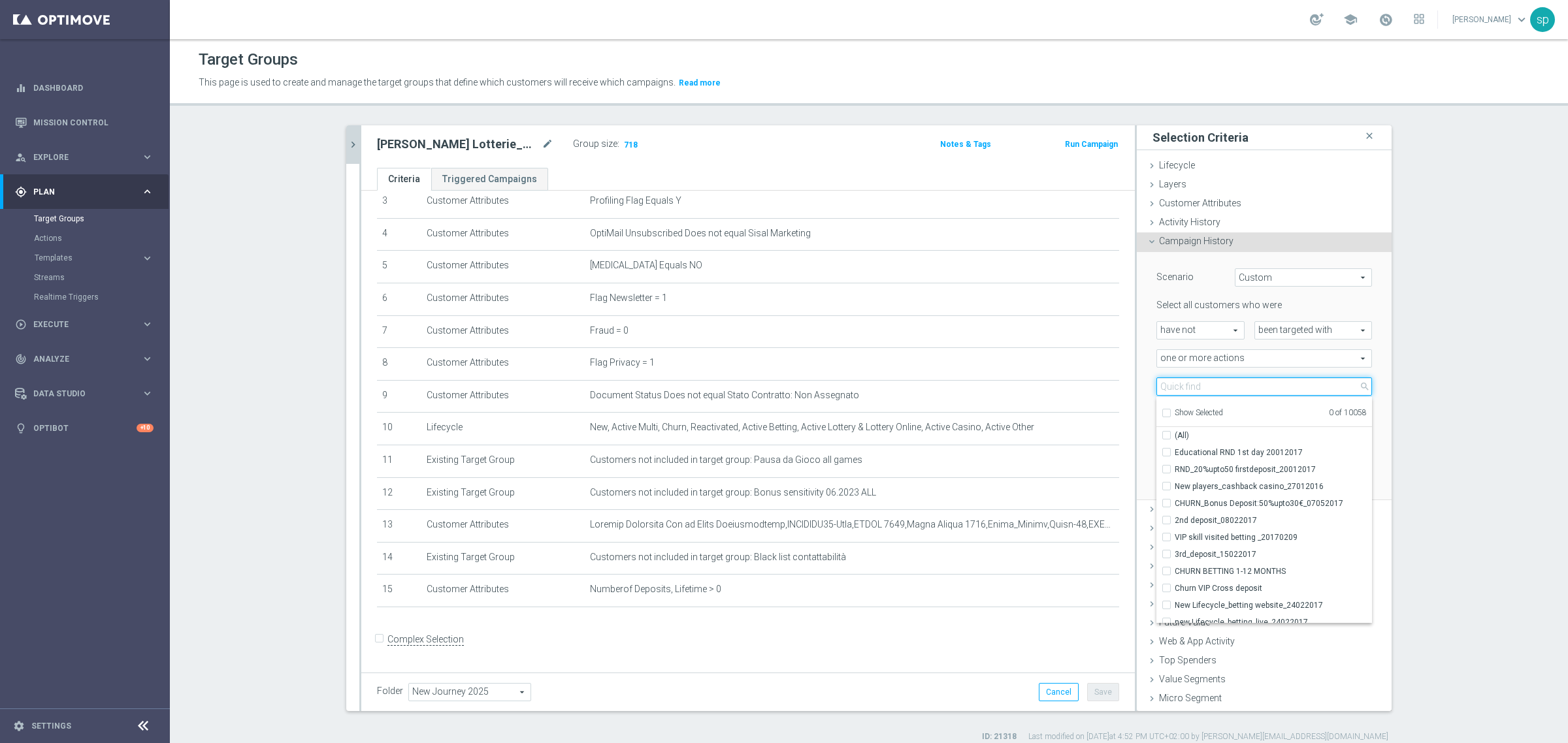
click at [1045, 384] on input "search" at bounding box center [1263, 387] width 215 height 19
type input "journey cross"
click at [1045, 453] on span "Journey Cross w1" at bounding box center [1273, 452] width 197 height 10
click at [1045, 453] on input "Journey Cross w1" at bounding box center [1171, 452] width 8 height 8
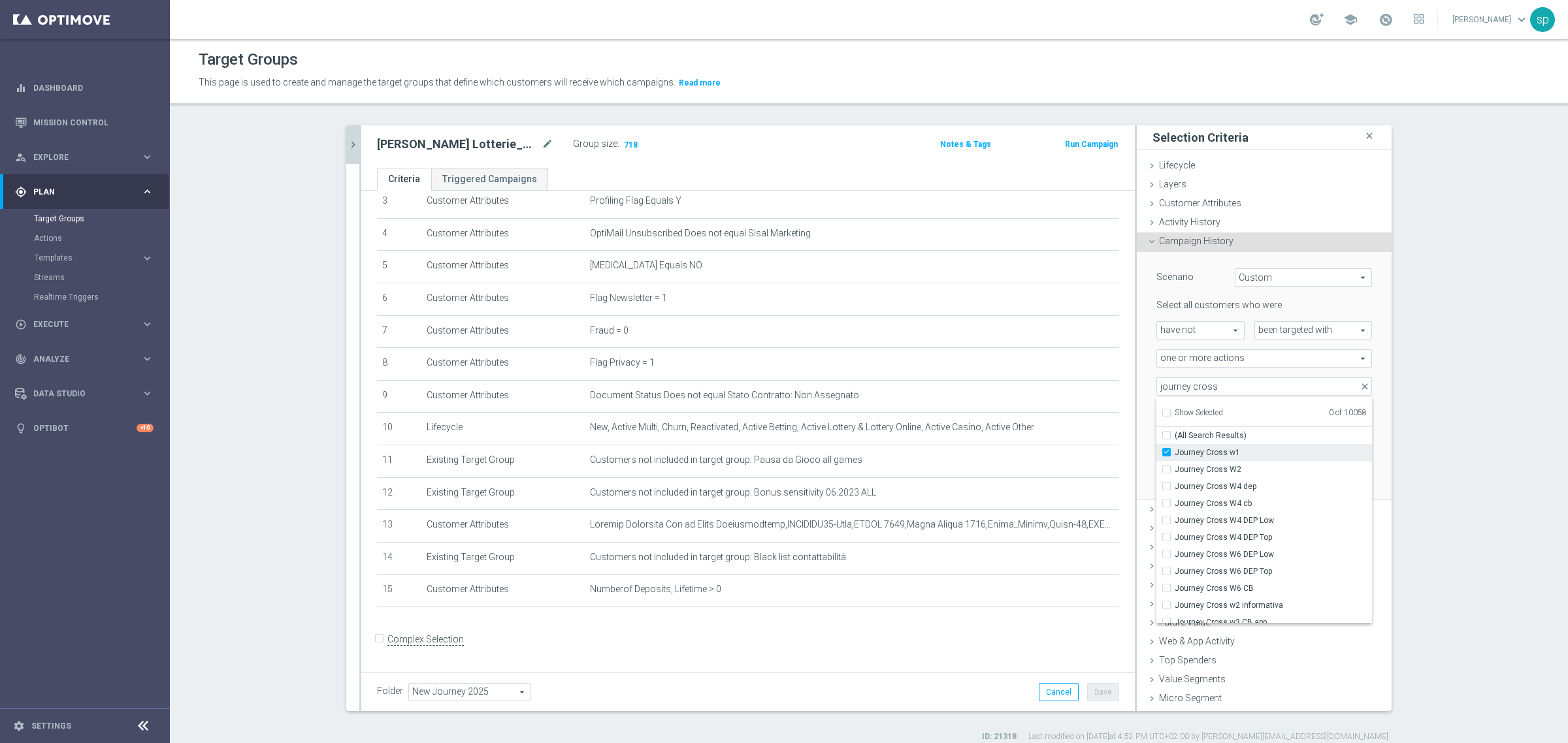
checkbox input "true"
type input "Journey Cross w1"
drag, startPoint x: 1210, startPoint y: 398, endPoint x: 1233, endPoint y: 382, distance: 28.0
click at [1045, 382] on div "Journey Cross w1 Journey Cross w1 arrow_drop_down journey cross close Show Sele…" at bounding box center [1263, 387] width 215 height 19
click at [1045, 382] on span "Journey Cross w1" at bounding box center [1264, 386] width 214 height 17
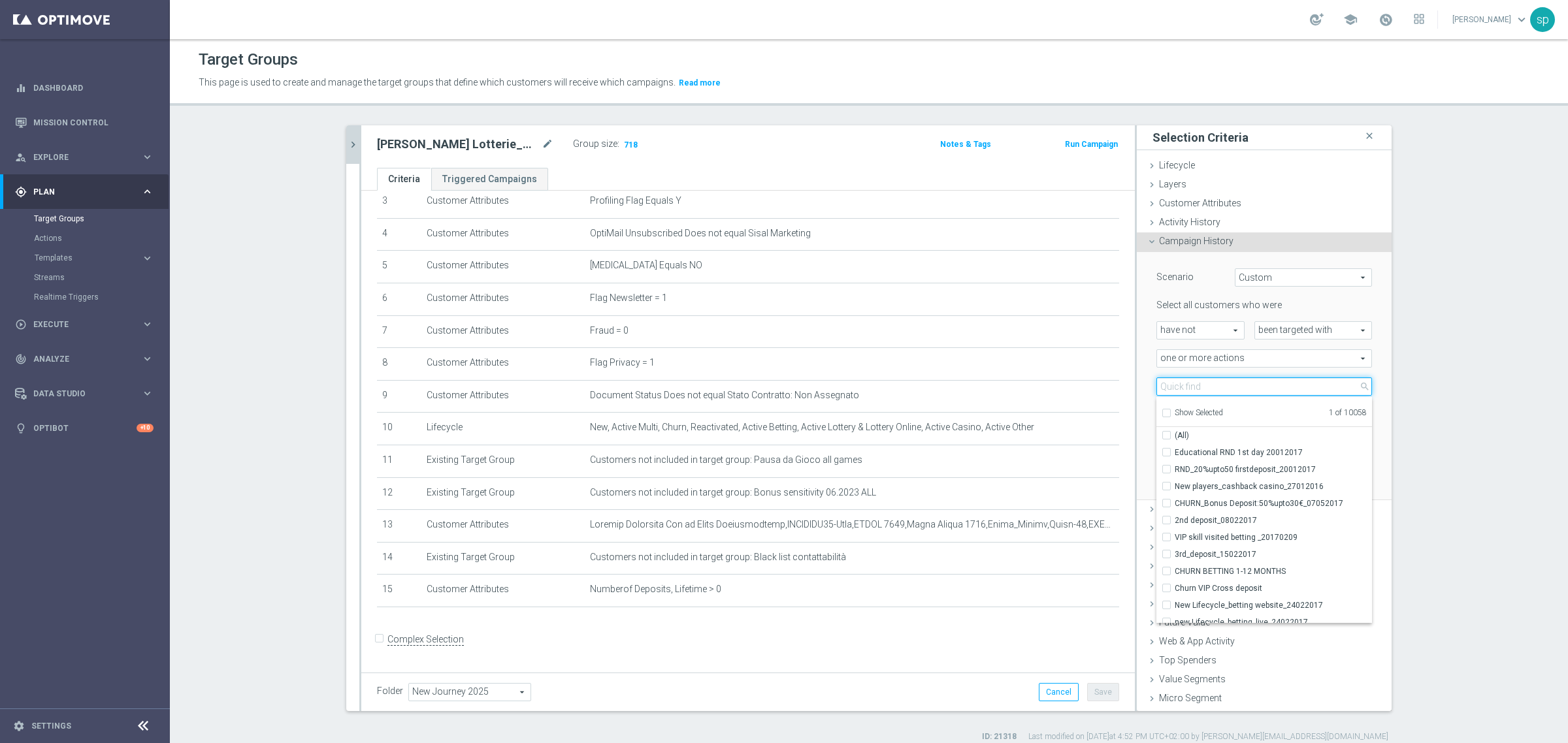
click at [1045, 384] on input "search" at bounding box center [1263, 387] width 215 height 19
type input "journey lotterie w1"
checkbox input "true"
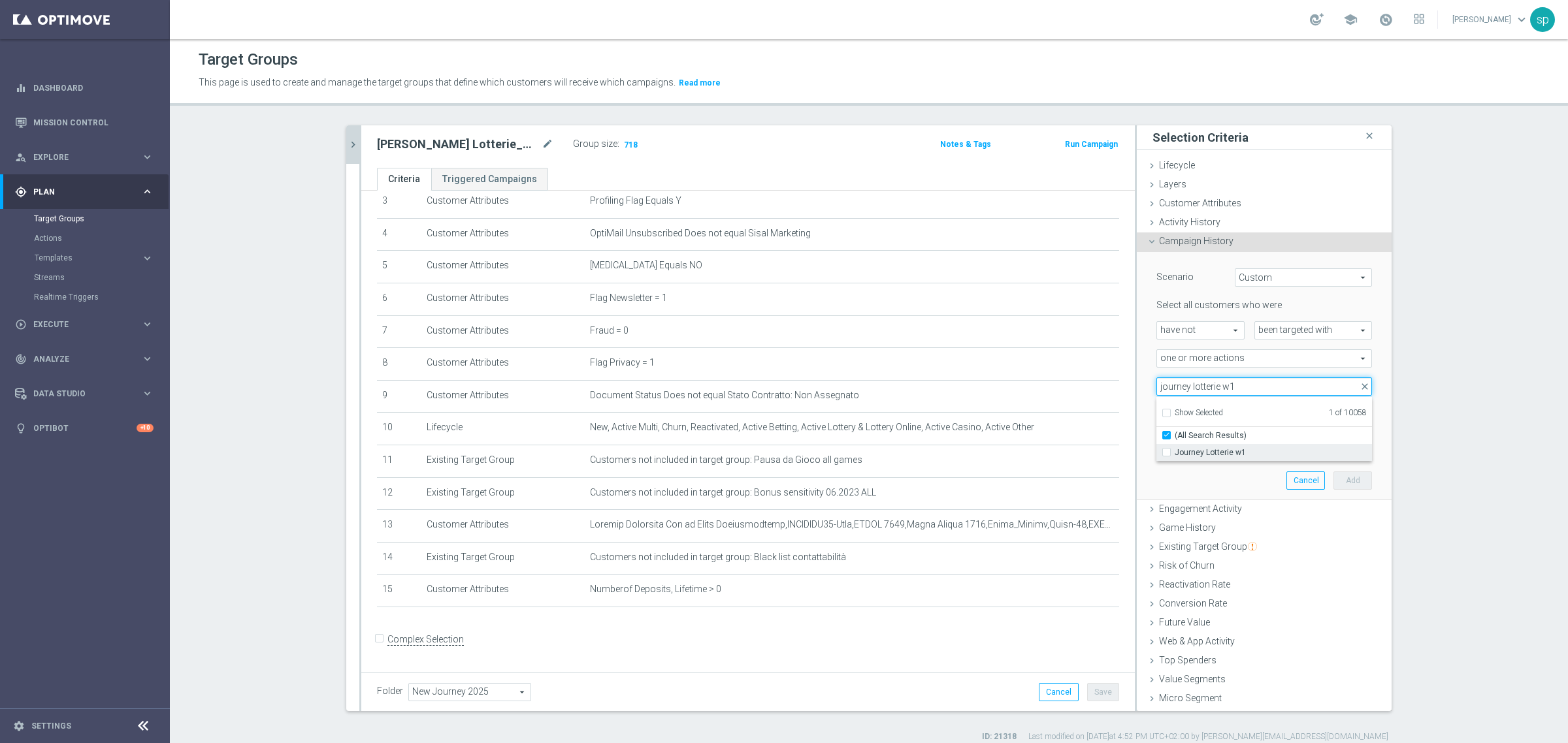
type input "journey lotterie w1"
click at [1045, 452] on span "Journey Lotterie w1" at bounding box center [1273, 452] width 197 height 10
click at [1045, 452] on input "Journey Lotterie w1" at bounding box center [1171, 452] width 8 height 8
checkbox input "true"
type input "Selected 2 of 10058"
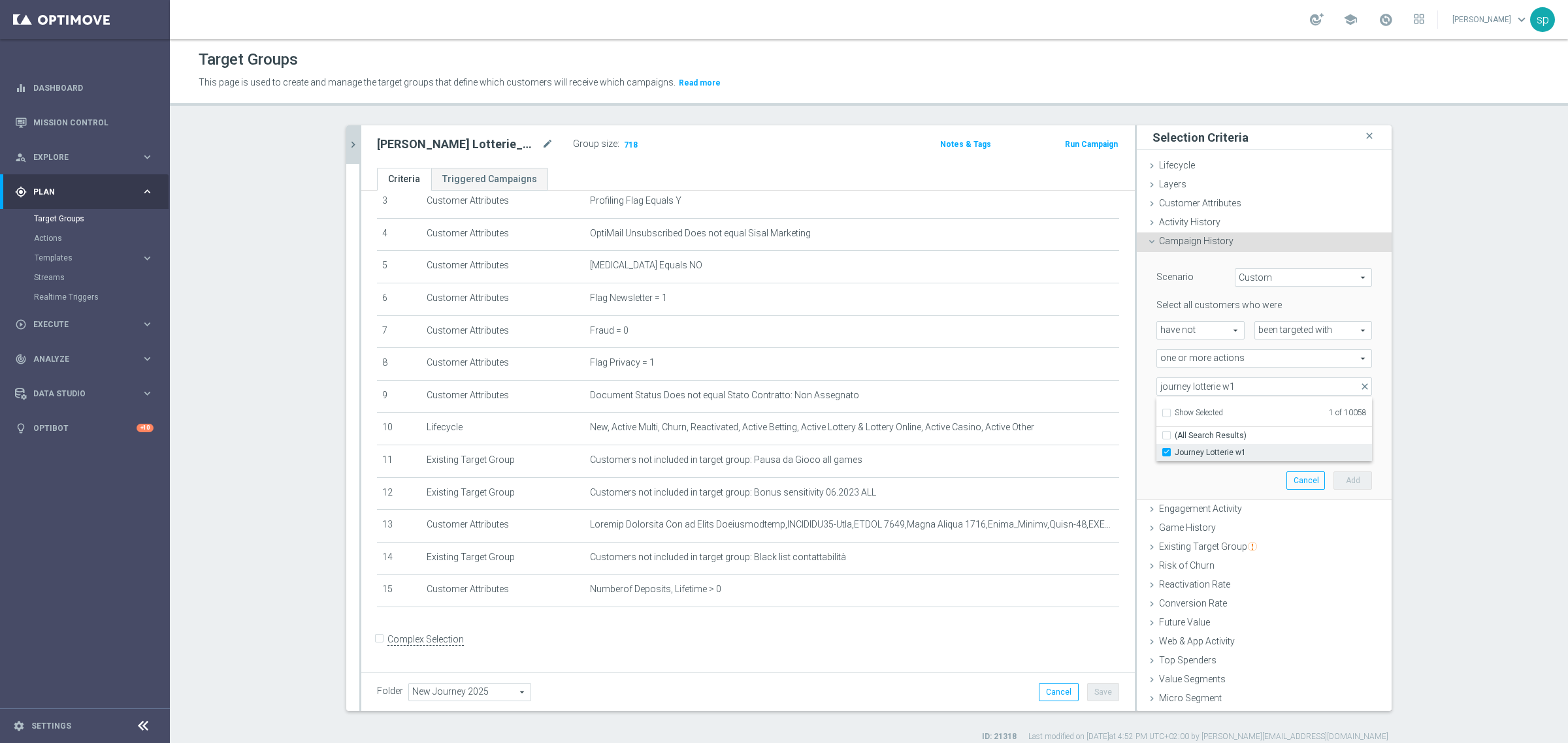
checkbox input "false"
click at [1045, 392] on input "journey lotterie w1" at bounding box center [1263, 387] width 215 height 19
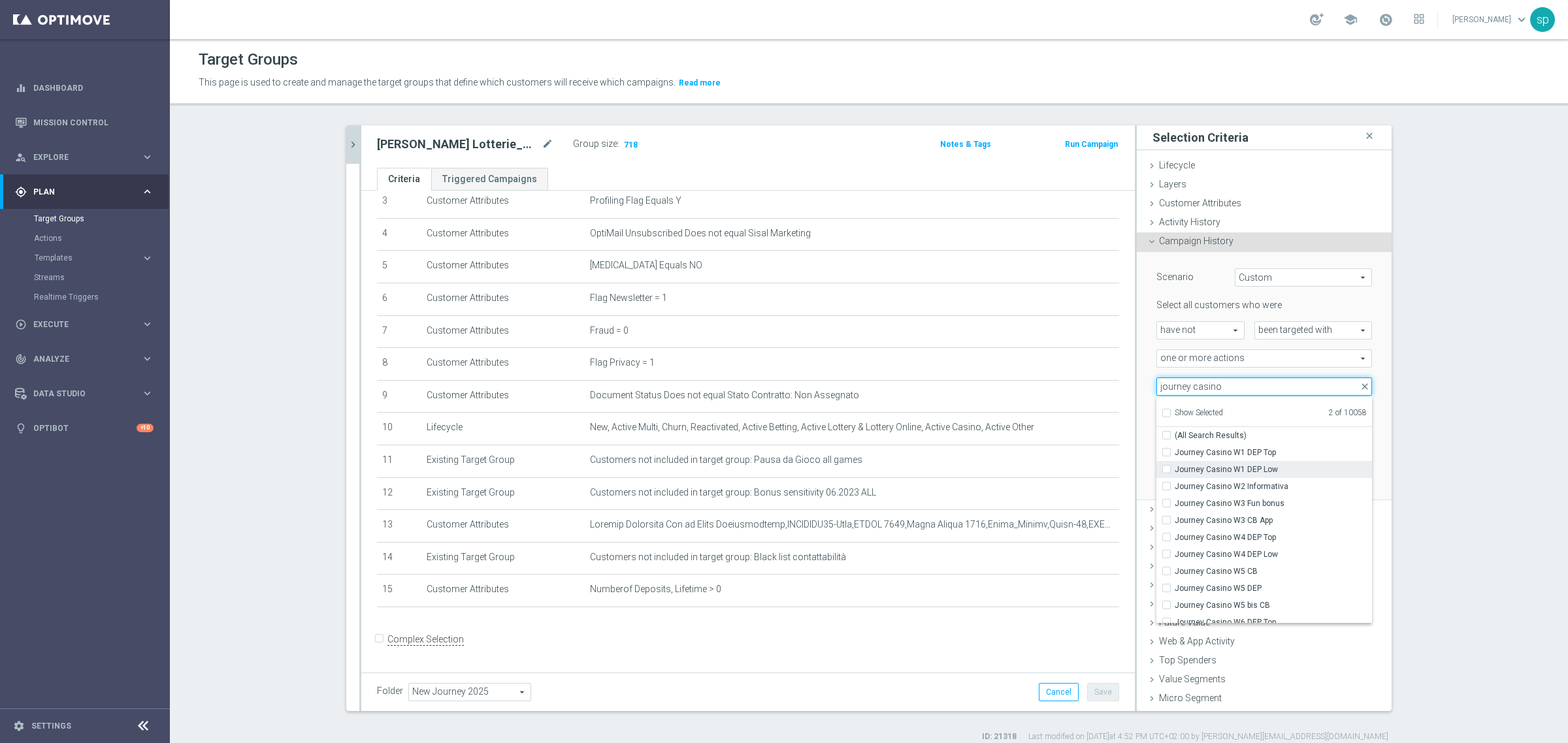
type input "journey casino"
click at [1045, 471] on span "Journey Casino W1 DEP Low" at bounding box center [1273, 469] width 197 height 10
click at [1045, 471] on input "Journey Casino W1 DEP Low" at bounding box center [1171, 469] width 8 height 8
checkbox input "true"
type input "Selected 3 of 10058"
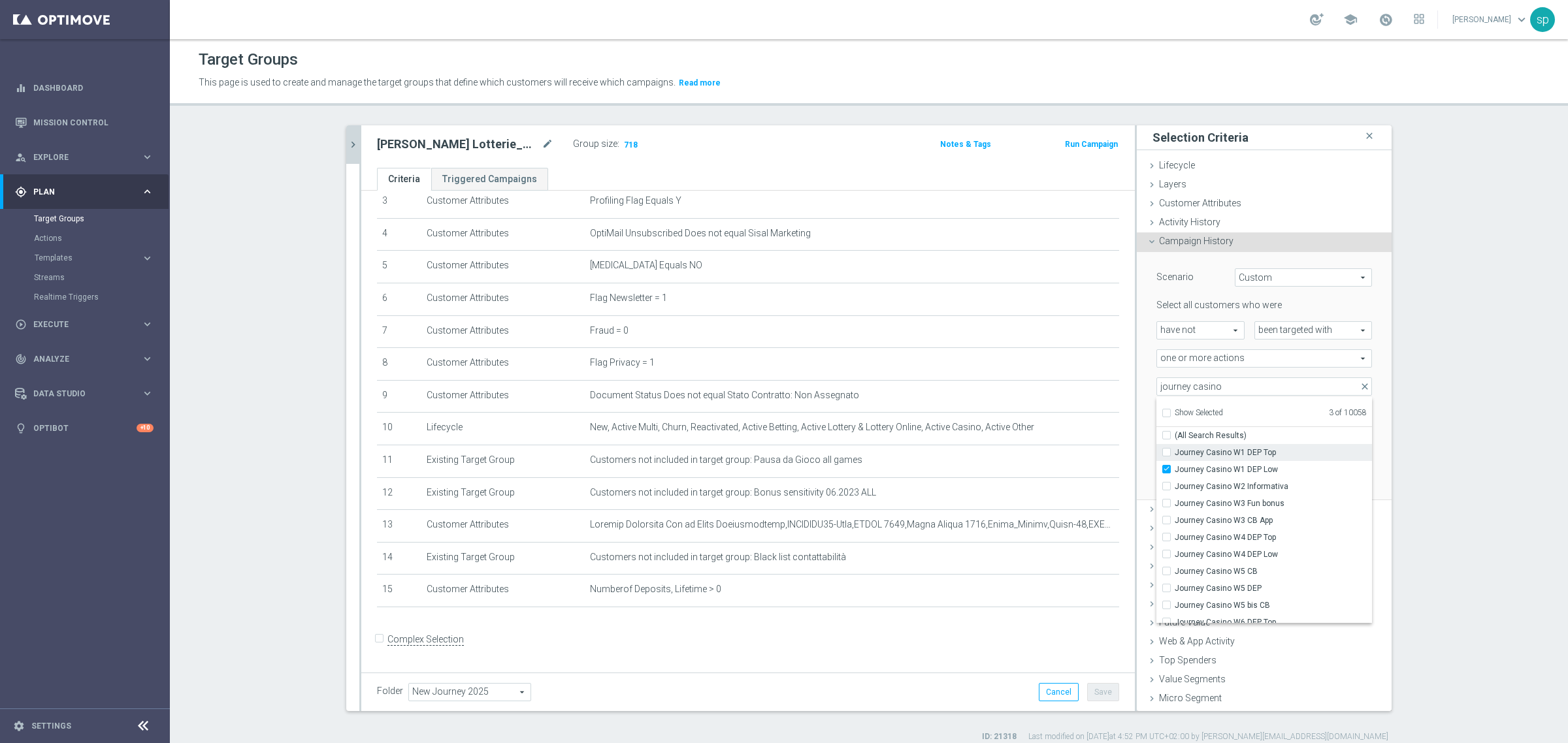
click at [1045, 455] on span "Journey Casino W1 DEP Top" at bounding box center [1273, 452] width 197 height 10
click at [1045, 455] on input "Journey Casino W1 DEP Top" at bounding box center [1171, 452] width 8 height 8
checkbox input "true"
type input "Selected 4 of 10058"
click at [1045, 383] on input "journey casin" at bounding box center [1263, 387] width 215 height 19
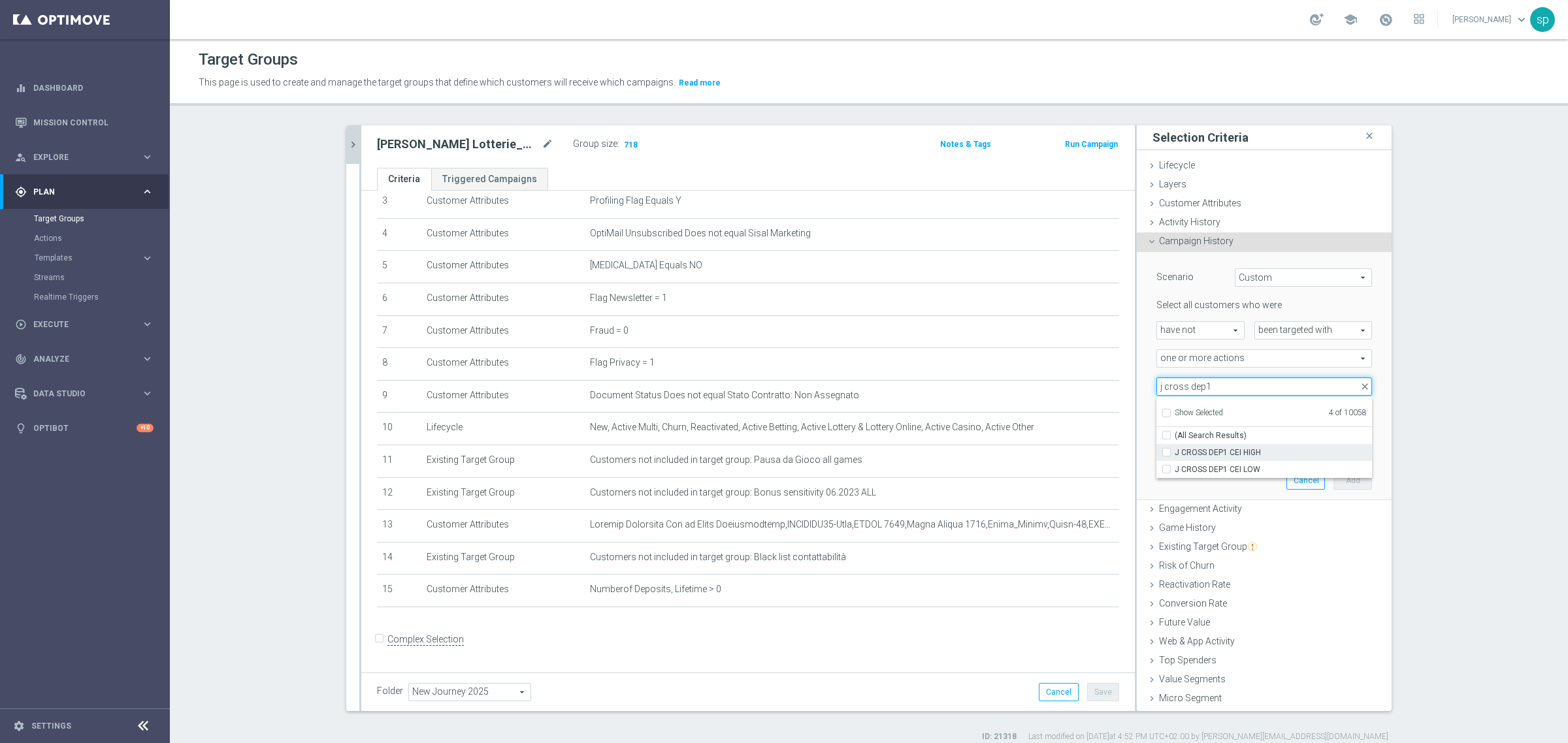
type input "j cross dep1"
click at [1045, 453] on span "J CROSS DEP1 CEI HIGH" at bounding box center [1273, 452] width 197 height 10
click at [1045, 453] on input "J CROSS DEP1 CEI HIGH" at bounding box center [1171, 452] width 8 height 8
checkbox input "true"
type input "Selected 5 of 10058"
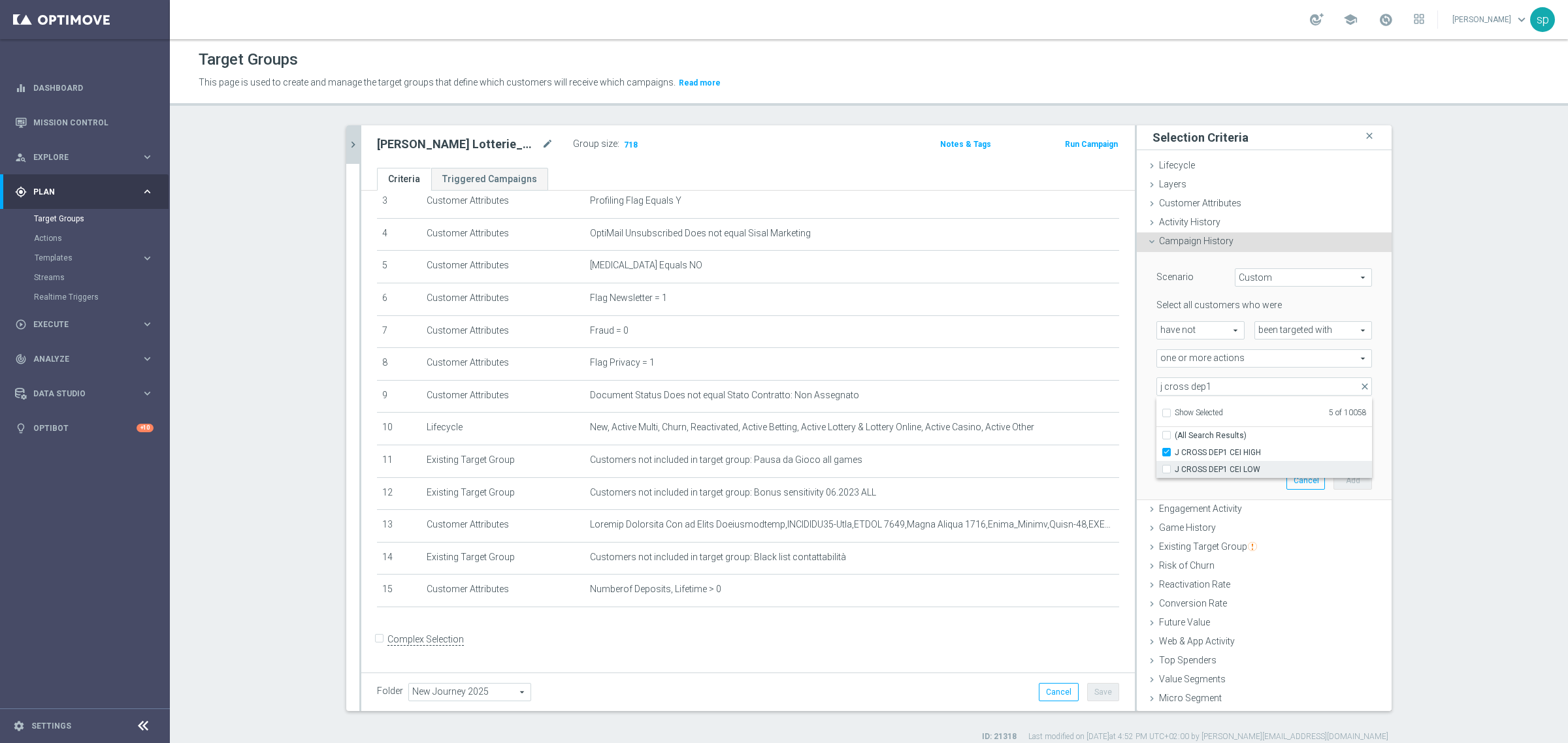
click at [1045, 471] on span "J CROSS DEP1 CEI LOW" at bounding box center [1273, 469] width 197 height 10
click at [1045, 471] on input "J CROSS DEP1 CEI LOW" at bounding box center [1171, 469] width 8 height 8
checkbox input "true"
type input "Selected 6 of 10058"
drag, startPoint x: 1217, startPoint y: 380, endPoint x: 1155, endPoint y: 386, distance: 62.3
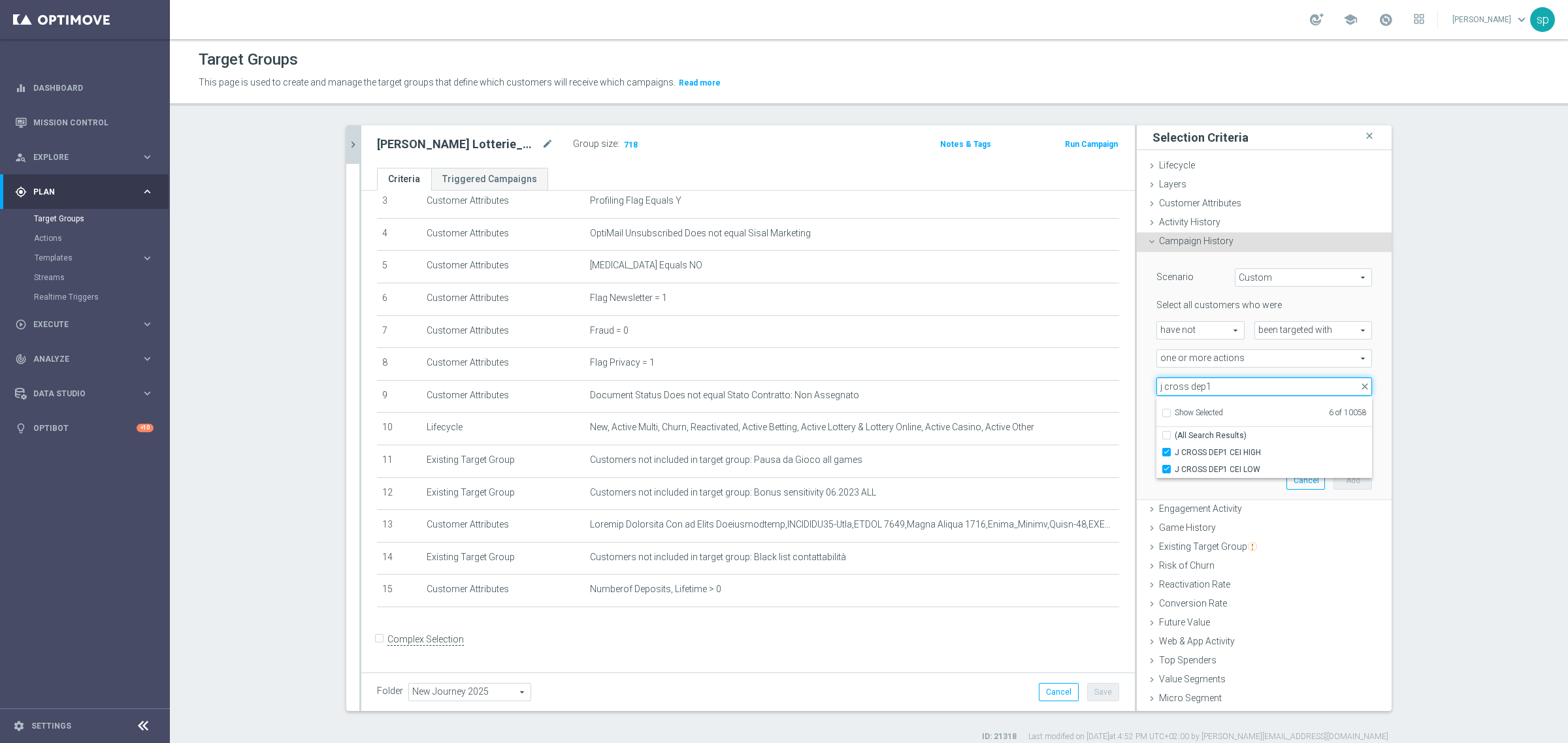
click at [1045, 386] on input "j cross dep1" at bounding box center [1263, 387] width 215 height 19
type input "journey betting w"
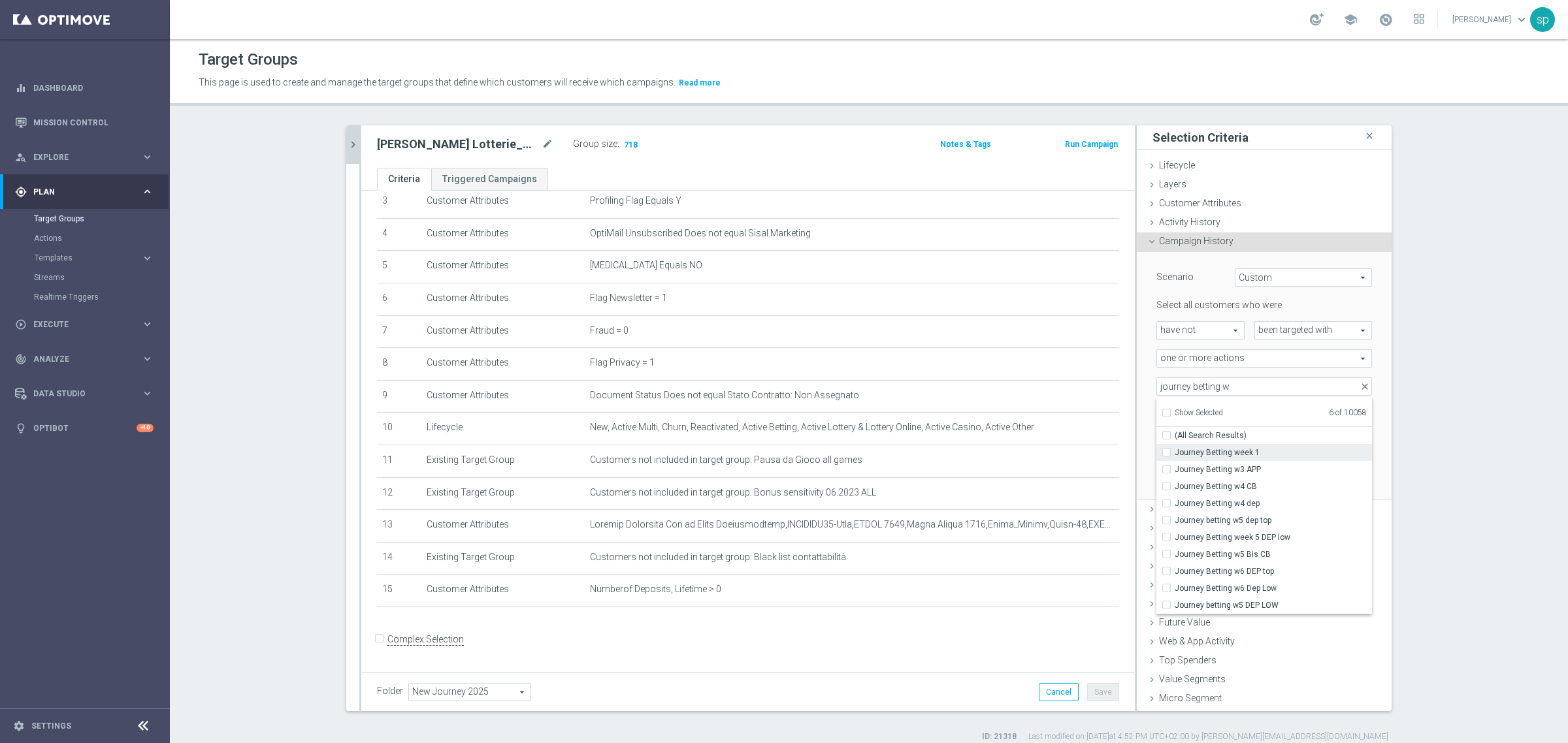
click at [1045, 453] on span "Journey Betting week 1" at bounding box center [1273, 452] width 197 height 10
click at [1045, 453] on input "Journey Betting week 1" at bounding box center [1171, 452] width 8 height 8
checkbox input "true"
type input "Selected 7 of 10058"
click at [1045, 451] on input "Journey Betting week 1" at bounding box center [1171, 452] width 8 height 8
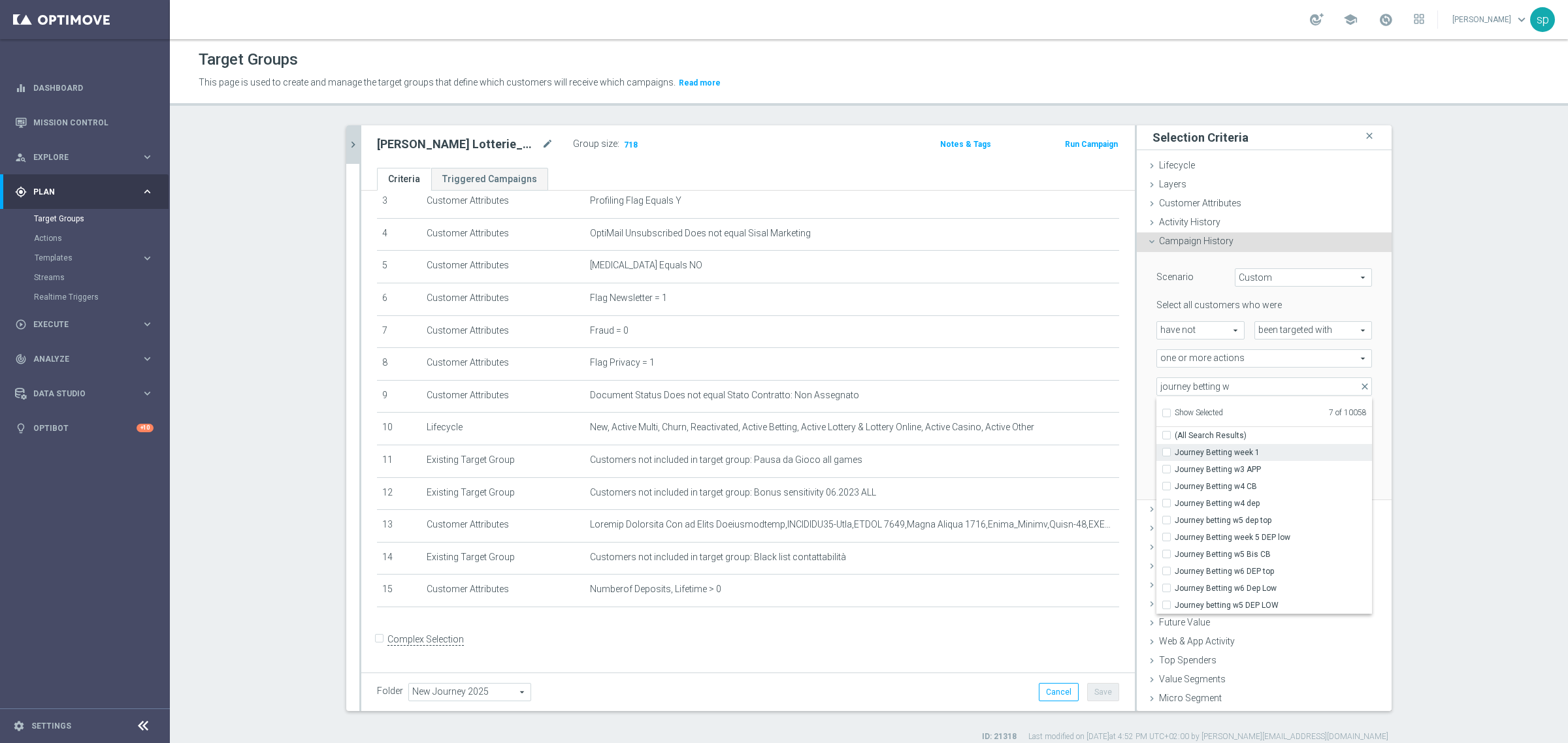
checkbox input "false"
type input "Selected 6 of 10058"
click at [1045, 393] on input "journey betting w" at bounding box center [1263, 387] width 215 height 19
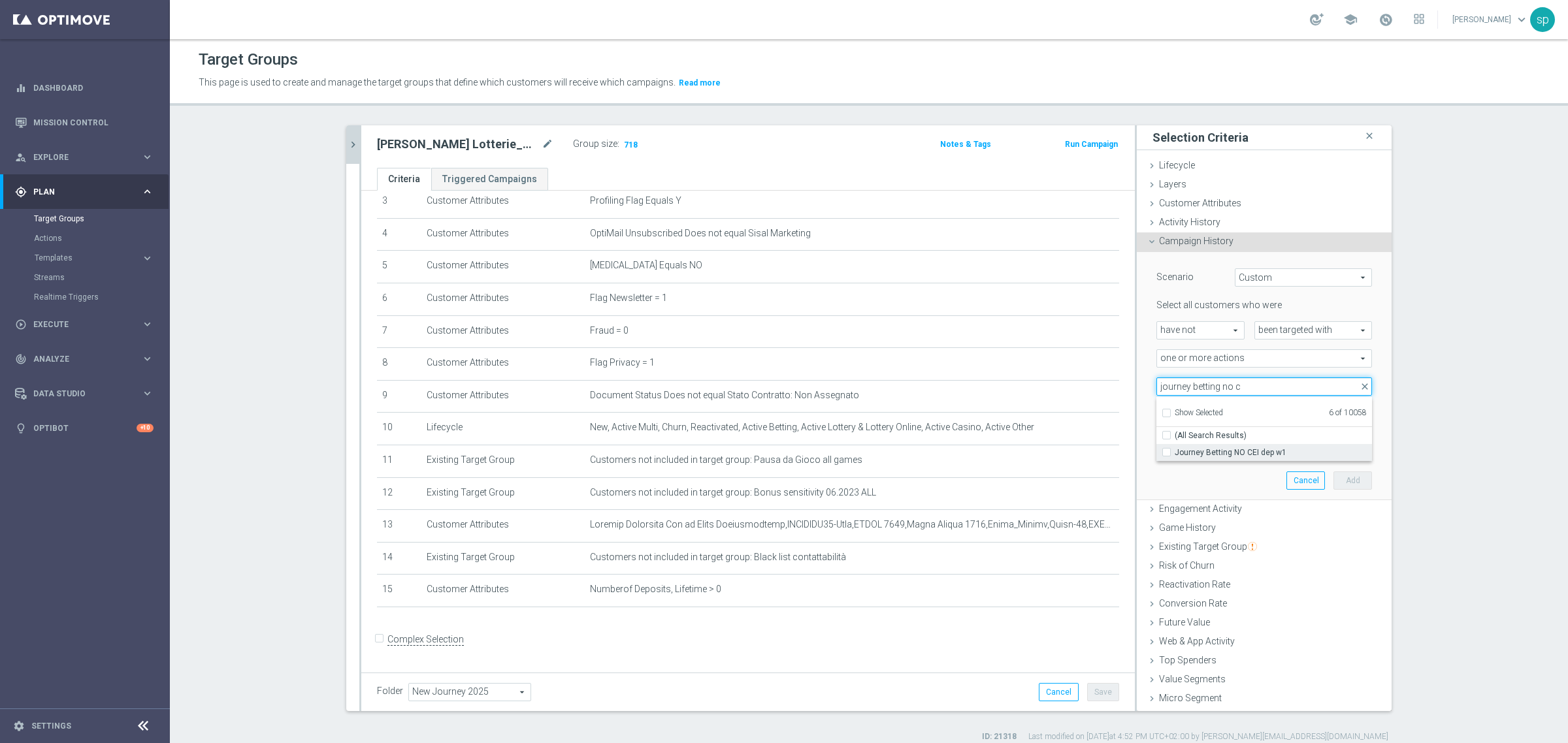
type input "journey betting no c"
click at [1045, 451] on span "Journey Betting NO CEI dep w1" at bounding box center [1273, 452] width 197 height 10
click at [1045, 451] on input "Journey Betting NO CEI dep w1" at bounding box center [1171, 452] width 8 height 8
checkbox input "true"
type input "Selected 7 of 10058"
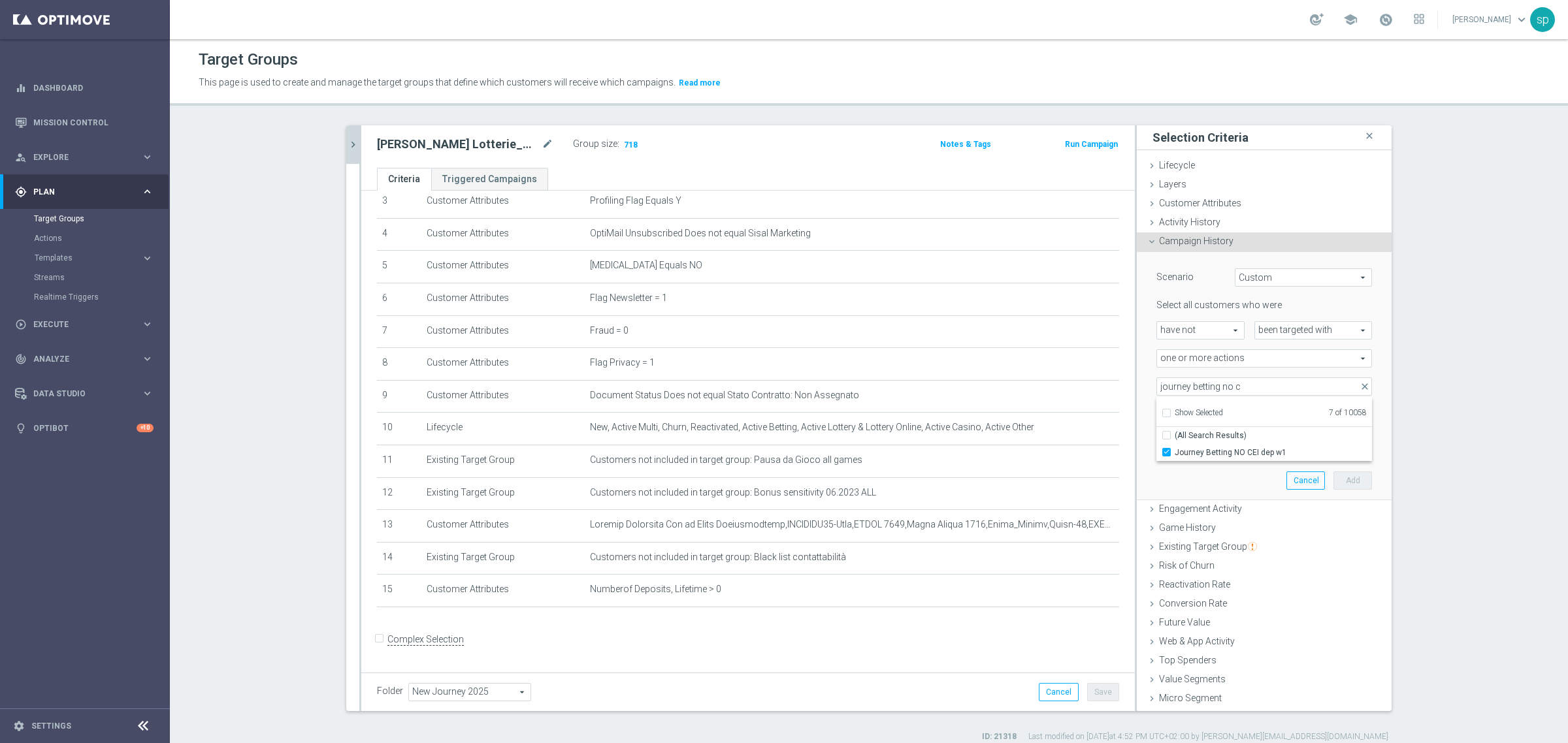
click at [1045, 389] on div "Selected 7 of 10058 arrow_drop_down journey betting no c close Show Selected 7 …" at bounding box center [1264, 387] width 235 height 19
click at [1045, 385] on span at bounding box center [1264, 386] width 214 height 17
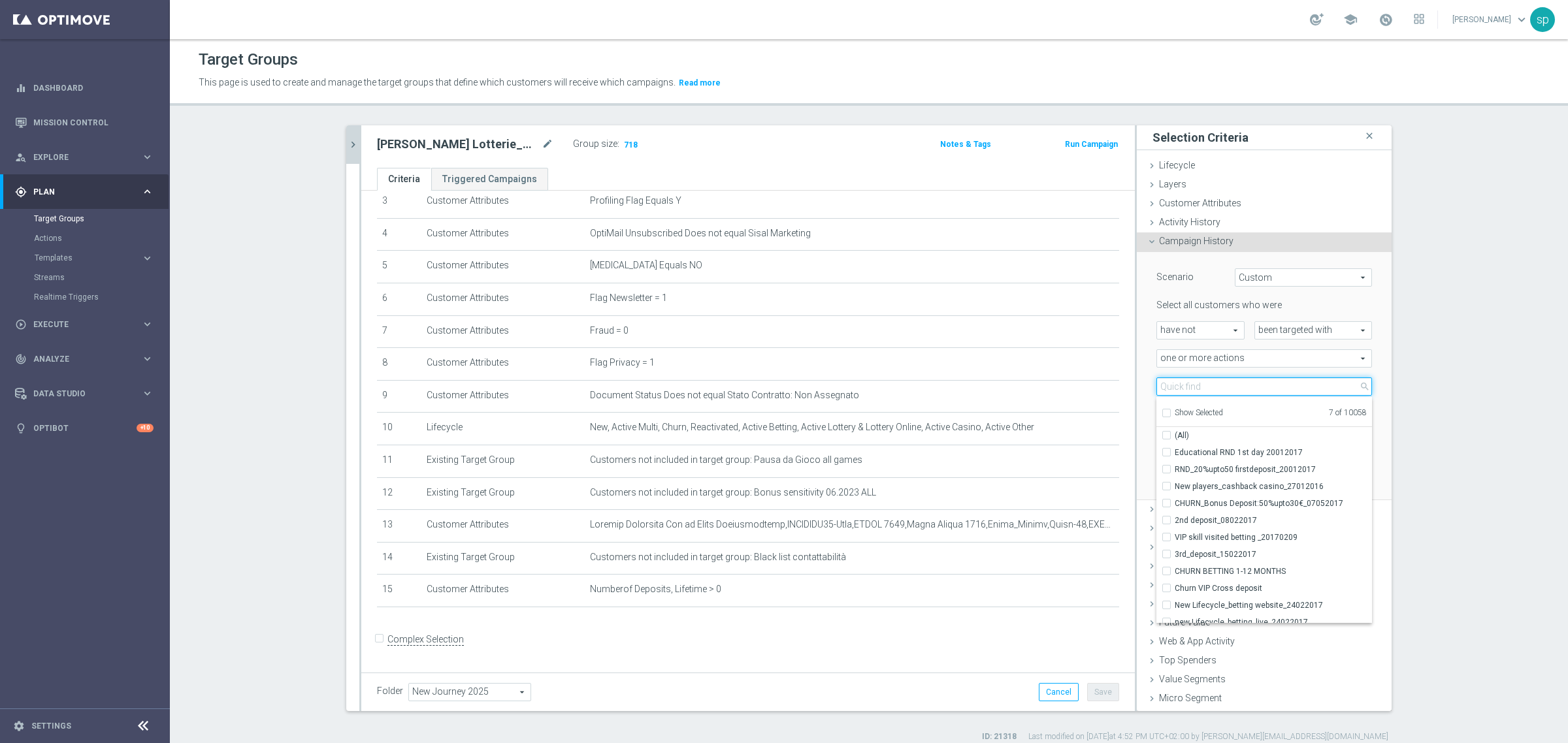
click at [1045, 385] on input "search" at bounding box center [1263, 387] width 215 height 19
type input "k"
type input "j bett"
click at [1045, 449] on span "J Betting CEI HIGH DEP w1" at bounding box center [1273, 452] width 197 height 10
click at [1045, 449] on input "J Betting CEI HIGH DEP w1" at bounding box center [1171, 452] width 8 height 8
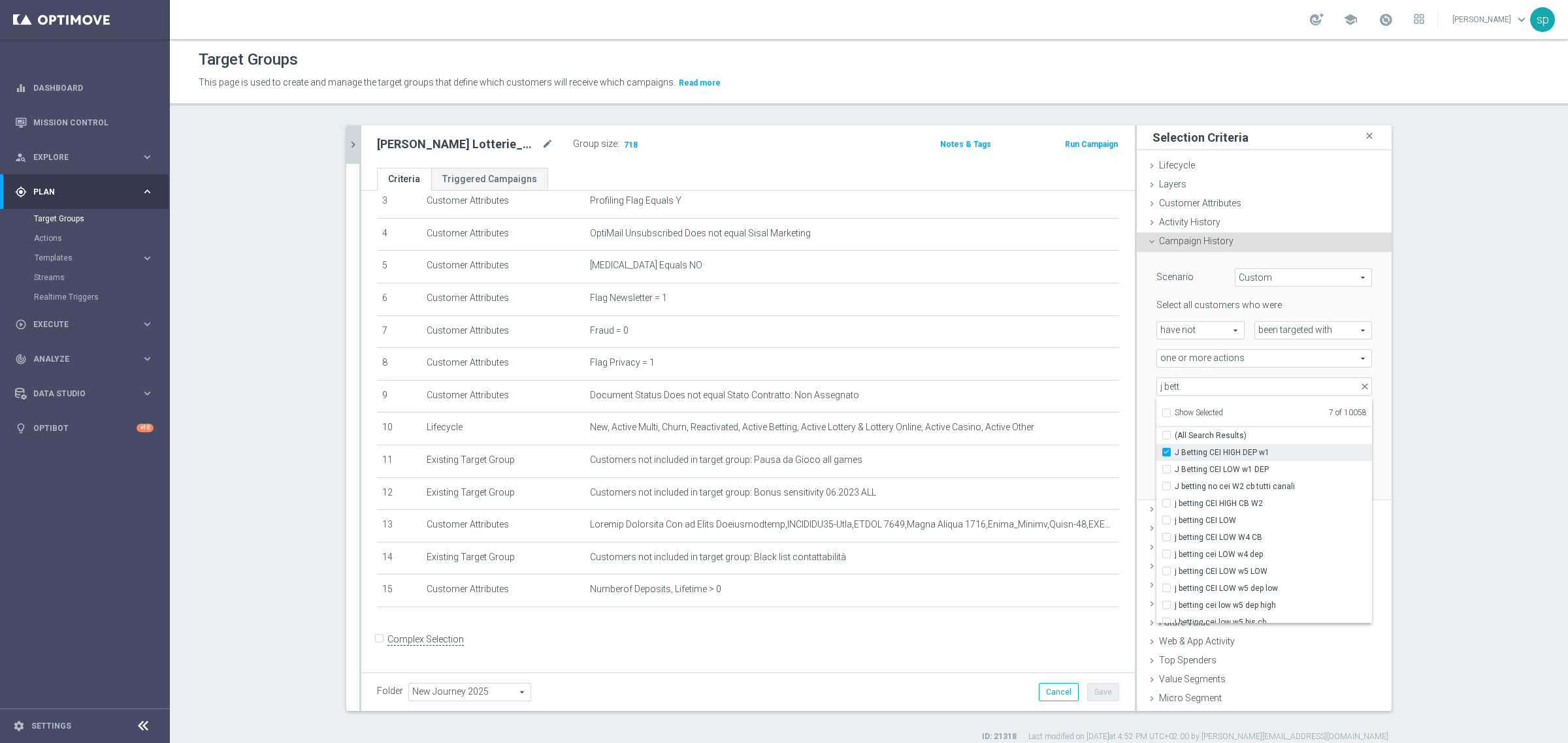
checkbox input "true"
type input "Selected 8 of 10058"
click at [1045, 449] on span "J Betting CEI HIGH DEP w1" at bounding box center [1273, 452] width 197 height 10
click at [1045, 449] on input "J Betting CEI HIGH DEP w1" at bounding box center [1171, 452] width 8 height 8
checkbox input "false"
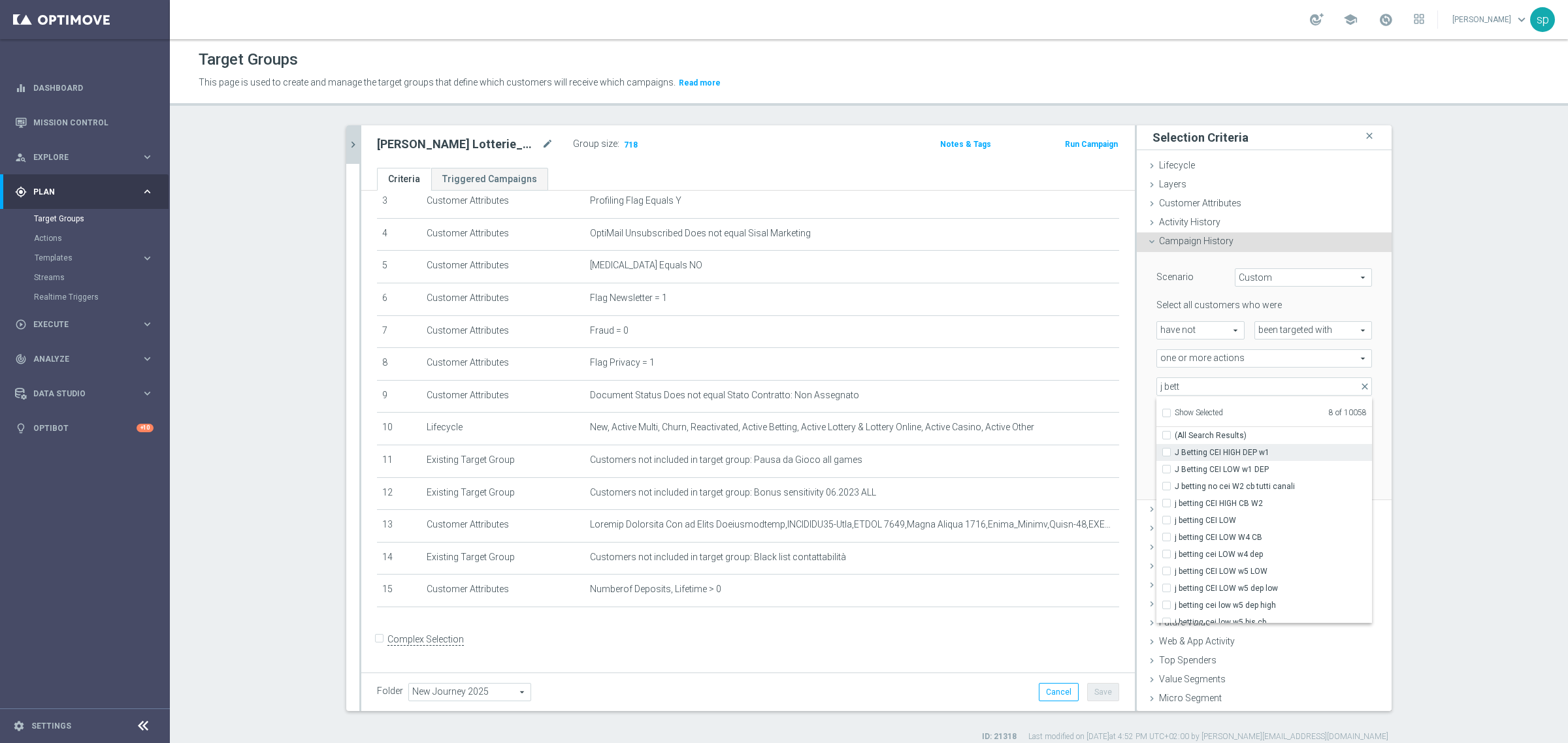
type input "Selected 7 of 10058"
click at [1045, 374] on div "Select all customers who were have not have not arrow_drop_down search been tar…" at bounding box center [1263, 375] width 215 height 152
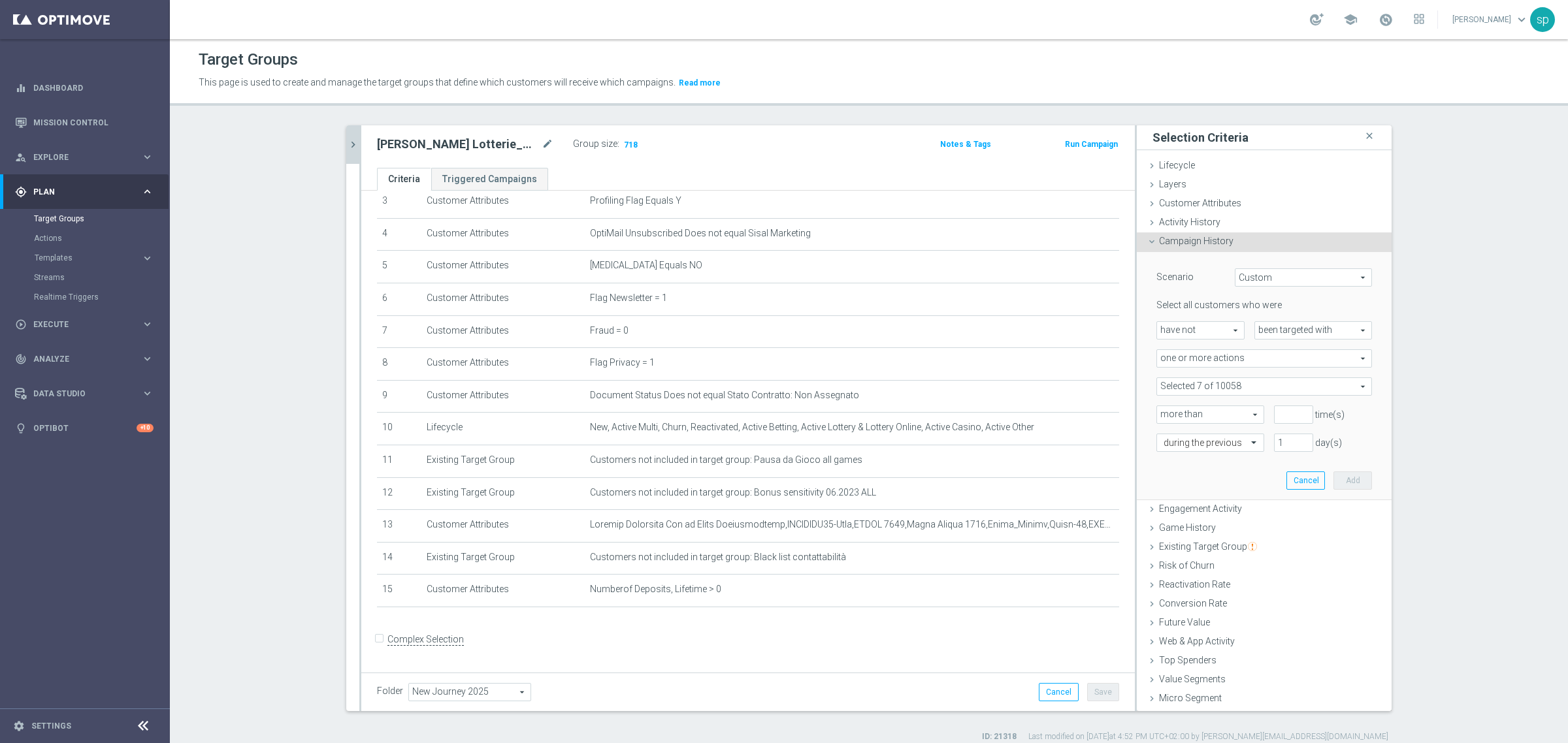
click at [1045, 393] on span at bounding box center [1264, 386] width 214 height 17
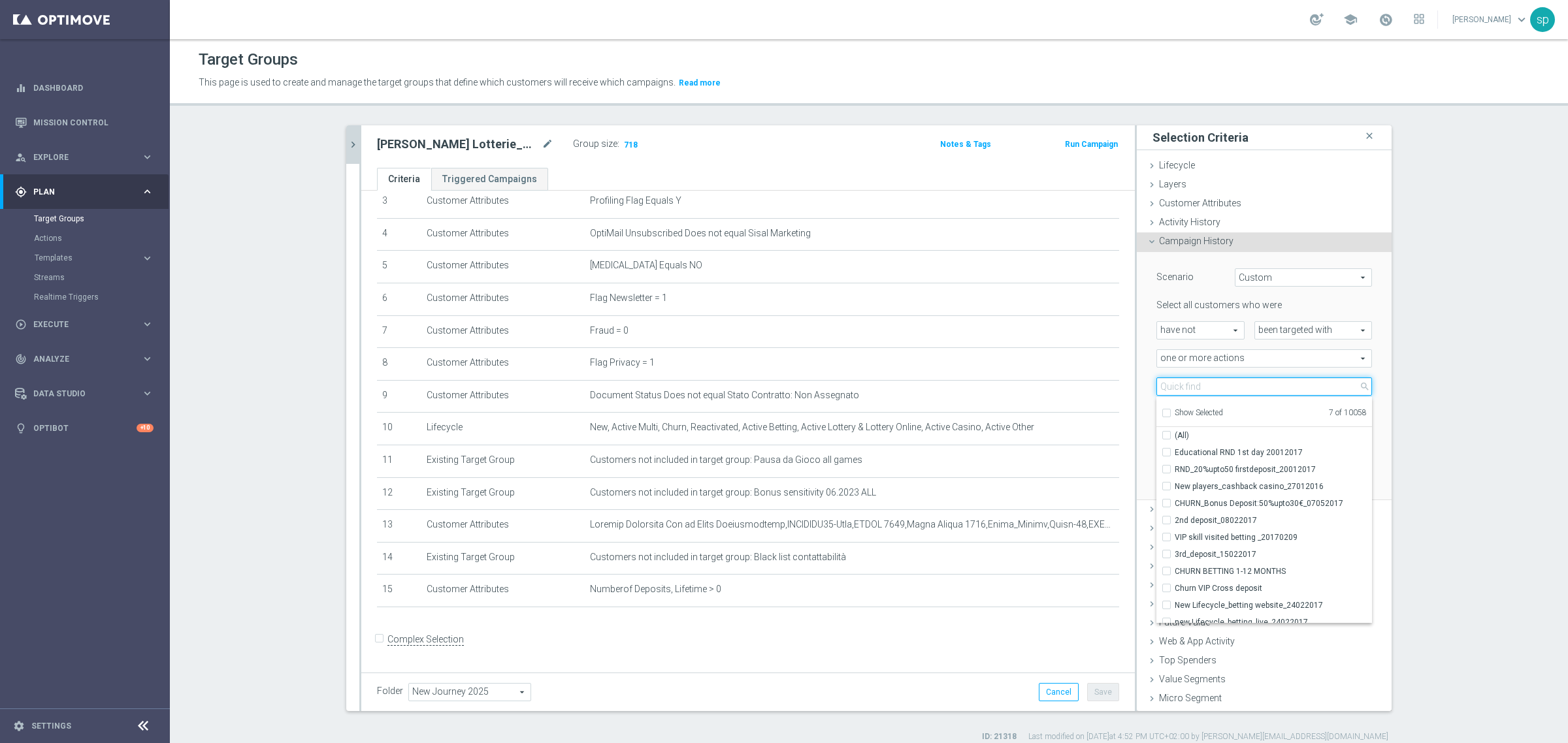
click at [1045, 392] on input "search" at bounding box center [1263, 387] width 215 height 19
type input "k"
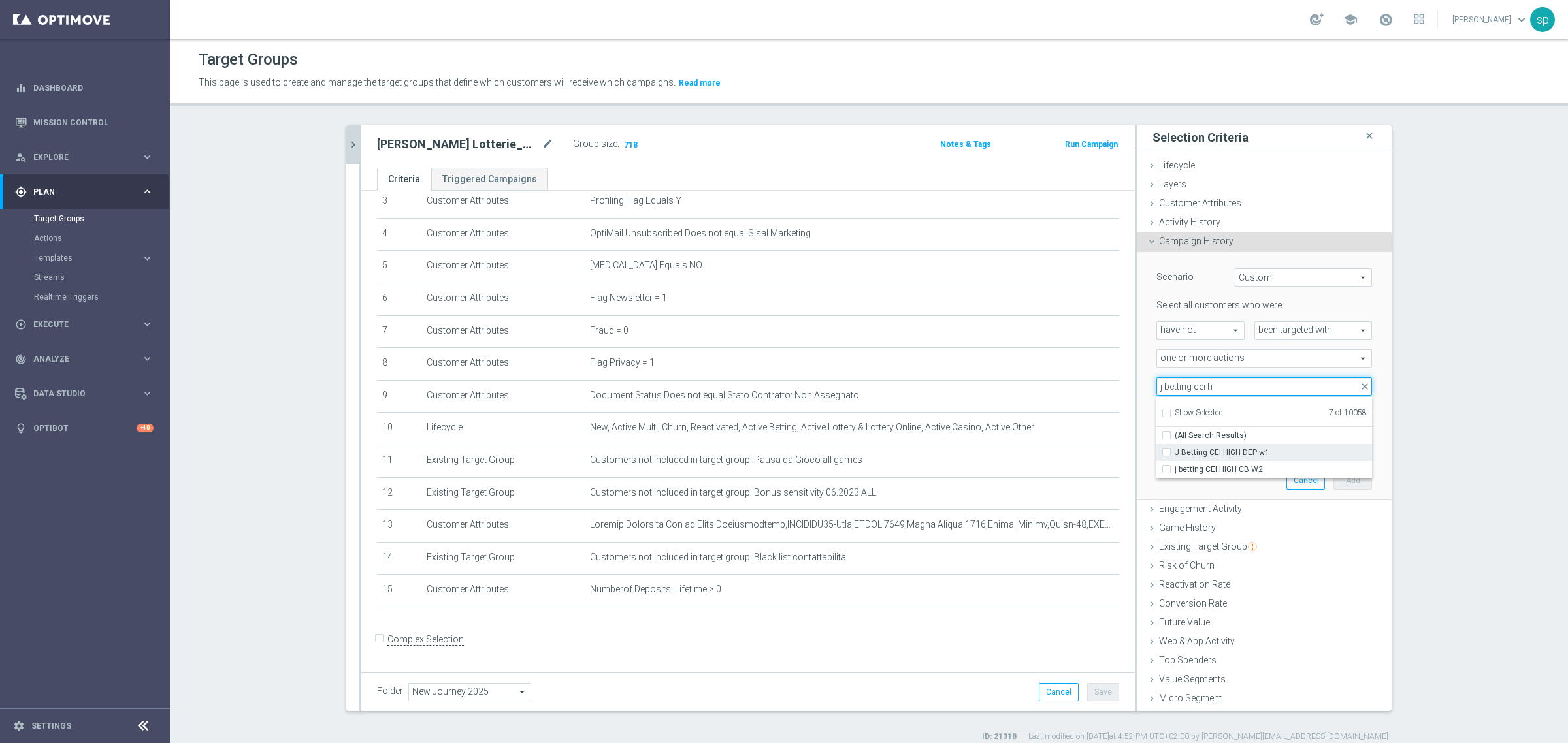
type input "j betting cei h"
click at [1045, 450] on span "J Betting CEI HIGH DEP w1" at bounding box center [1273, 452] width 197 height 10
click at [1045, 450] on input "J Betting CEI HIGH DEP w1" at bounding box center [1171, 452] width 8 height 8
checkbox input "true"
type input "Selected 8 of 10058"
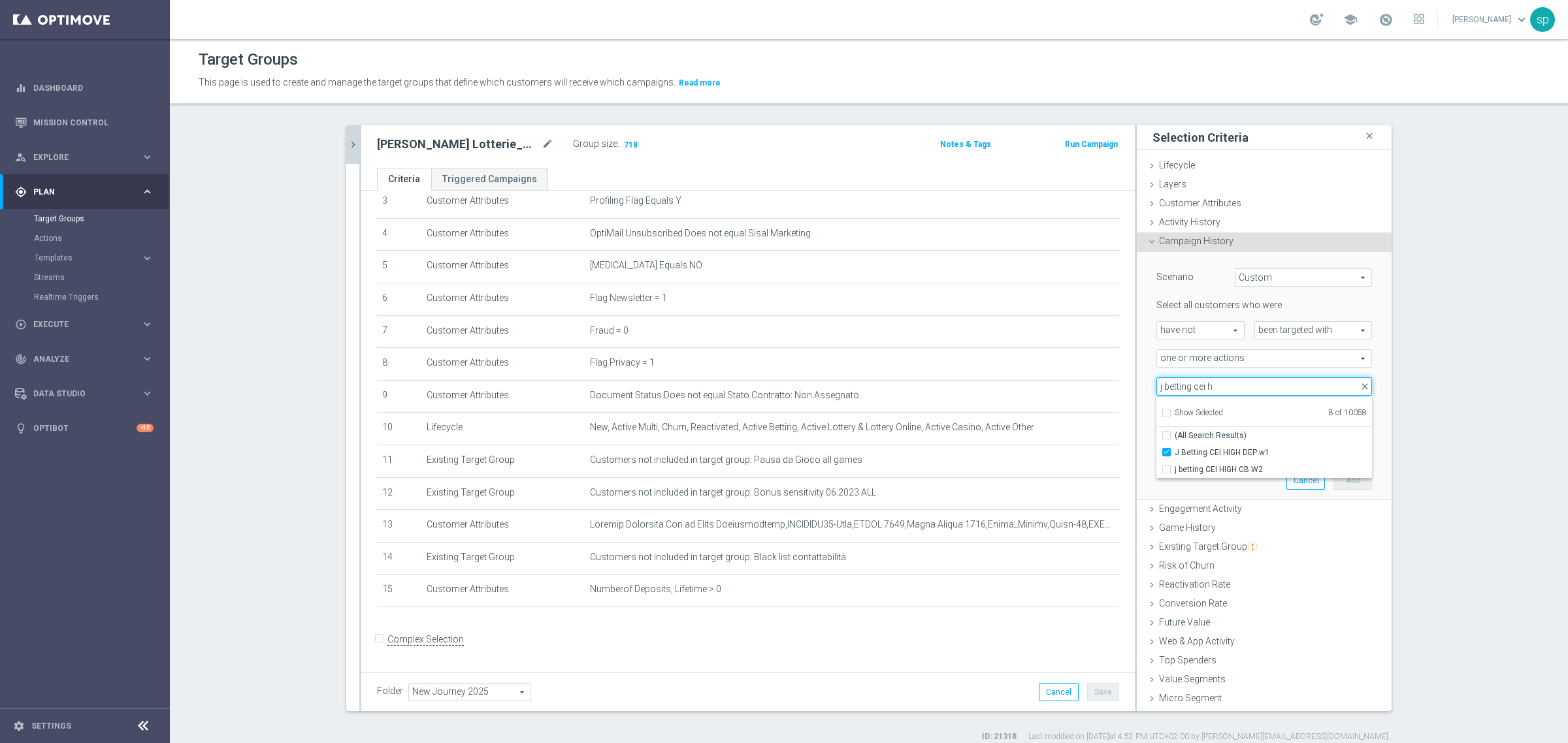
click at [1045, 386] on input "j betting cei h" at bounding box center [1263, 387] width 215 height 19
type input "j betting cei l"
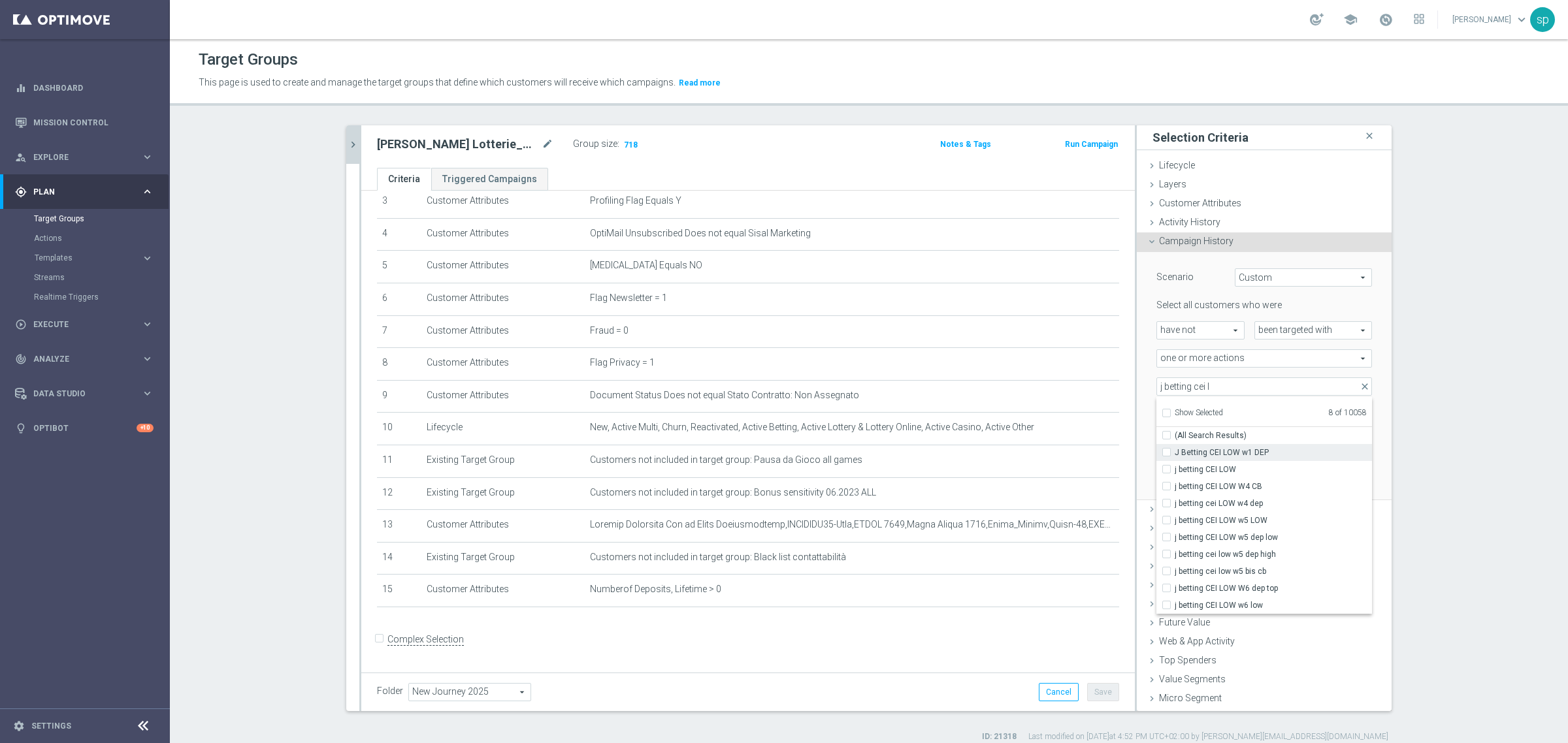
click at [1045, 453] on span "J Betting CEI LOW w1 DEP" at bounding box center [1273, 452] width 197 height 10
click at [1045, 453] on input "J Betting CEI LOW w1 DEP" at bounding box center [1171, 452] width 8 height 8
checkbox input "true"
type input "Selected 9 of 10058"
click at [1045, 416] on section "j. lott close more_vert Prioritize Customer Target Groups library_add create_ne…" at bounding box center [868, 434] width 1398 height 617
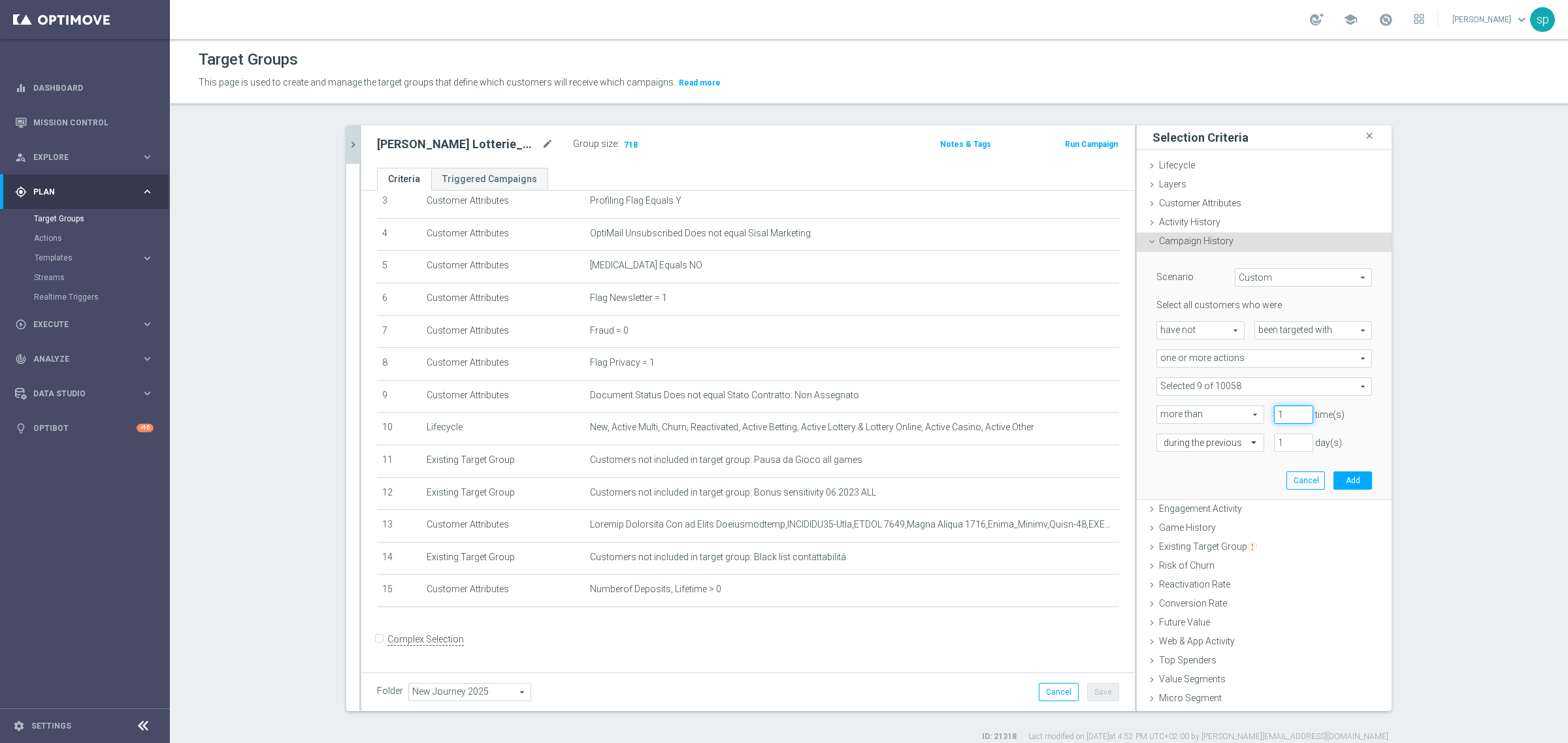
click at [1045, 410] on input "1" at bounding box center [1294, 415] width 39 height 19
type input "0"
click at [1045, 417] on input "0" at bounding box center [1294, 415] width 39 height 19
click at [1045, 439] on input "1" at bounding box center [1294, 443] width 39 height 19
type input "0"
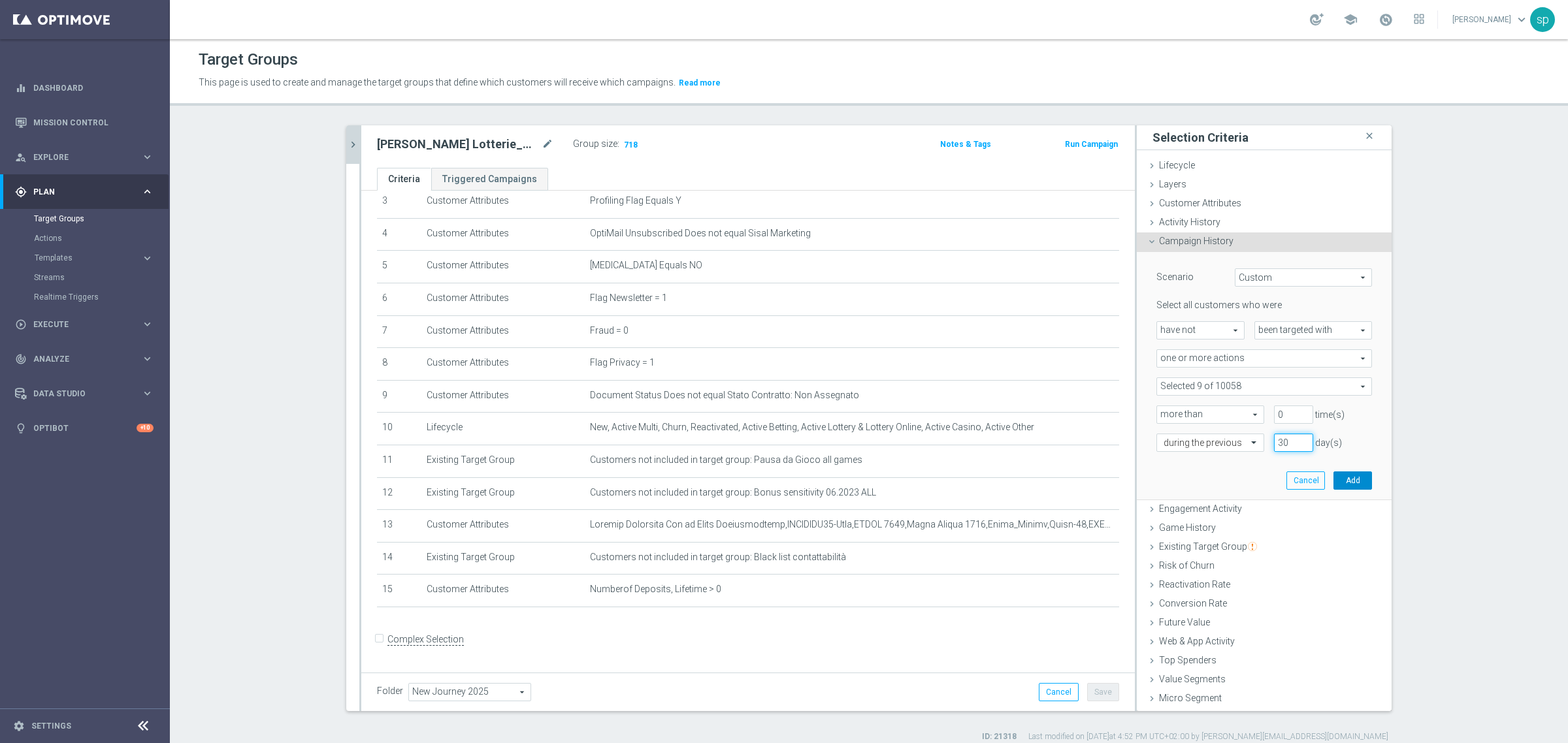
type input "30"
click at [1045, 487] on button "Add" at bounding box center [1353, 481] width 39 height 19
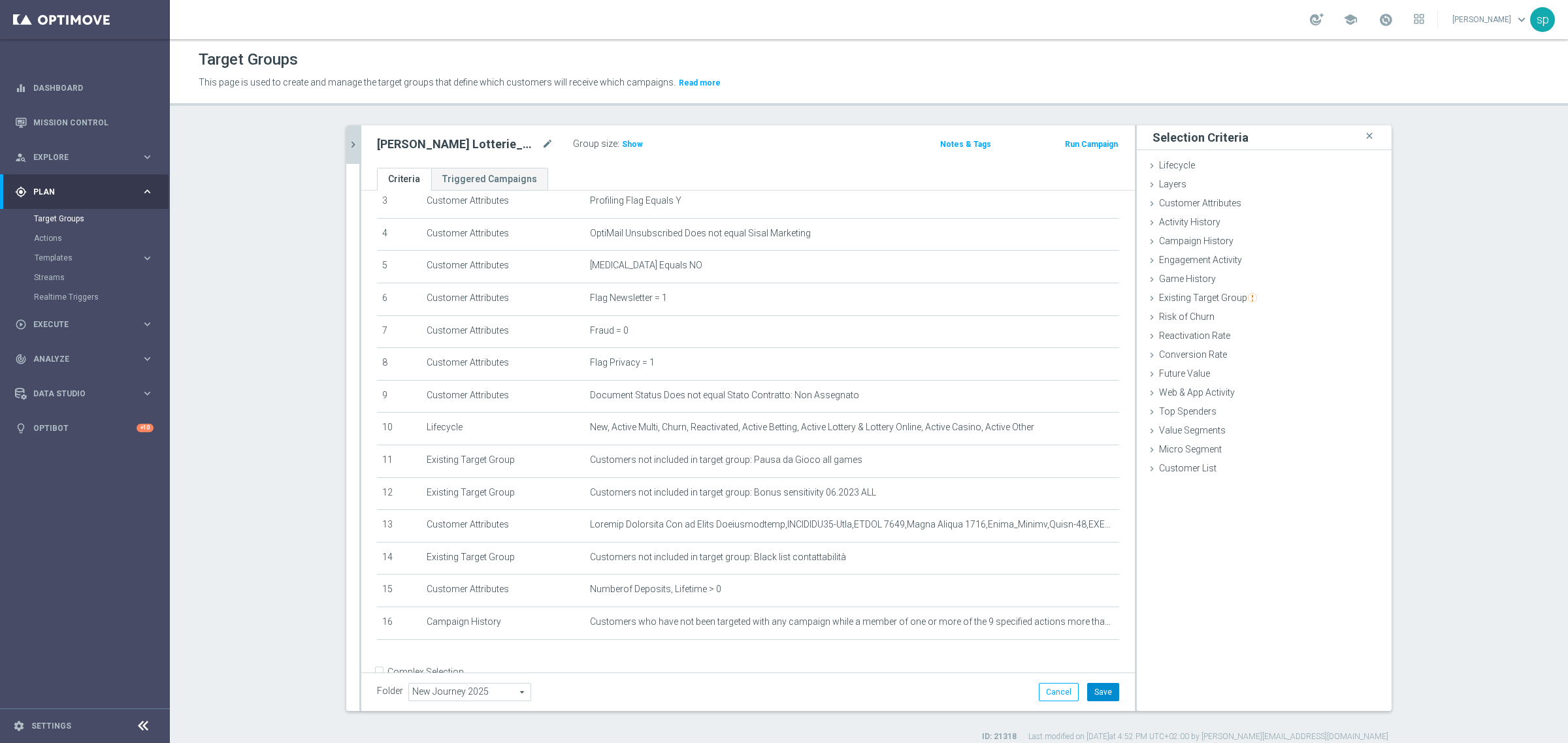
click at [1045, 514] on button "Save" at bounding box center [1103, 692] width 32 height 19
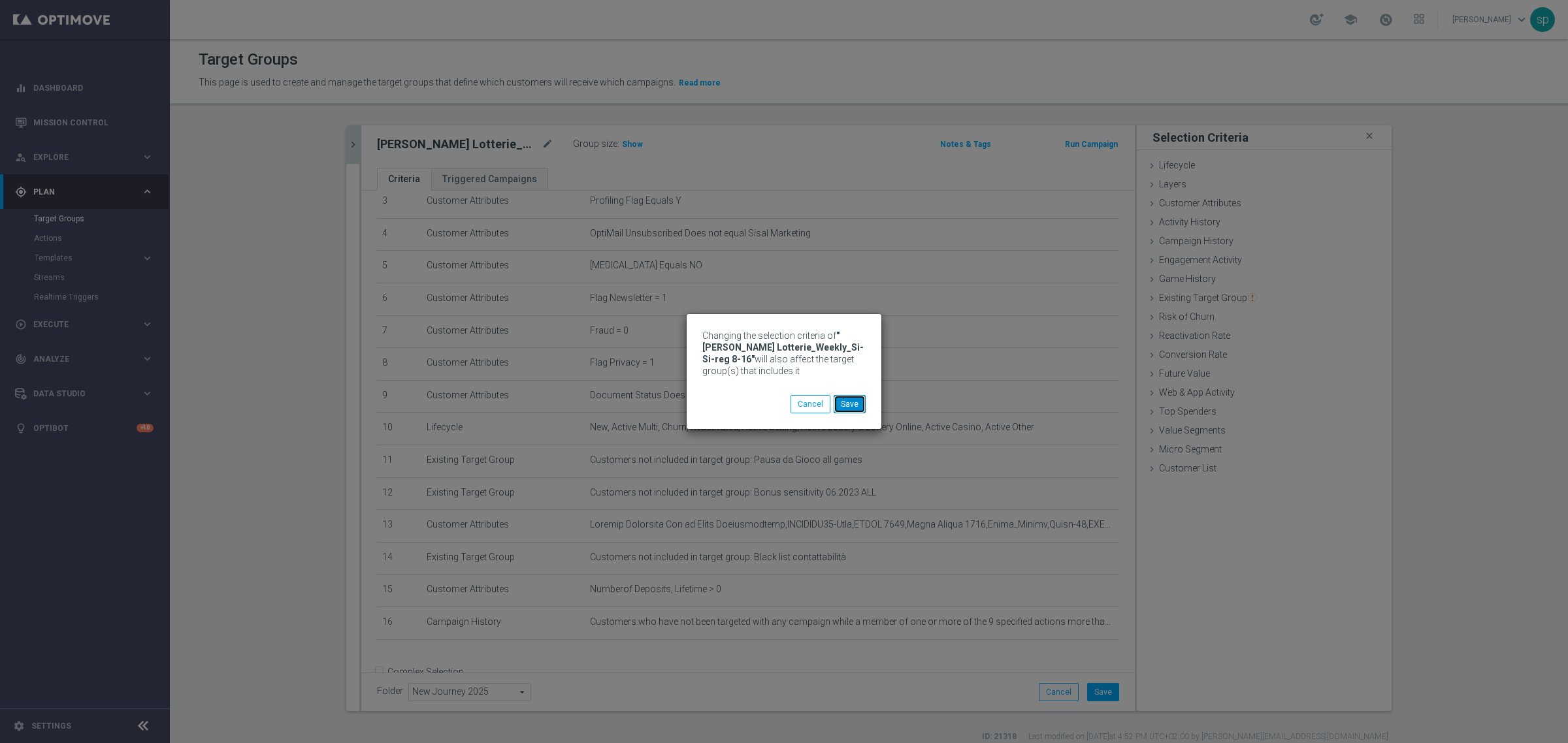
click at [847, 409] on button "Save" at bounding box center [850, 404] width 32 height 19
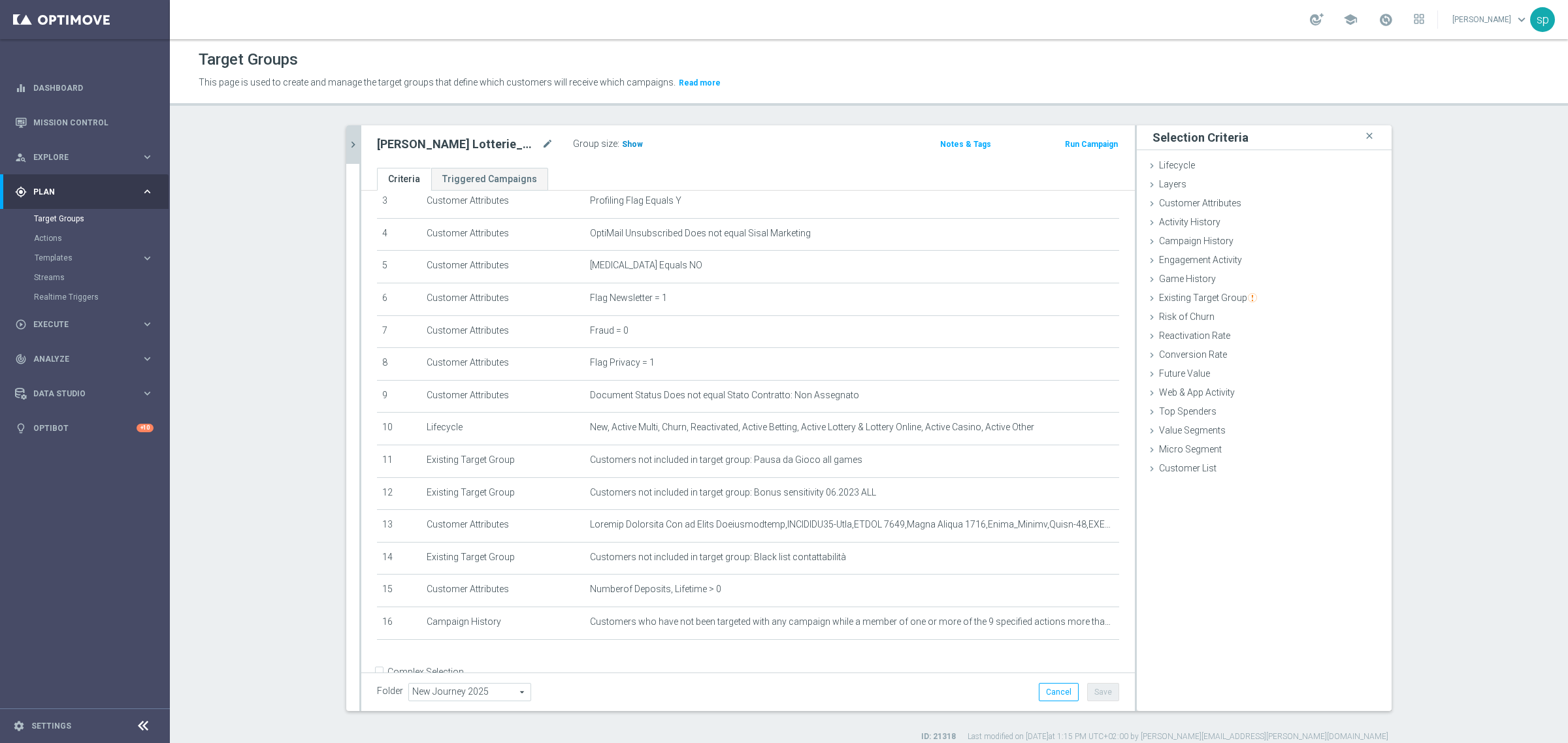
click at [627, 140] on span "Show" at bounding box center [632, 144] width 21 height 9
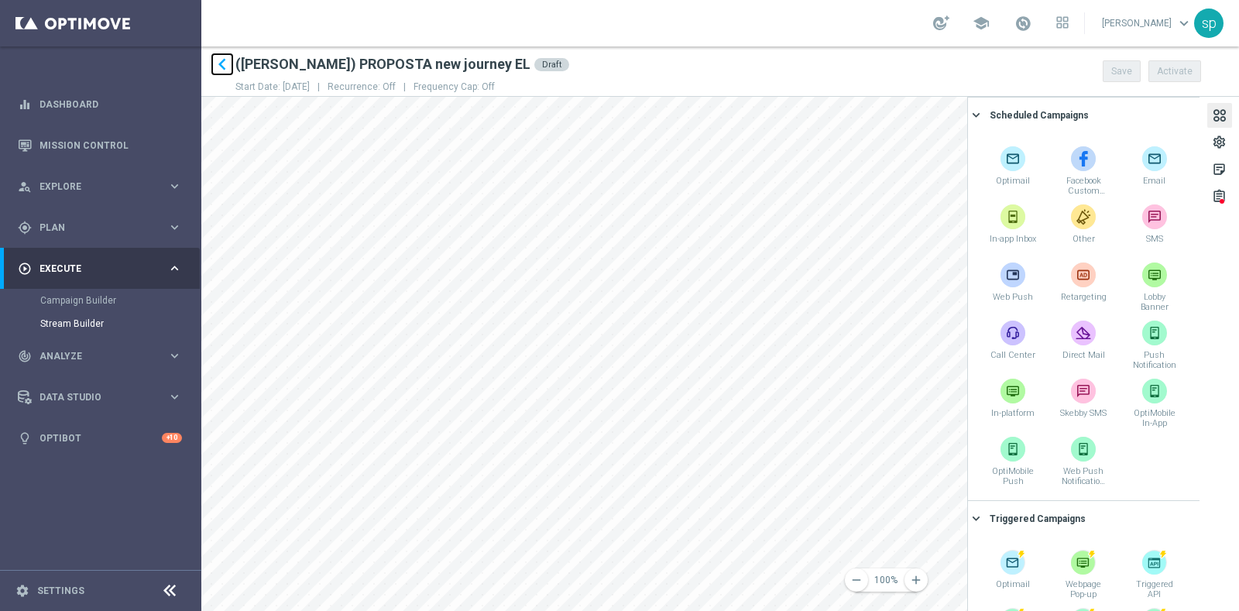
click at [223, 63] on icon "keyboard_arrow_left" at bounding box center [222, 64] width 23 height 23
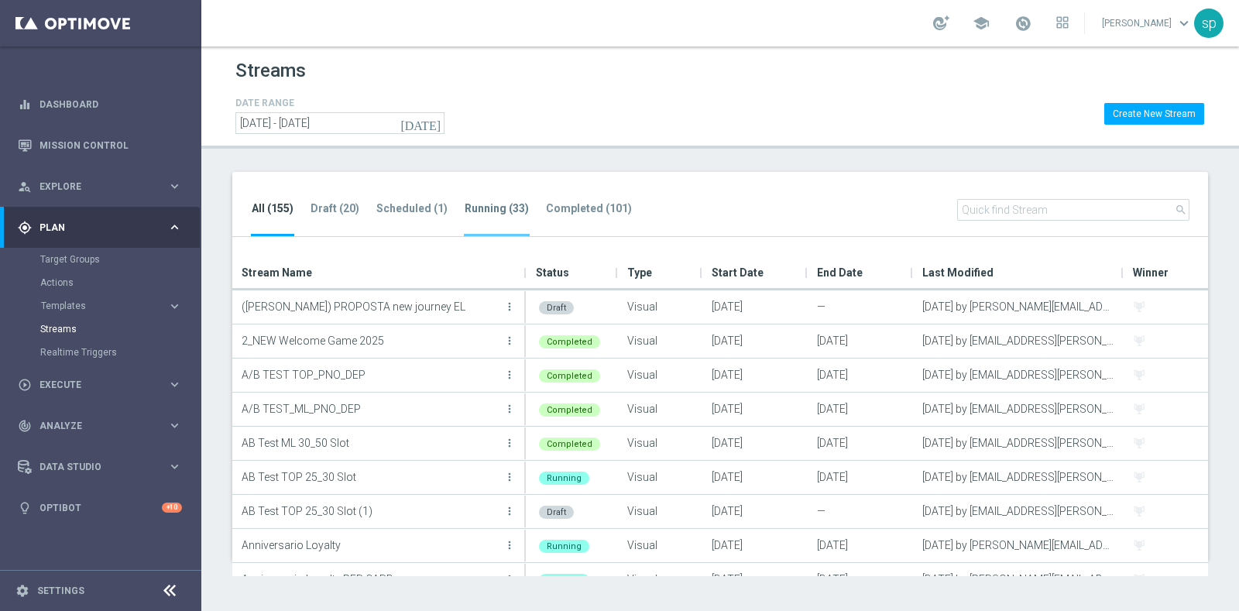
click at [502, 217] on li "Running (33)" at bounding box center [497, 218] width 66 height 36
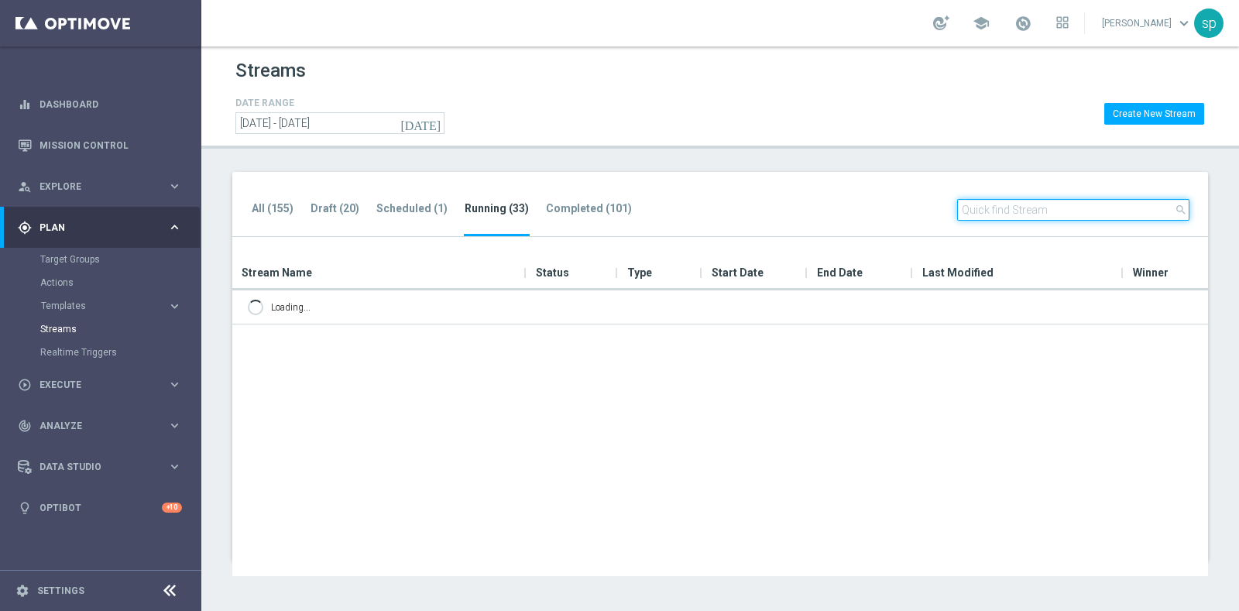
click at [1099, 204] on input "text" at bounding box center [1073, 210] width 232 height 22
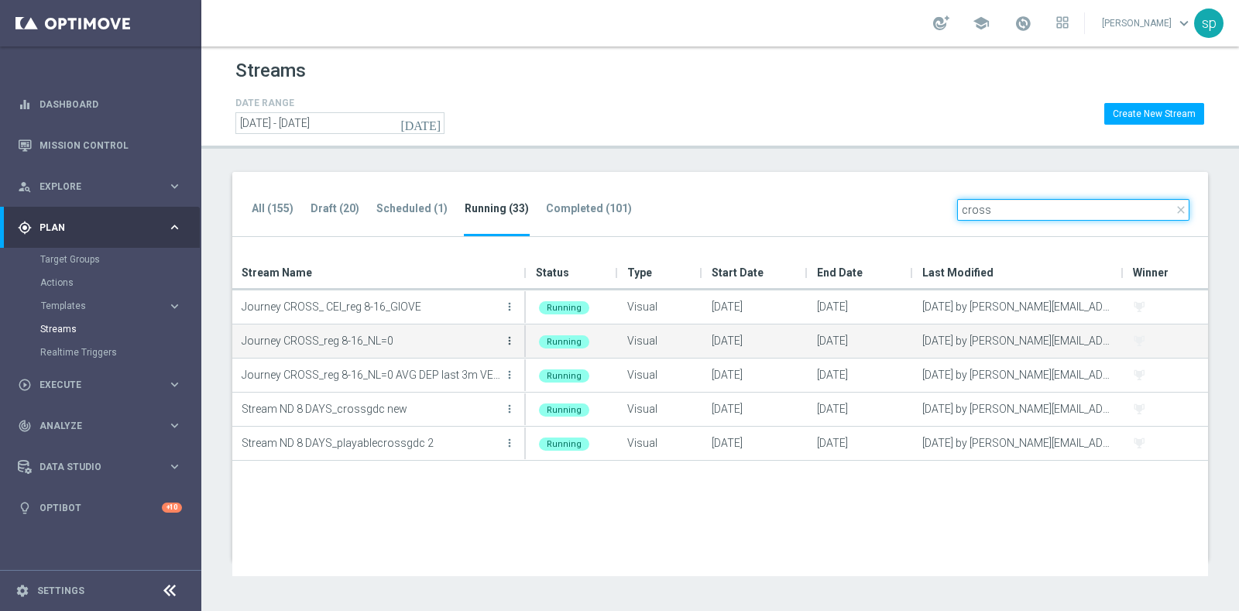
type input "cross"
click at [510, 340] on icon "more_vert" at bounding box center [509, 340] width 12 height 12
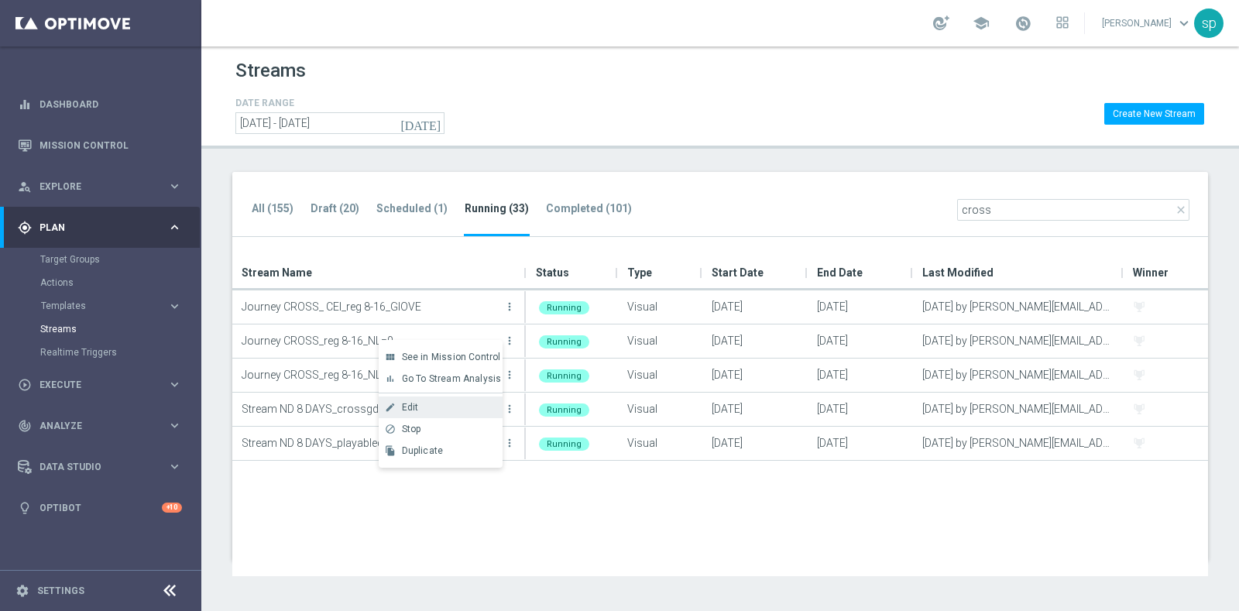
click at [423, 406] on div "Edit" at bounding box center [449, 407] width 94 height 11
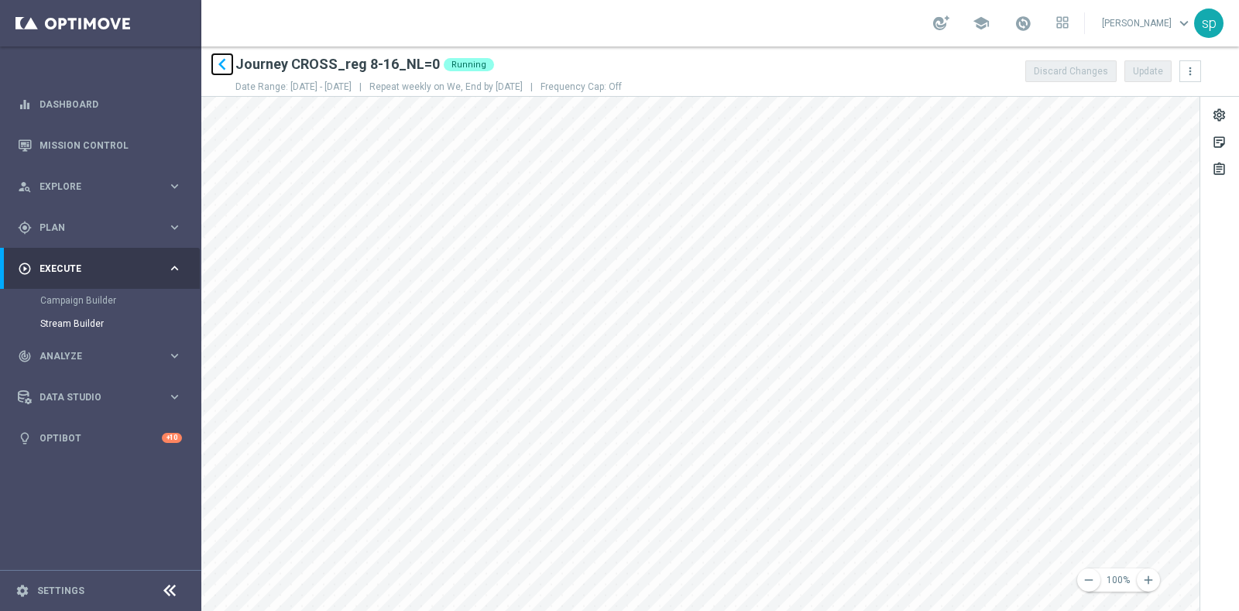
click at [217, 60] on icon "keyboard_arrow_left" at bounding box center [222, 64] width 23 height 23
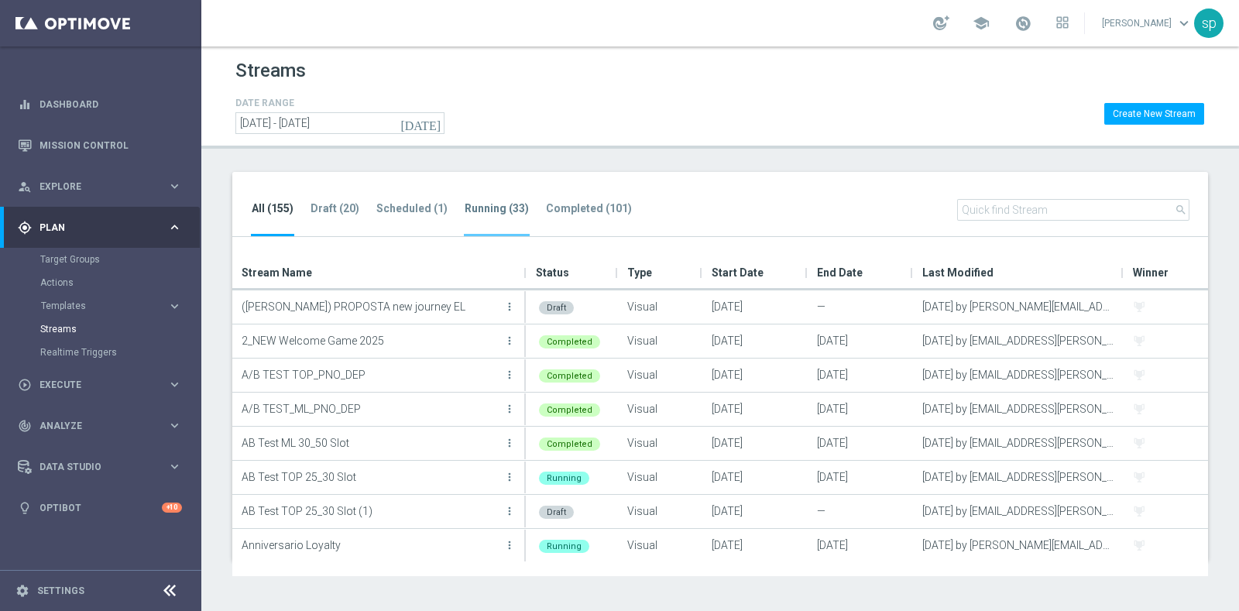
click at [489, 201] on li "Running (33)" at bounding box center [497, 218] width 66 height 36
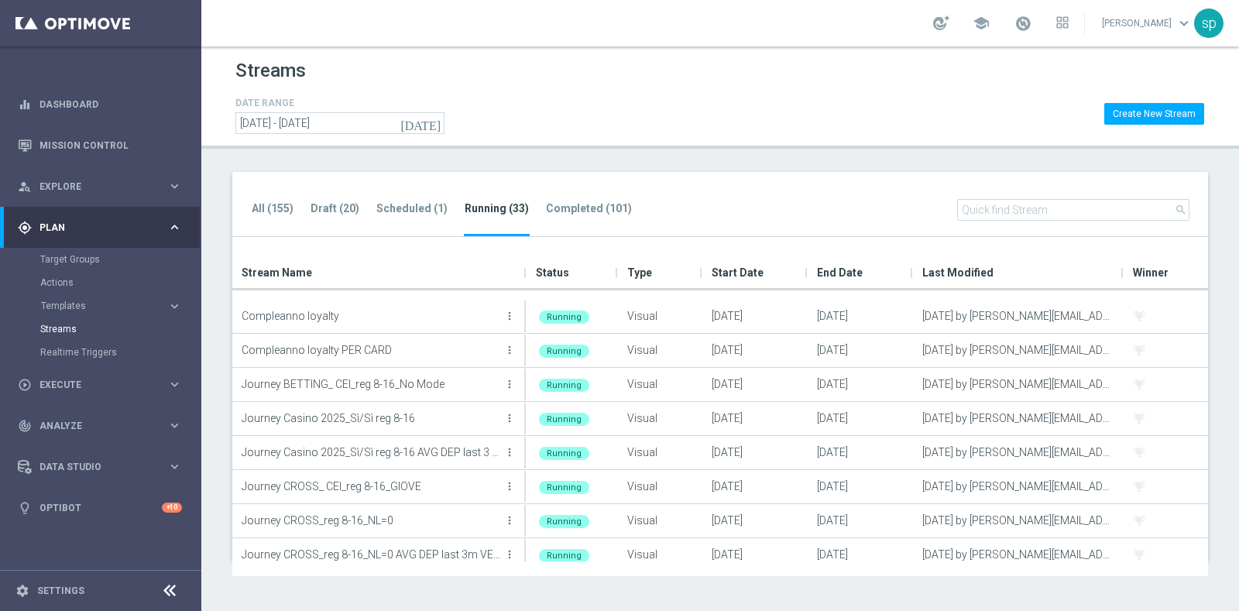
scroll to position [115, 0]
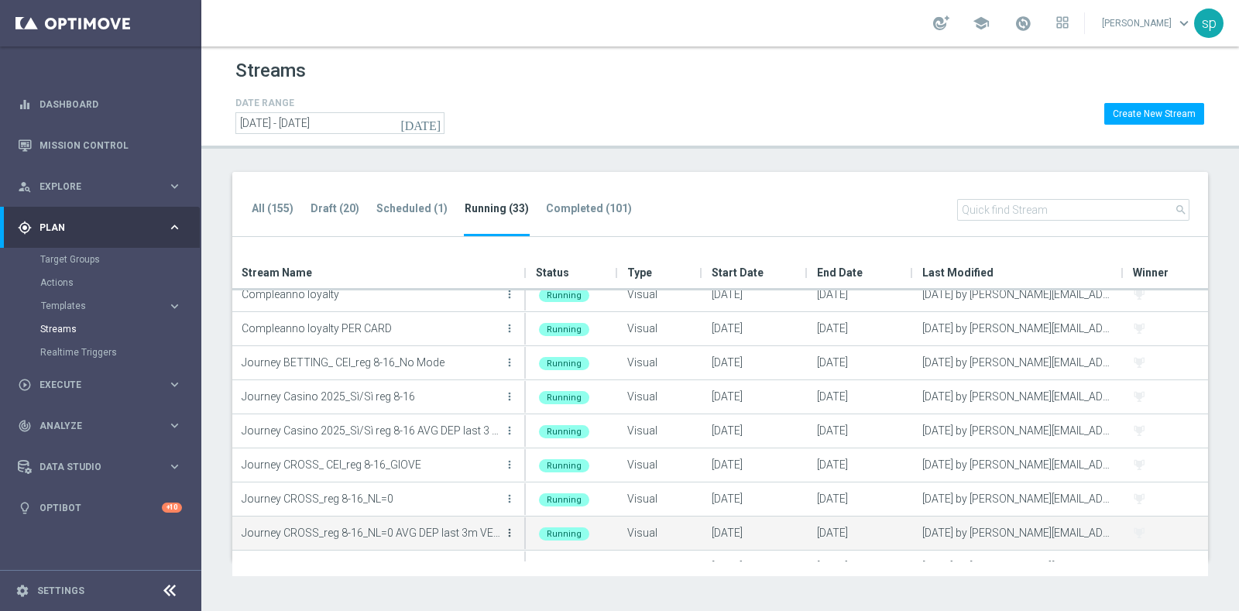
click at [515, 533] on icon "more_vert" at bounding box center [509, 532] width 12 height 12
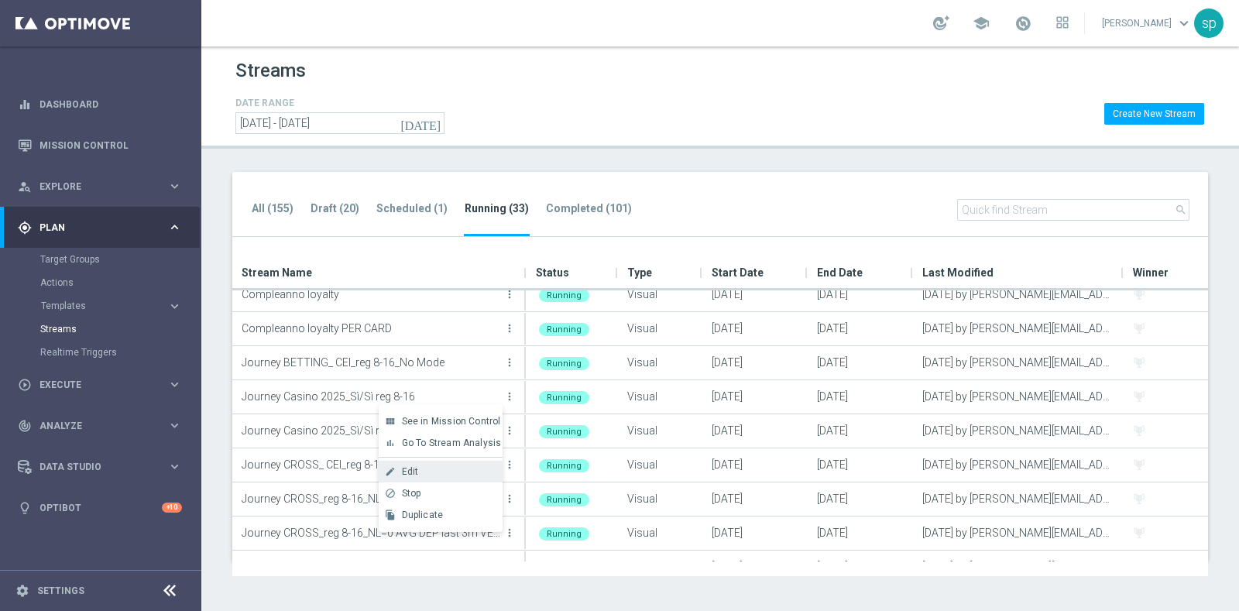
click at [438, 468] on div "Edit" at bounding box center [449, 471] width 94 height 11
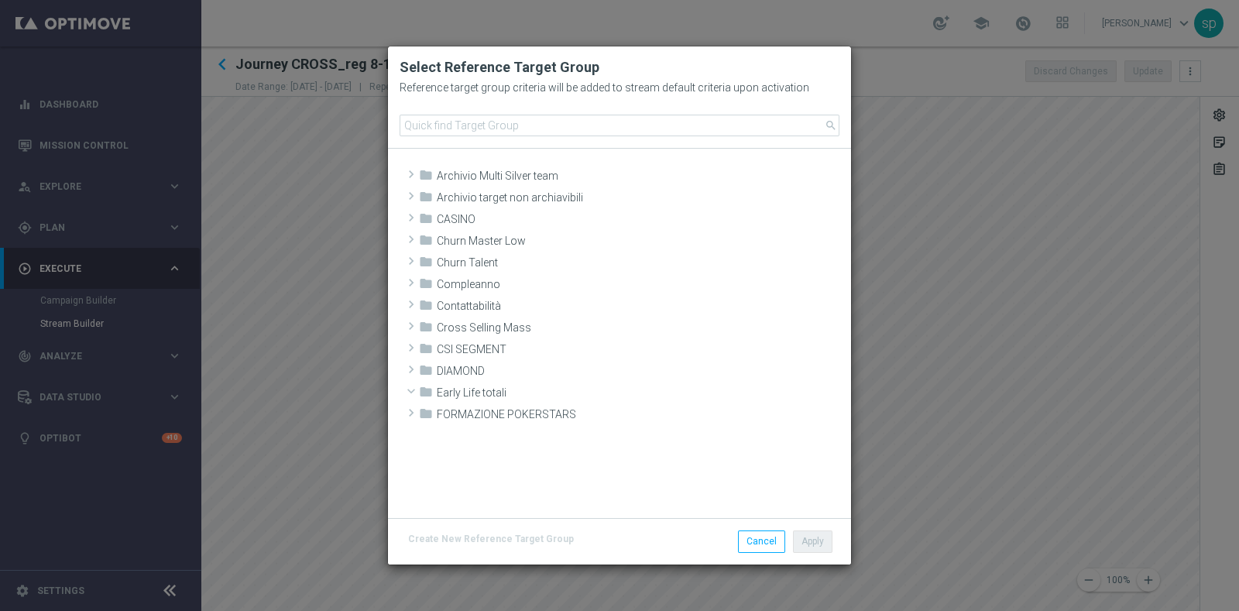
scroll to position [277, 0]
